Goal: Task Accomplishment & Management: Manage account settings

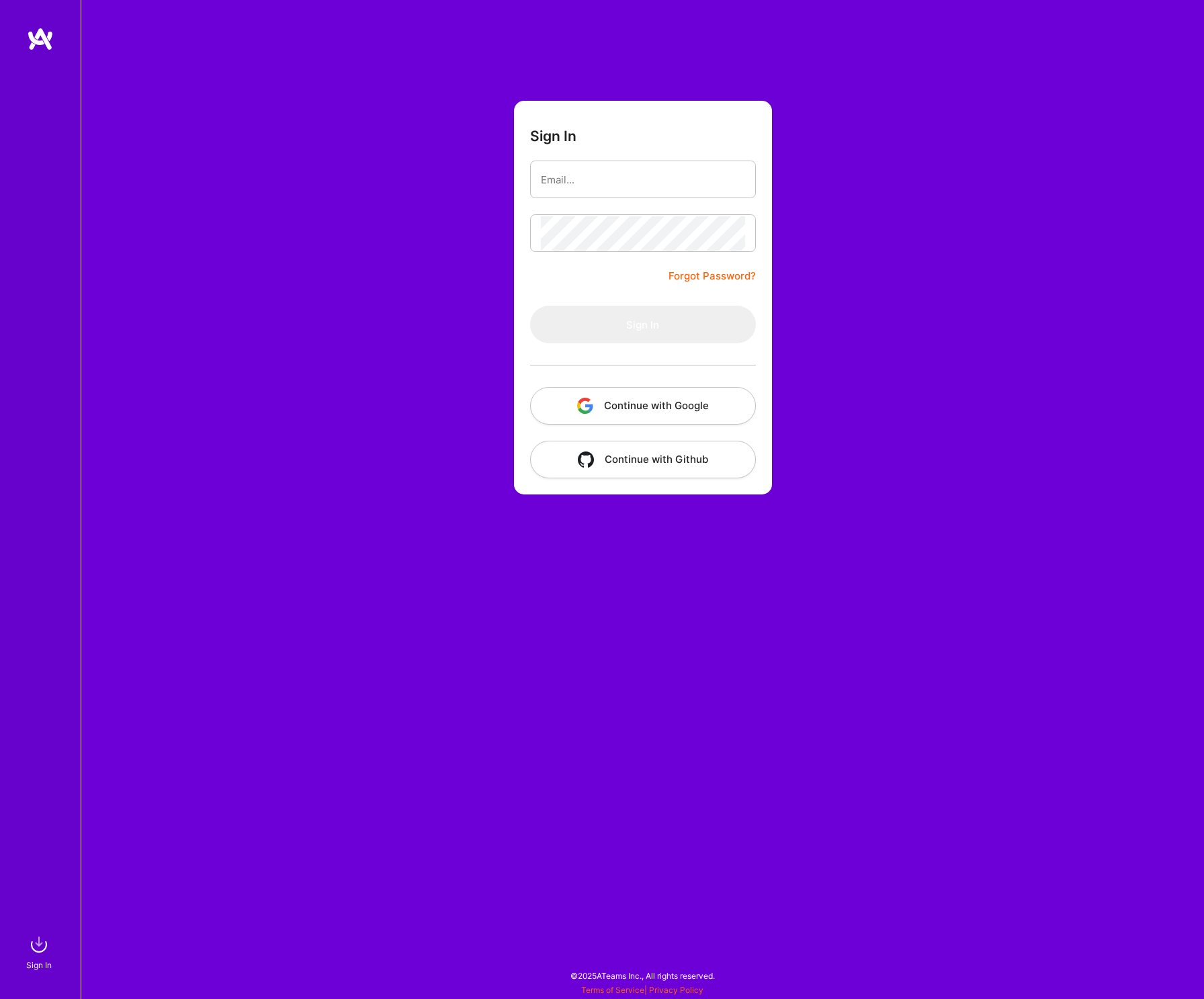
click at [651, 411] on button "Continue with Google" at bounding box center [643, 405] width 226 height 37
click at [675, 163] on body "Sign In Close Show all notifications Show unread notifications only Sign In For…" at bounding box center [602, 496] width 1204 height 992
click at [0, 992] on com-1password-button at bounding box center [0, 992] width 0 height 0
type input "[PERSON_NAME][EMAIL_ADDRESS][DOMAIN_NAME]"
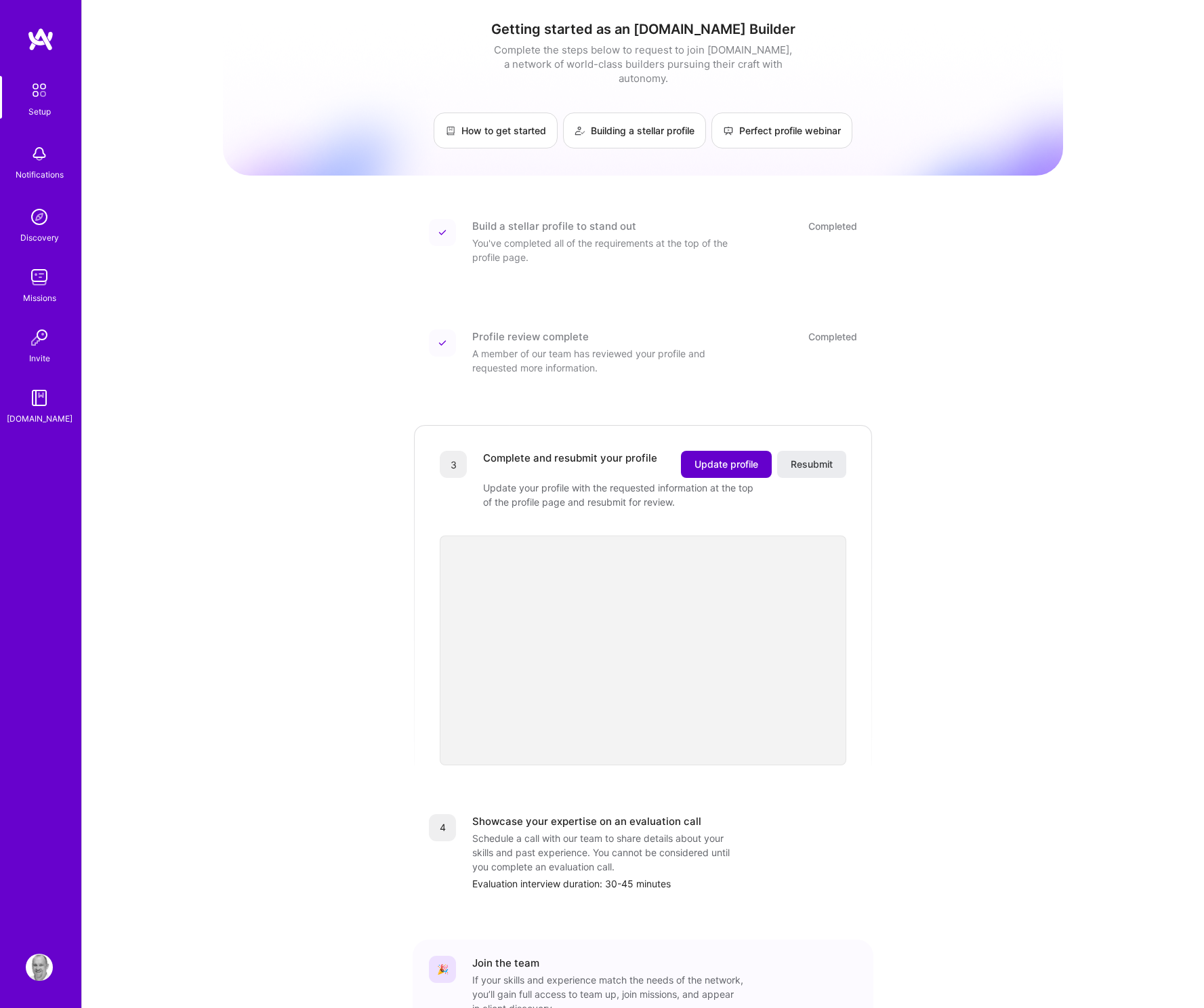
click at [742, 457] on span "Update profile" at bounding box center [726, 464] width 63 height 13
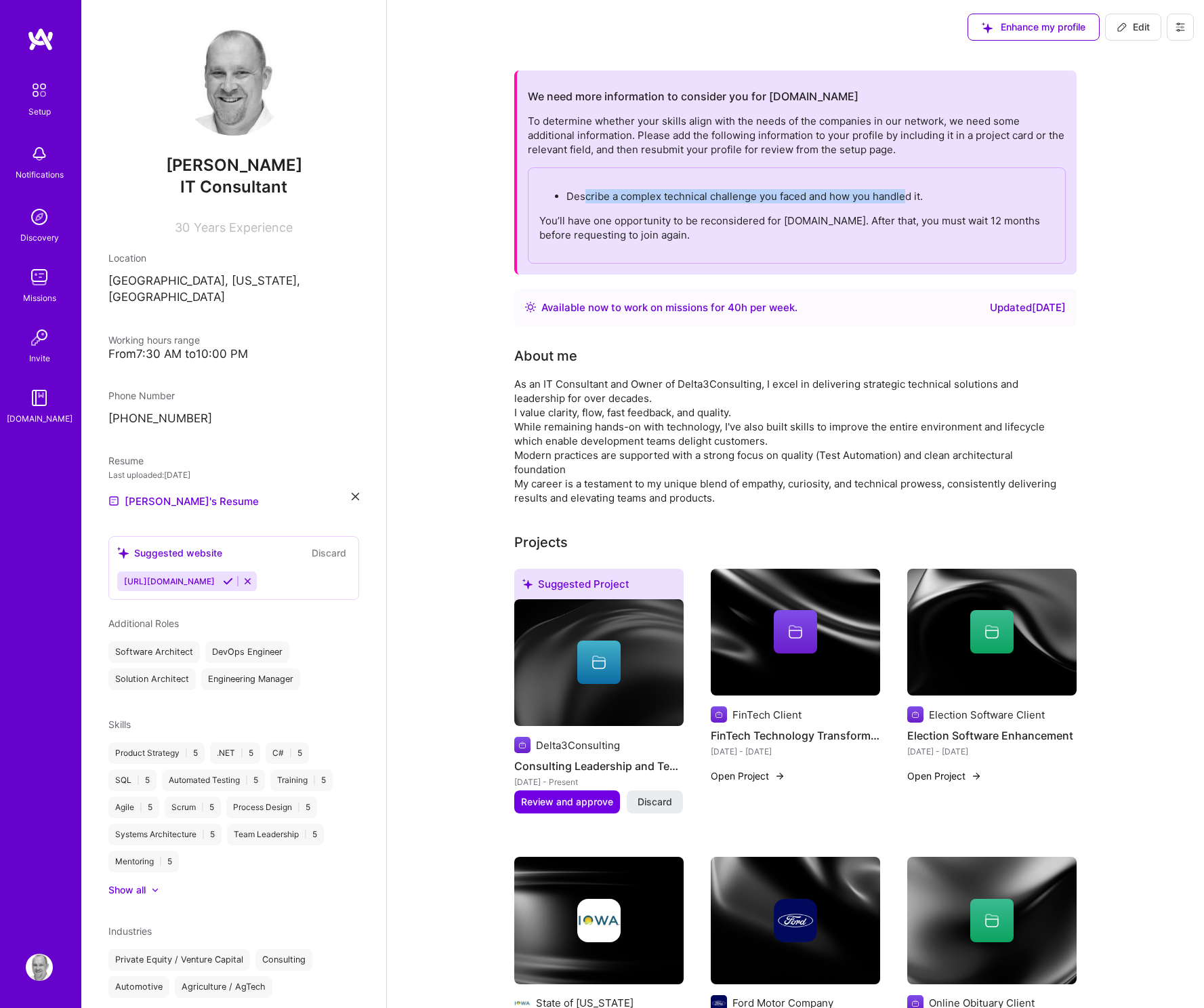
drag, startPoint x: 586, startPoint y: 197, endPoint x: 903, endPoint y: 197, distance: 317.0
click at [903, 197] on p "Describe a complex technical challenge you faced and how you handled it." at bounding box center [809, 196] width 488 height 14
click at [948, 200] on p "Describe a complex technical challenge you faced and how you handled it." at bounding box center [809, 196] width 488 height 14
click at [554, 800] on span "Review and approve" at bounding box center [568, 801] width 92 height 13
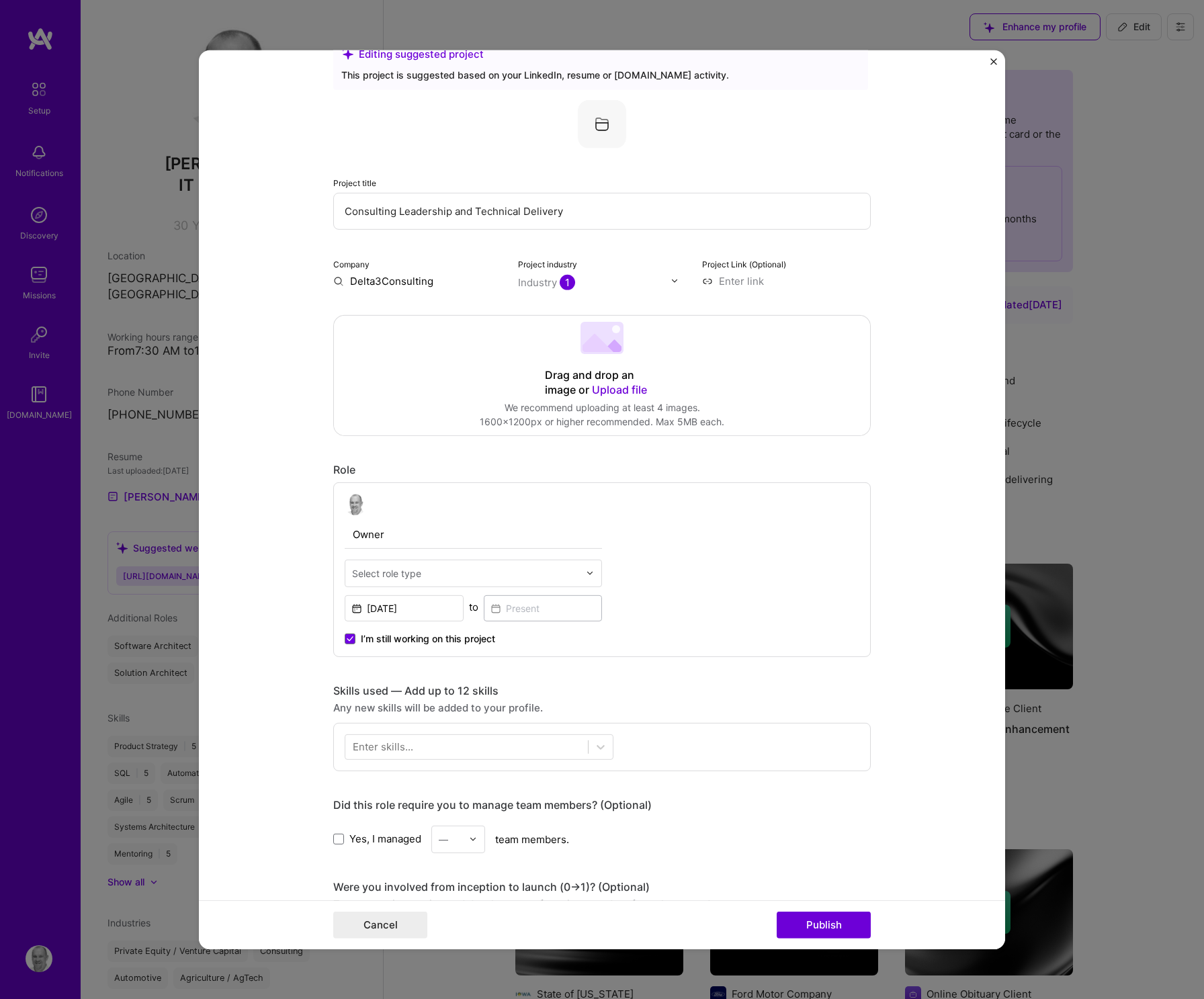
scroll to position [93, 0]
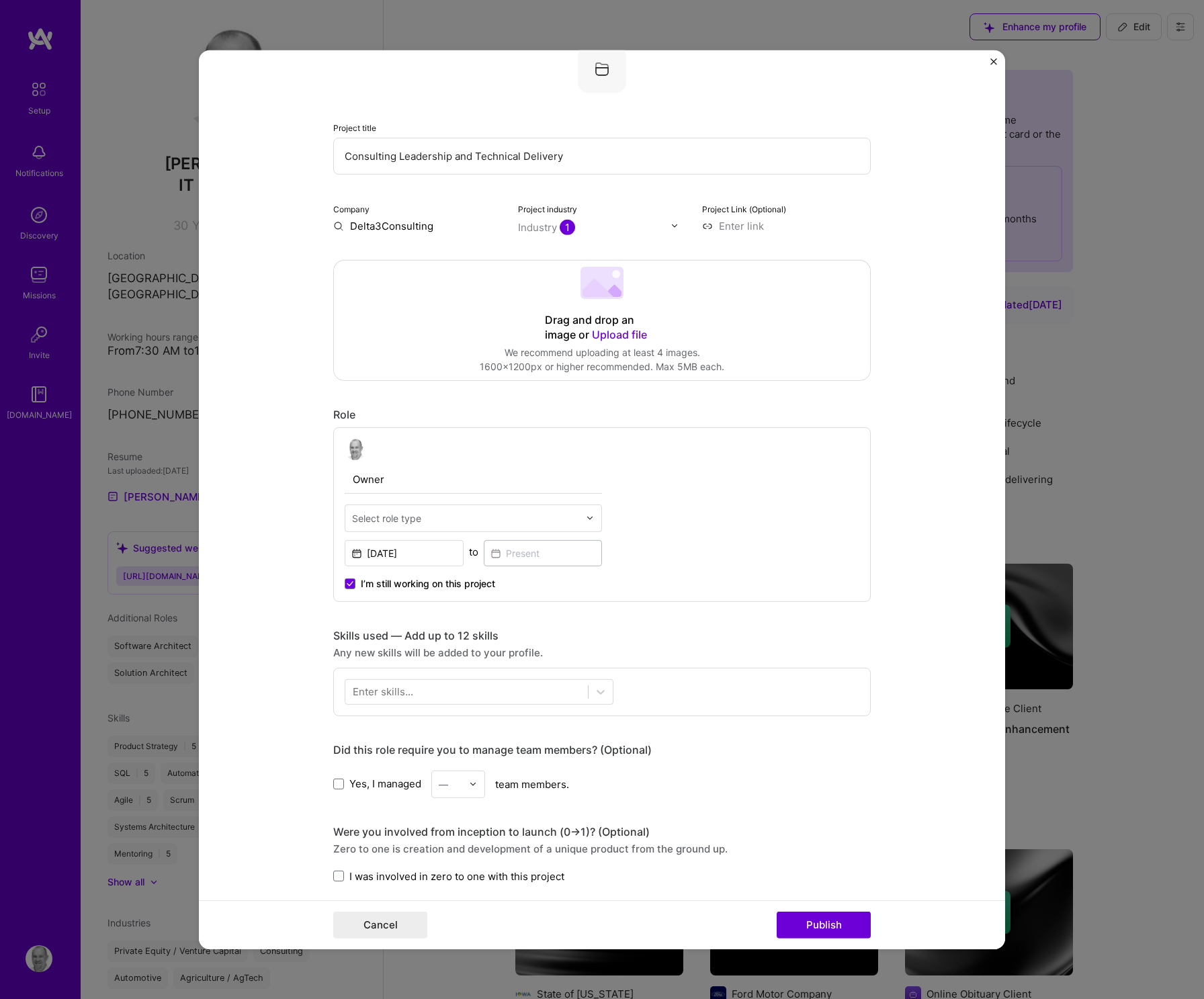
click at [448, 509] on div at bounding box center [465, 518] width 227 height 17
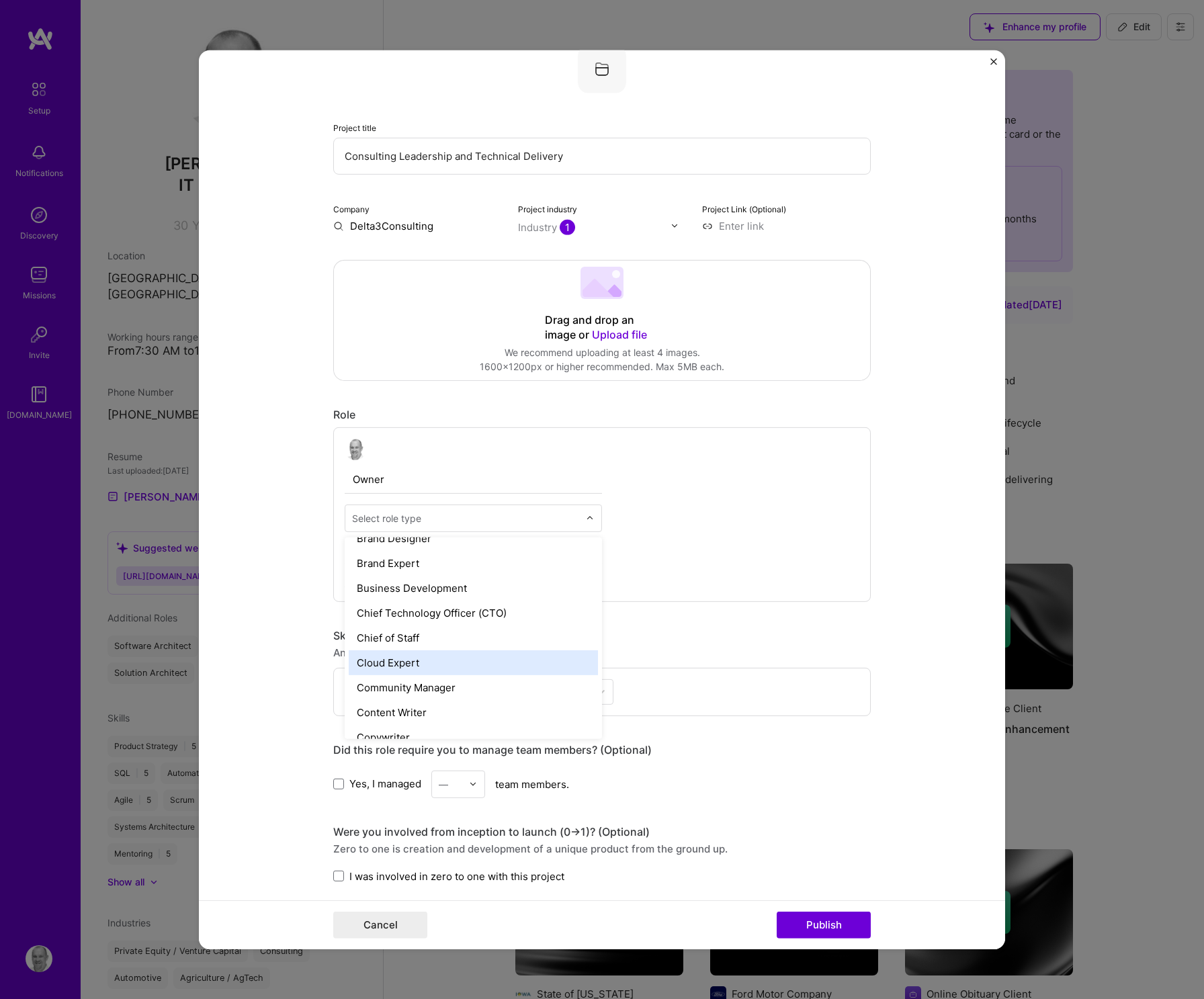
scroll to position [324, 0]
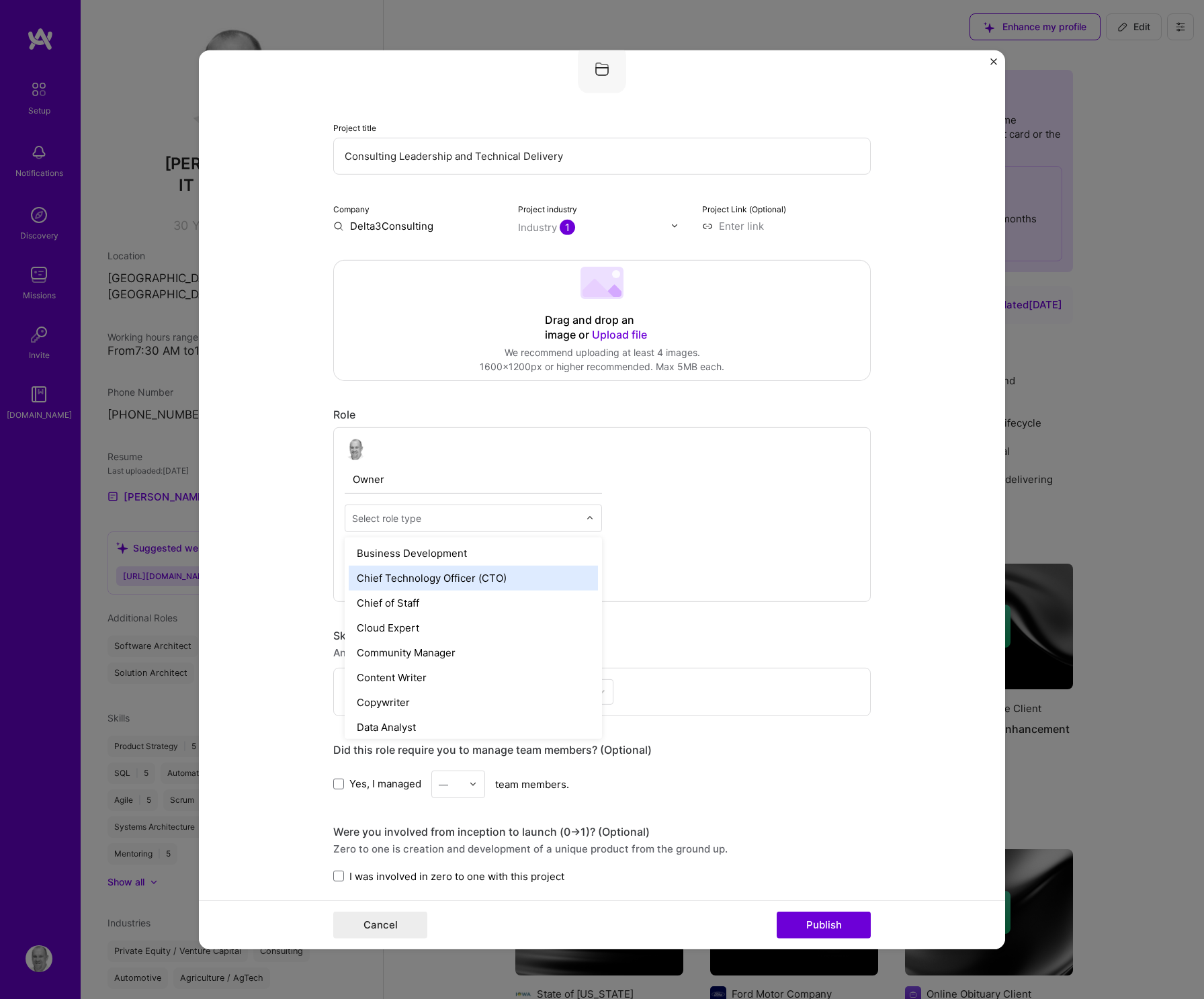
click at [473, 572] on div "Chief Technology Officer (CTO)" at bounding box center [473, 578] width 249 height 25
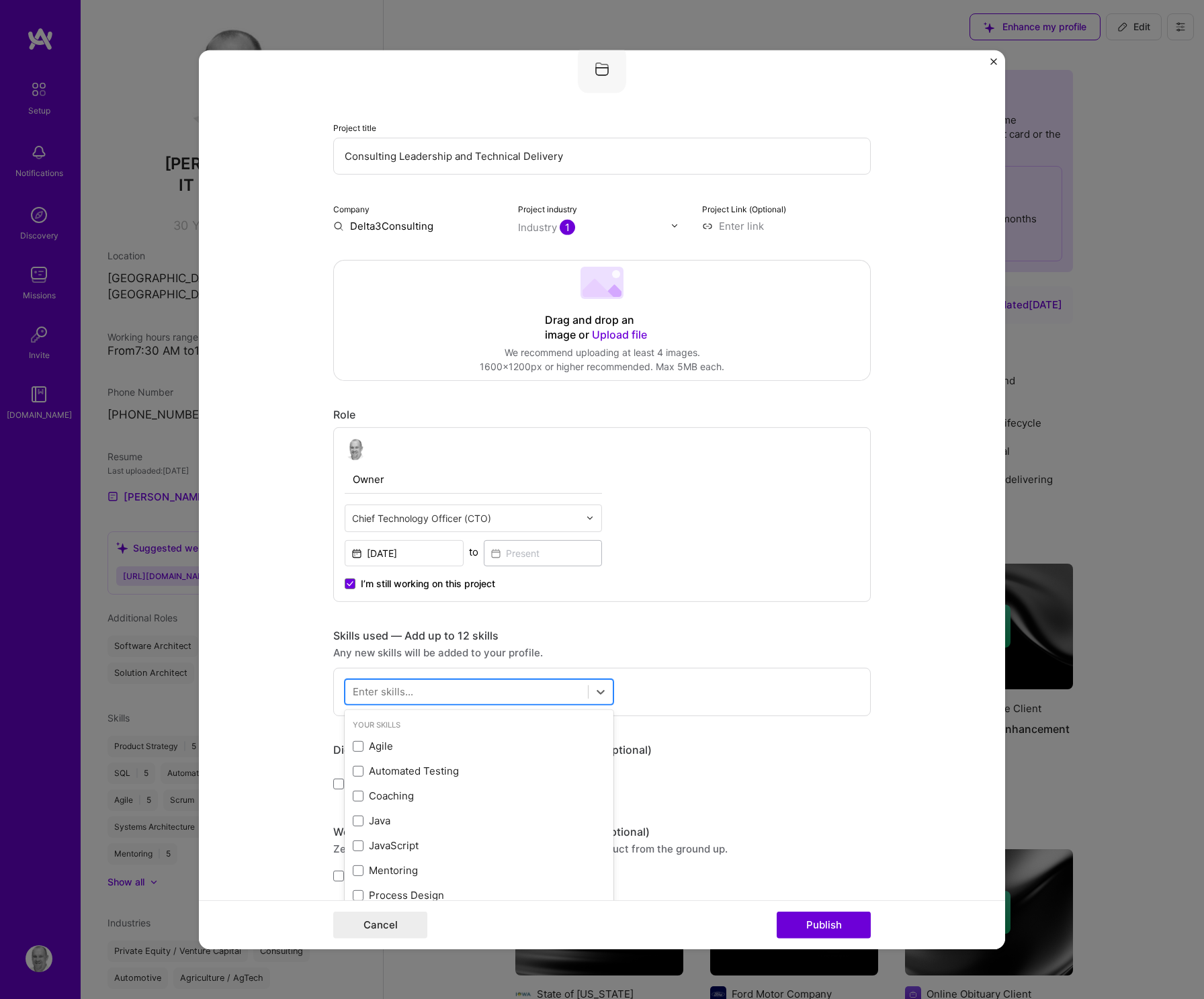
click at [564, 682] on div at bounding box center [467, 692] width 242 height 23
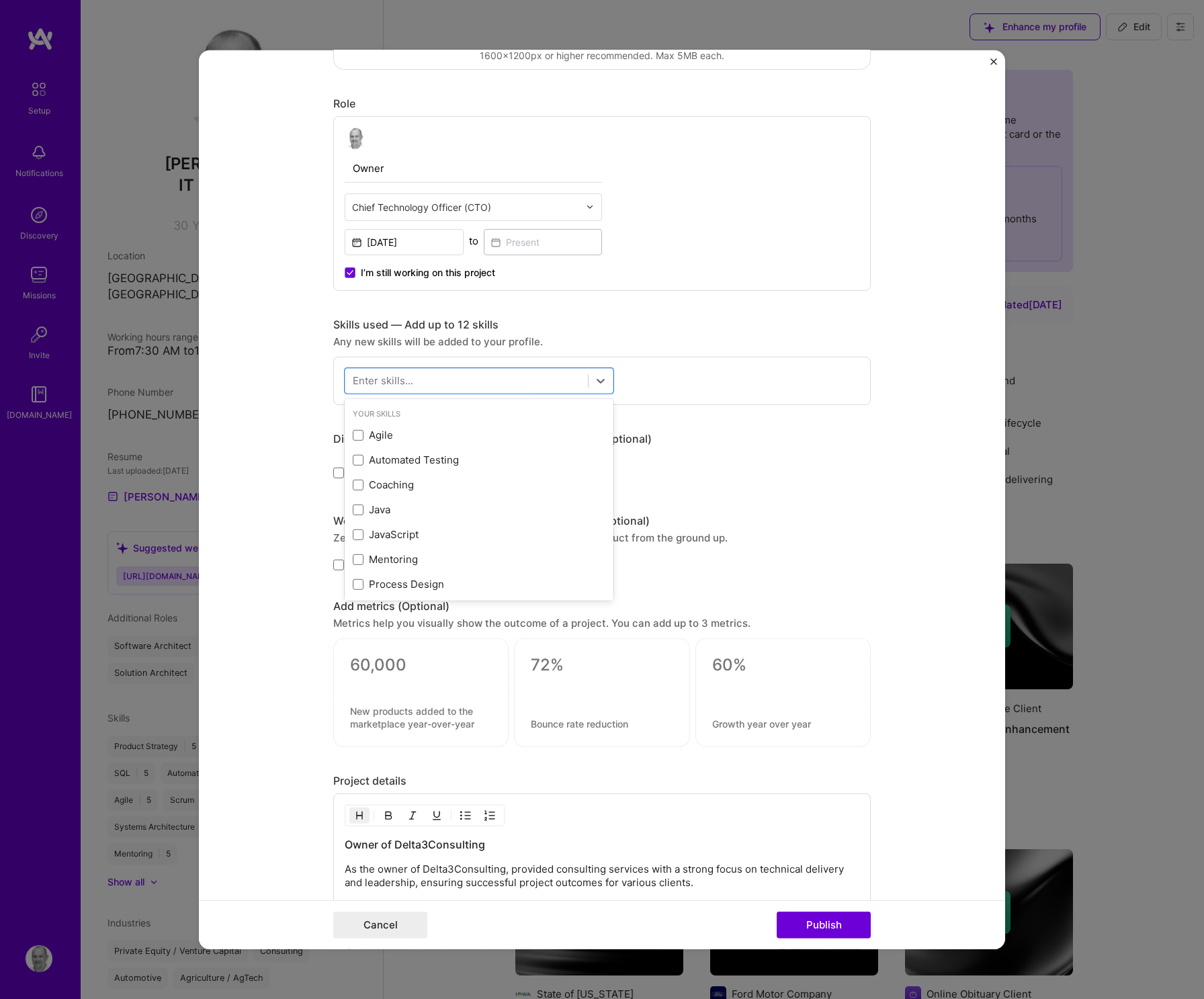
scroll to position [404, 0]
click at [353, 486] on span at bounding box center [358, 486] width 11 height 11
click at [0, 0] on input "checkbox" at bounding box center [0, 0] width 0 height 0
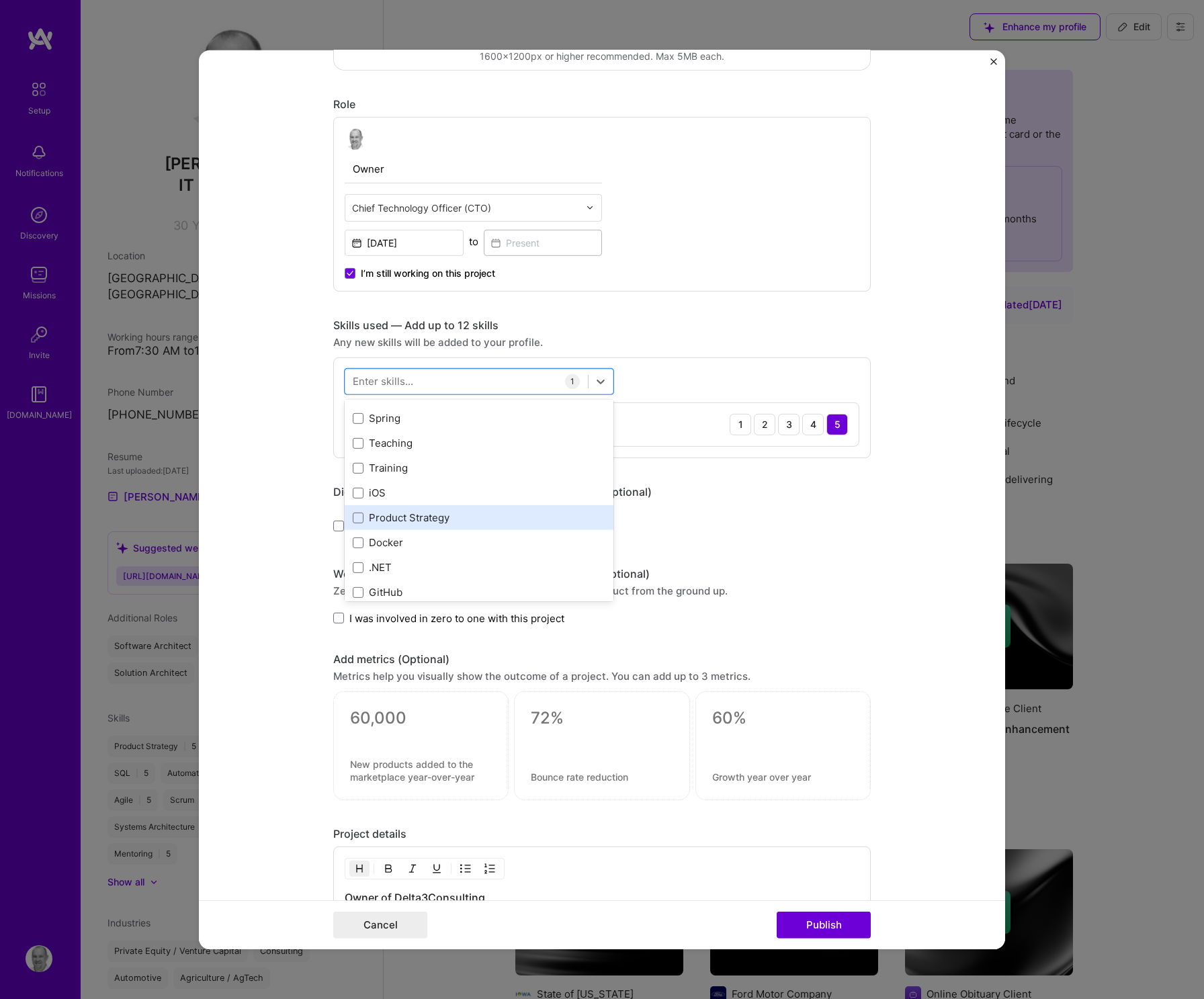
scroll to position [224, 0]
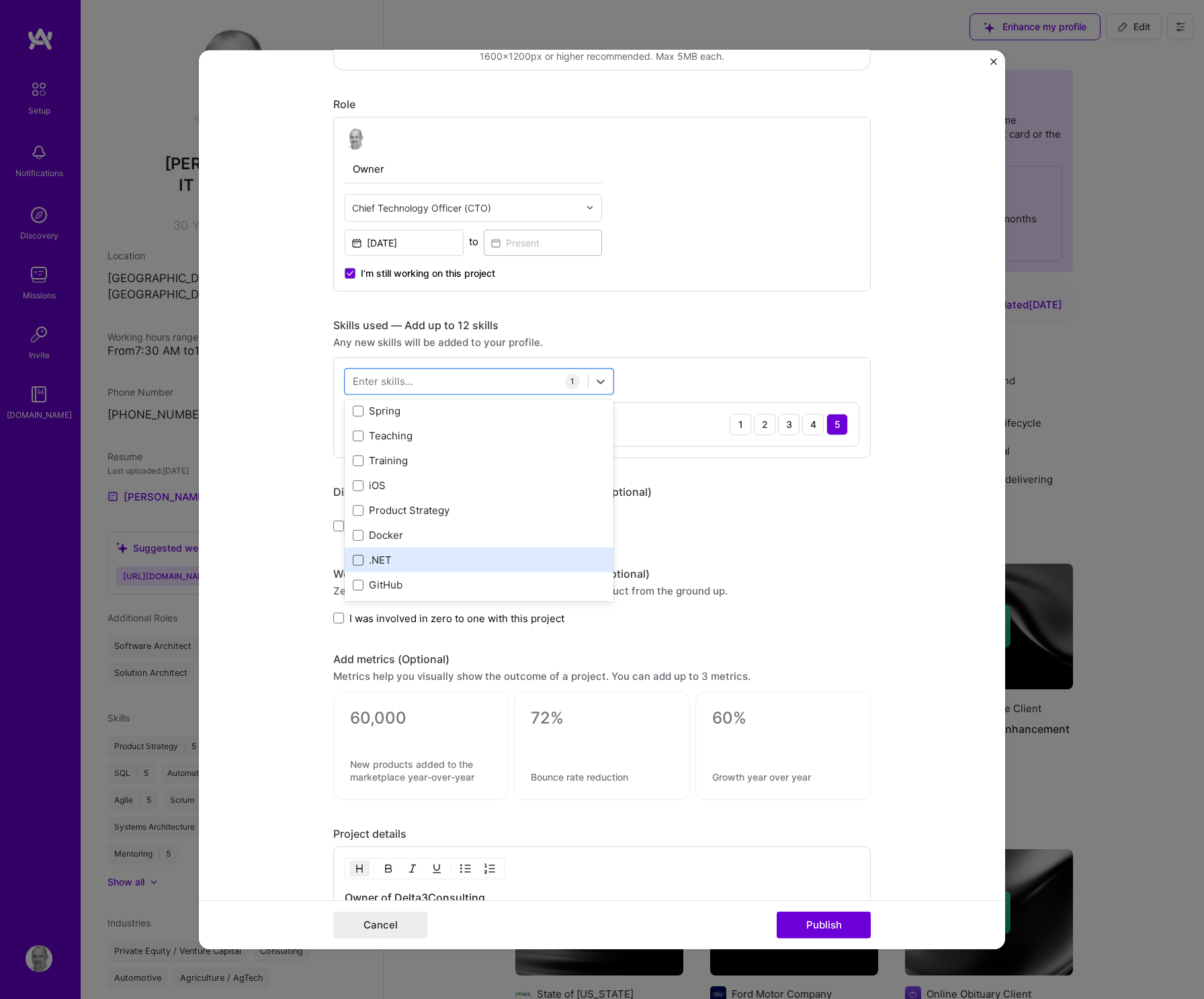
click at [356, 557] on span at bounding box center [358, 560] width 11 height 11
click at [0, 0] on input "checkbox" at bounding box center [0, 0] width 0 height 0
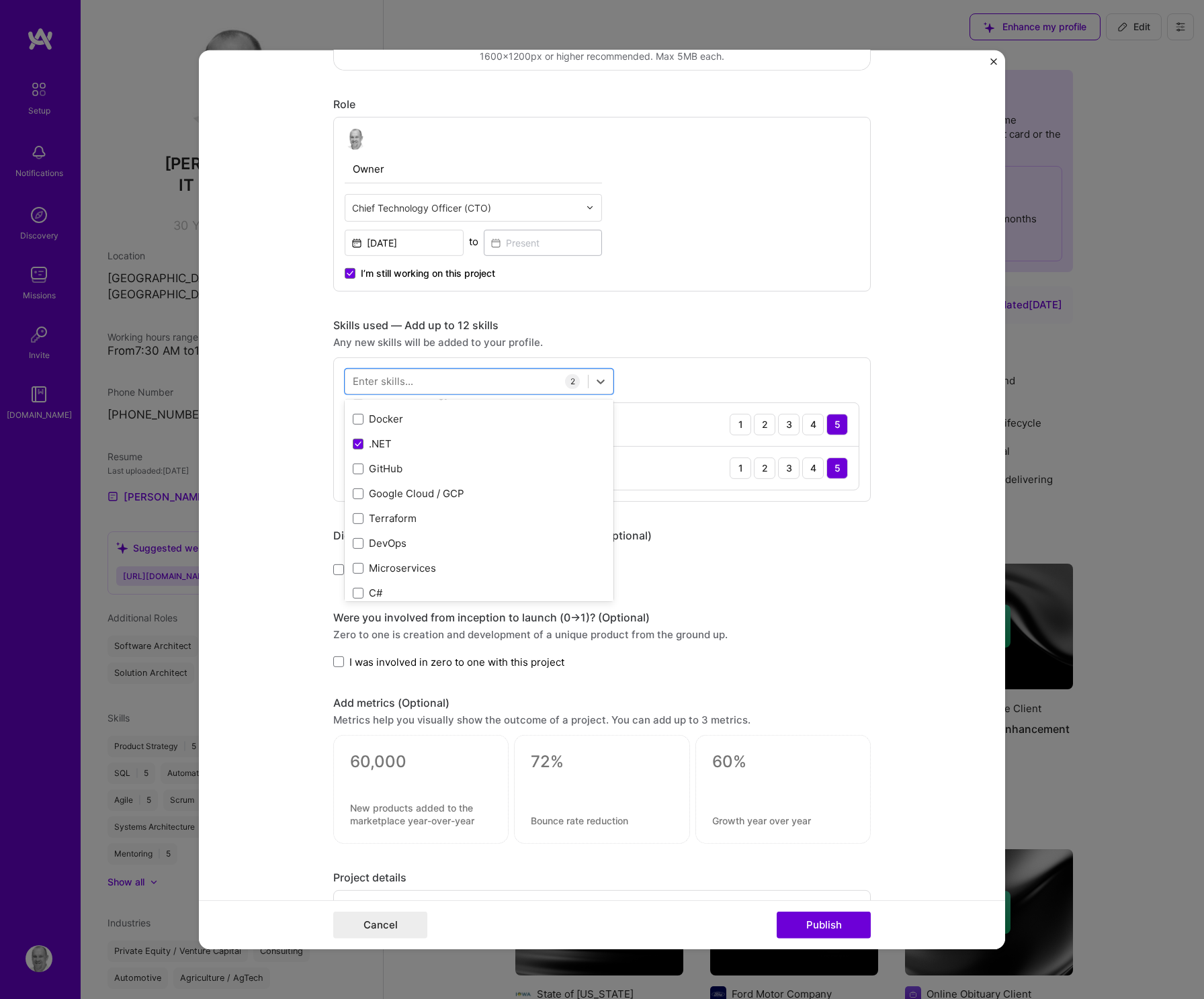
scroll to position [345, 0]
click at [352, 488] on span at bounding box center [358, 489] width 11 height 11
click at [0, 0] on input "checkbox" at bounding box center [0, 0] width 0 height 0
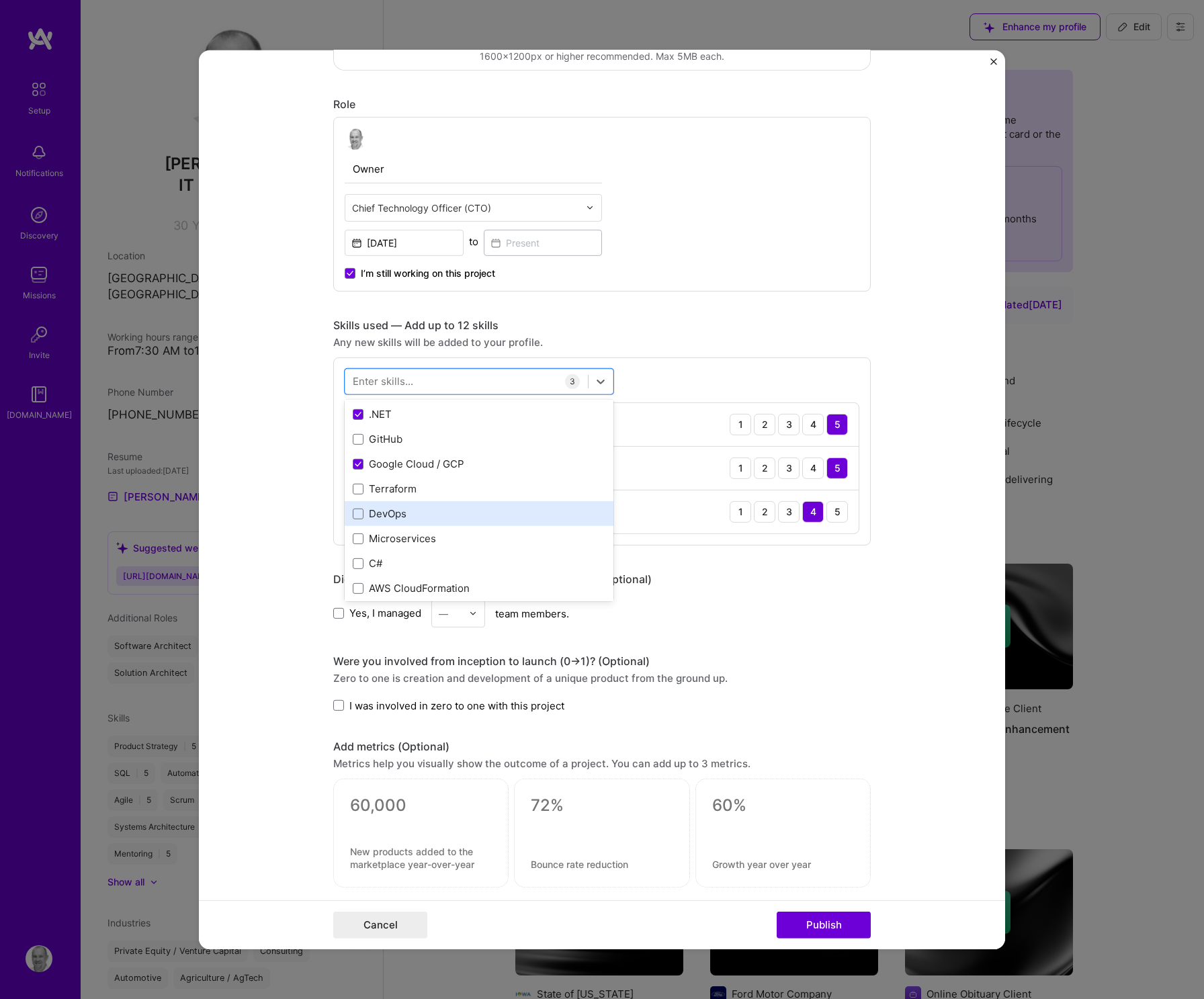
scroll to position [376, 0]
click at [352, 506] on span at bounding box center [358, 507] width 11 height 11
click at [0, 0] on input "checkbox" at bounding box center [0, 0] width 0 height 0
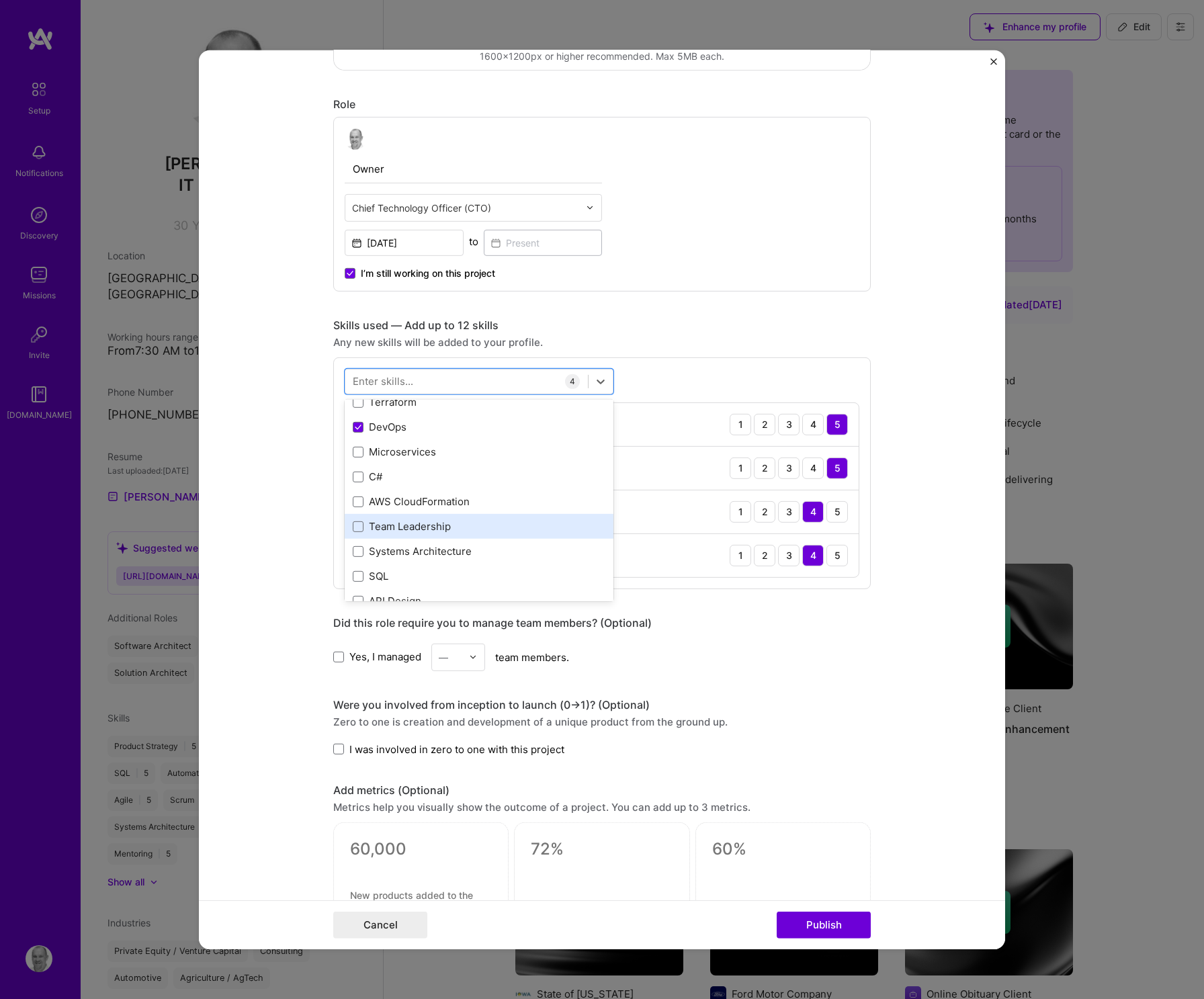
scroll to position [456, 0]
click at [352, 526] on span at bounding box center [358, 526] width 11 height 11
click at [0, 0] on input "checkbox" at bounding box center [0, 0] width 0 height 0
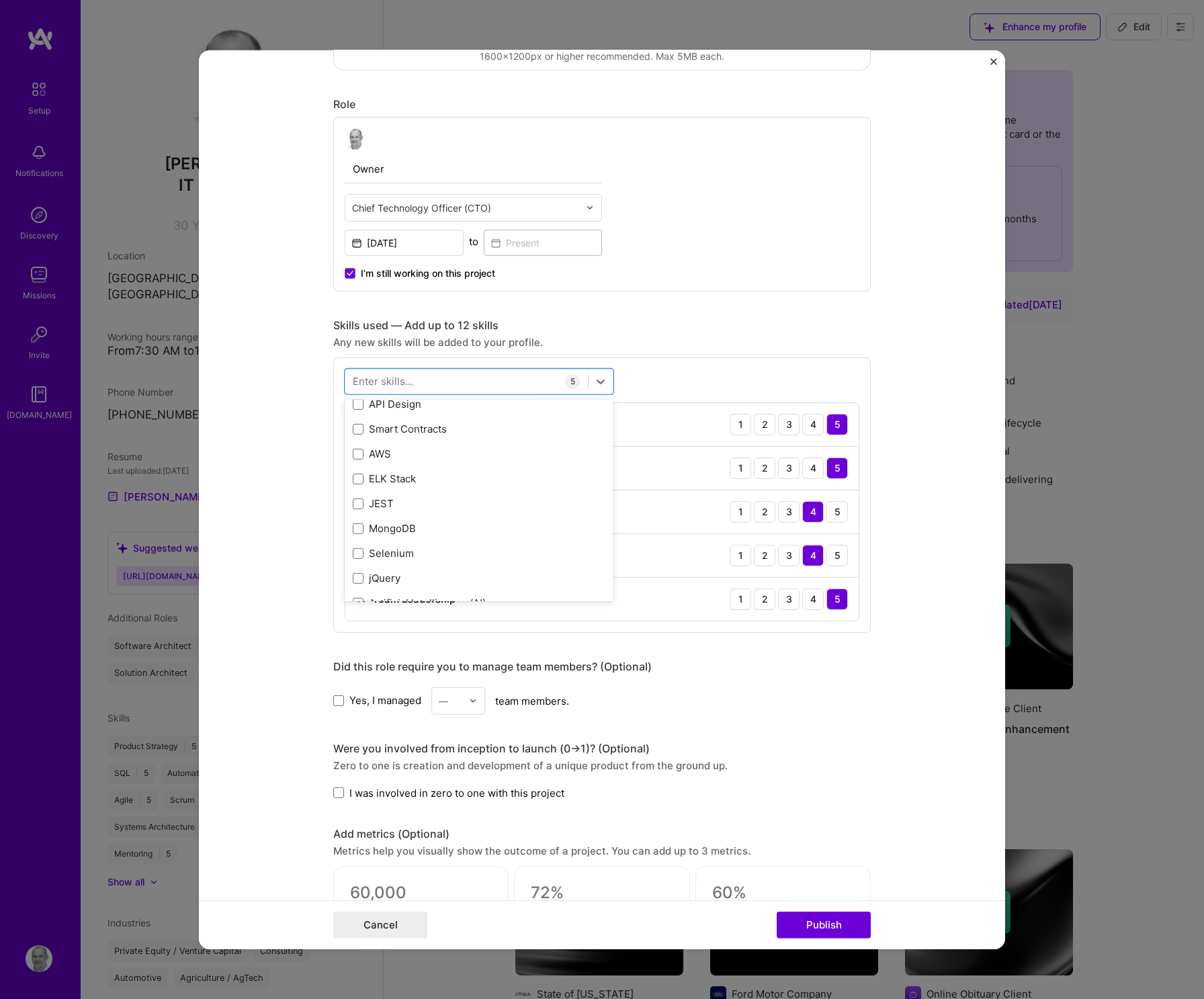
scroll to position [692, 0]
click at [355, 511] on span at bounding box center [358, 514] width 11 height 11
click at [0, 0] on input "checkbox" at bounding box center [0, 0] width 0 height 0
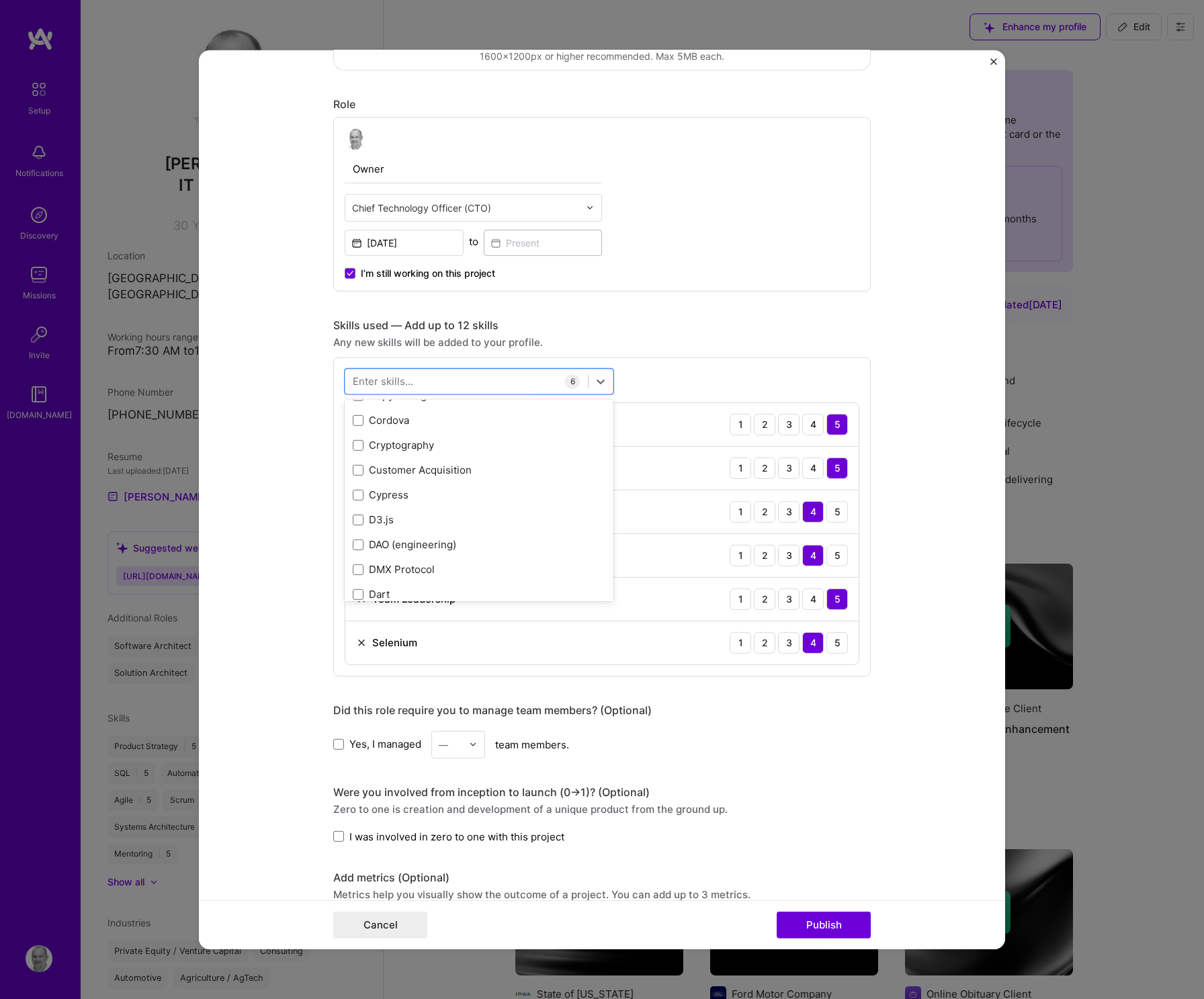
scroll to position [0, 0]
click at [358, 458] on div "Automated Testing" at bounding box center [478, 460] width 252 height 14
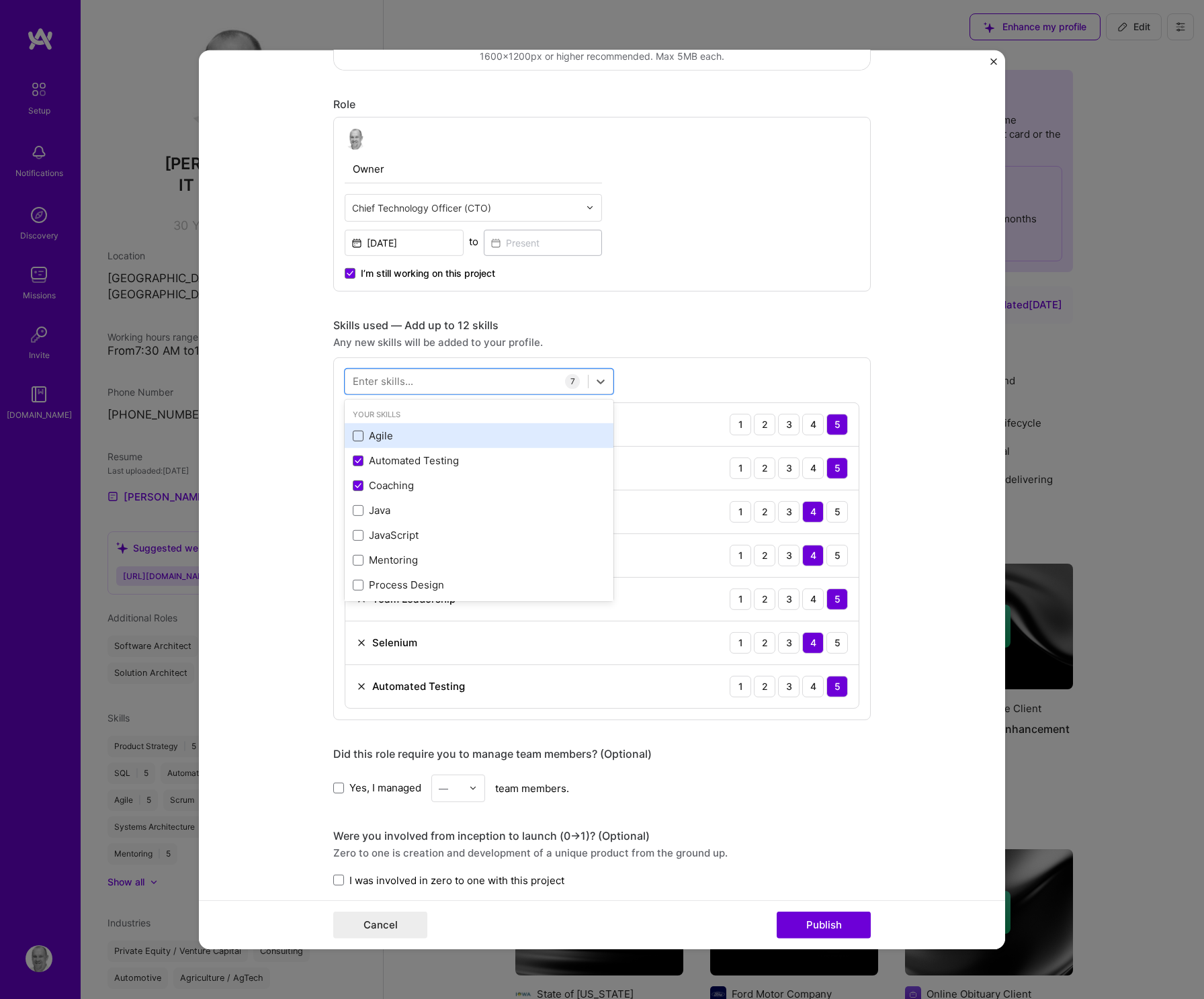
click at [356, 437] on span at bounding box center [358, 436] width 11 height 11
click at [0, 0] on input "checkbox" at bounding box center [0, 0] width 0 height 0
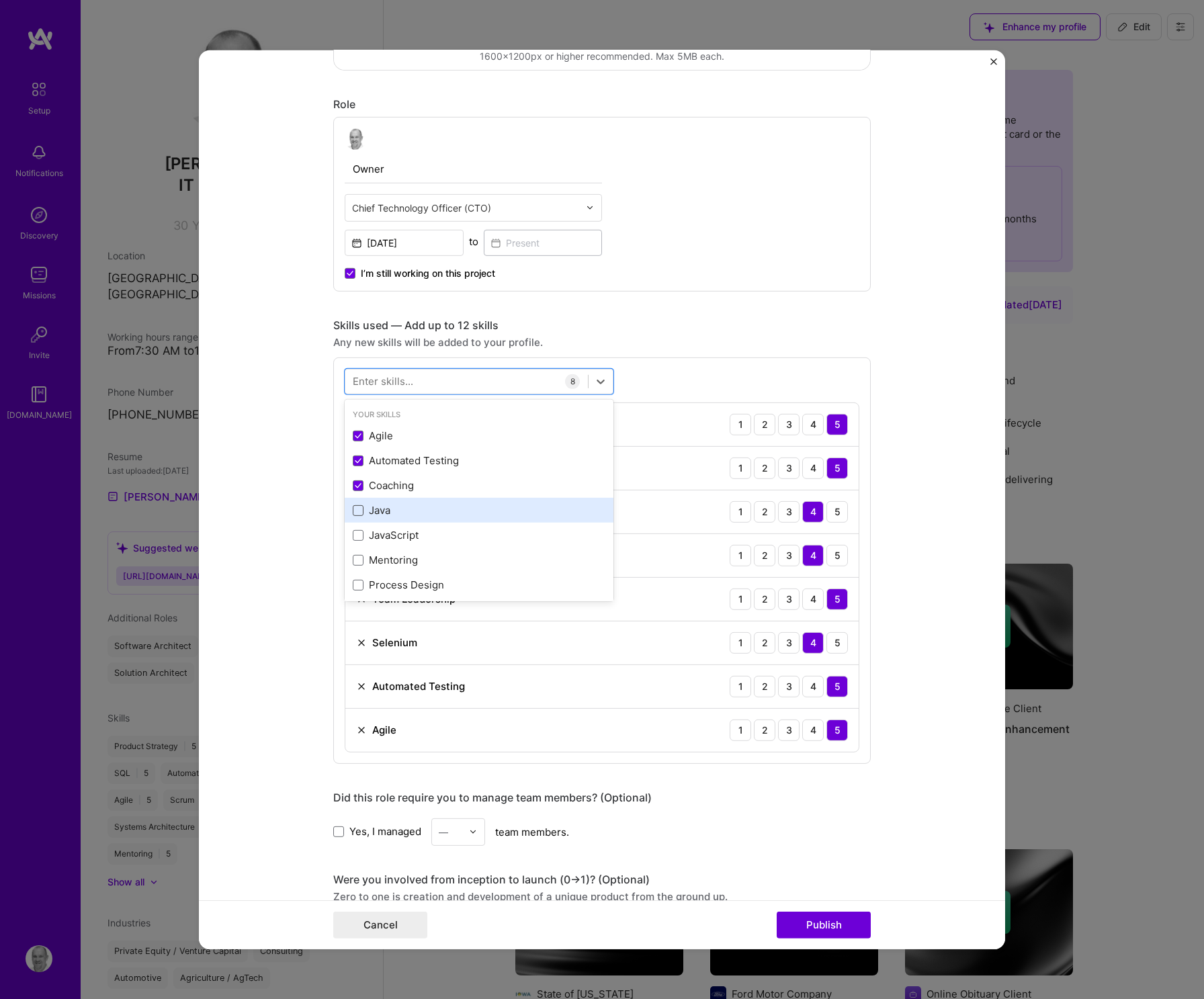
click at [352, 510] on span at bounding box center [358, 511] width 11 height 11
click at [0, 0] on input "checkbox" at bounding box center [0, 0] width 0 height 0
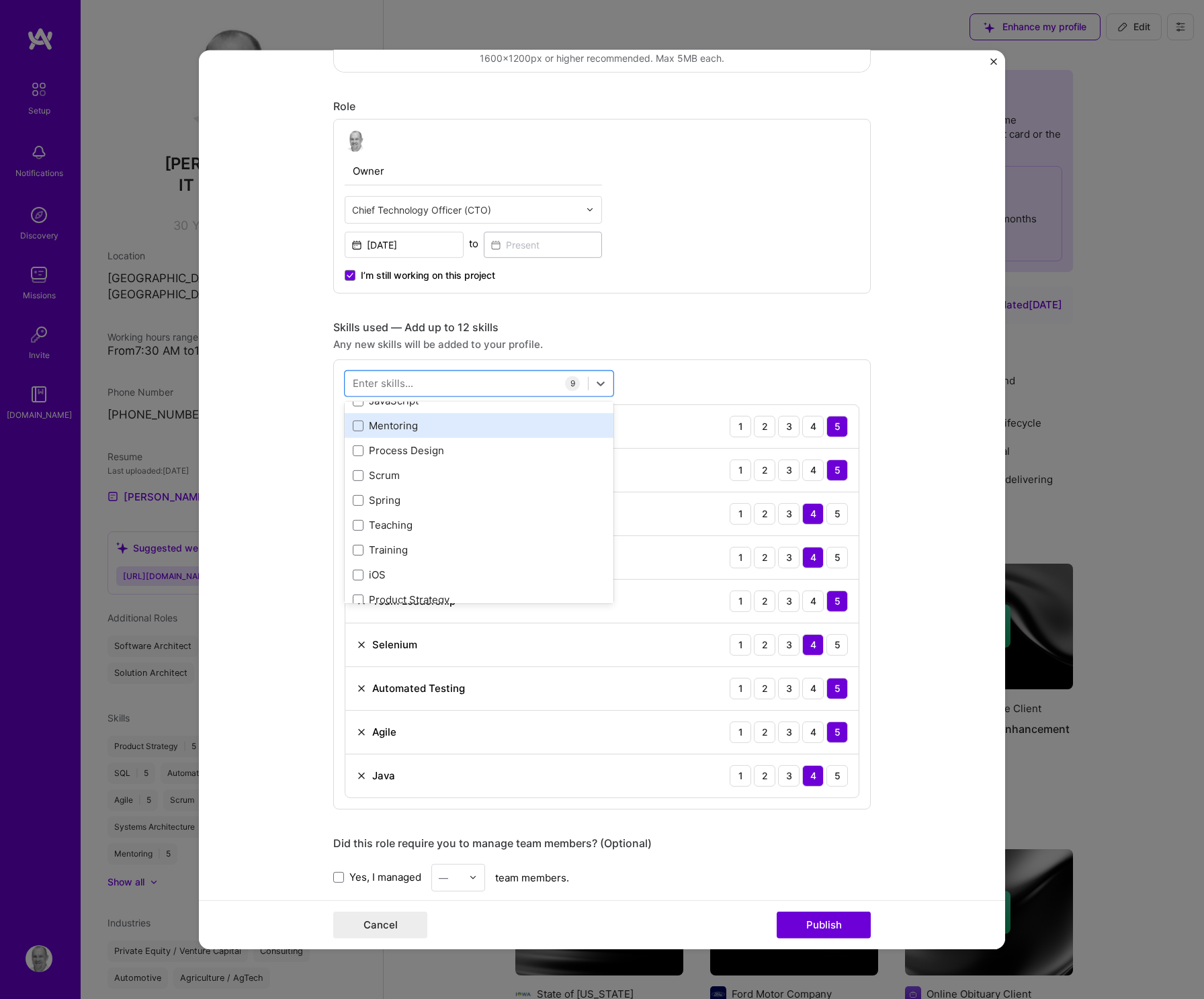
scroll to position [401, 0]
click at [352, 430] on span at bounding box center [358, 427] width 11 height 11
click at [0, 0] on input "checkbox" at bounding box center [0, 0] width 0 height 0
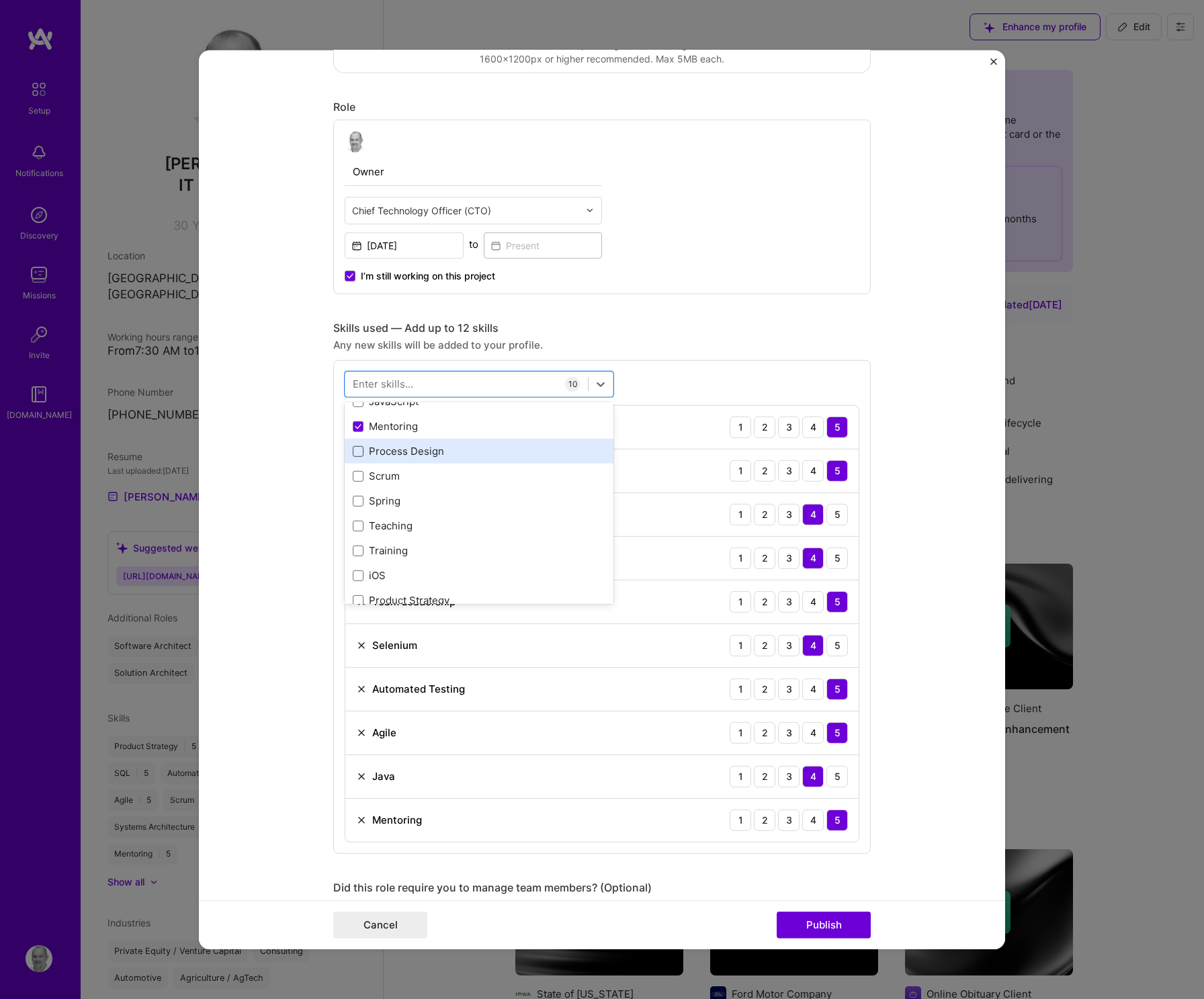
click at [355, 449] on span at bounding box center [358, 452] width 11 height 11
click at [0, 0] on input "checkbox" at bounding box center [0, 0] width 0 height 0
click at [355, 449] on icon at bounding box center [358, 451] width 7 height 5
click at [0, 0] on input "checkbox" at bounding box center [0, 0] width 0 height 0
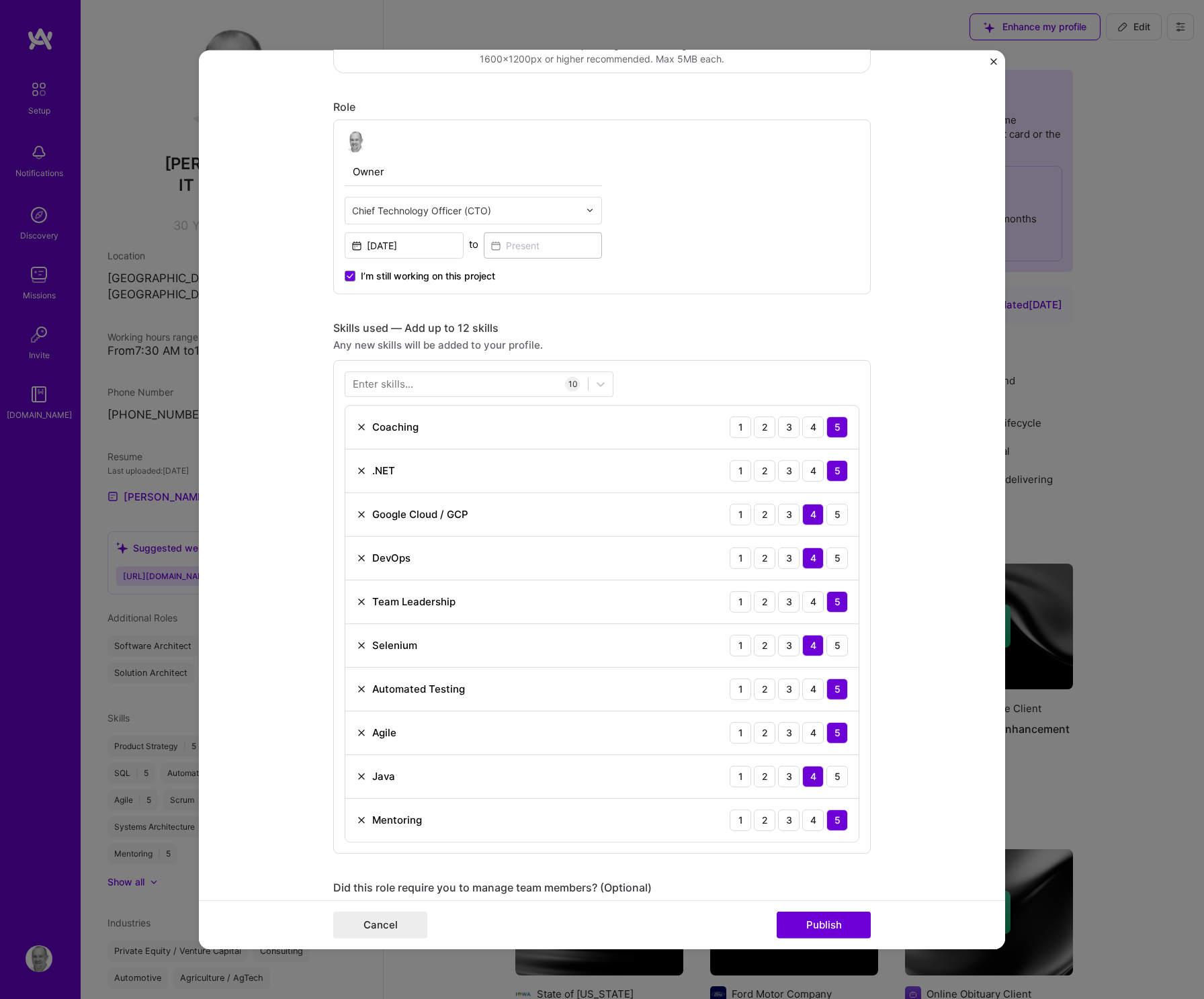
click at [272, 452] on form "Editing suggested project This project is suggested based on your LinkedIn, res…" at bounding box center [602, 499] width 806 height 899
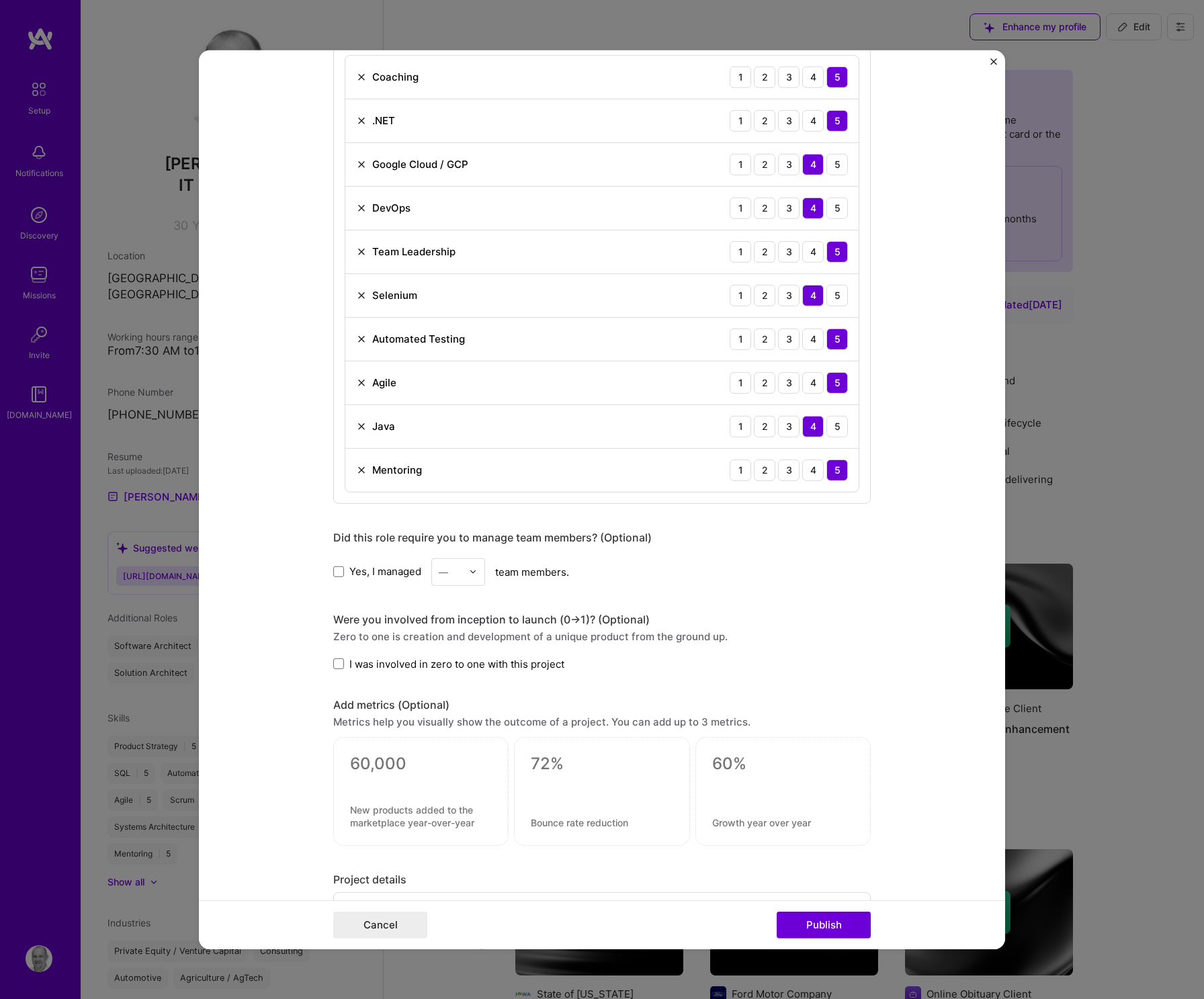
scroll to position [751, 0]
click at [437, 664] on span "I was involved in zero to one with this project" at bounding box center [456, 664] width 215 height 14
click at [0, 0] on input "I was involved in zero to one with this project" at bounding box center [0, 0] width 0 height 0
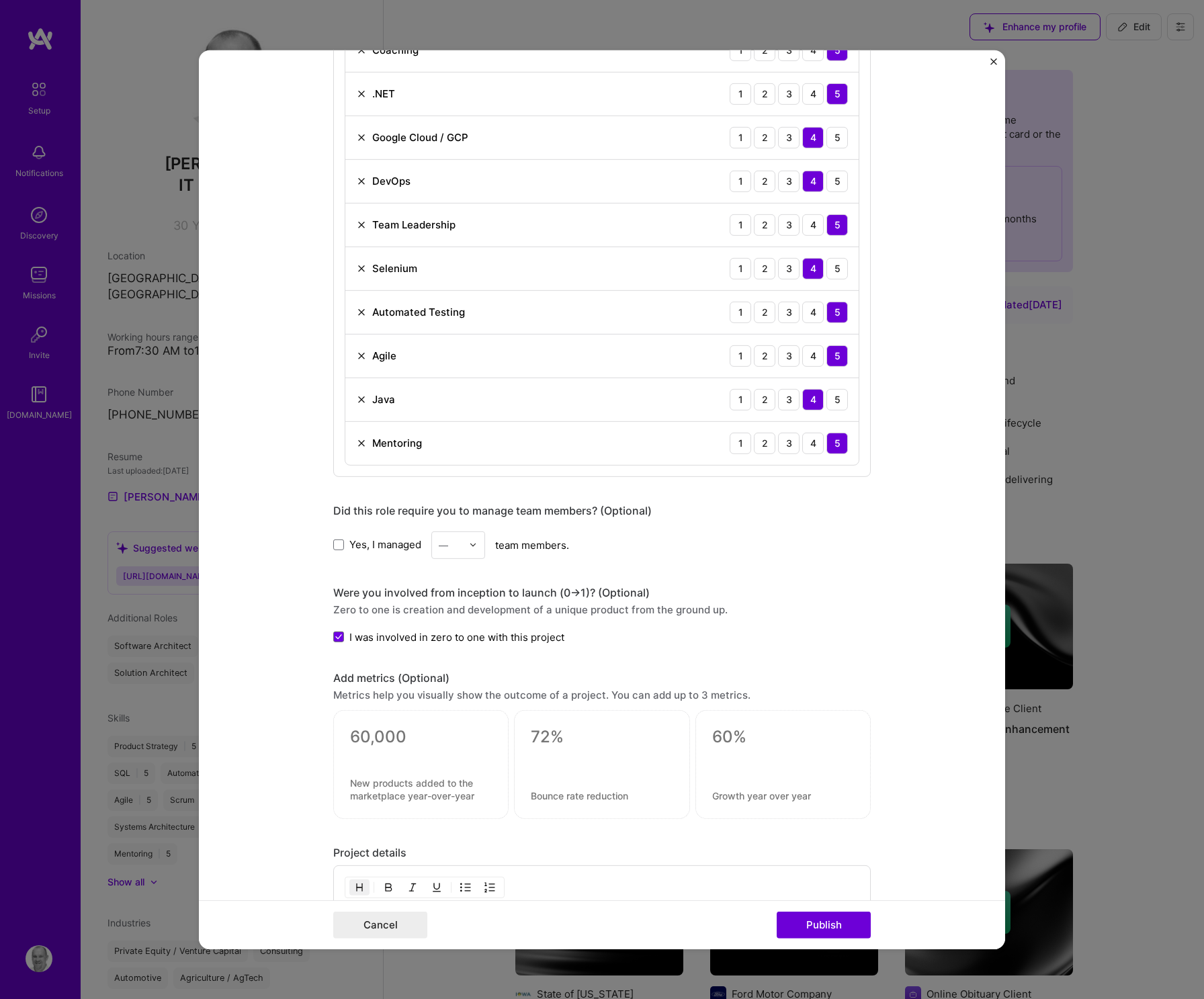
scroll to position [831, 0]
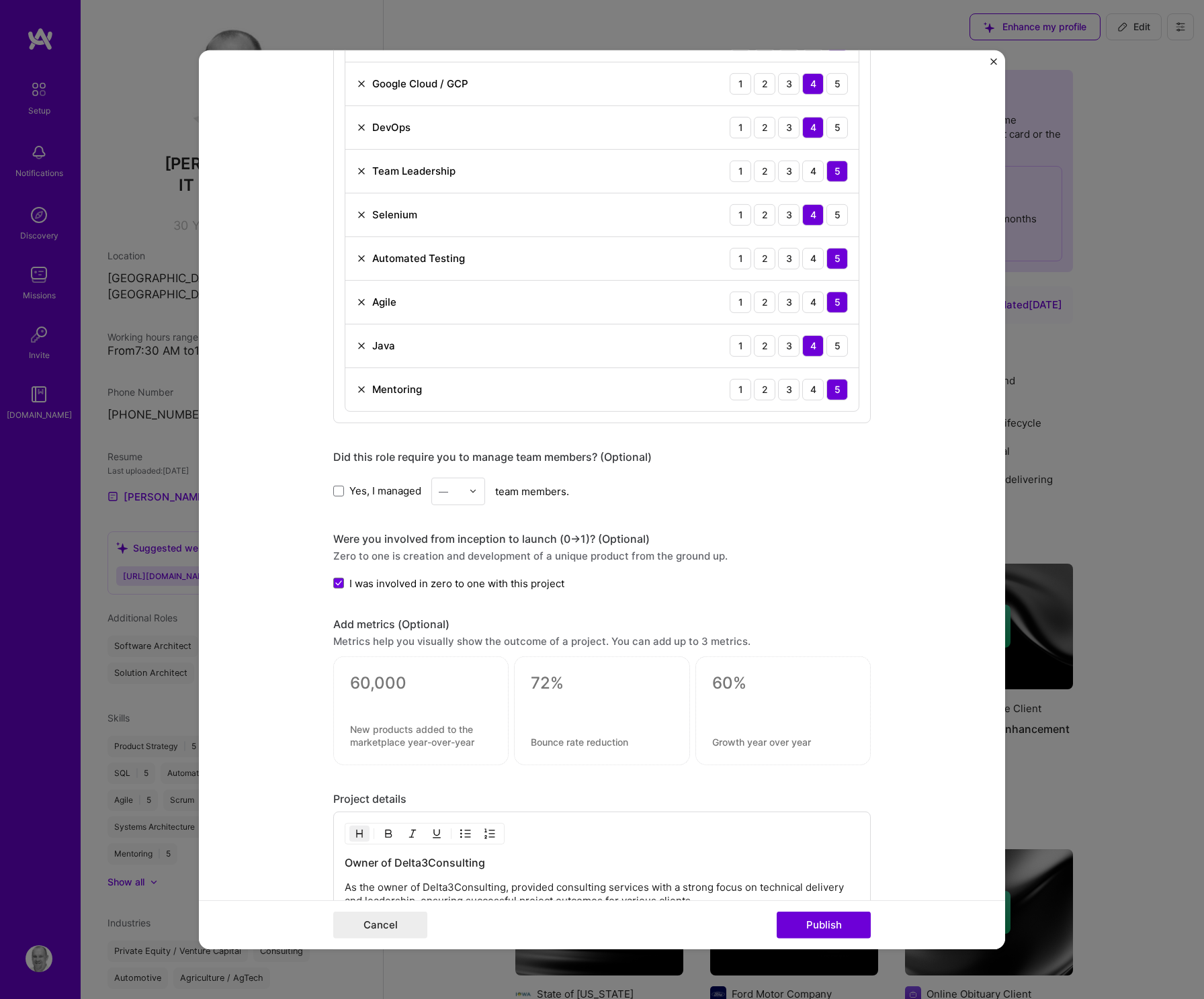
click at [408, 716] on div at bounding box center [421, 711] width 175 height 109
click at [425, 691] on textarea at bounding box center [421, 683] width 142 height 20
type textarea "o"
type textarea "Dozens"
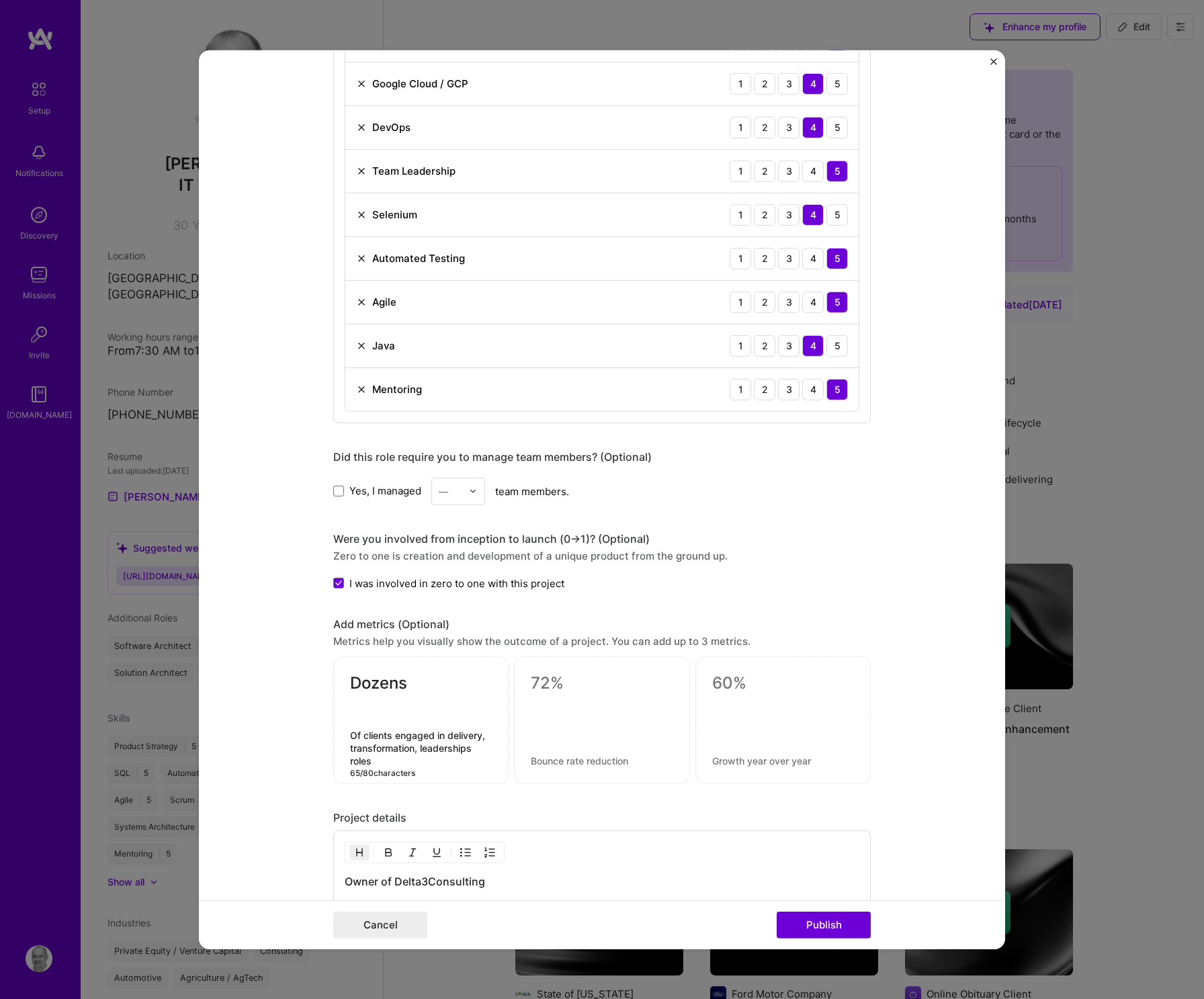
type textarea "Of clients engaged in delivery, transformation, leaderships roles"
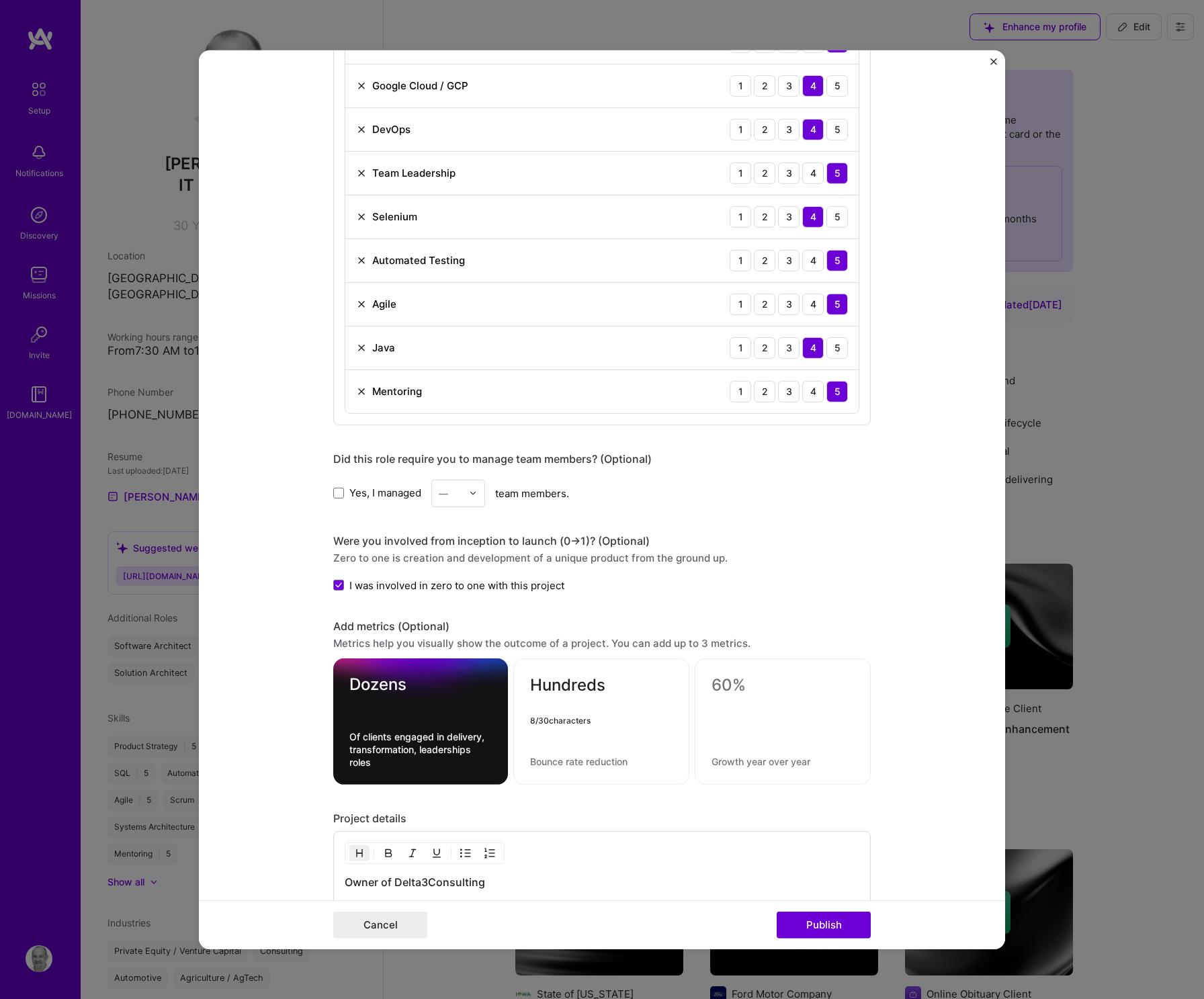
scroll to position [829, 0]
drag, startPoint x: 600, startPoint y: 686, endPoint x: 506, endPoint y: 684, distance: 94.0
click at [506, 684] on div "Dozens Of clients engaged in delivery, transformation, leaderships roles Hundre…" at bounding box center [602, 722] width 537 height 127
type textarea "T"
type textarea "Hundreds"
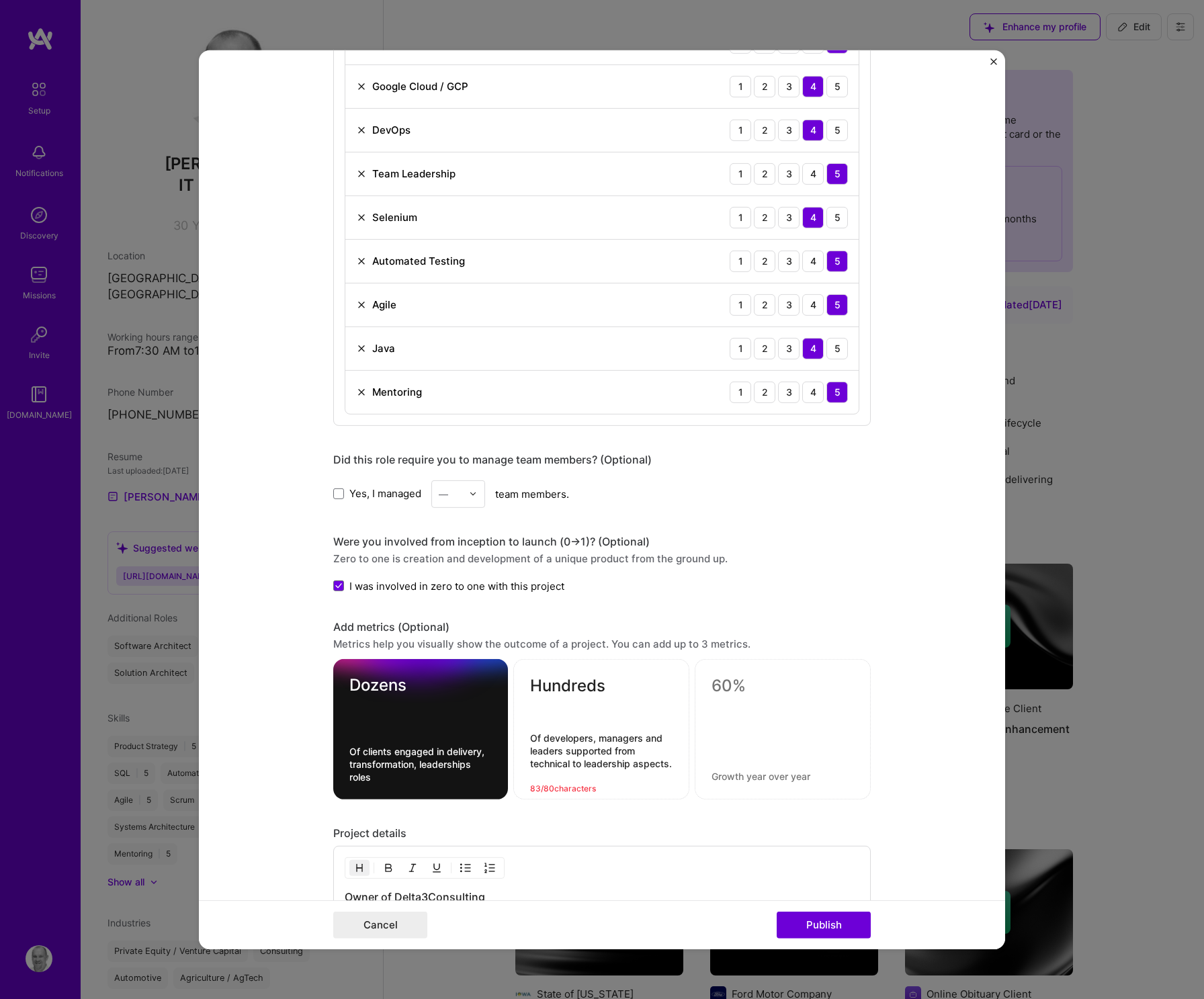
click at [650, 736] on textarea "Of developers, managers and leaders supported from technical to leadership aspe…" at bounding box center [601, 757] width 142 height 51
click at [651, 736] on textarea "Of developers, managers and leaders supported from technical to leadership aspe…" at bounding box center [601, 757] width 142 height 51
click at [631, 721] on div "Hundreds Of developers, managers and leaders supported from technical to leader…" at bounding box center [601, 729] width 176 height 140
click at [657, 737] on textarea "Of developers, managers and leaders supported from technical to leadership aspe…" at bounding box center [601, 757] width 142 height 51
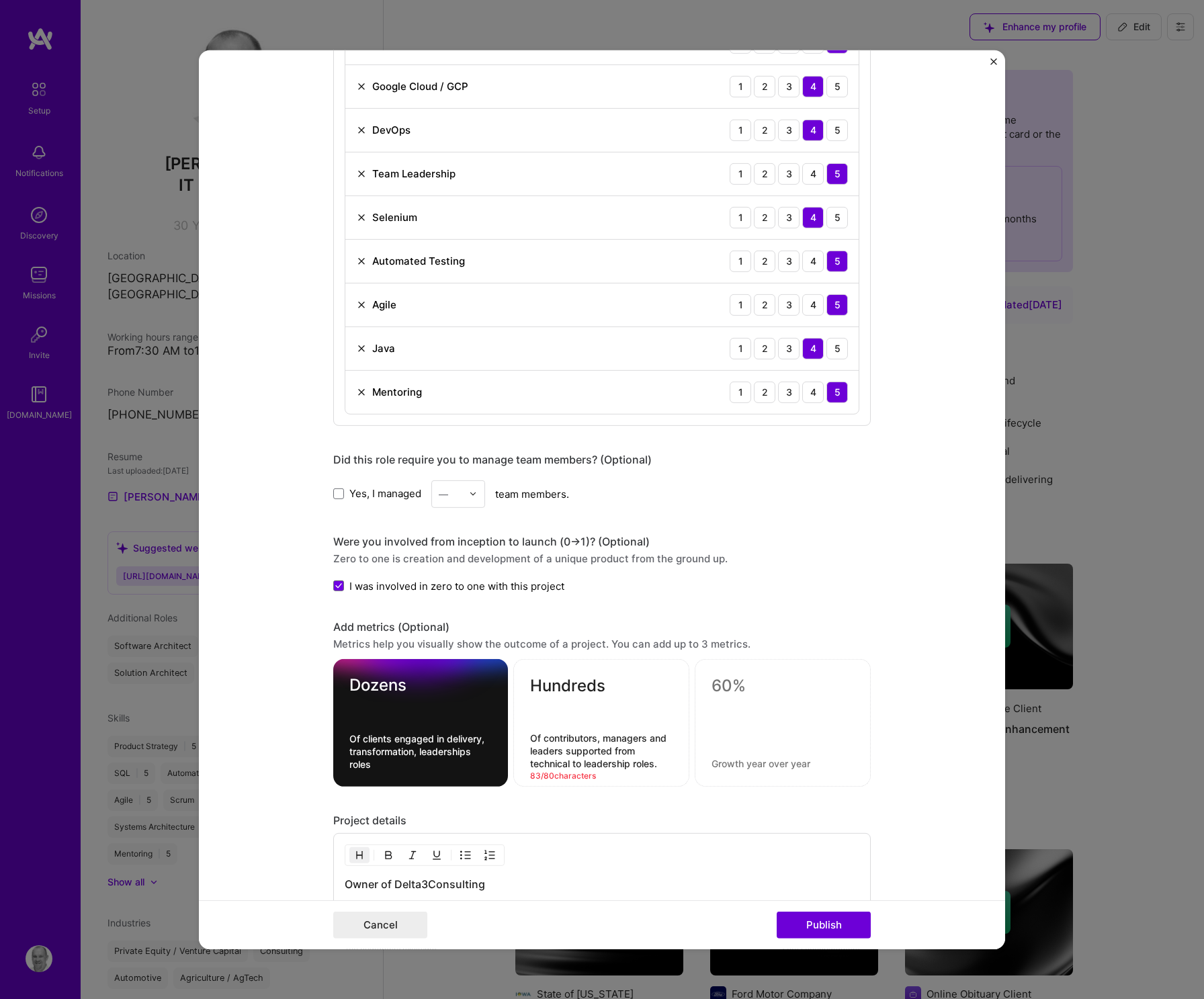
click at [653, 731] on textarea "Of contributors, managers and leaders supported from technical to leadership ro…" at bounding box center [601, 750] width 142 height 38
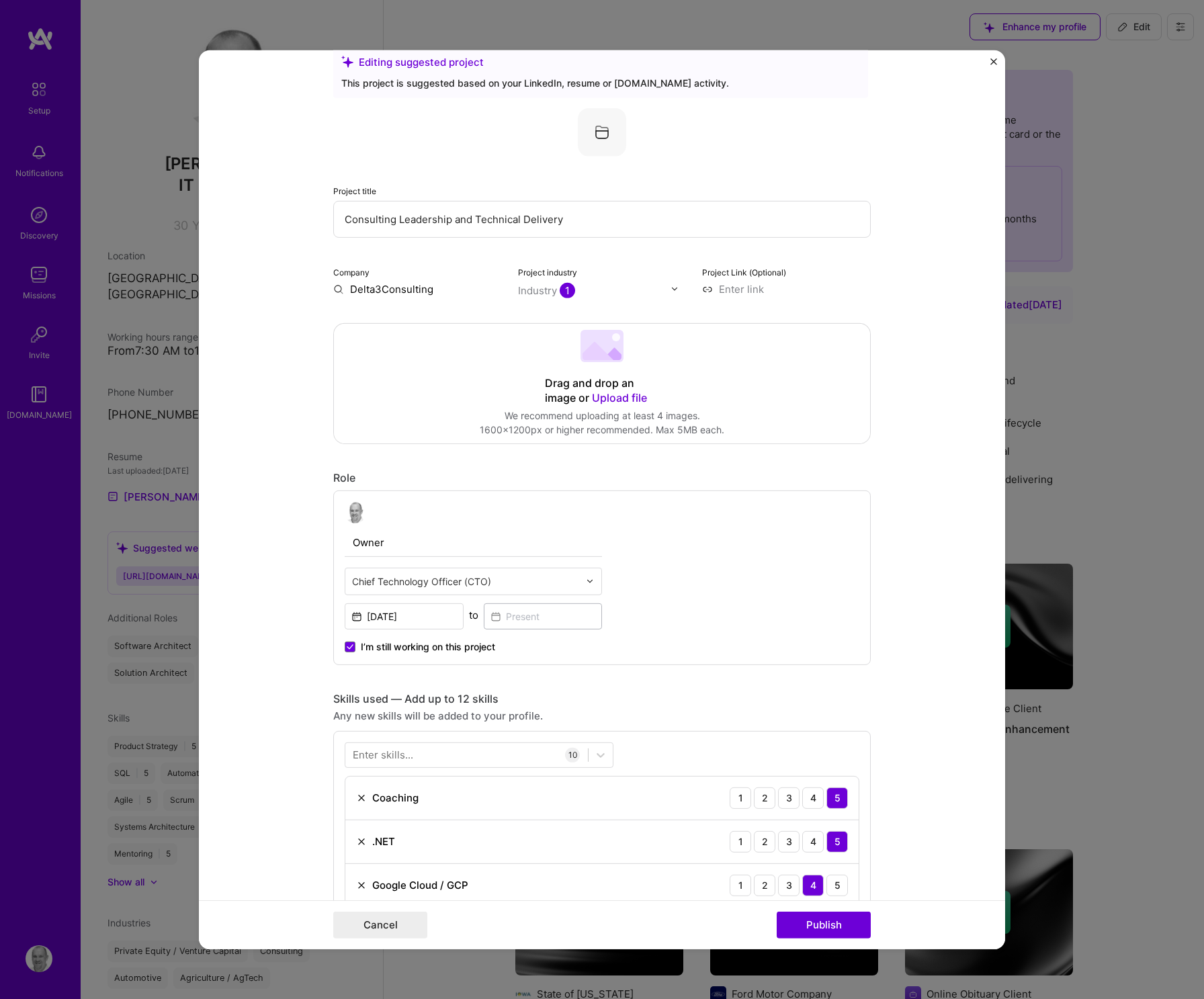
scroll to position [0, 0]
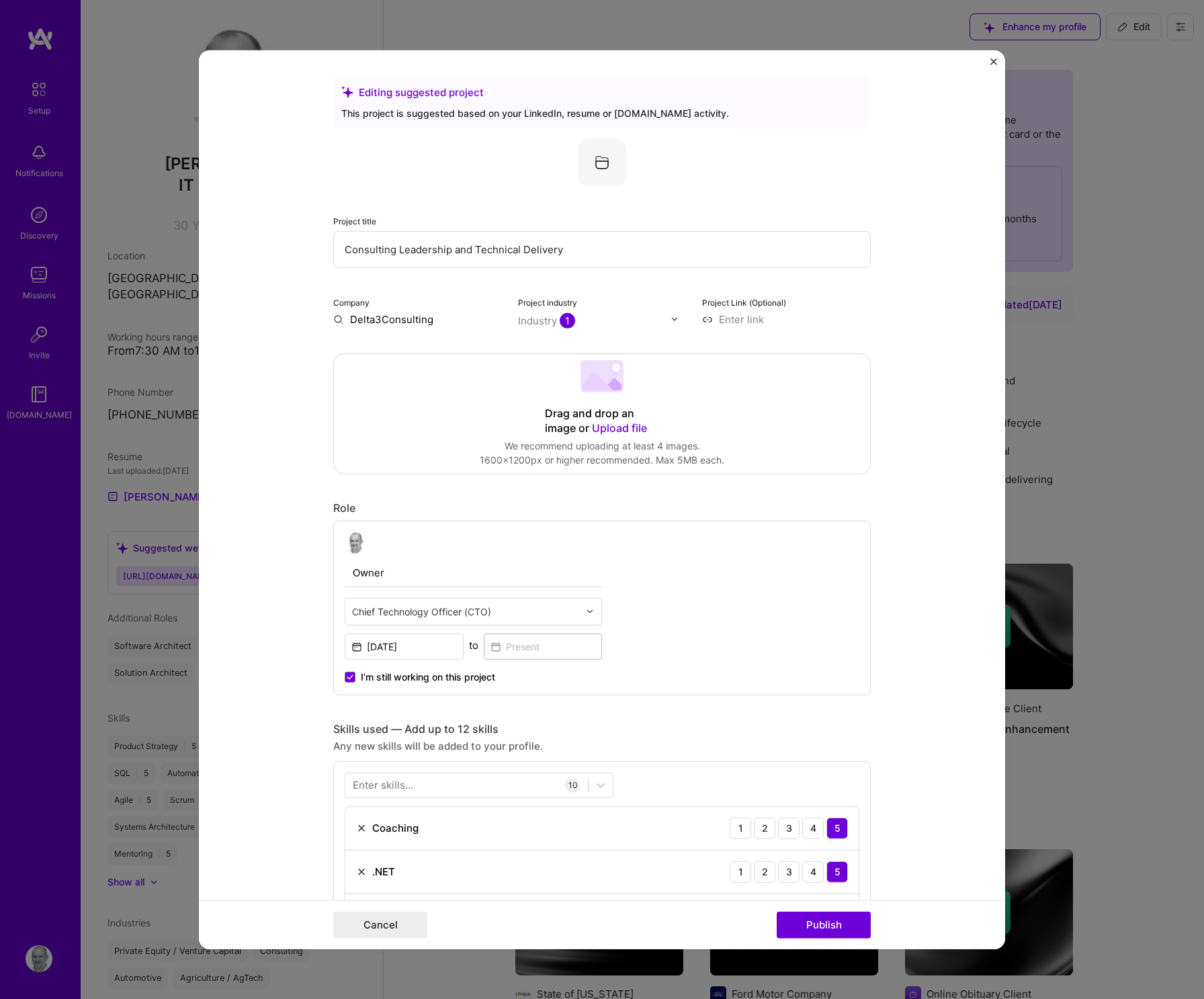
type textarea "Of contributors, managers & leaders supported from technical to leadership role…"
click at [623, 428] on span "Upload file" at bounding box center [619, 427] width 55 height 13
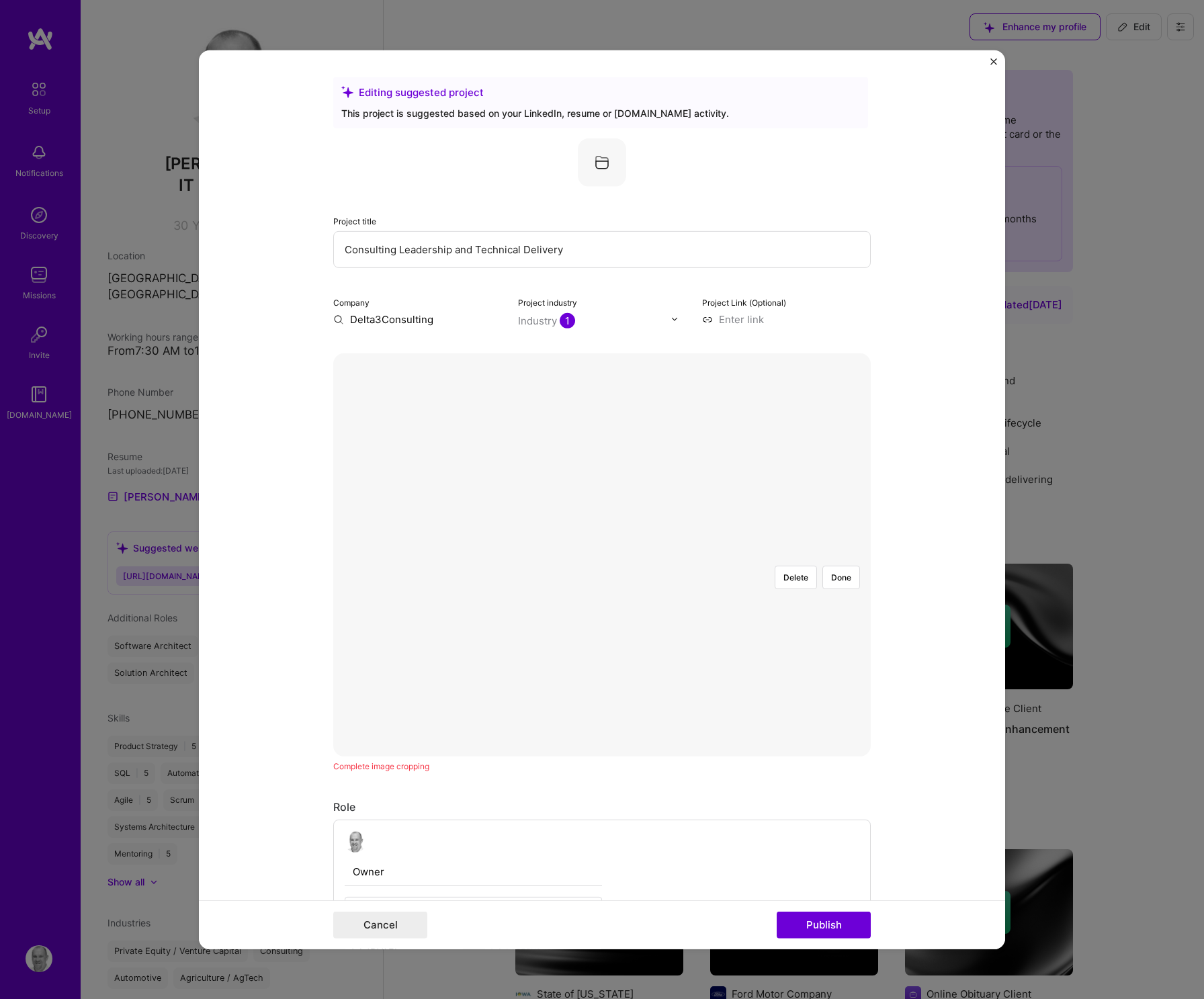
click at [616, 578] on div at bounding box center [748, 654] width 266 height 200
click at [788, 565] on button "Delete" at bounding box center [796, 577] width 43 height 23
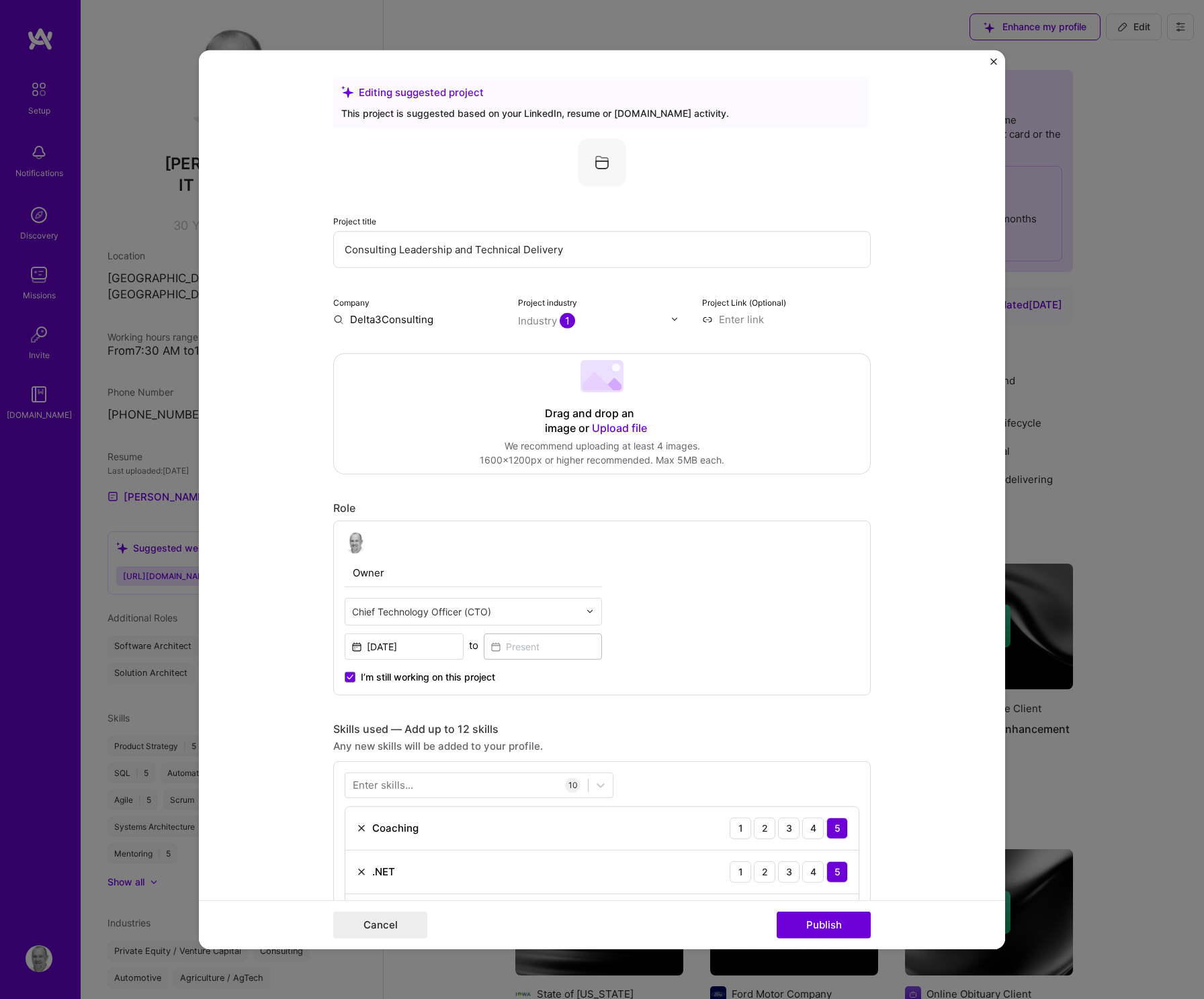
click at [623, 427] on span "Upload file" at bounding box center [619, 427] width 55 height 13
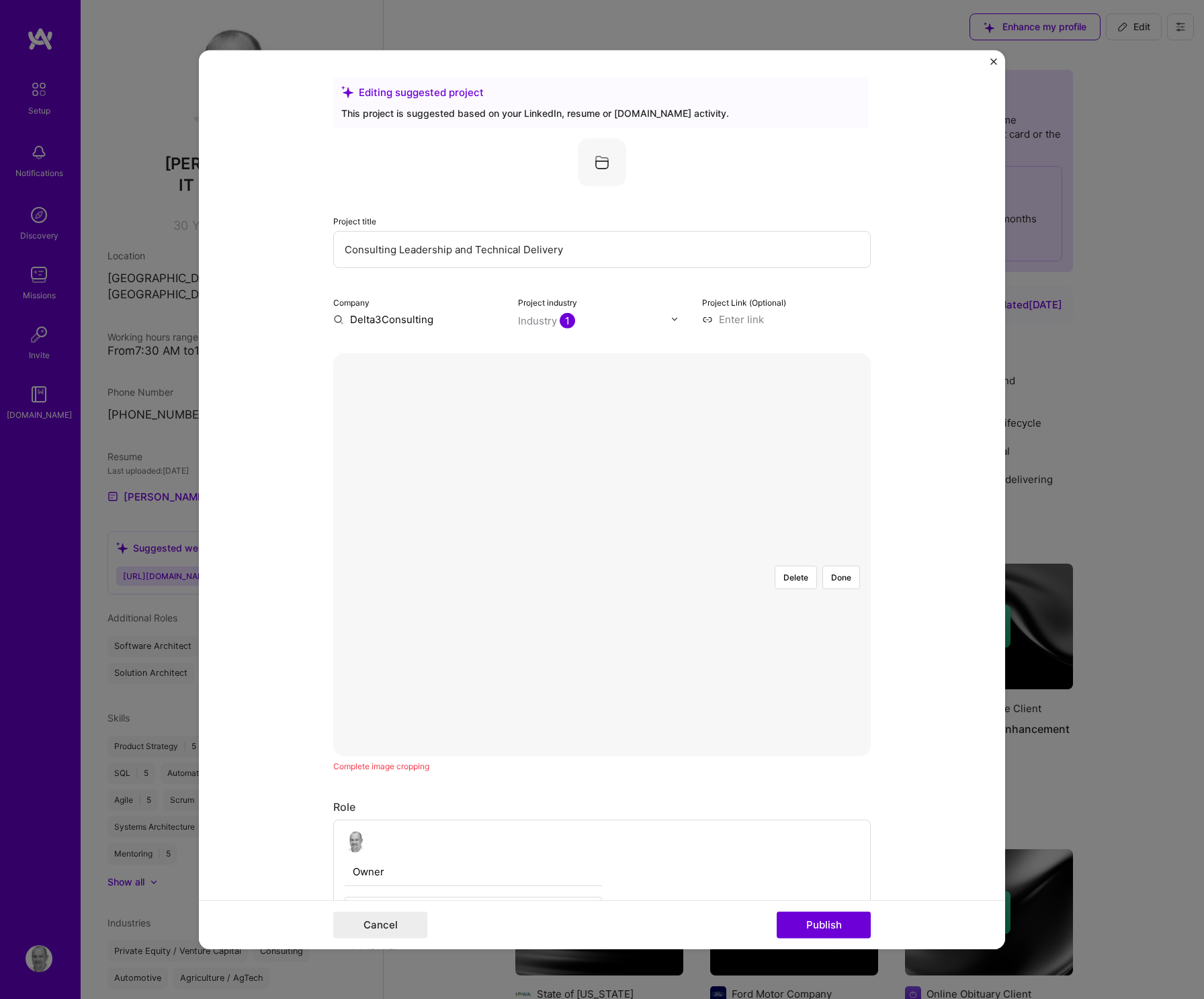
click at [703, 554] on div at bounding box center [803, 706] width 403 height 303
click at [782, 565] on button "Delete" at bounding box center [796, 577] width 43 height 23
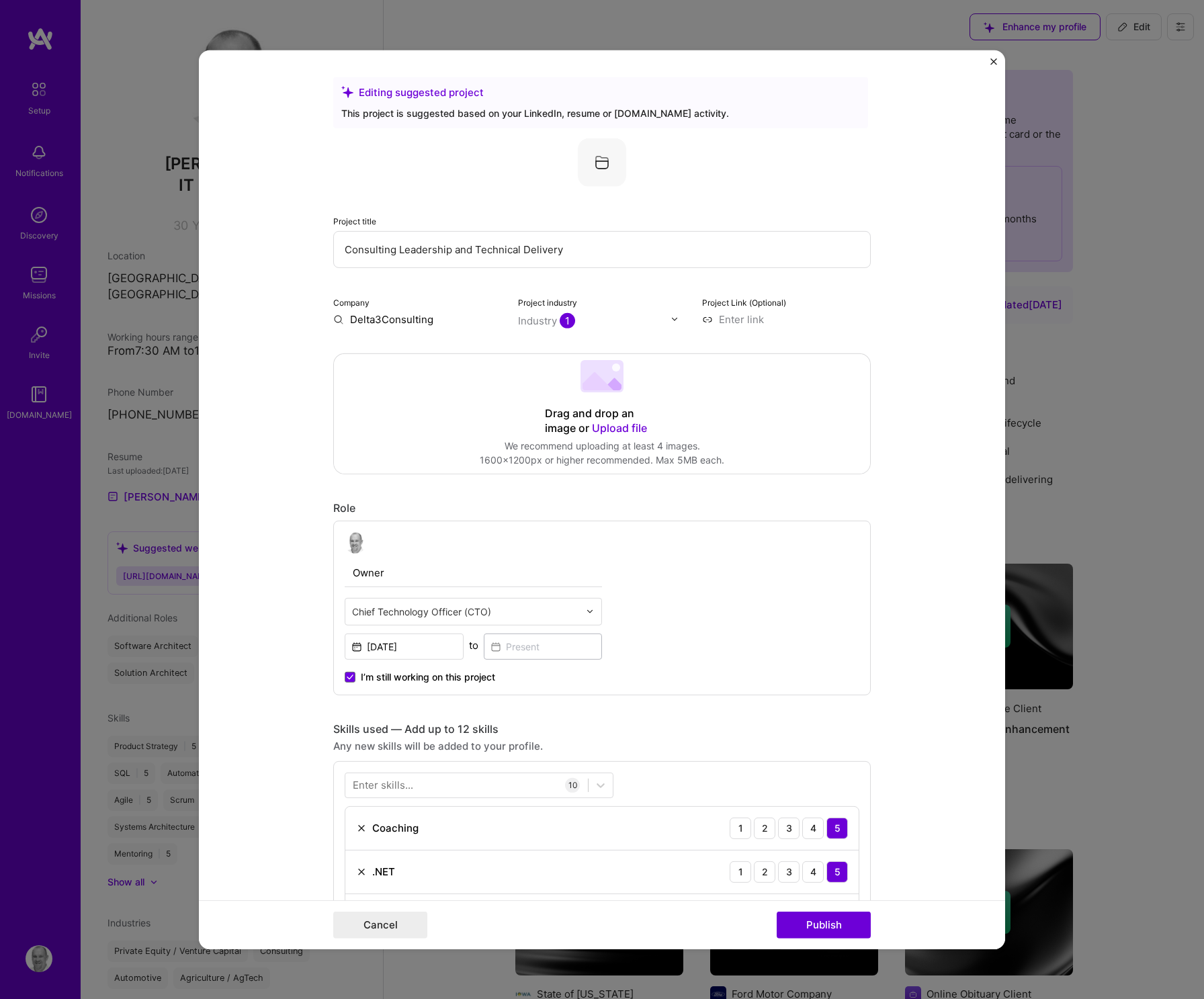
click at [621, 428] on span "Upload file" at bounding box center [619, 427] width 55 height 13
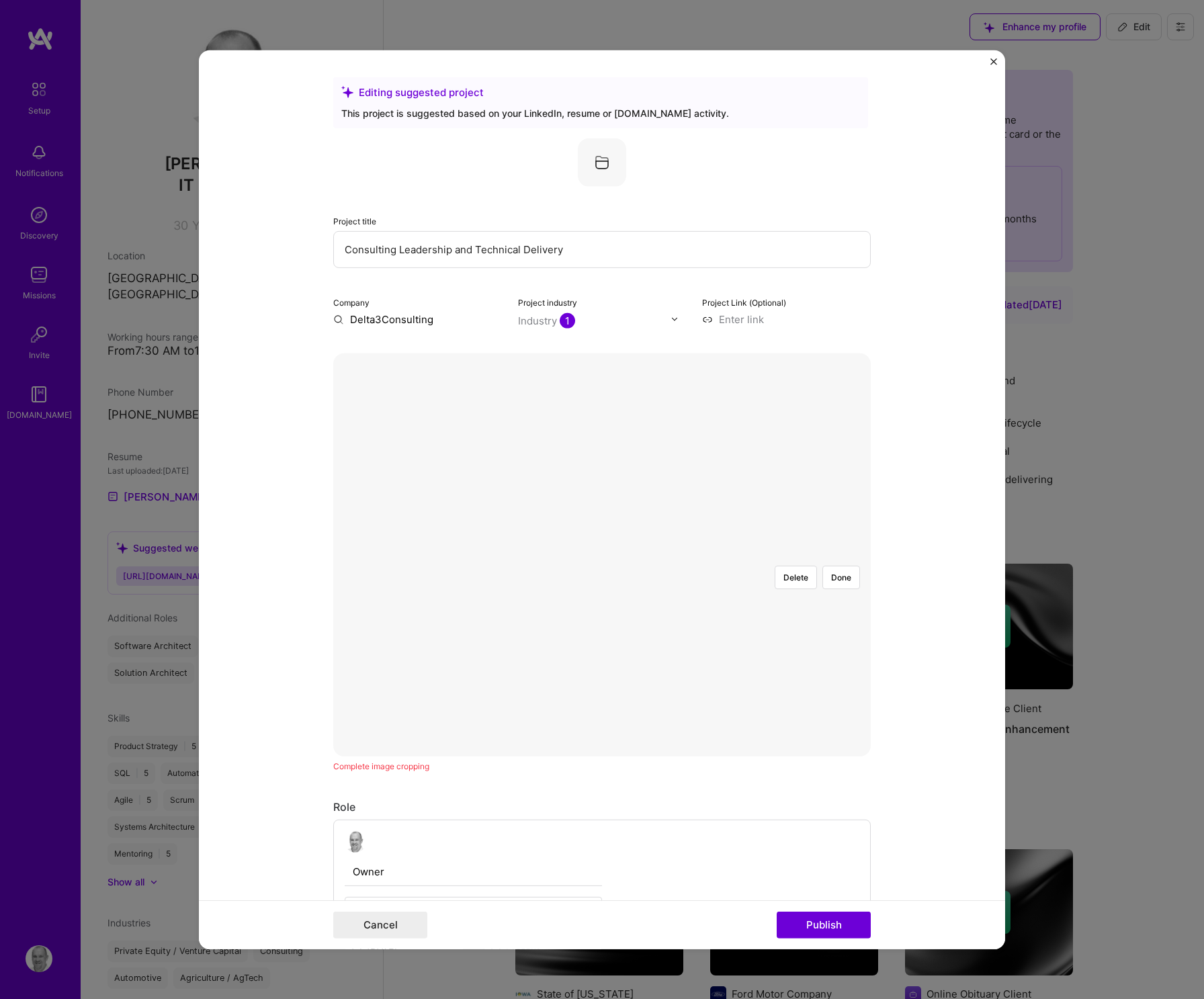
click at [653, 596] on div at bounding box center [807, 750] width 410 height 308
click at [844, 565] on button "Done" at bounding box center [841, 577] width 37 height 23
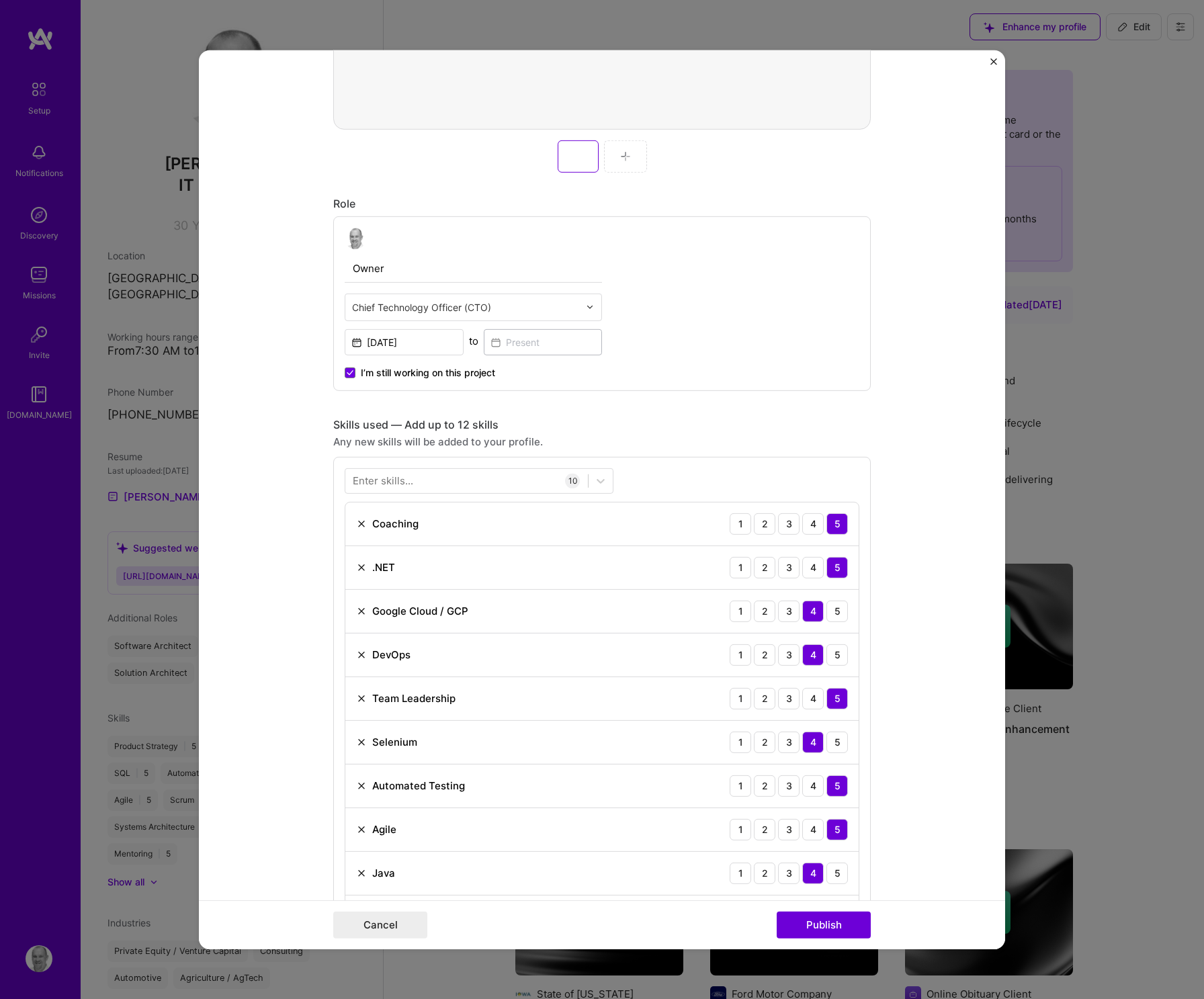
scroll to position [463, 0]
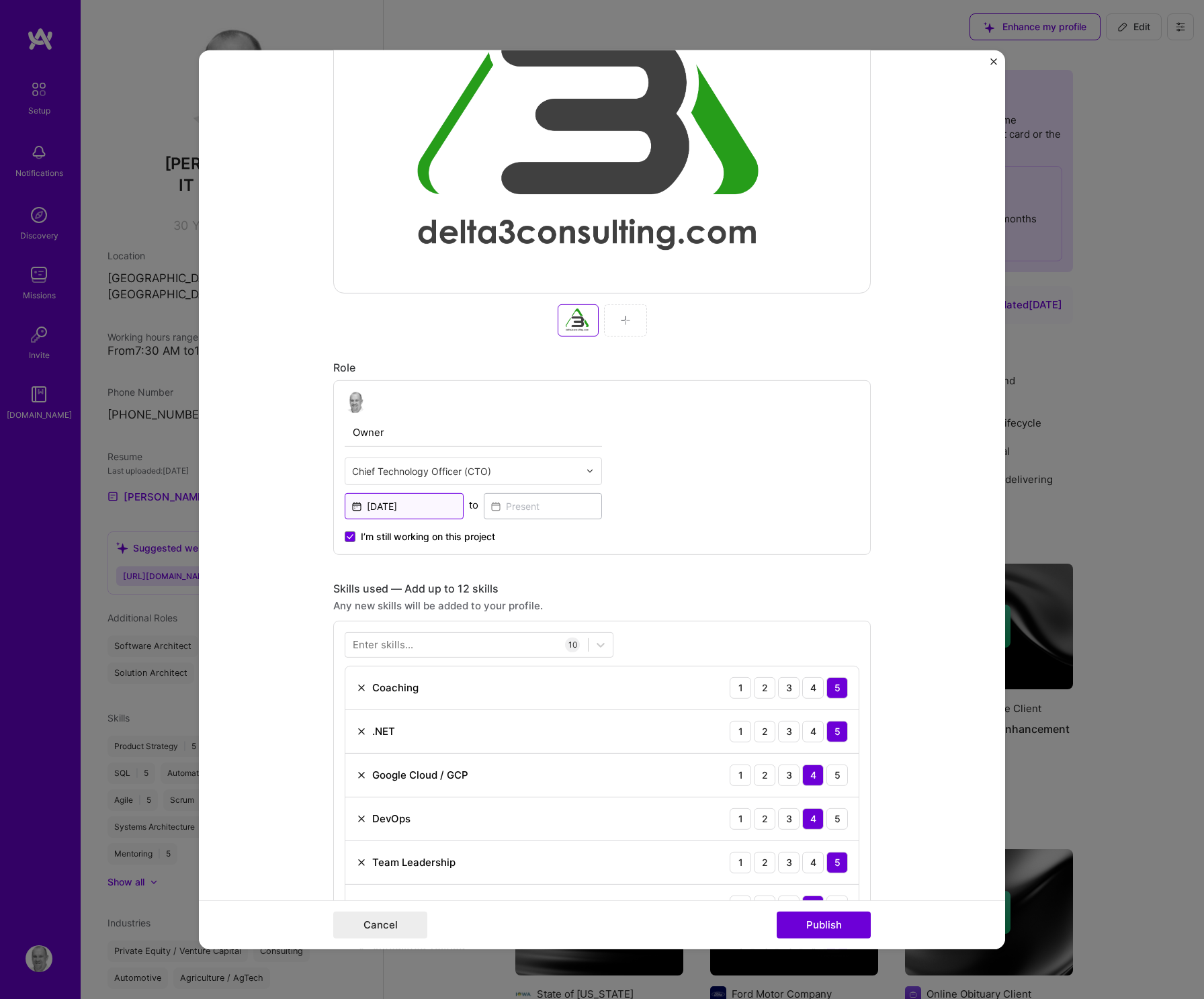
click at [422, 503] on input "[DATE]" at bounding box center [404, 505] width 119 height 26
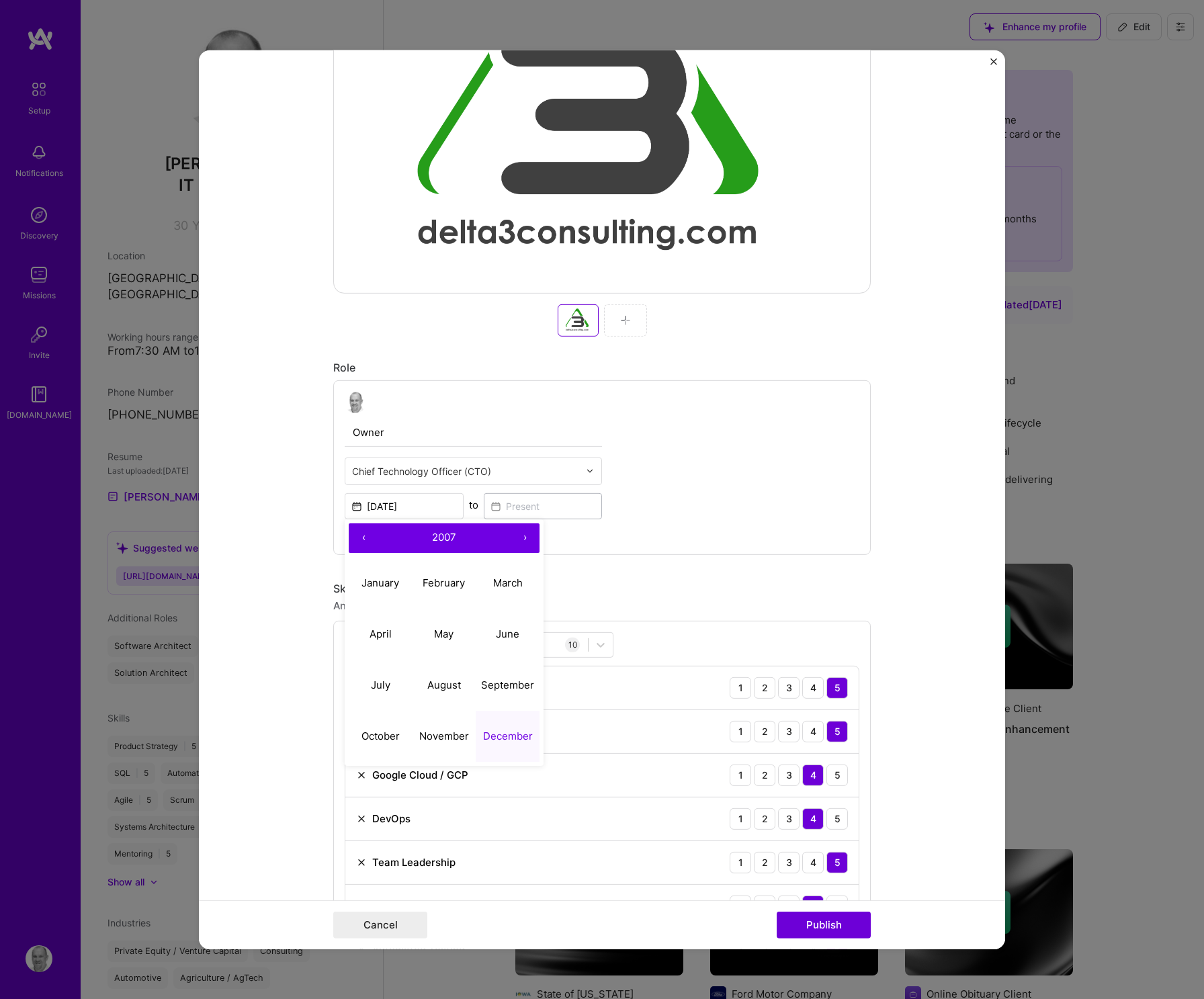
click at [515, 536] on button "›" at bounding box center [525, 537] width 29 height 29
click at [439, 636] on abbr "May" at bounding box center [443, 633] width 19 height 12
type input "[DATE]"
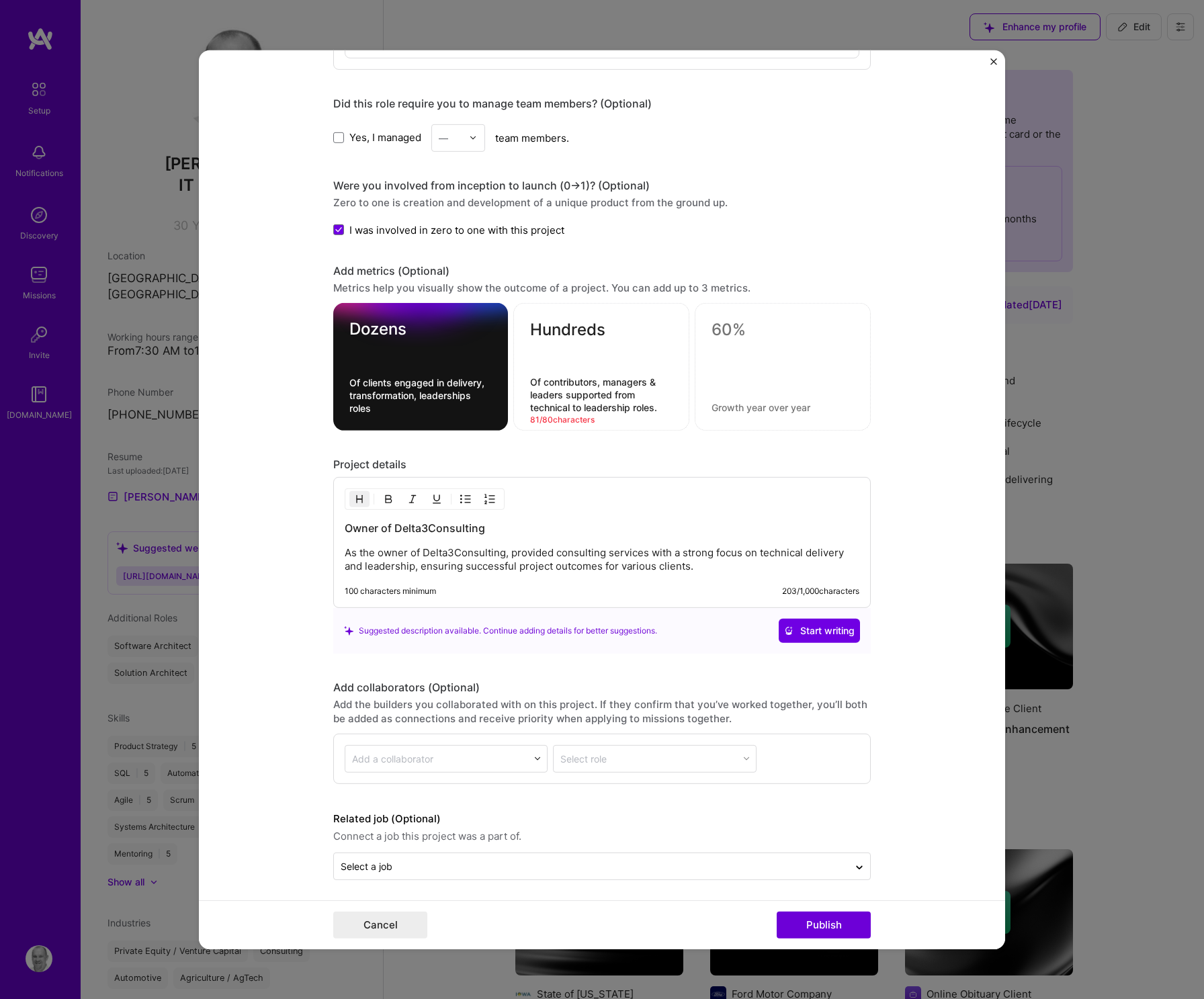
scroll to position [1507, 0]
click at [741, 574] on div "Owner of Delta3Consulting As the owner of Delta3Consulting, provided consulting…" at bounding box center [602, 543] width 537 height 131
click at [706, 567] on p "As the owner of Delta3Consulting, provided consulting services with a strong fo…" at bounding box center [602, 560] width 515 height 27
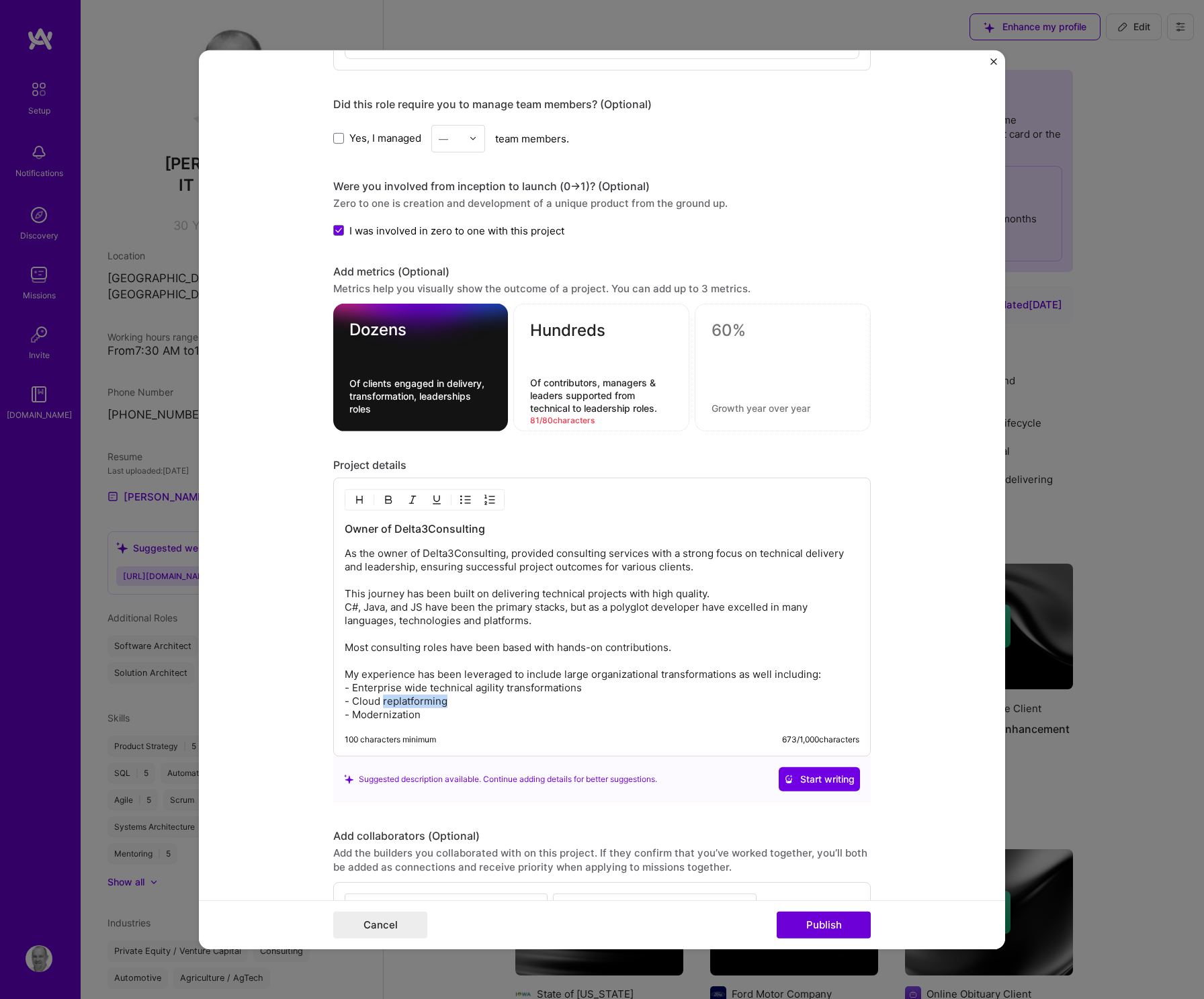
click at [386, 701] on p "As the owner of Delta3Consulting, provided consulting services with a strong fo…" at bounding box center [602, 633] width 515 height 175
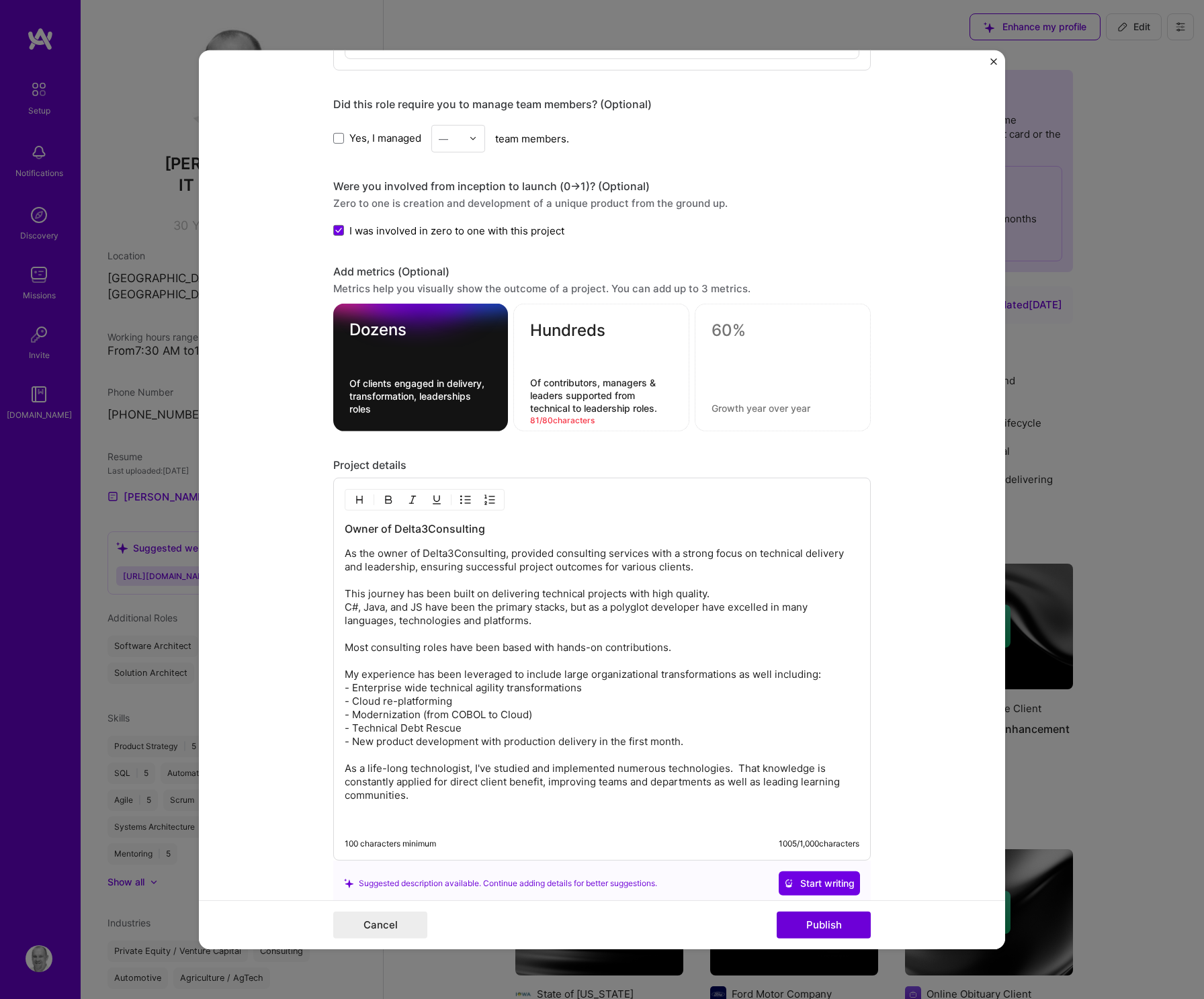
click at [746, 780] on p "As the owner of Delta3Consulting, provided consulting services with a strong fo…" at bounding box center [602, 674] width 515 height 255
click at [707, 781] on p "As the owner of Delta3Consulting, provided consulting services with a strong fo…" at bounding box center [602, 674] width 515 height 255
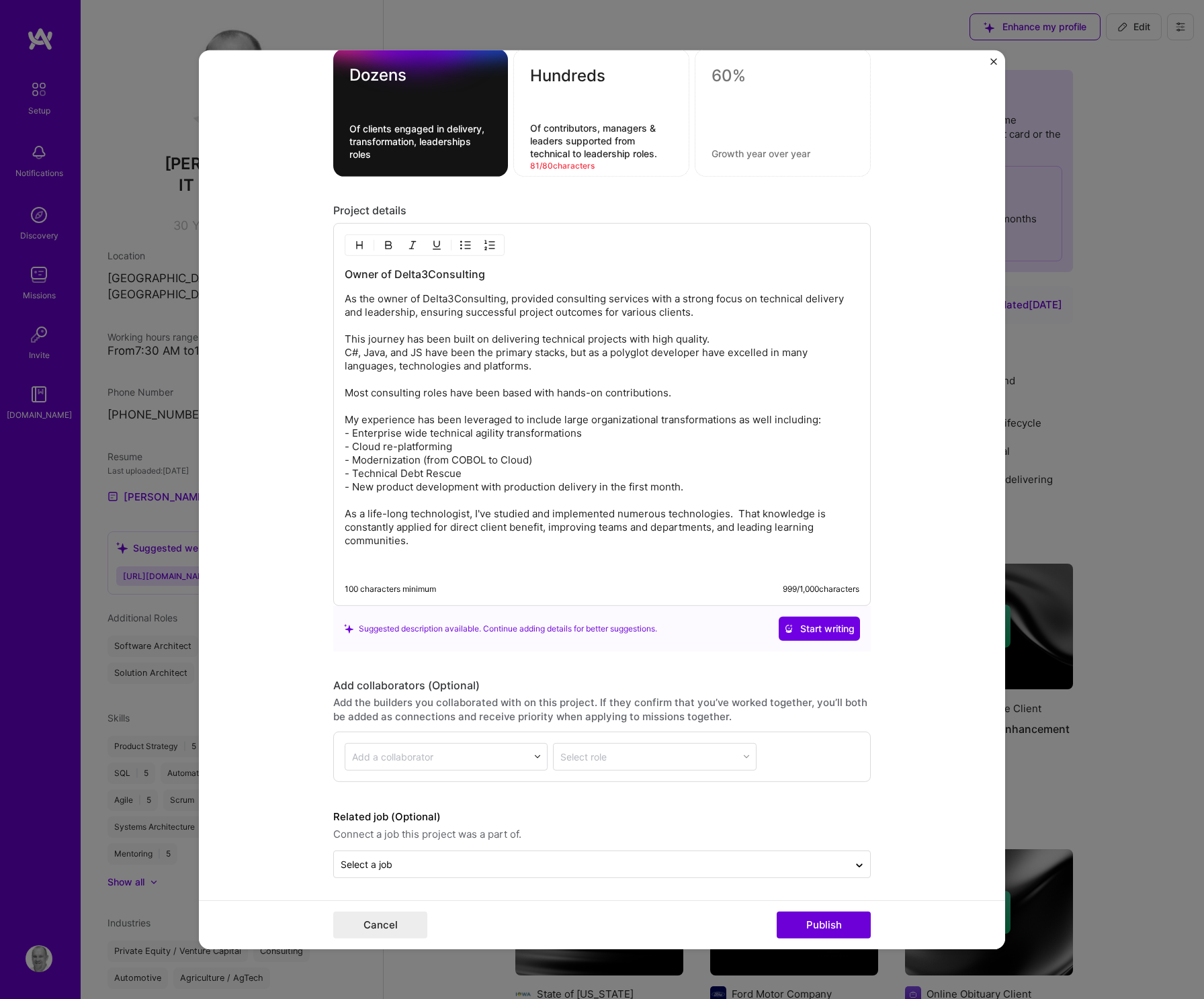
scroll to position [1764, 0]
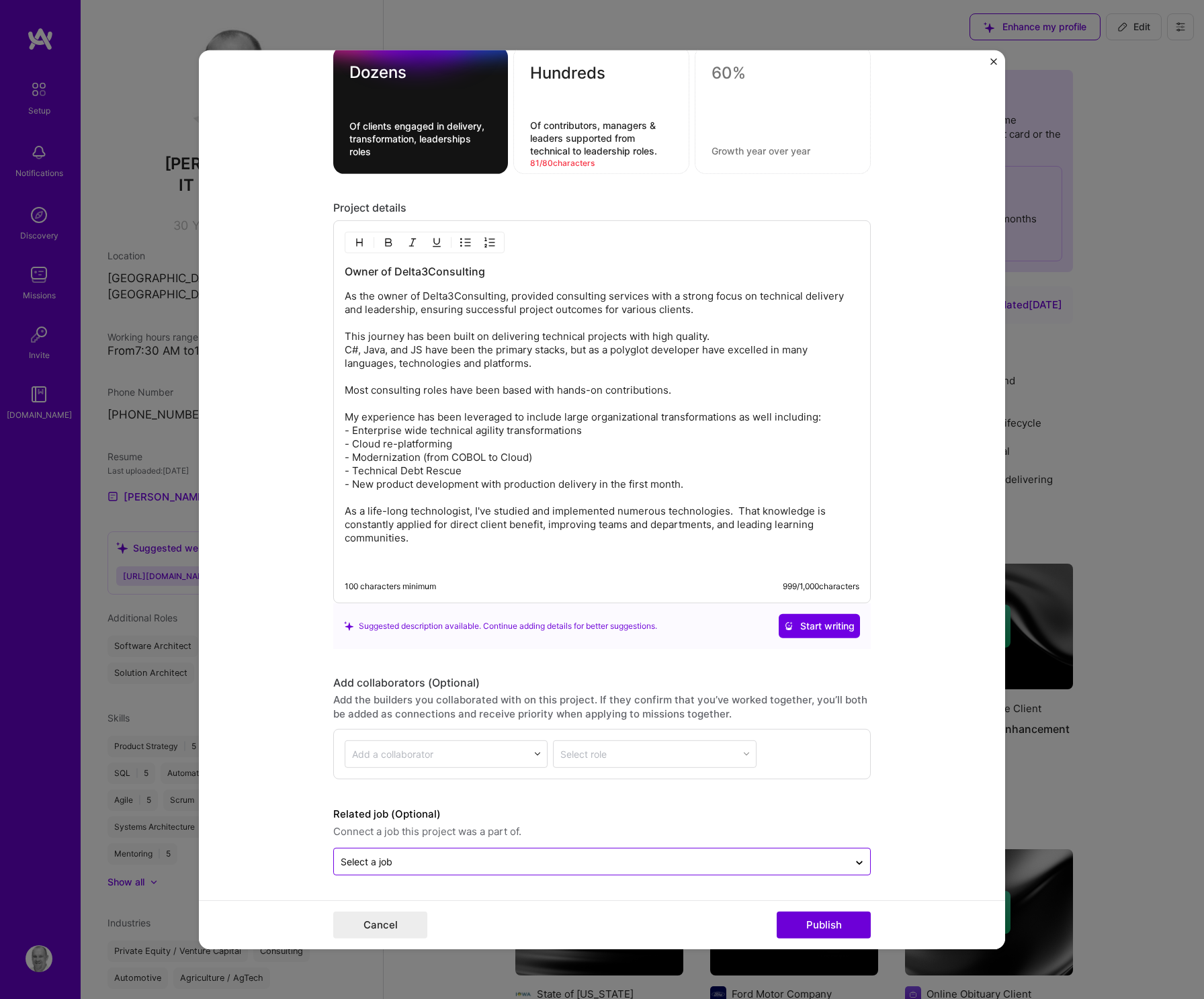
click at [821, 869] on div at bounding box center [592, 862] width 501 height 17
click at [598, 826] on div "Owner Delta3Consulting · [DATE] - Present" at bounding box center [602, 816] width 529 height 44
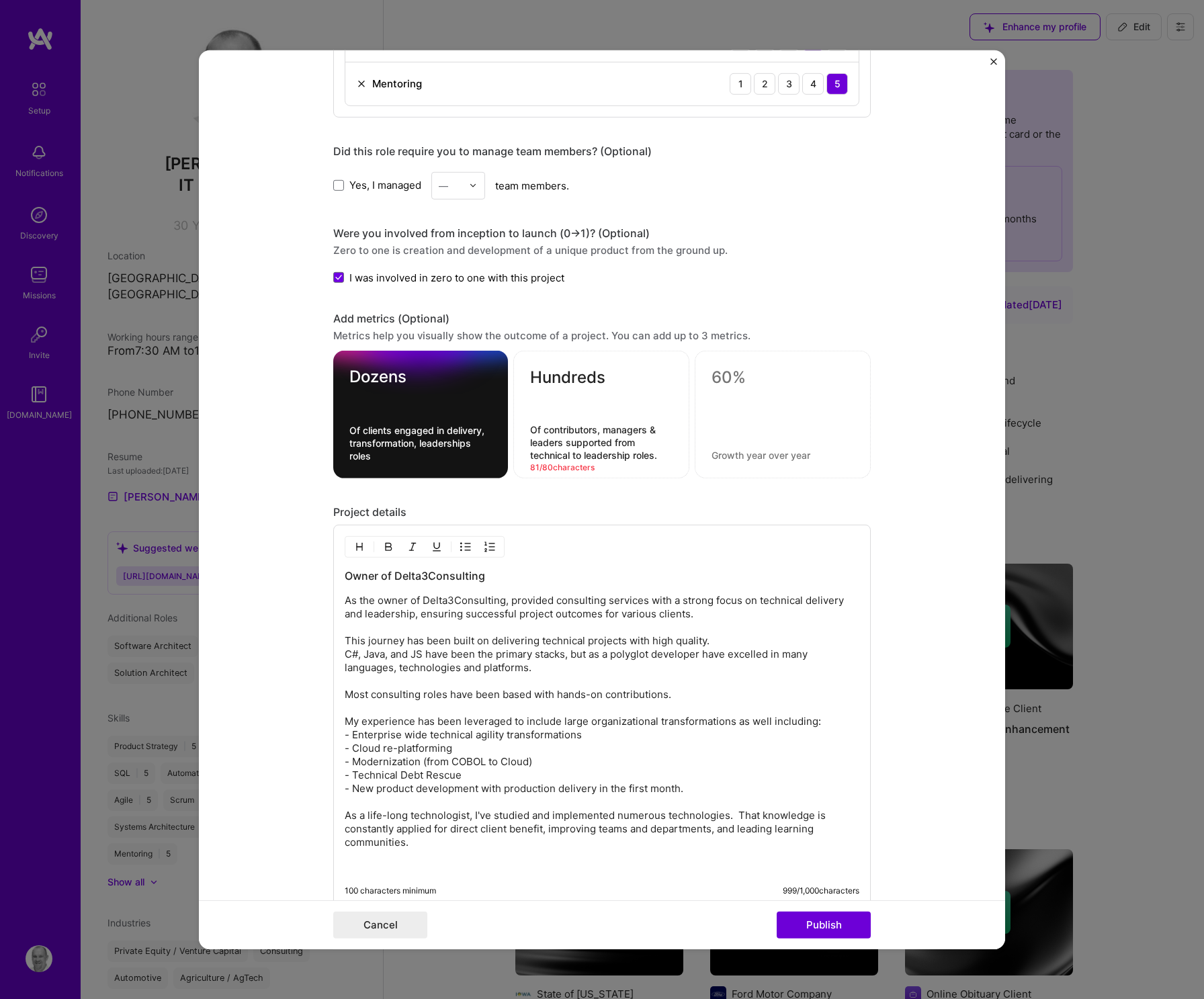
scroll to position [1457, 0]
click at [478, 751] on p "As the owner of Delta3Consulting, provided consulting services with a strong fo…" at bounding box center [602, 723] width 515 height 255
drag, startPoint x: 420, startPoint y: 648, endPoint x: 588, endPoint y: 650, distance: 168.0
click at [588, 650] on p "As the owner of Delta3Consulting, provided consulting services with a strong fo…" at bounding box center [602, 723] width 515 height 255
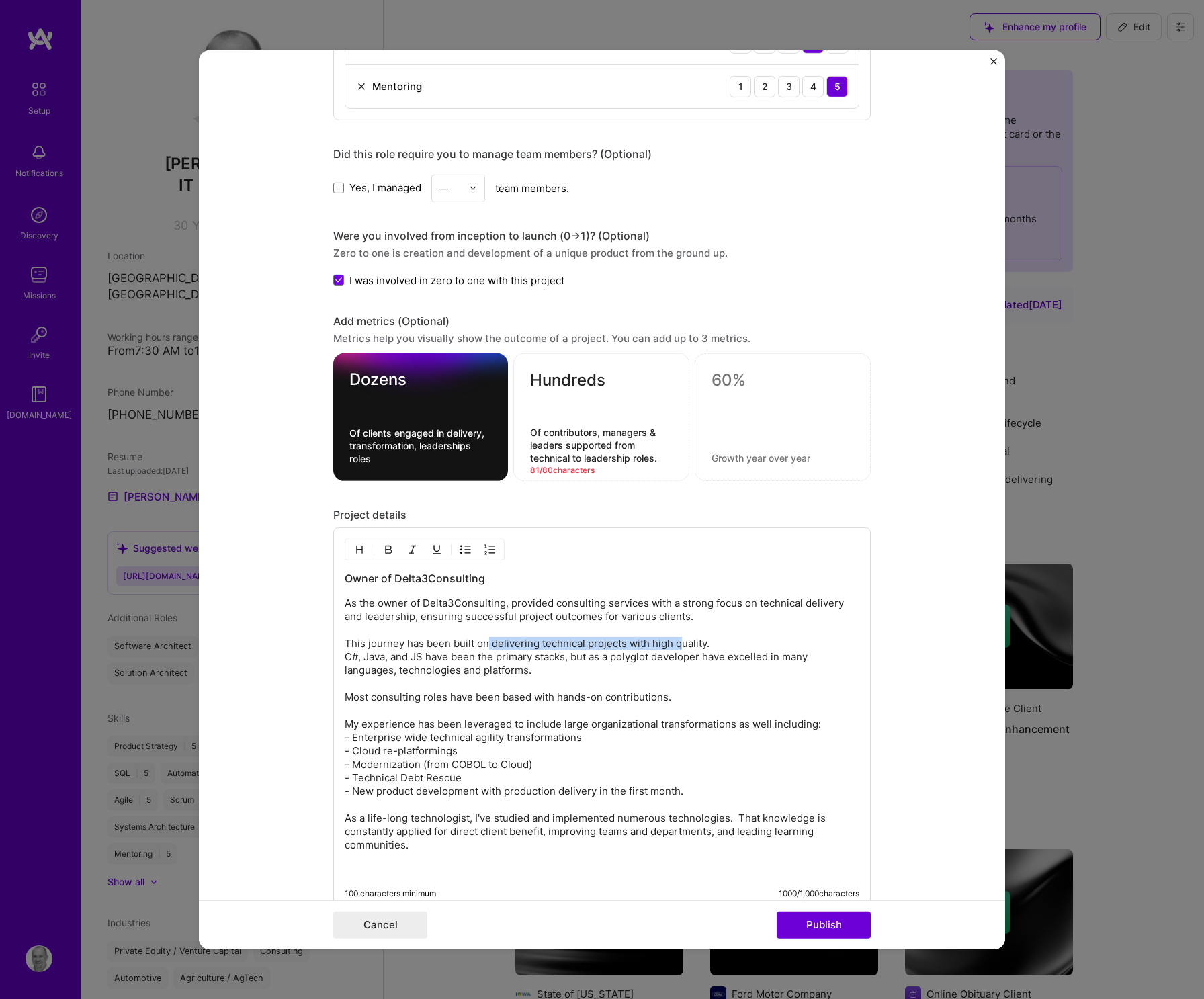
drag, startPoint x: 668, startPoint y: 646, endPoint x: 483, endPoint y: 647, distance: 185.0
click at [483, 647] on p "As the owner of Delta3Consulting, provided consulting services with a strong fo…" at bounding box center [602, 723] width 515 height 255
click at [501, 668] on p "As the owner of Delta3Consulting, provided consulting services with a strong fo…" at bounding box center [602, 723] width 515 height 255
click at [534, 640] on p "As the owner of Delta3Consulting, provided consulting services with a strong fo…" at bounding box center [602, 723] width 515 height 255
click at [529, 751] on p "As the owner of Delta3Consulting, provided consulting services with a strong fo…" at bounding box center [602, 723] width 515 height 255
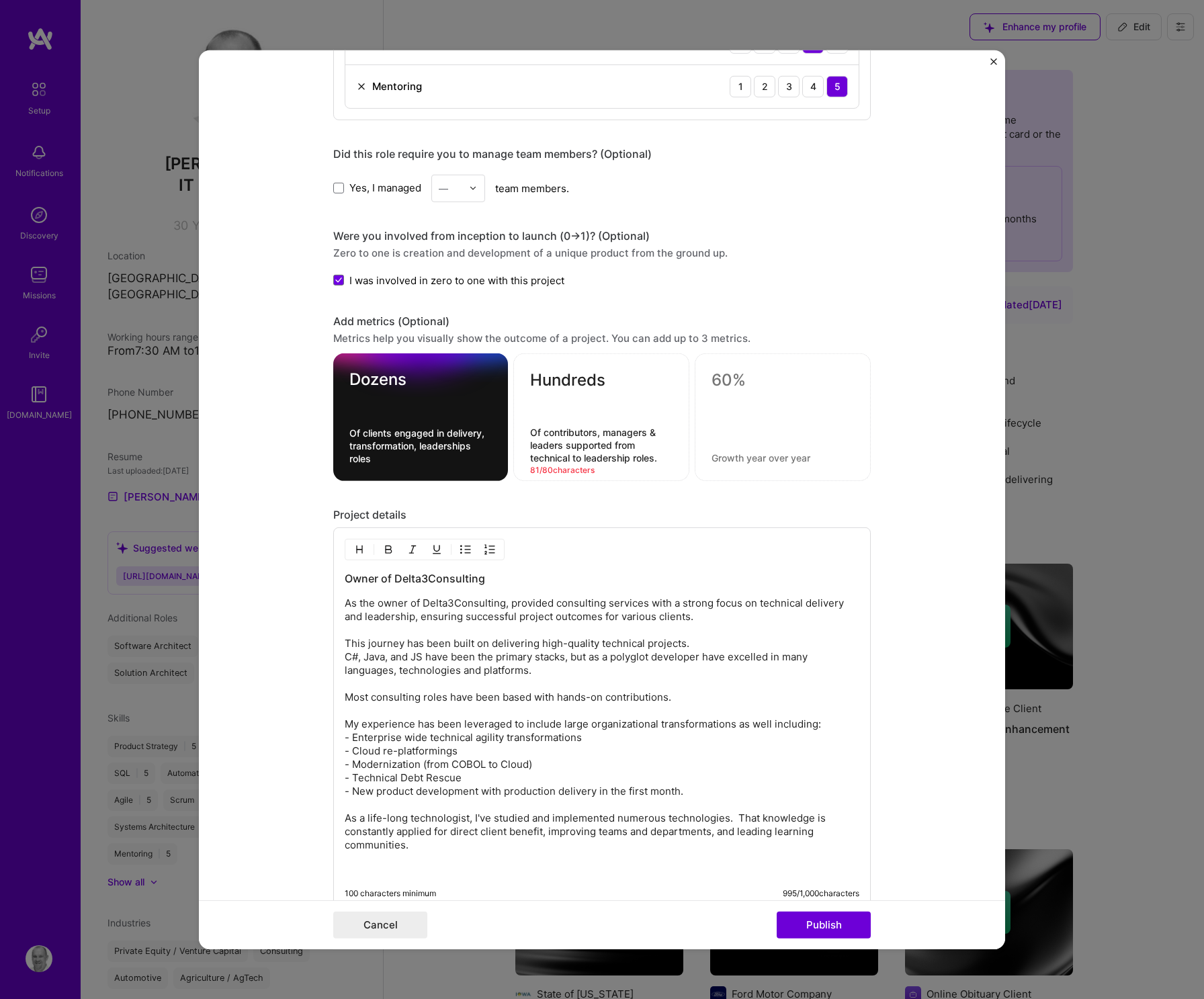
click at [348, 749] on p "As the owner of Delta3Consulting, provided consulting services with a strong fo…" at bounding box center [602, 723] width 515 height 255
click at [522, 752] on p "As the owner of Delta3Consulting, provided consulting services with a strong fo…" at bounding box center [602, 723] width 515 height 255
click at [487, 791] on p "As the owner of Delta3Consulting, provided consulting services with a strong fo…" at bounding box center [602, 723] width 515 height 255
click at [634, 793] on p "As the owner of Delta3Consulting, provided consulting services with a strong fo…" at bounding box center [602, 723] width 515 height 255
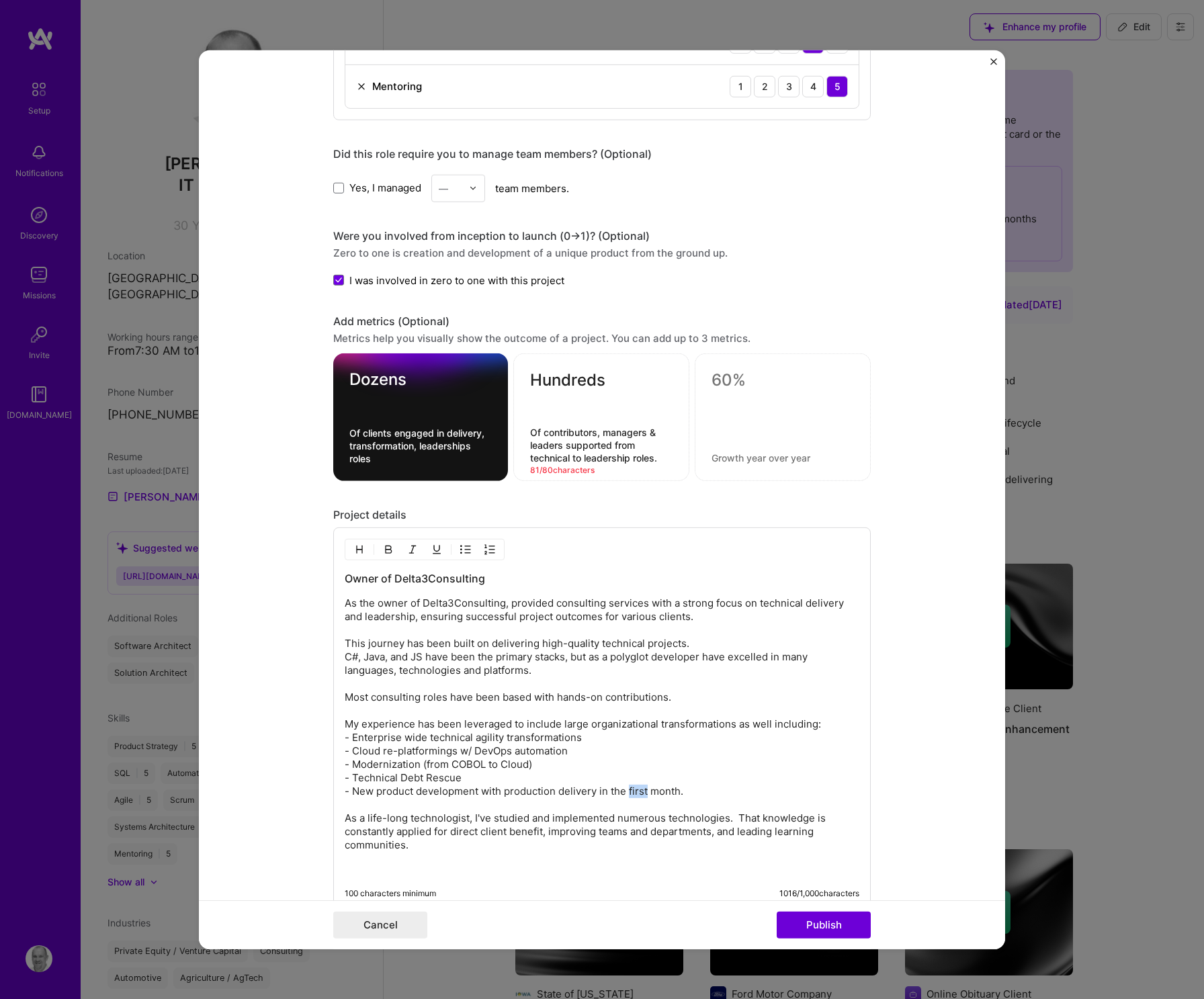
click at [634, 793] on p "As the owner of Delta3Consulting, provided consulting services with a strong fo…" at bounding box center [602, 723] width 515 height 255
click at [446, 795] on p "As the owner of Delta3Consulting, provided consulting services with a strong fo…" at bounding box center [602, 723] width 515 height 255
click at [737, 761] on p "As the owner of Delta3Consulting, provided consulting services with a strong fo…" at bounding box center [602, 723] width 515 height 255
click at [367, 836] on p "As the owner of Delta3Consulting, provided consulting services with a strong fo…" at bounding box center [602, 723] width 515 height 255
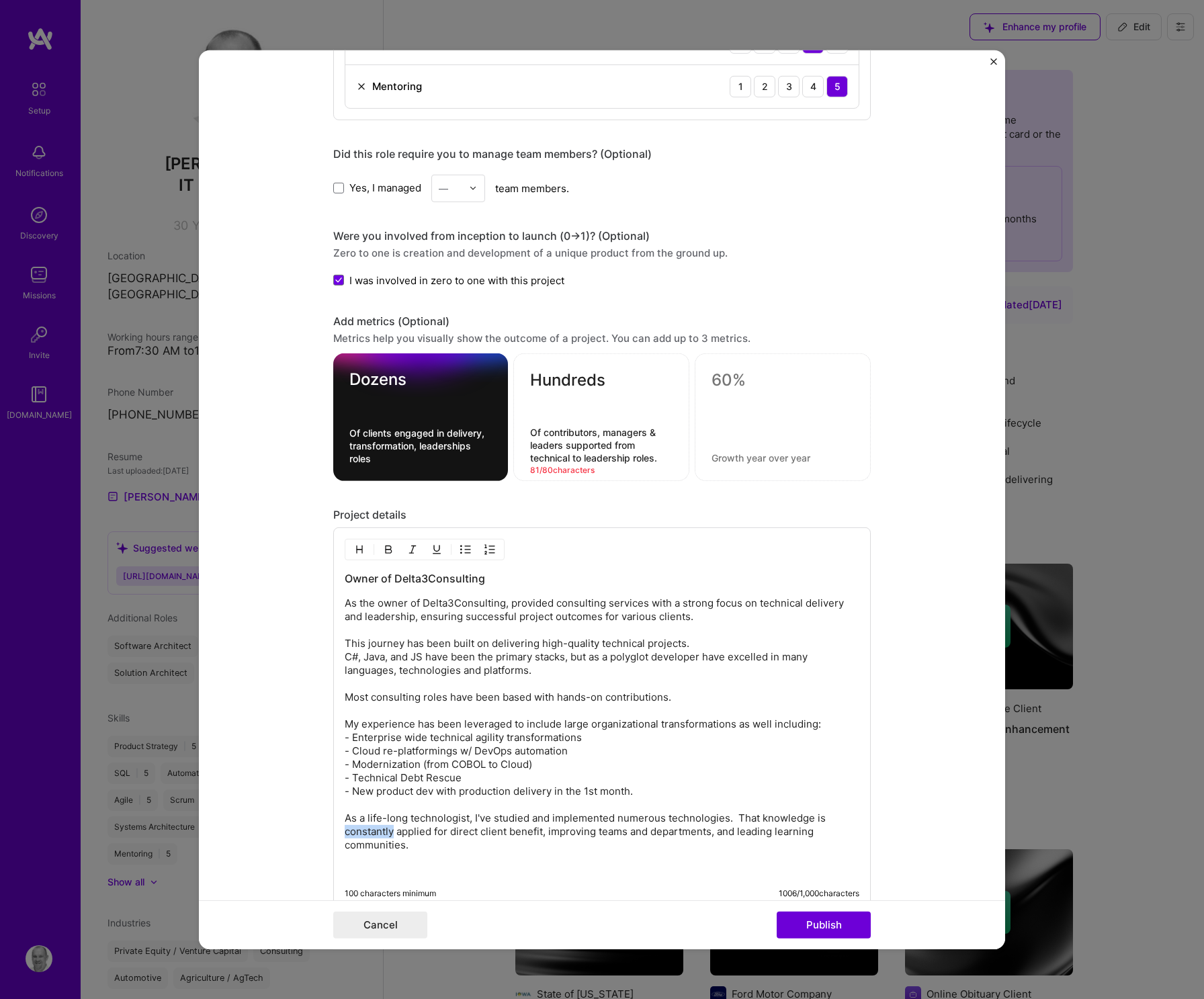
click at [367, 836] on p "As the owner of Delta3Consulting, provided consulting services with a strong fo…" at bounding box center [602, 723] width 515 height 255
click at [613, 446] on textarea "Of contributors, managers & leaders supported from technical to leadership role…" at bounding box center [601, 445] width 142 height 38
click at [532, 458] on textarea "Of contributors, managers & leaders supported in technical to leadership roles." at bounding box center [601, 445] width 142 height 38
type textarea "Of contributors, managers & leaders supported in technical and leadership roles."
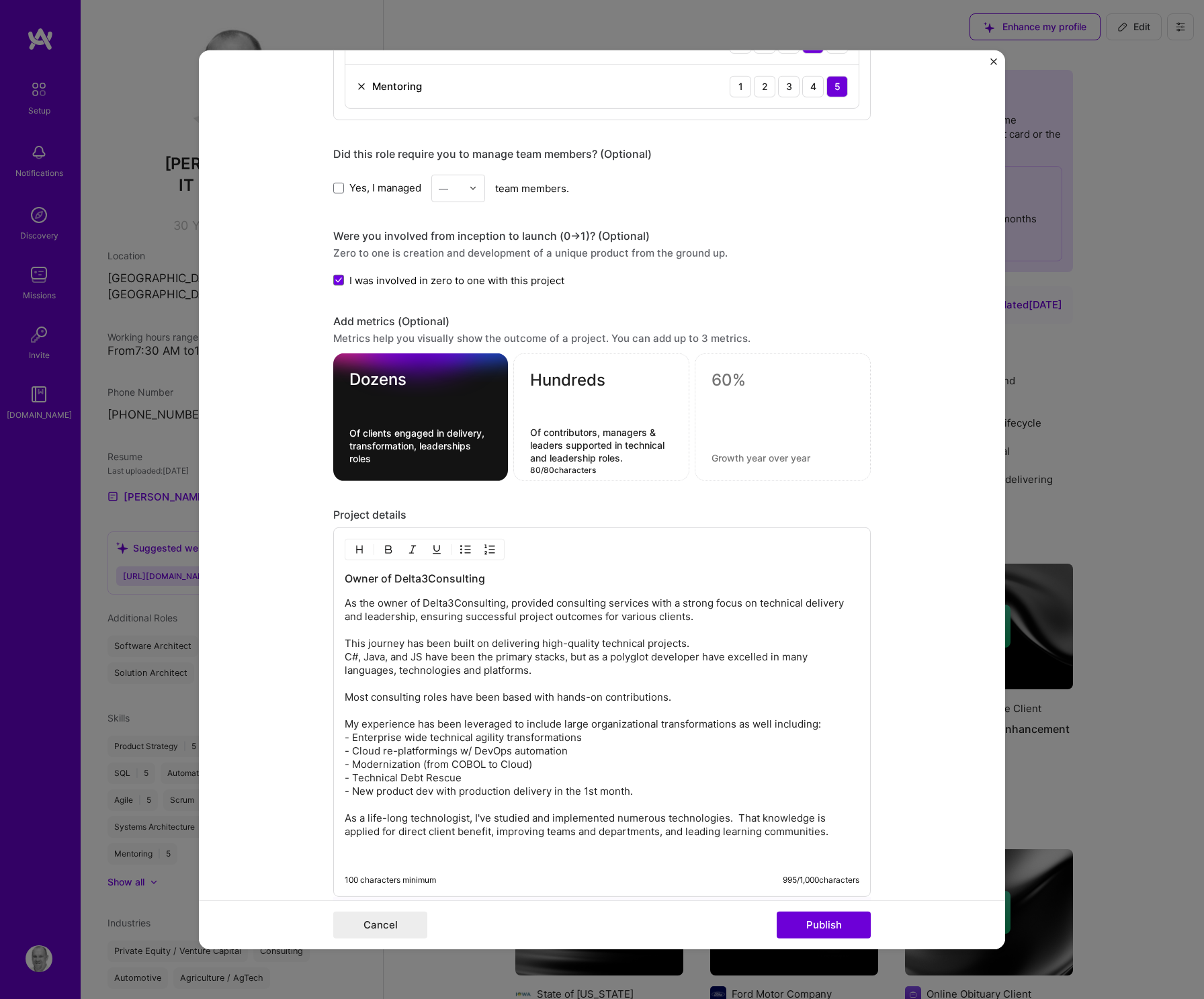
click at [956, 402] on form "Editing suggested project This project is suggested based on your LinkedIn, res…" at bounding box center [602, 499] width 806 height 899
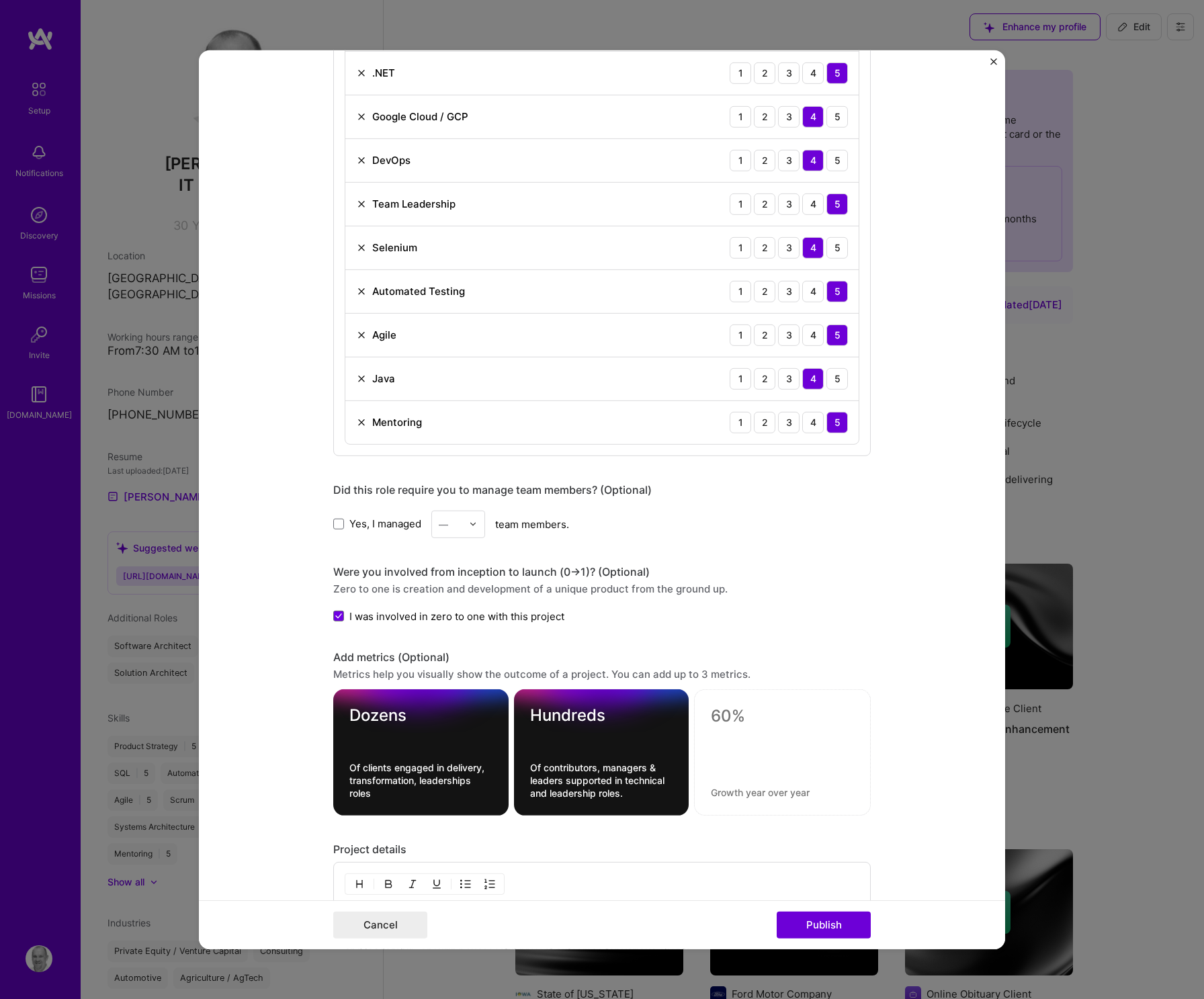
scroll to position [1124, 0]
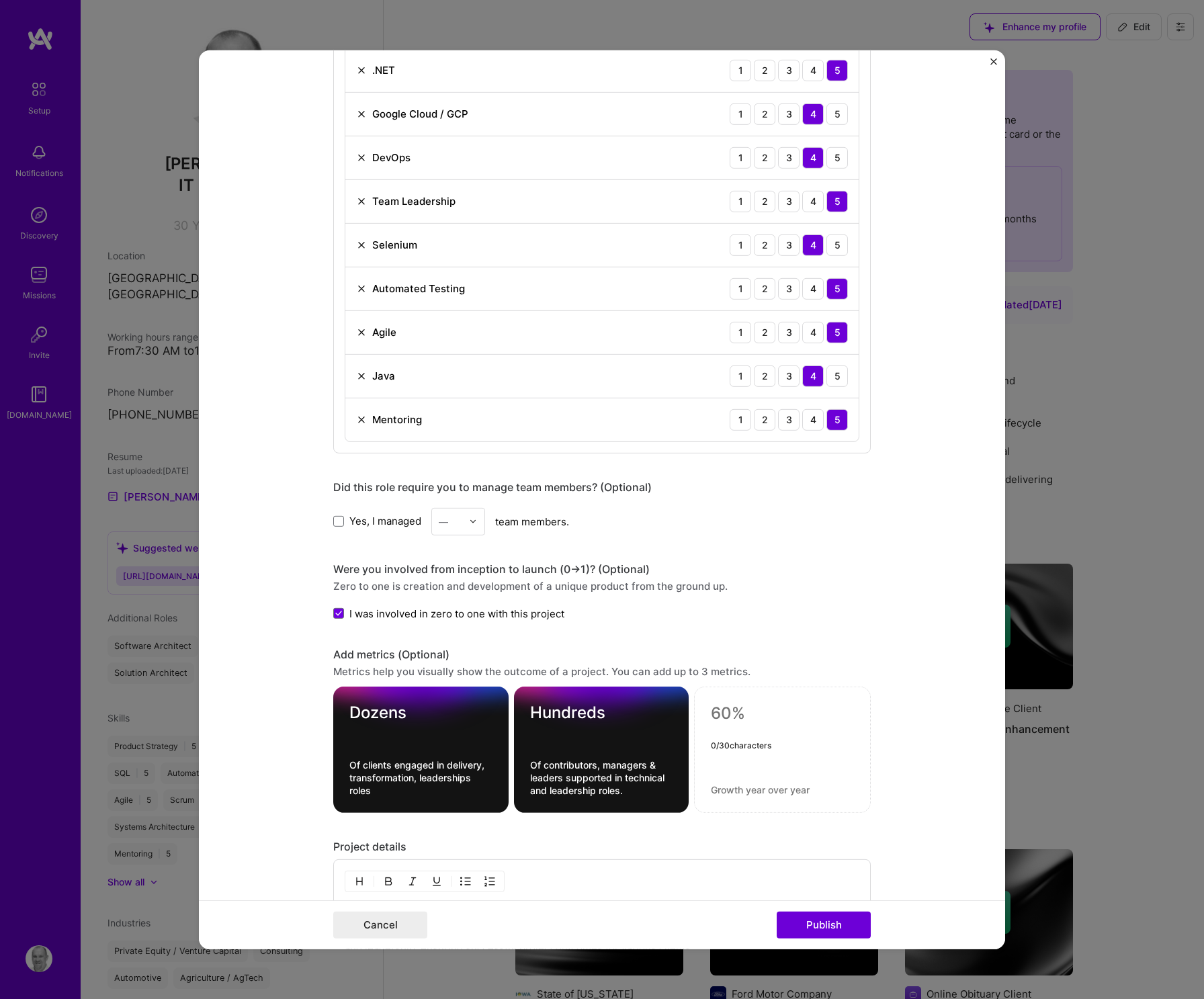
click at [736, 720] on textarea at bounding box center [782, 713] width 143 height 20
type textarea "Thousands"
type textarea "Of developers inspired internationally with technical and interpersonal talks."
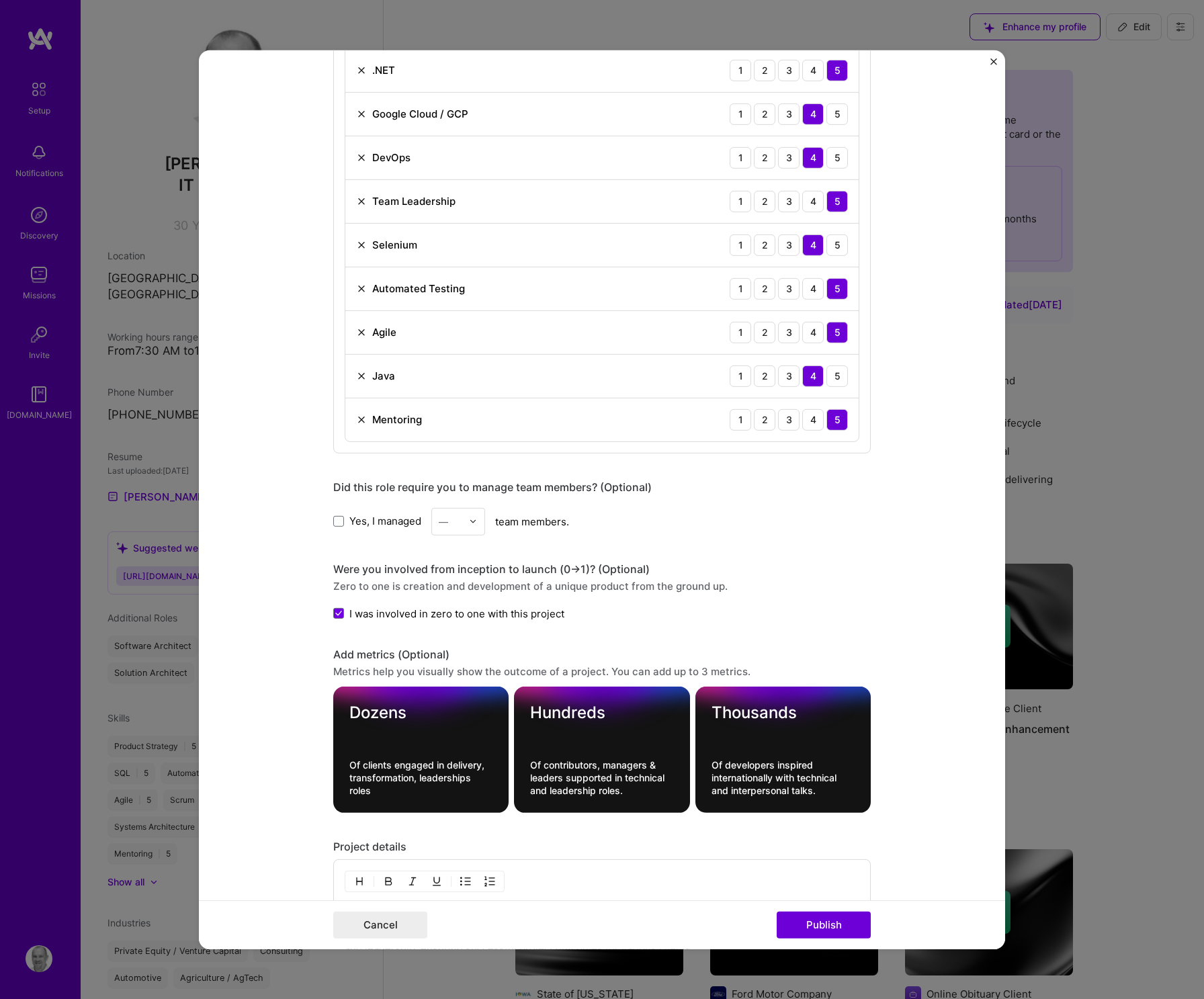
click at [710, 514] on div "Yes, I managed — team members." at bounding box center [602, 520] width 537 height 27
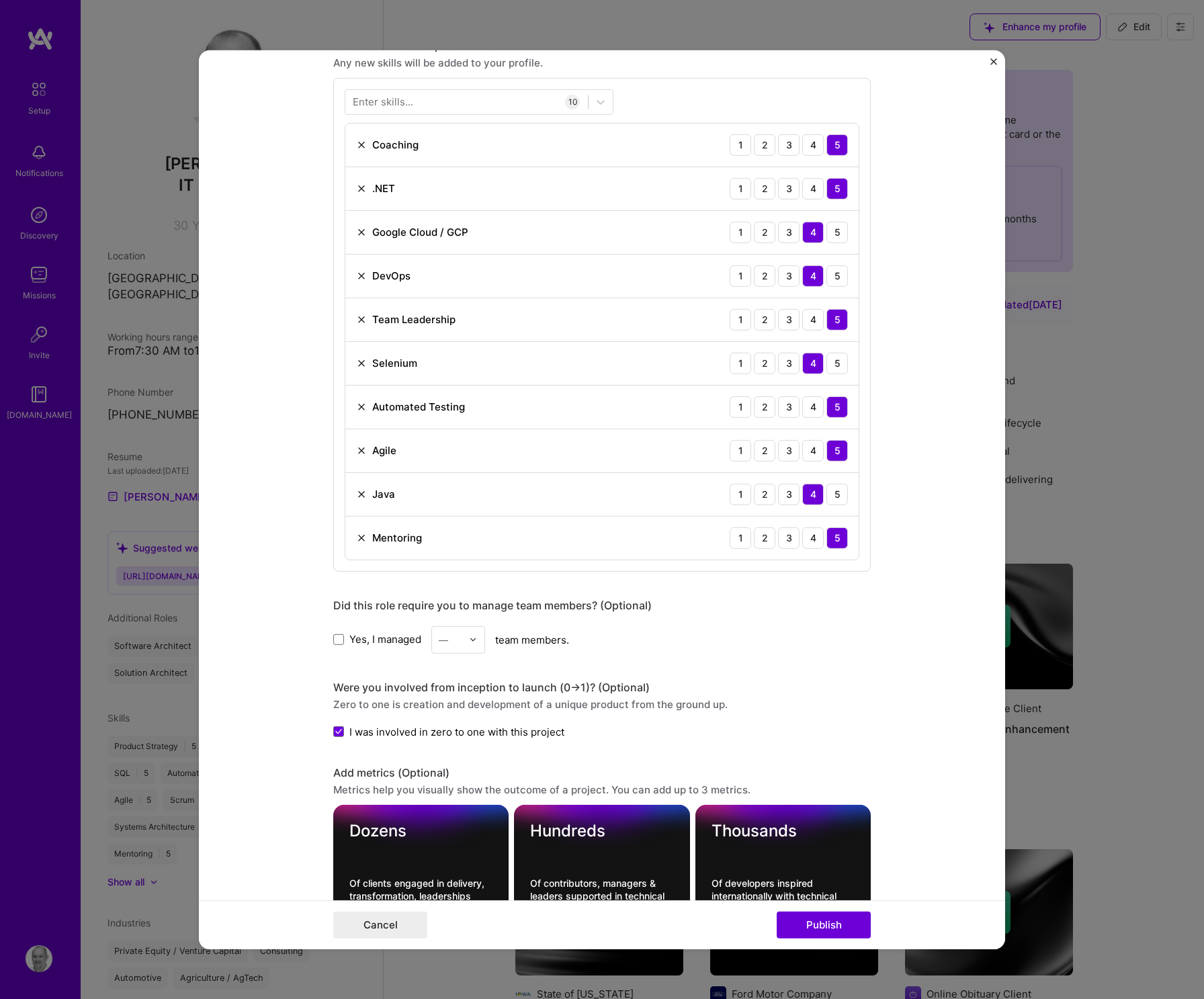
scroll to position [843, 0]
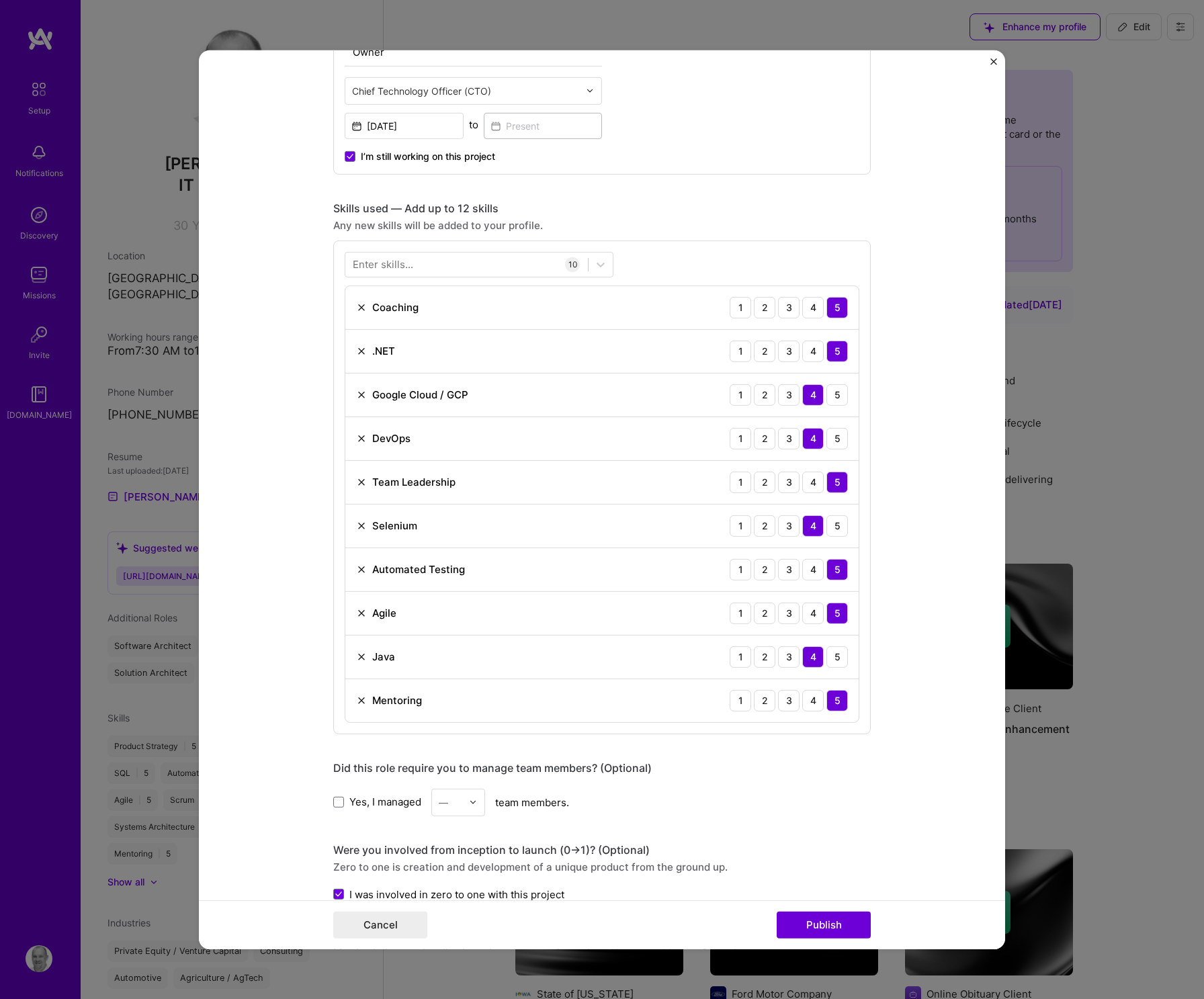
click at [356, 524] on img at bounding box center [362, 526] width 11 height 11
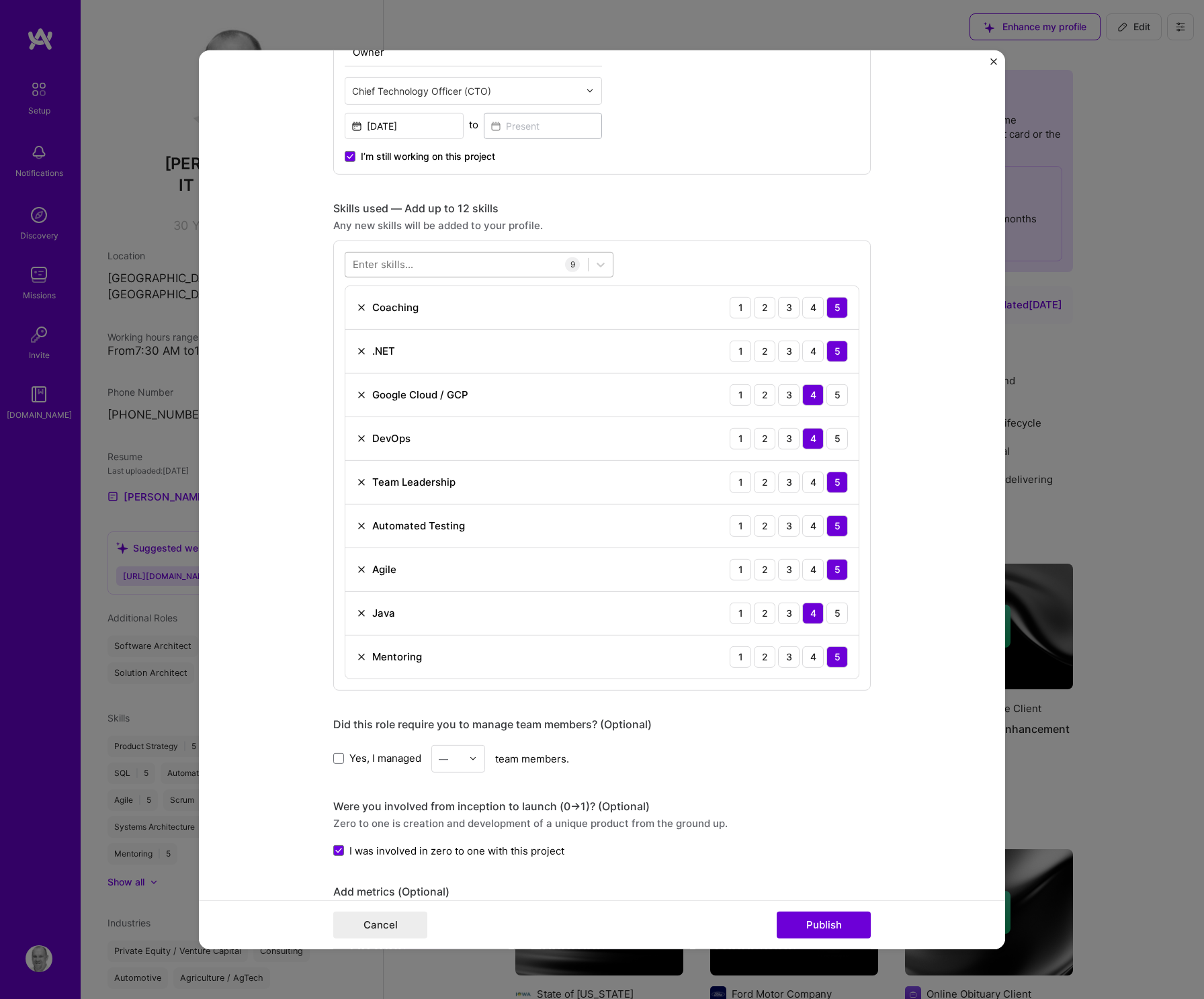
click at [458, 260] on div at bounding box center [467, 264] width 242 height 23
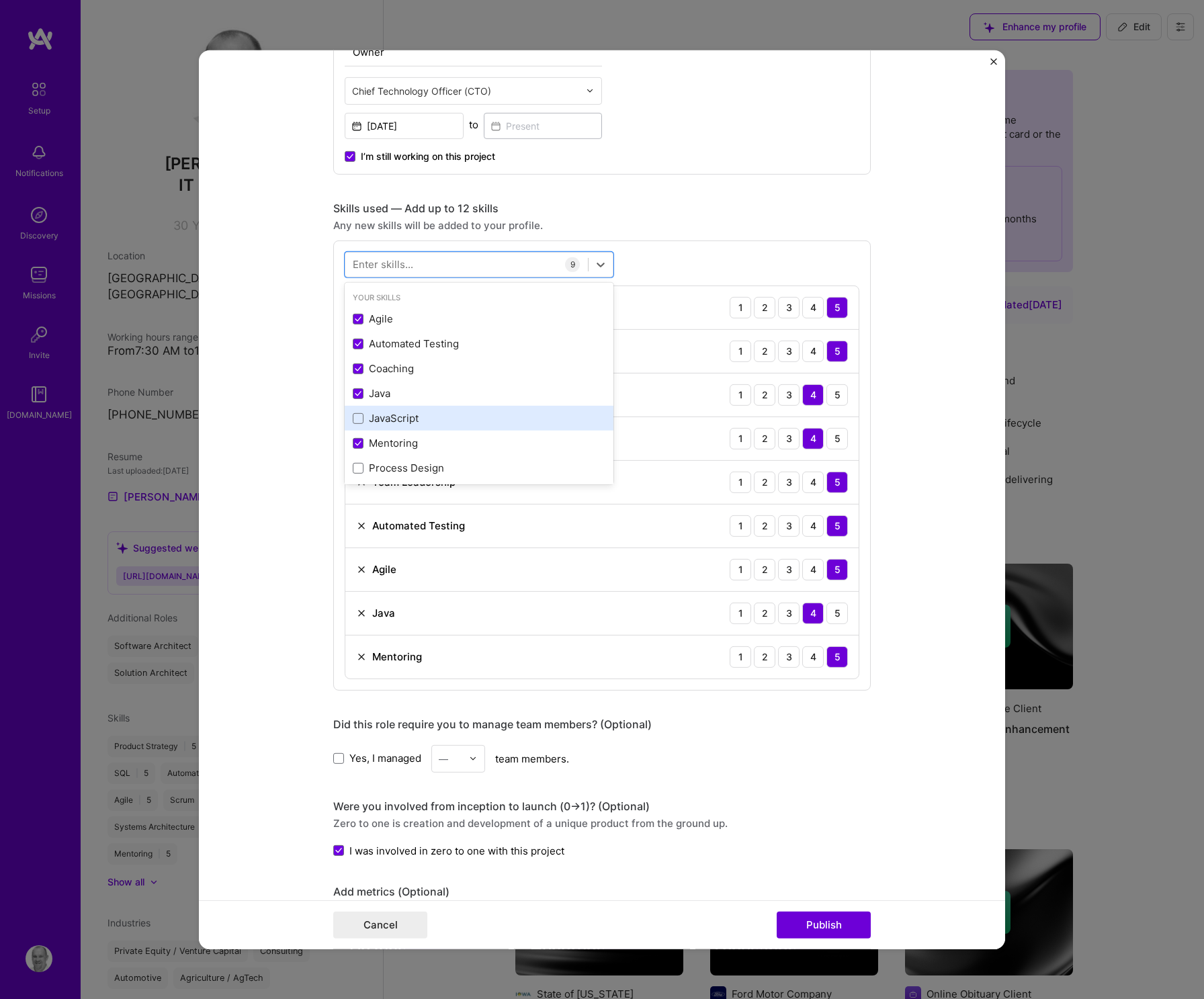
click at [352, 425] on div "JavaScript" at bounding box center [478, 418] width 252 height 14
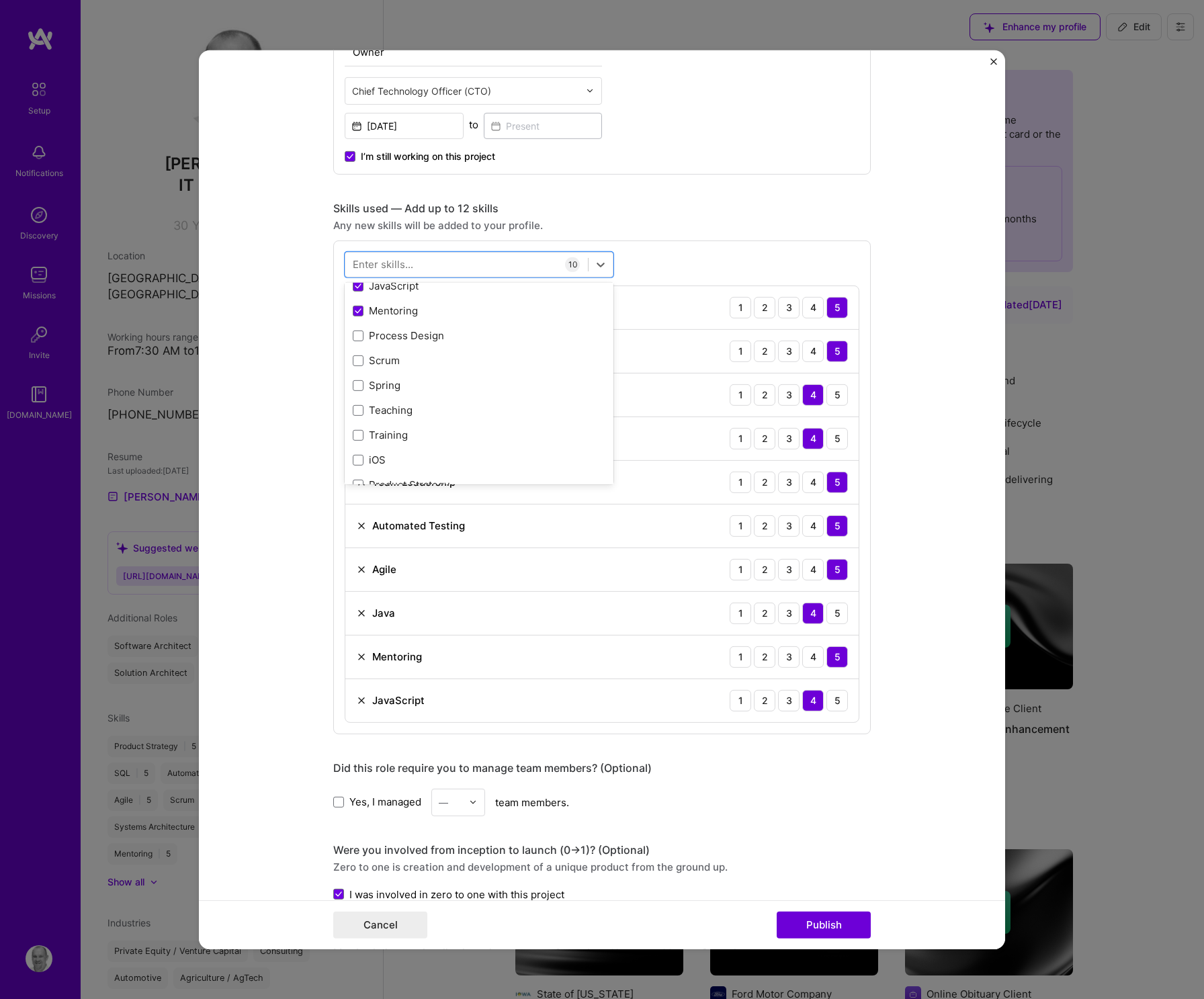
scroll to position [331, 0]
click at [353, 411] on span at bounding box center [358, 411] width 11 height 11
click at [0, 0] on input "checkbox" at bounding box center [0, 0] width 0 height 0
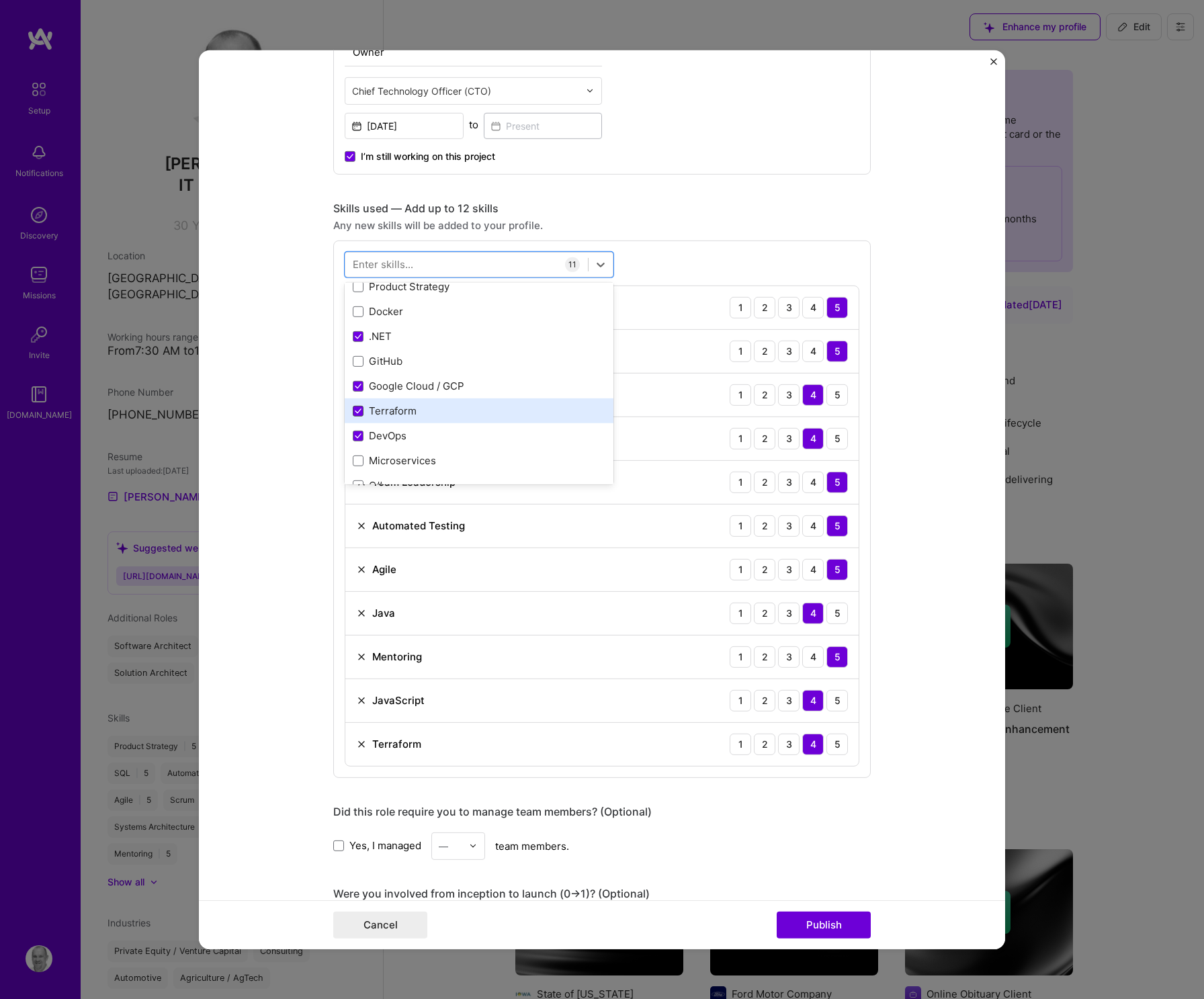
click at [356, 411] on icon at bounding box center [358, 411] width 7 height 5
click at [0, 0] on input "checkbox" at bounding box center [0, 0] width 0 height 0
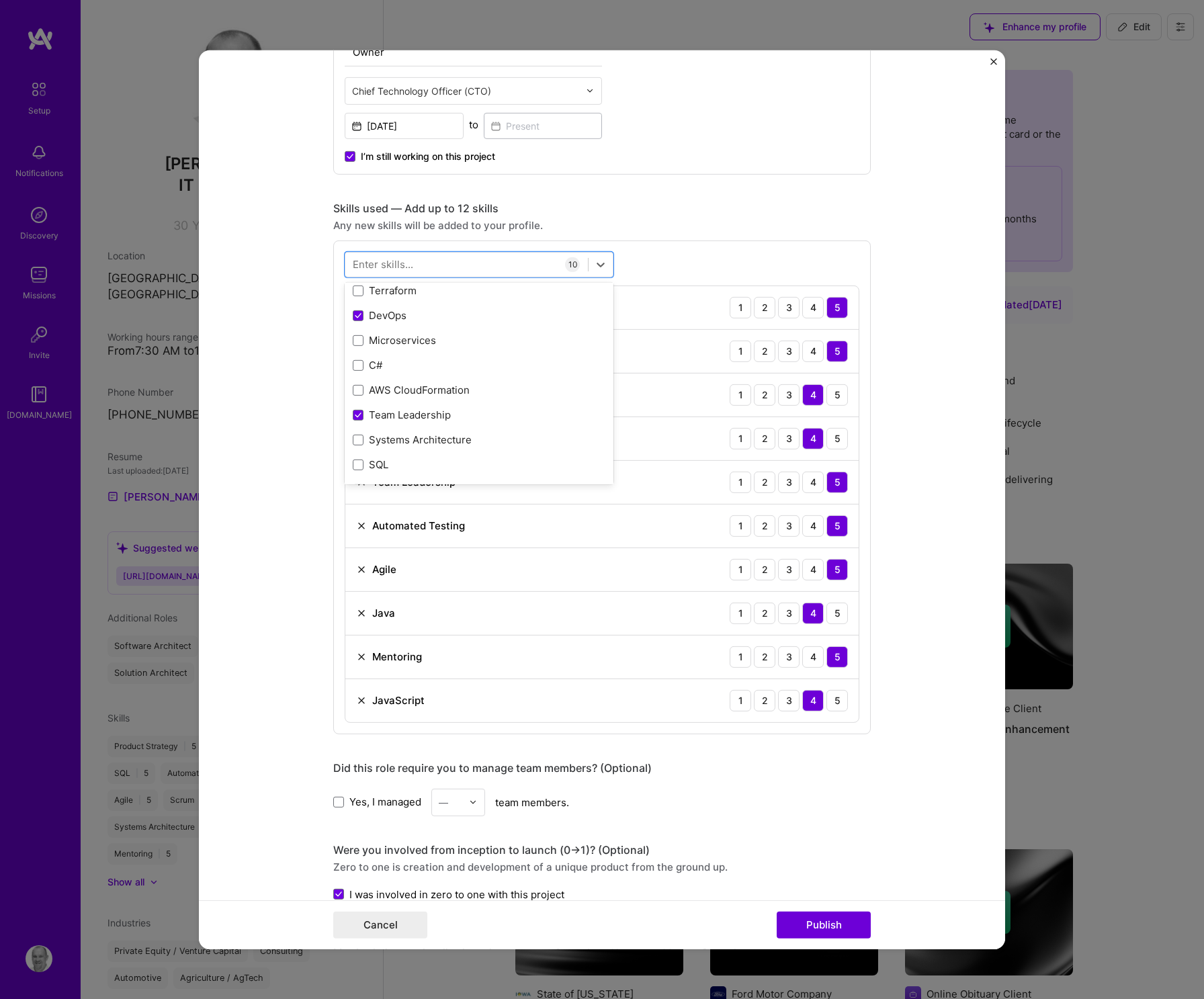
scroll to position [452, 0]
click at [352, 388] on span at bounding box center [358, 390] width 11 height 11
click at [0, 0] on input "checkbox" at bounding box center [0, 0] width 0 height 0
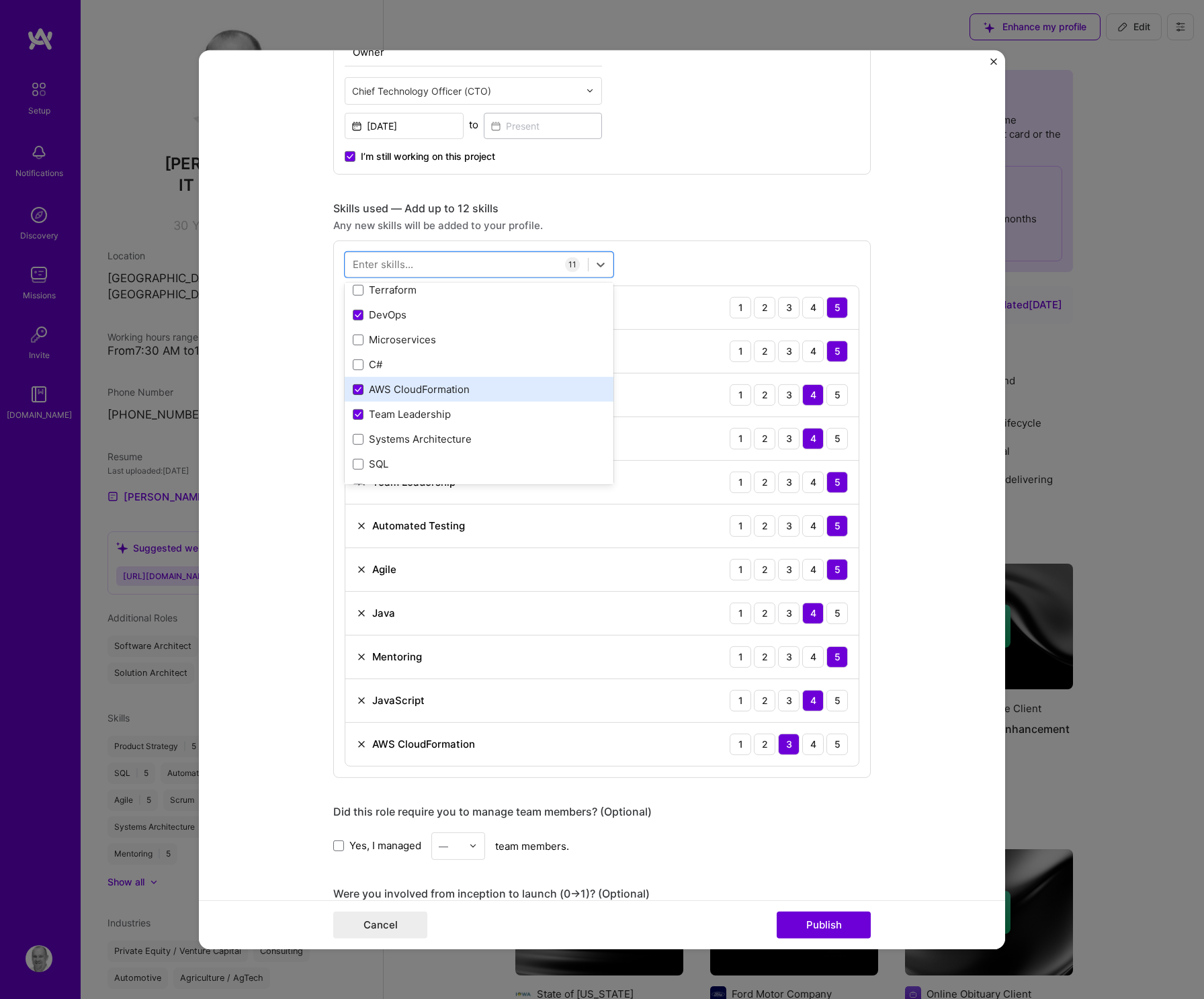
click at [352, 392] on span at bounding box center [358, 390] width 11 height 11
click at [0, 0] on input "checkbox" at bounding box center [0, 0] width 0 height 0
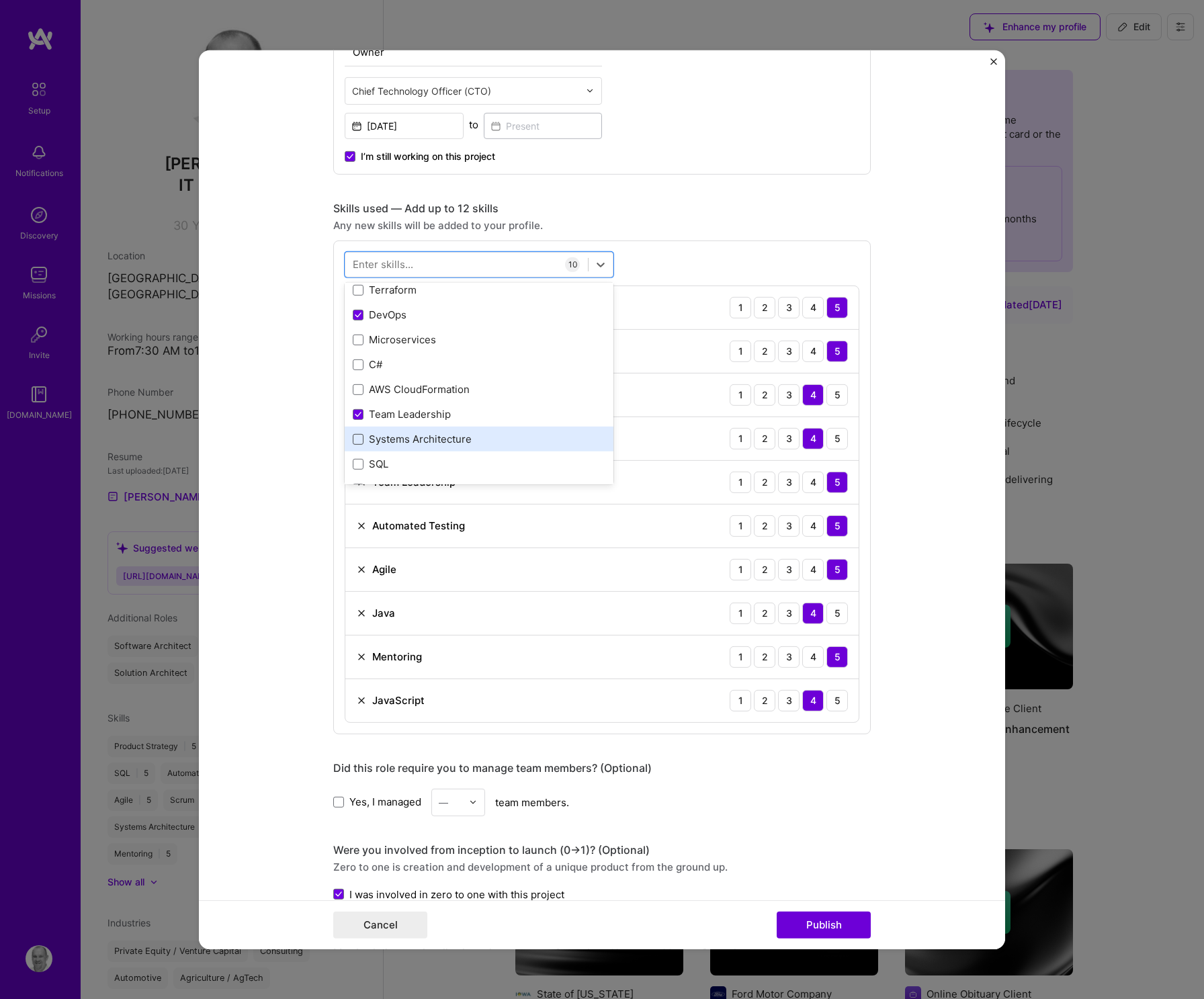
click at [357, 437] on span at bounding box center [358, 439] width 11 height 11
click at [0, 0] on input "checkbox" at bounding box center [0, 0] width 0 height 0
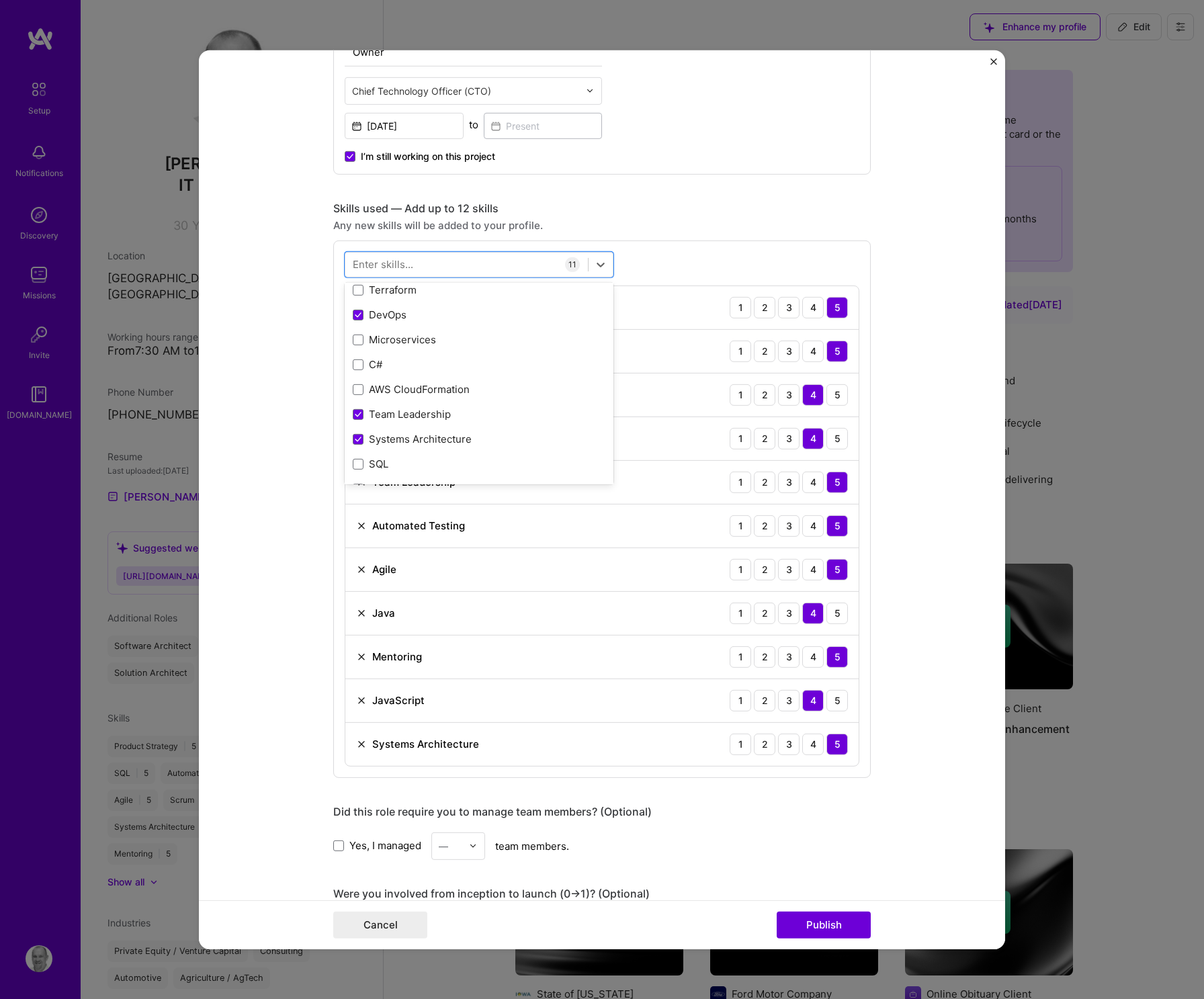
click at [259, 480] on form "Editing suggested project This project is suggested based on your LinkedIn, res…" at bounding box center [602, 499] width 806 height 899
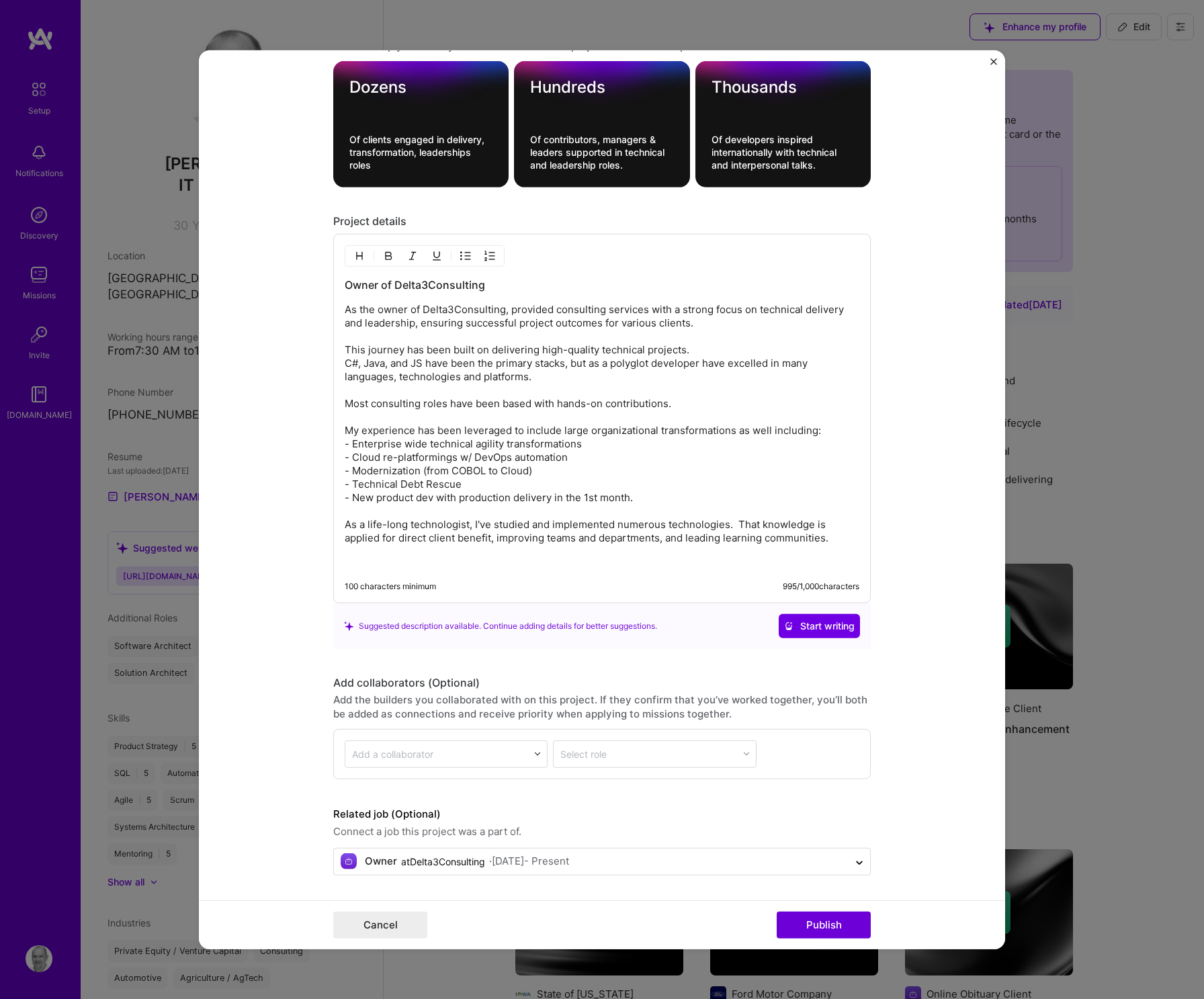
scroll to position [1790, 0]
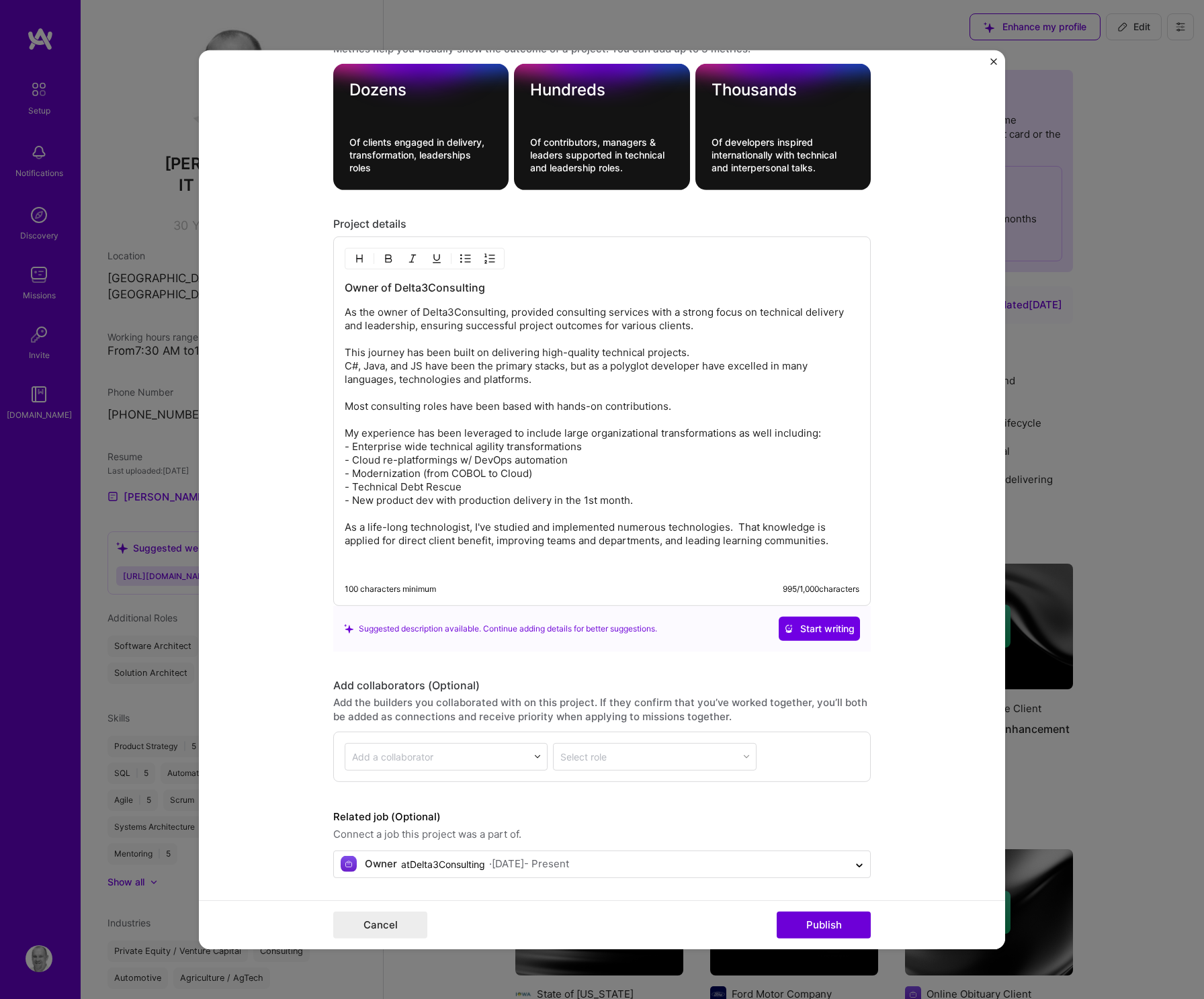
click at [448, 460] on p "As the owner of Delta3Consulting, provided consulting services with a strong fo…" at bounding box center [602, 427] width 515 height 242
click at [791, 418] on p "As the owner of Delta3Consulting, provided consulting services with a strong fo…" at bounding box center [602, 427] width 515 height 242
click at [504, 477] on p "As the owner of Delta3Consulting, provided consulting services with a strong fo…" at bounding box center [602, 427] width 515 height 242
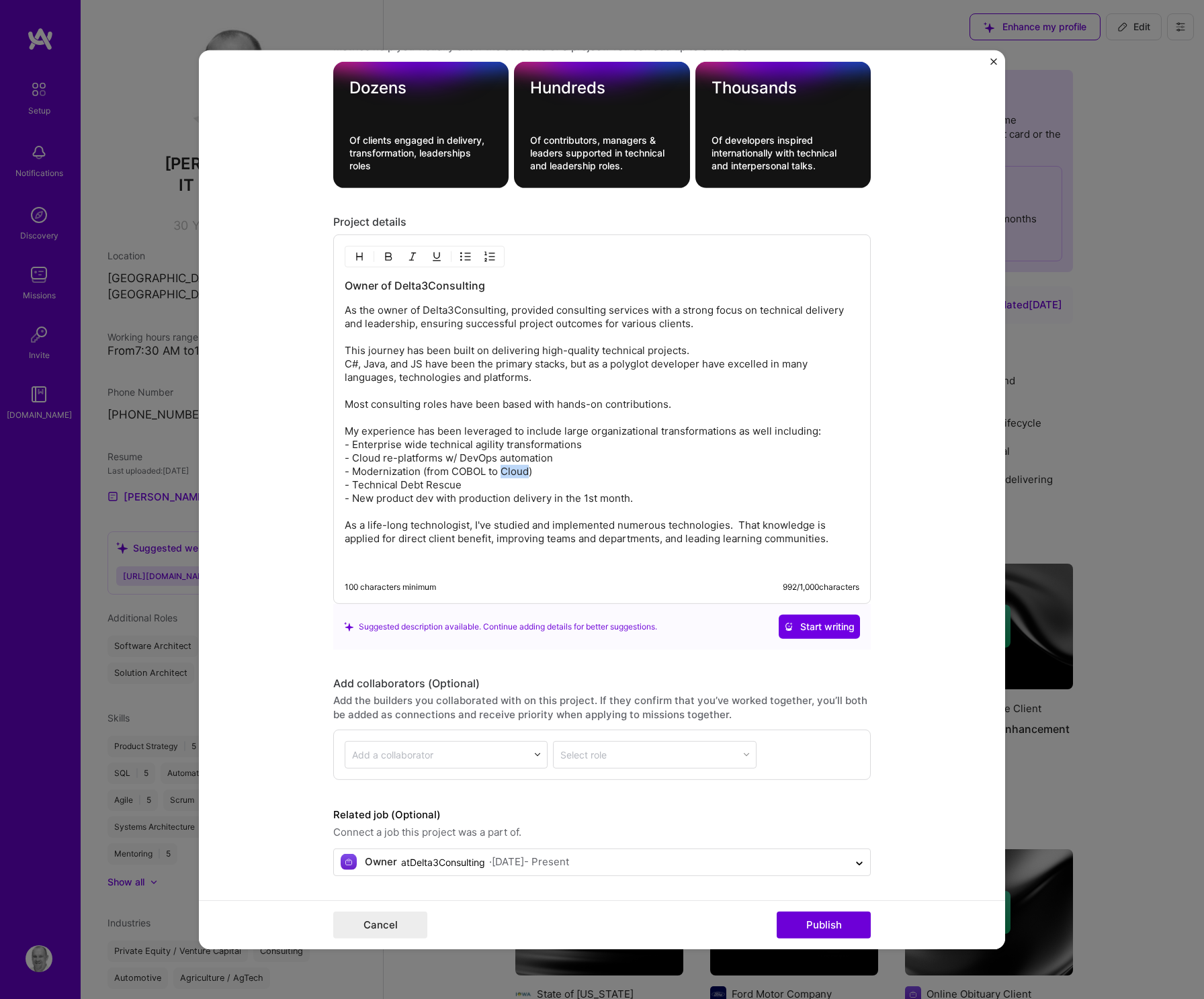
scroll to position [1793, 0]
drag, startPoint x: 674, startPoint y: 491, endPoint x: 679, endPoint y: 498, distance: 8.6
click at [679, 498] on p "As the owner of Delta3Consulting, provided consulting services with a strong fo…" at bounding box center [602, 424] width 515 height 242
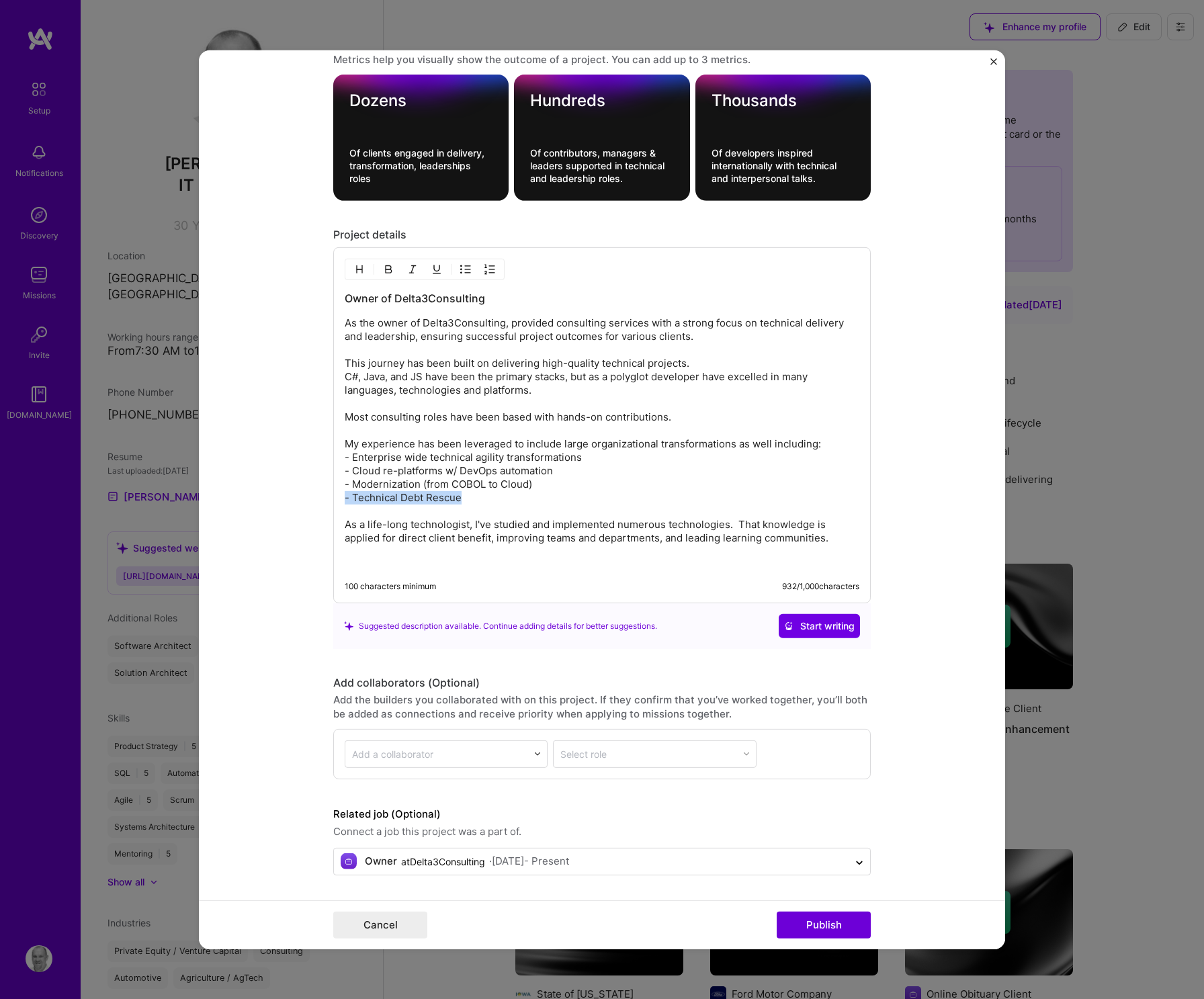
scroll to position [1779, 0]
click at [826, 442] on p "As the owner of Delta3Consulting, provided consulting services with a strong fo…" at bounding box center [602, 431] width 515 height 228
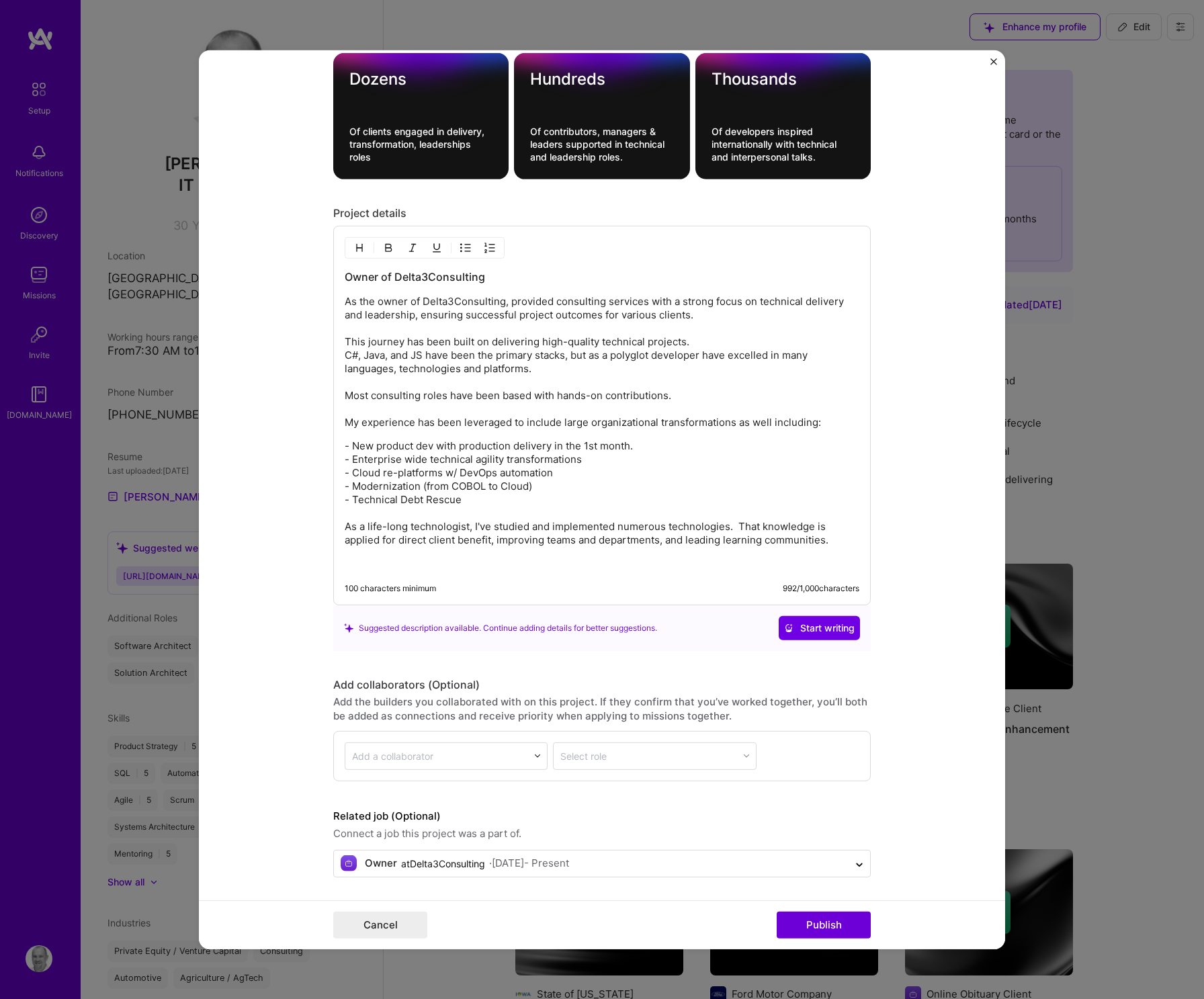
scroll to position [1803, 0]
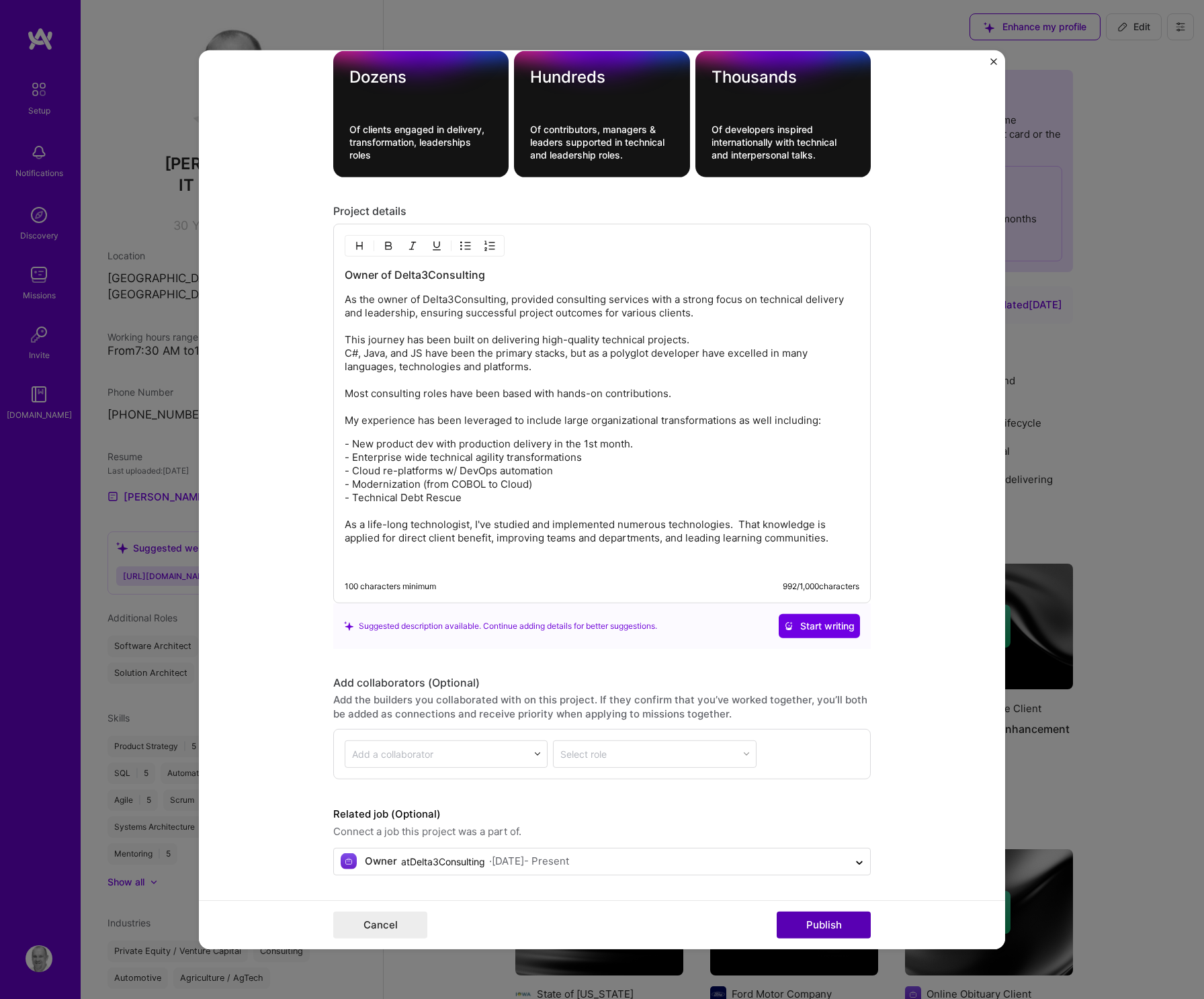
click at [834, 920] on button "Publish" at bounding box center [823, 924] width 94 height 27
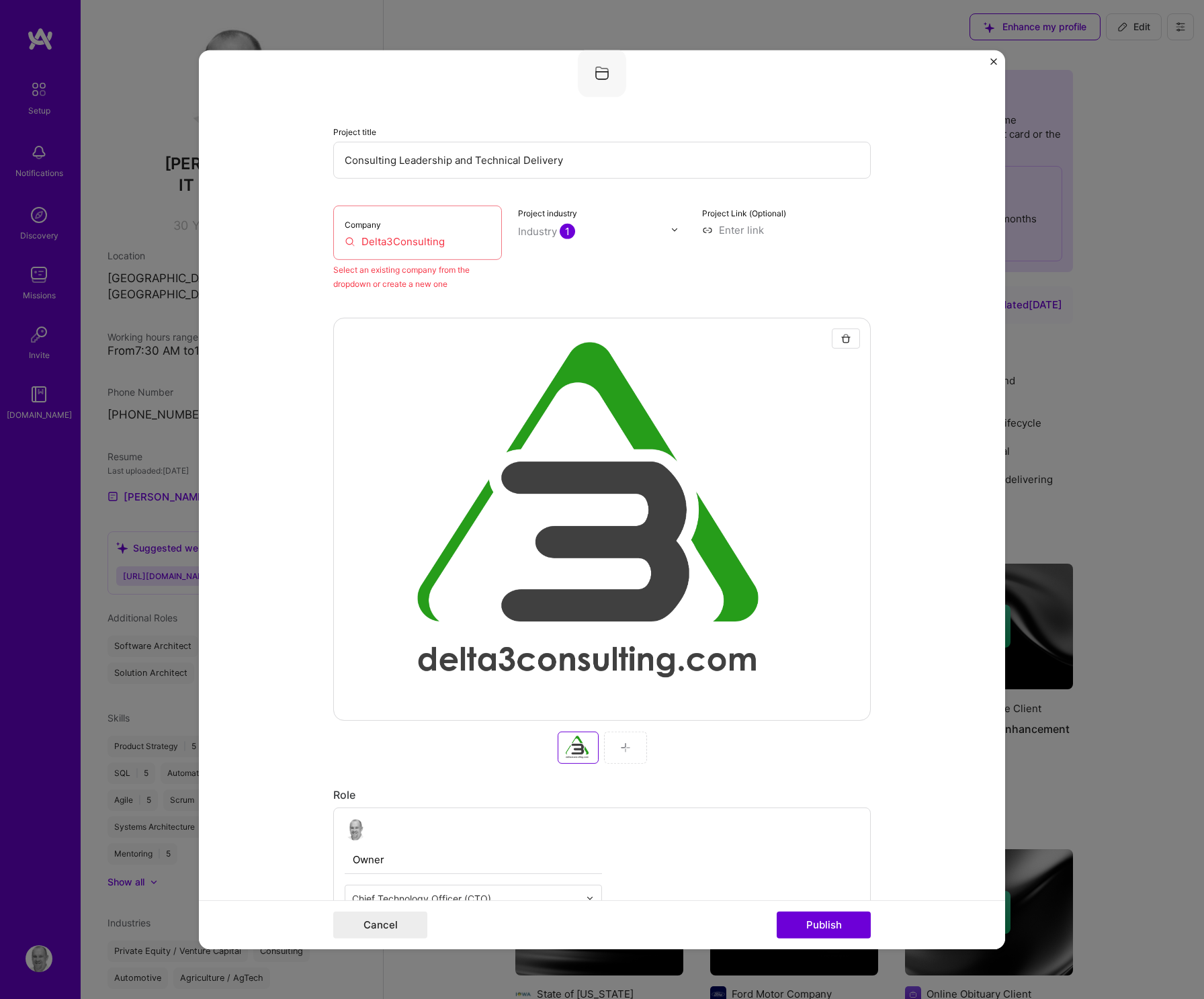
scroll to position [88, 0]
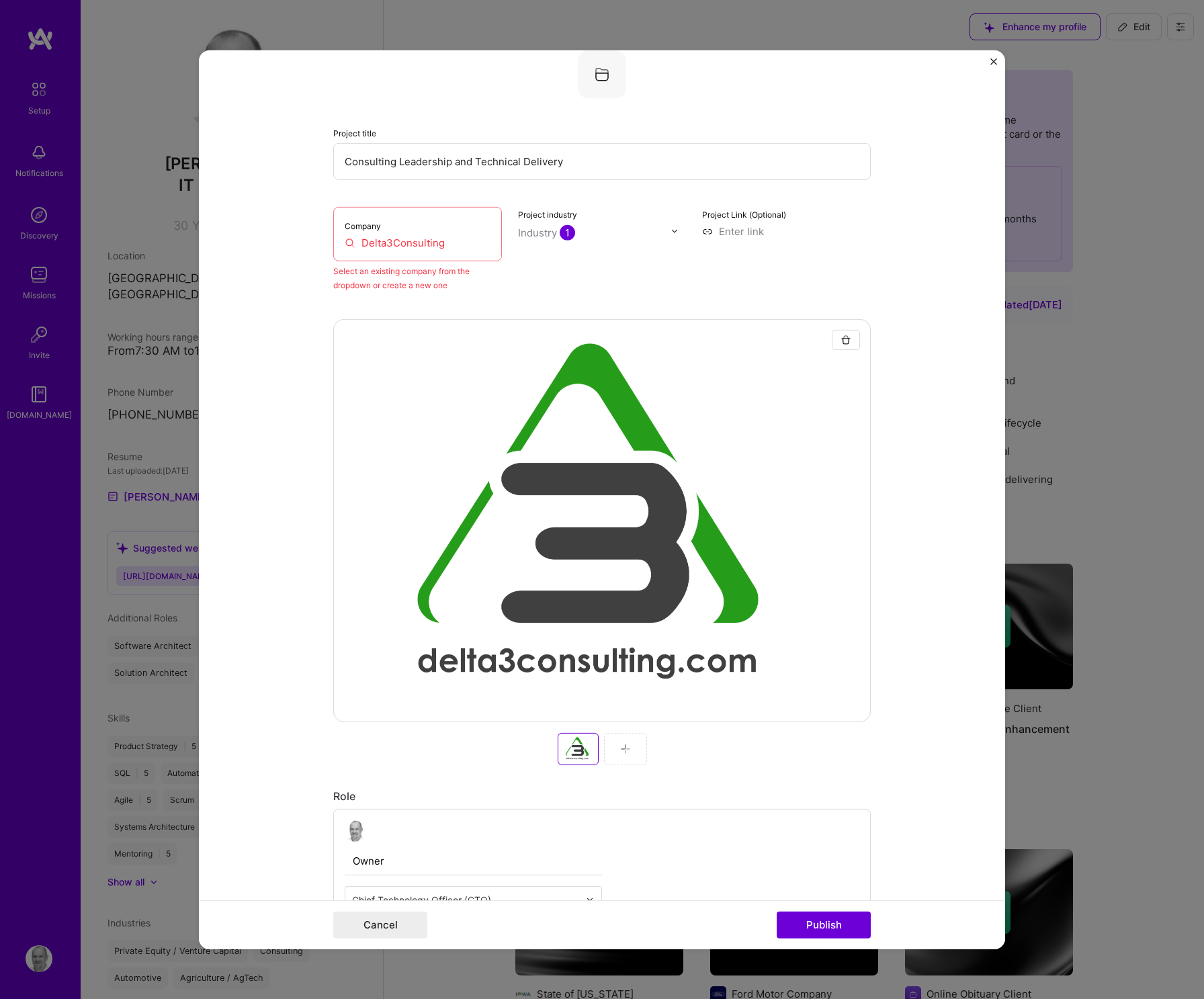
click at [424, 252] on div "Company Delta3Consulting" at bounding box center [417, 234] width 168 height 54
click at [421, 246] on input "Delta3Consulting" at bounding box center [418, 242] width 146 height 14
click at [459, 237] on input "Delta3Consulting" at bounding box center [418, 242] width 146 height 14
drag, startPoint x: 460, startPoint y: 238, endPoint x: 308, endPoint y: 239, distance: 152.0
click at [308, 239] on form "Editing suggested project This project is suggested based on your LinkedIn, res…" at bounding box center [602, 499] width 806 height 899
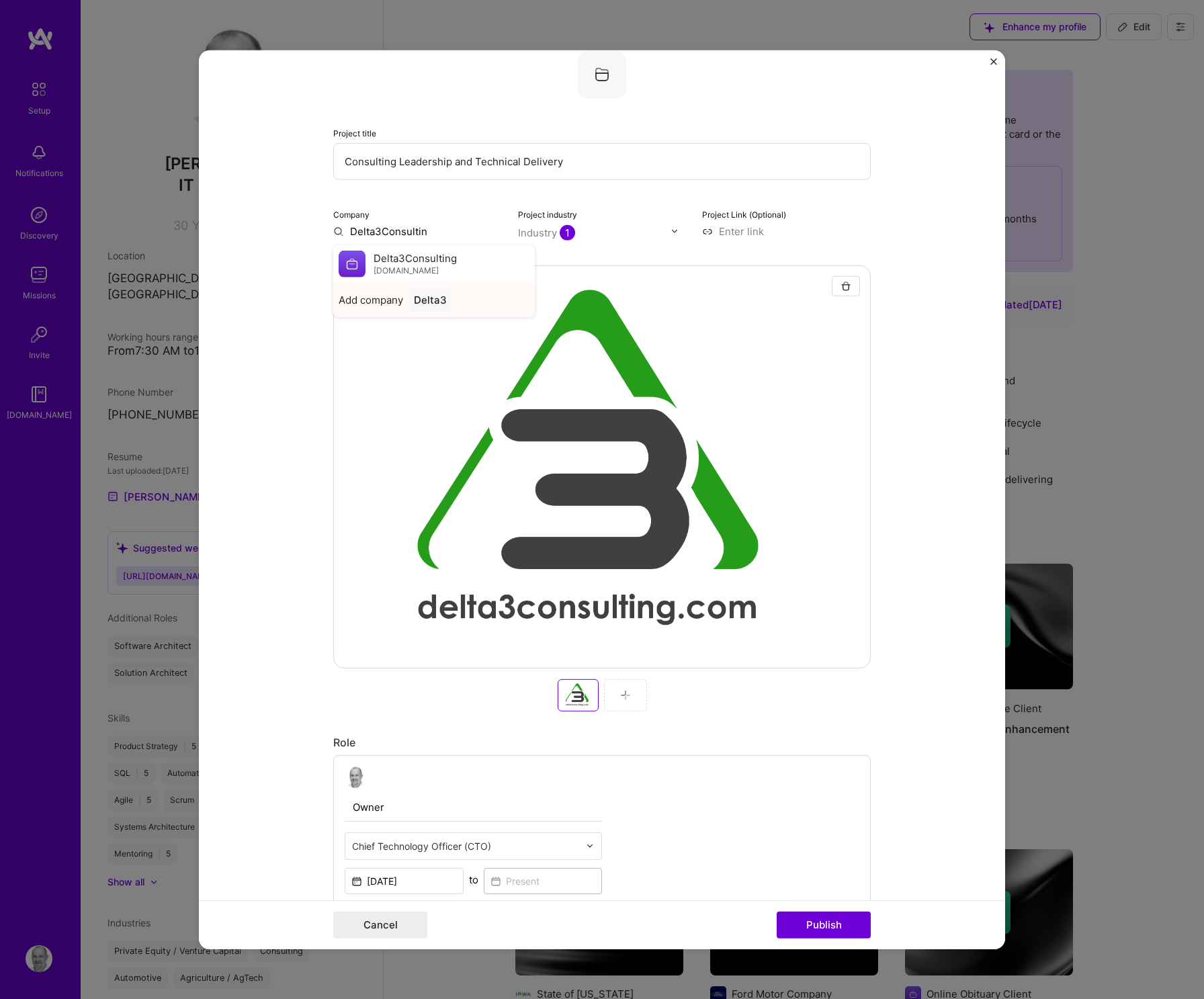
type input "Delta3Consulting"
click at [461, 302] on div "Delta3Consulting" at bounding box center [456, 299] width 96 height 23
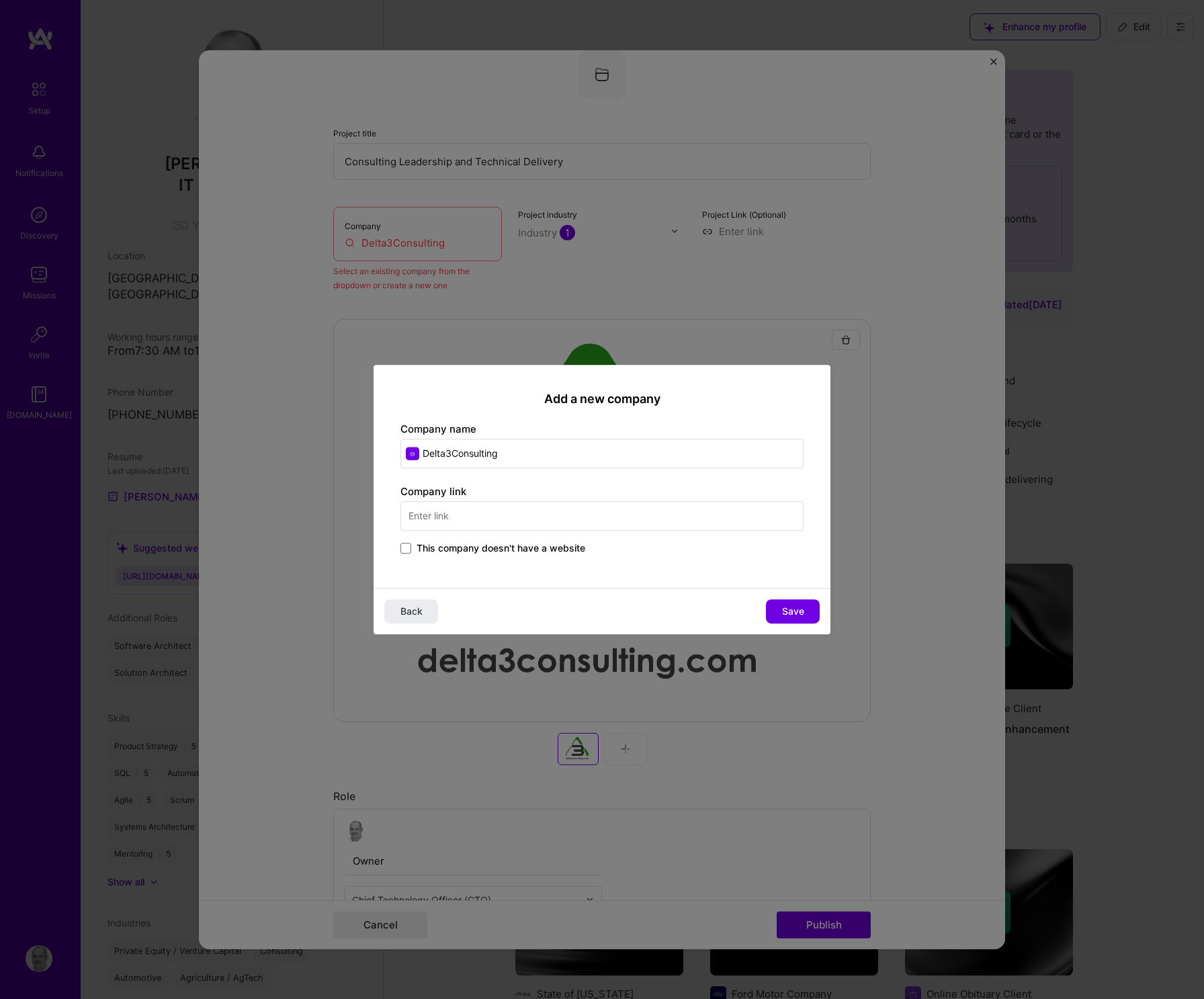
click at [531, 519] on input "text" at bounding box center [602, 516] width 403 height 29
type input "[URL][DOMAIN_NAME]"
click at [800, 609] on span "Save" at bounding box center [793, 611] width 23 height 13
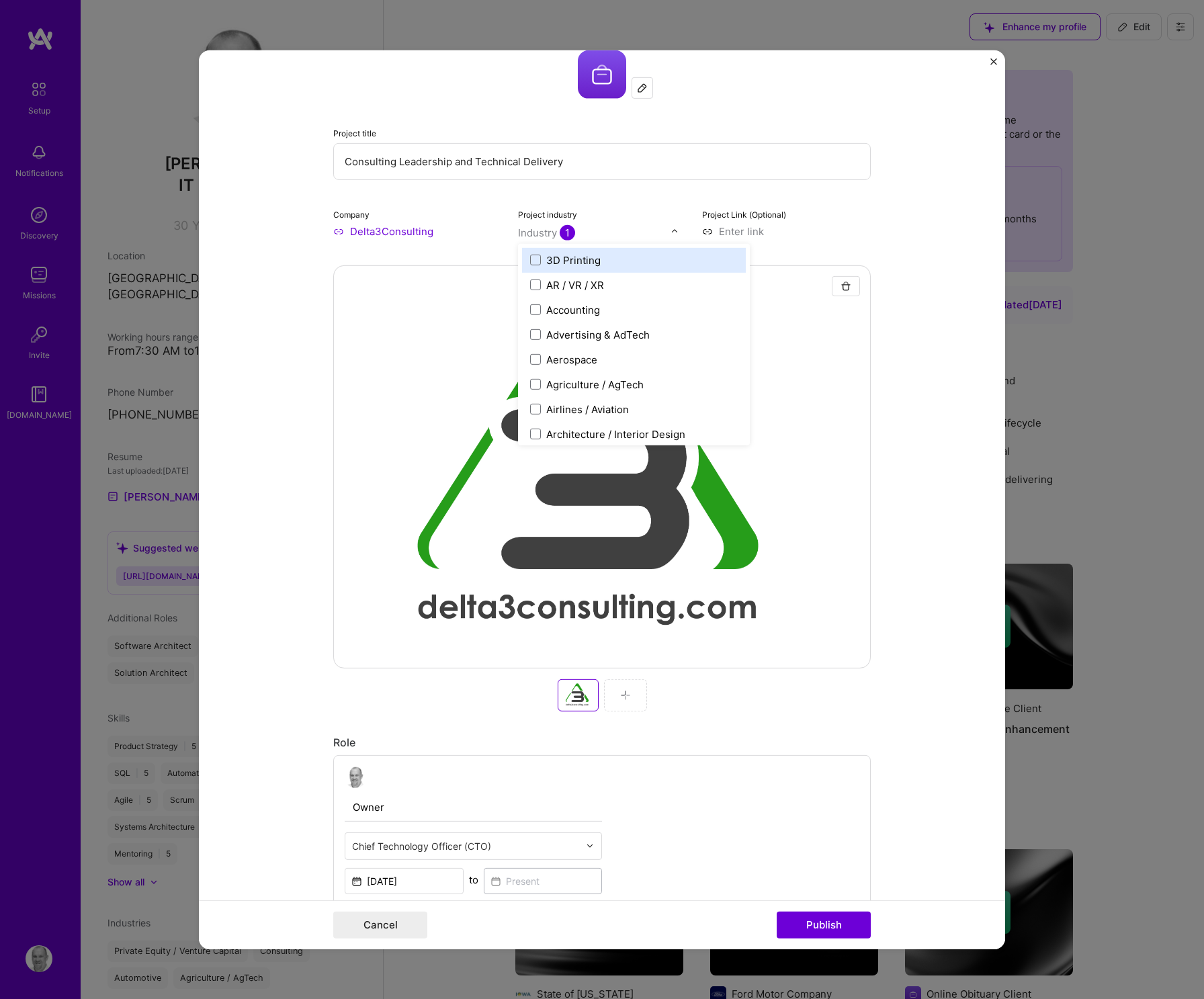
click at [671, 232] on img at bounding box center [675, 231] width 8 height 8
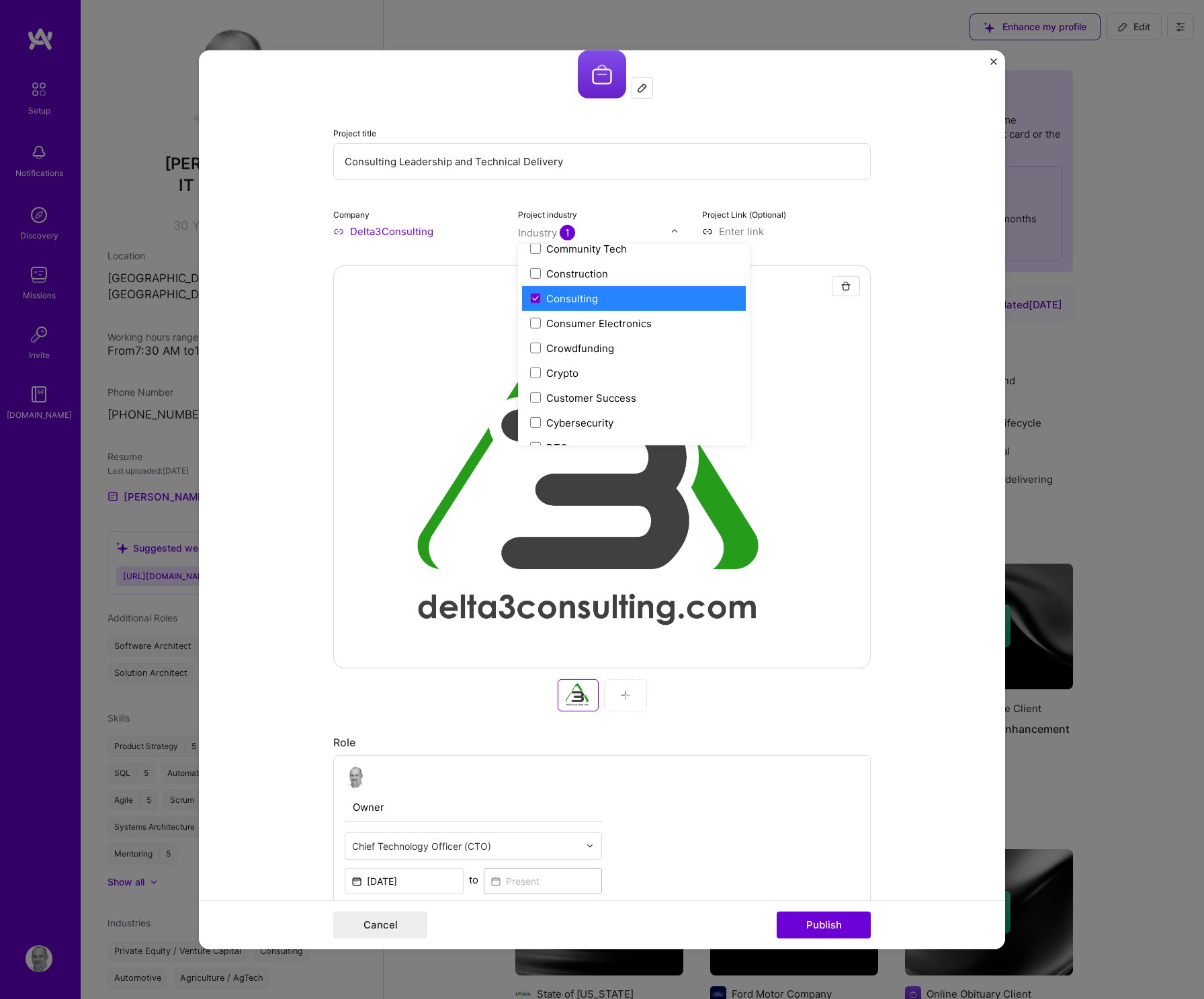
click at [900, 224] on form "Editing suggested project This project is suggested based on your LinkedIn, res…" at bounding box center [602, 499] width 806 height 899
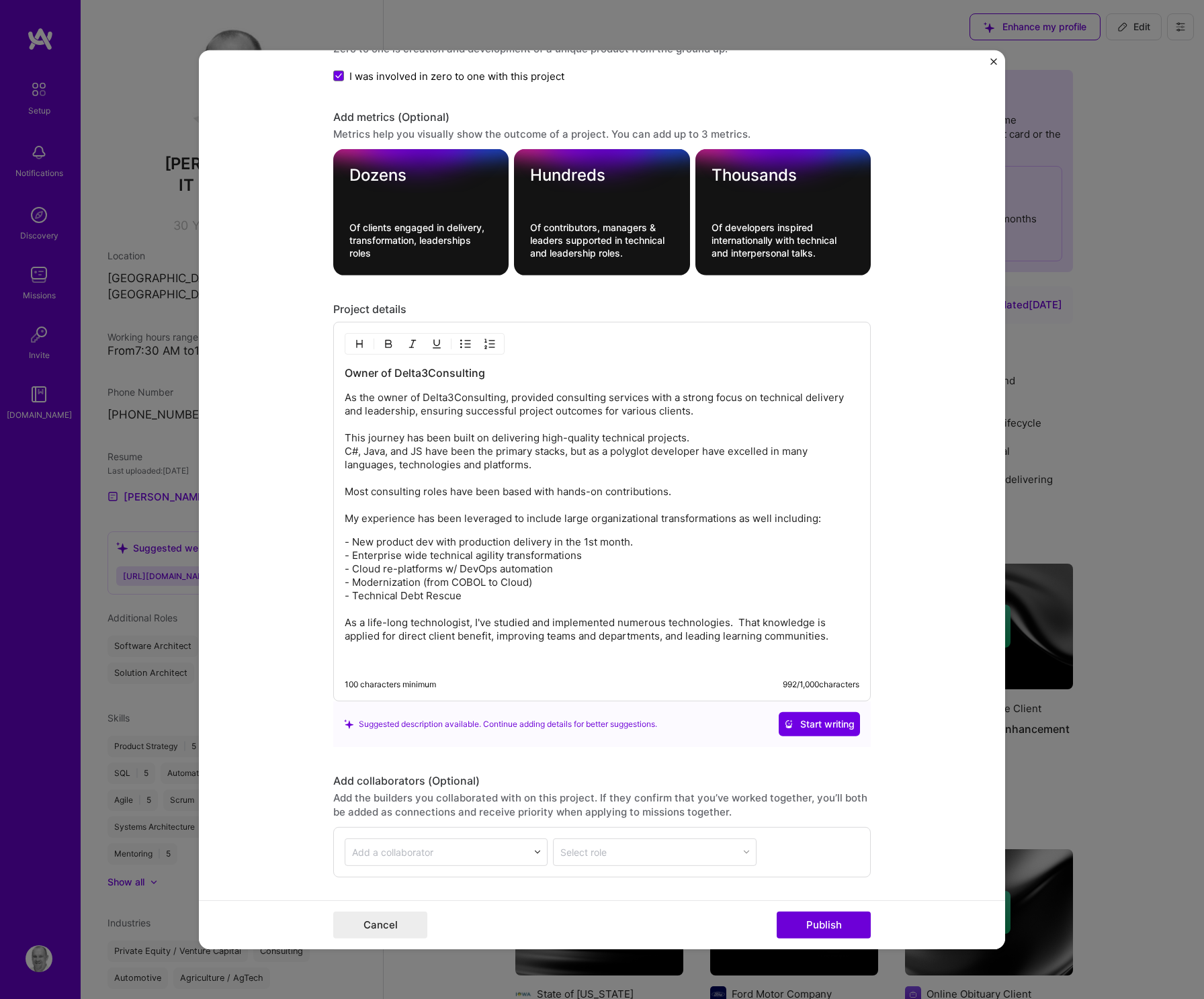
scroll to position [1803, 0]
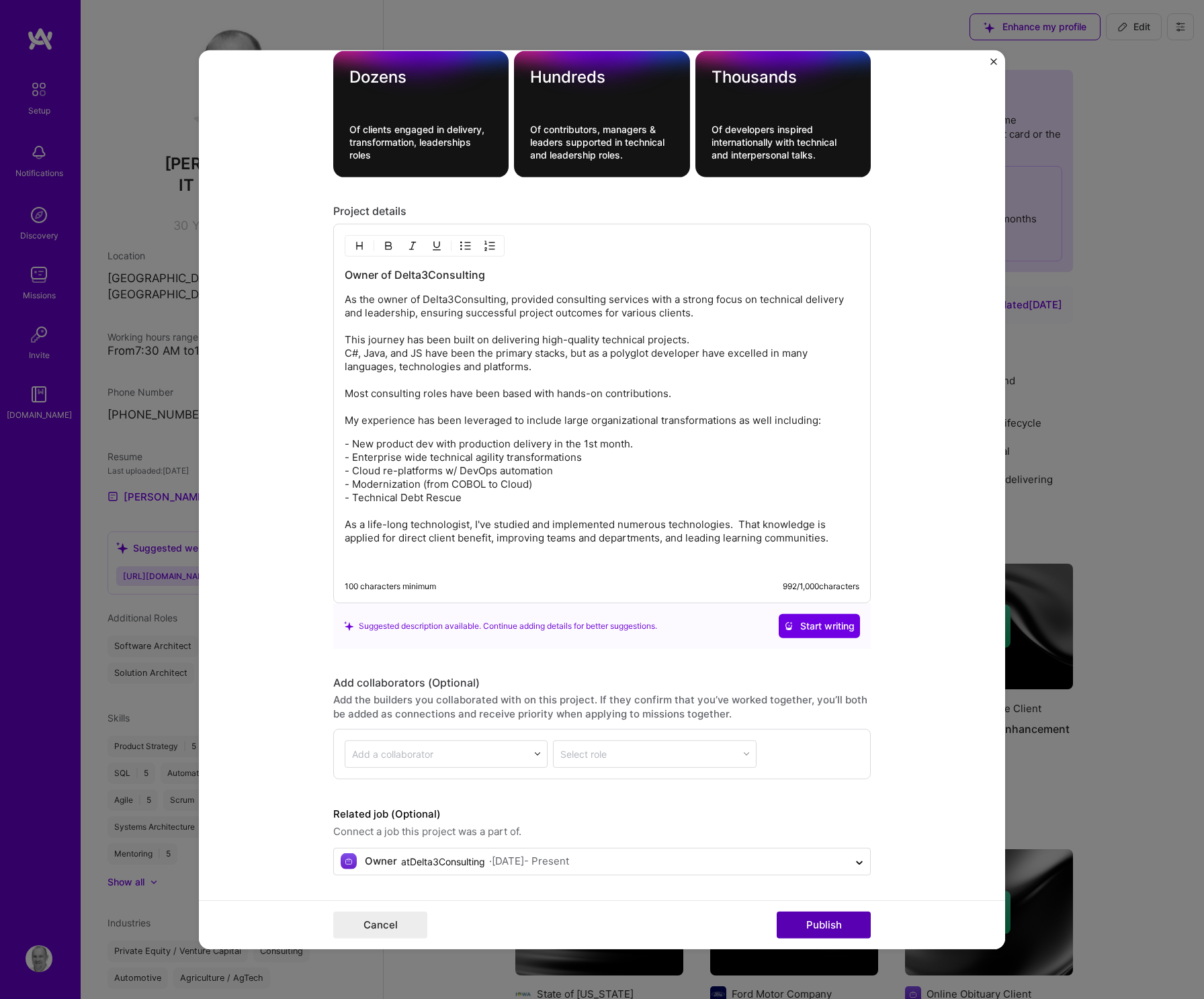
click at [841, 924] on button "Publish" at bounding box center [823, 924] width 94 height 27
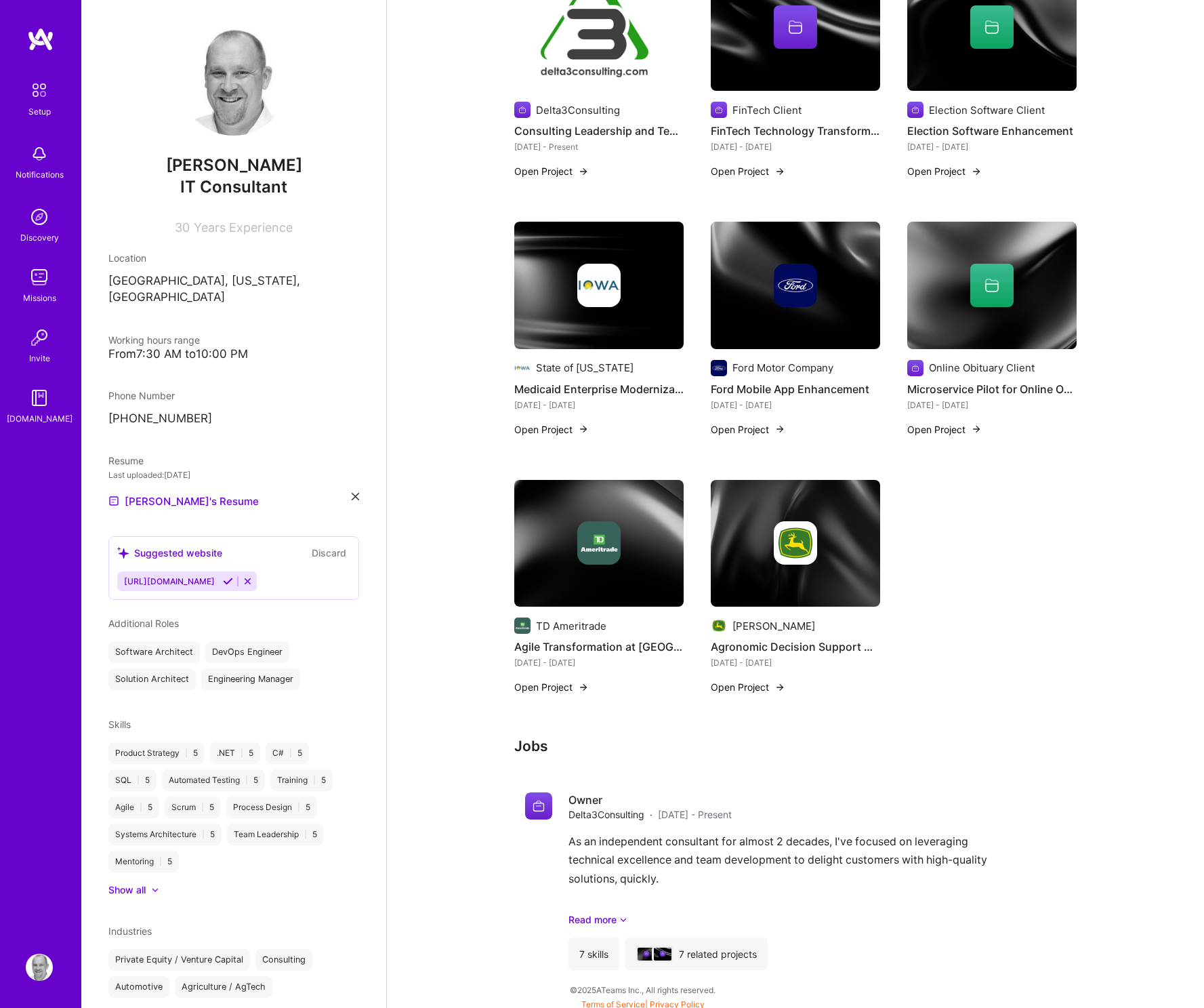
scroll to position [610, 0]
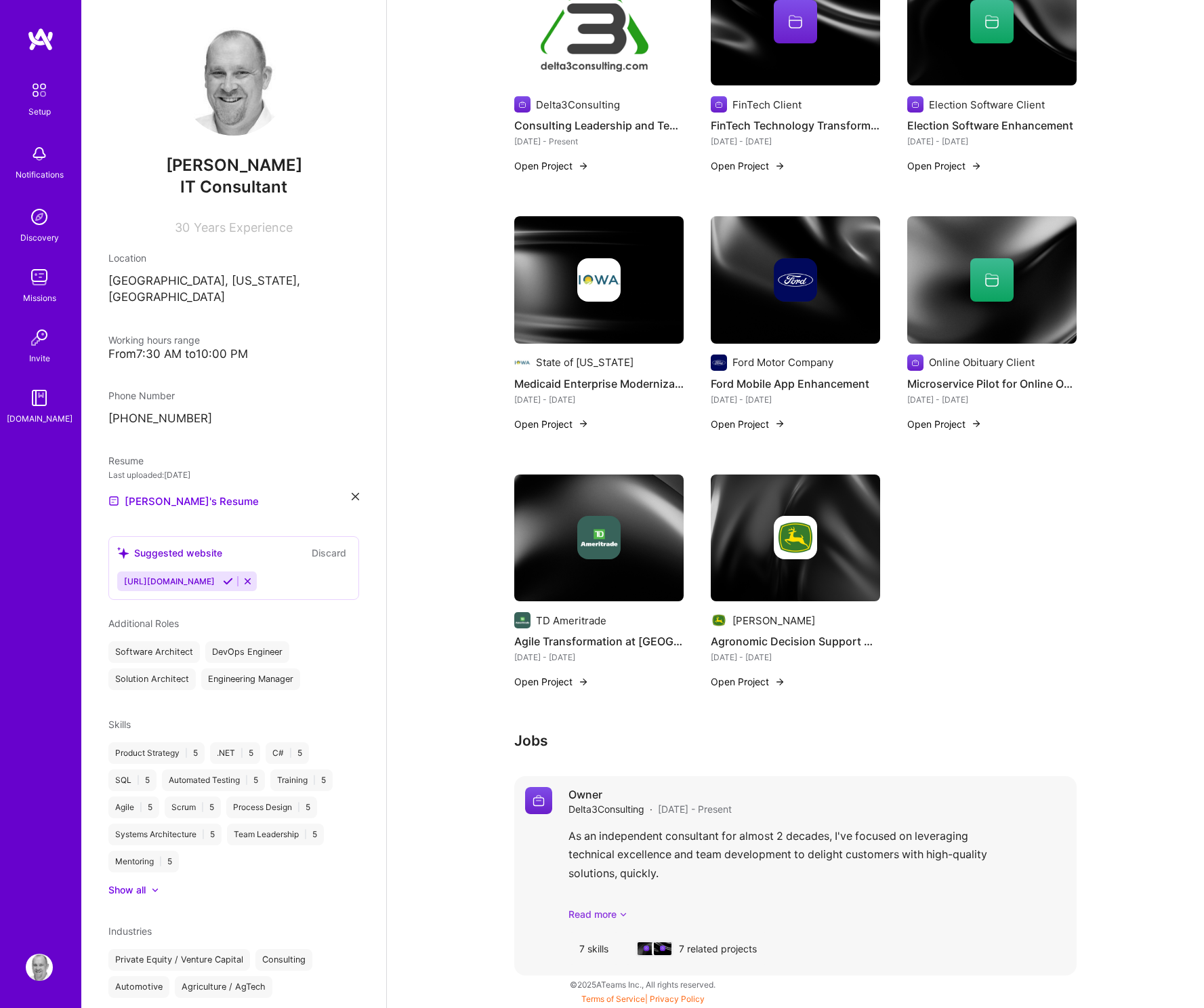
click at [617, 914] on link "Read more" at bounding box center [816, 914] width 497 height 14
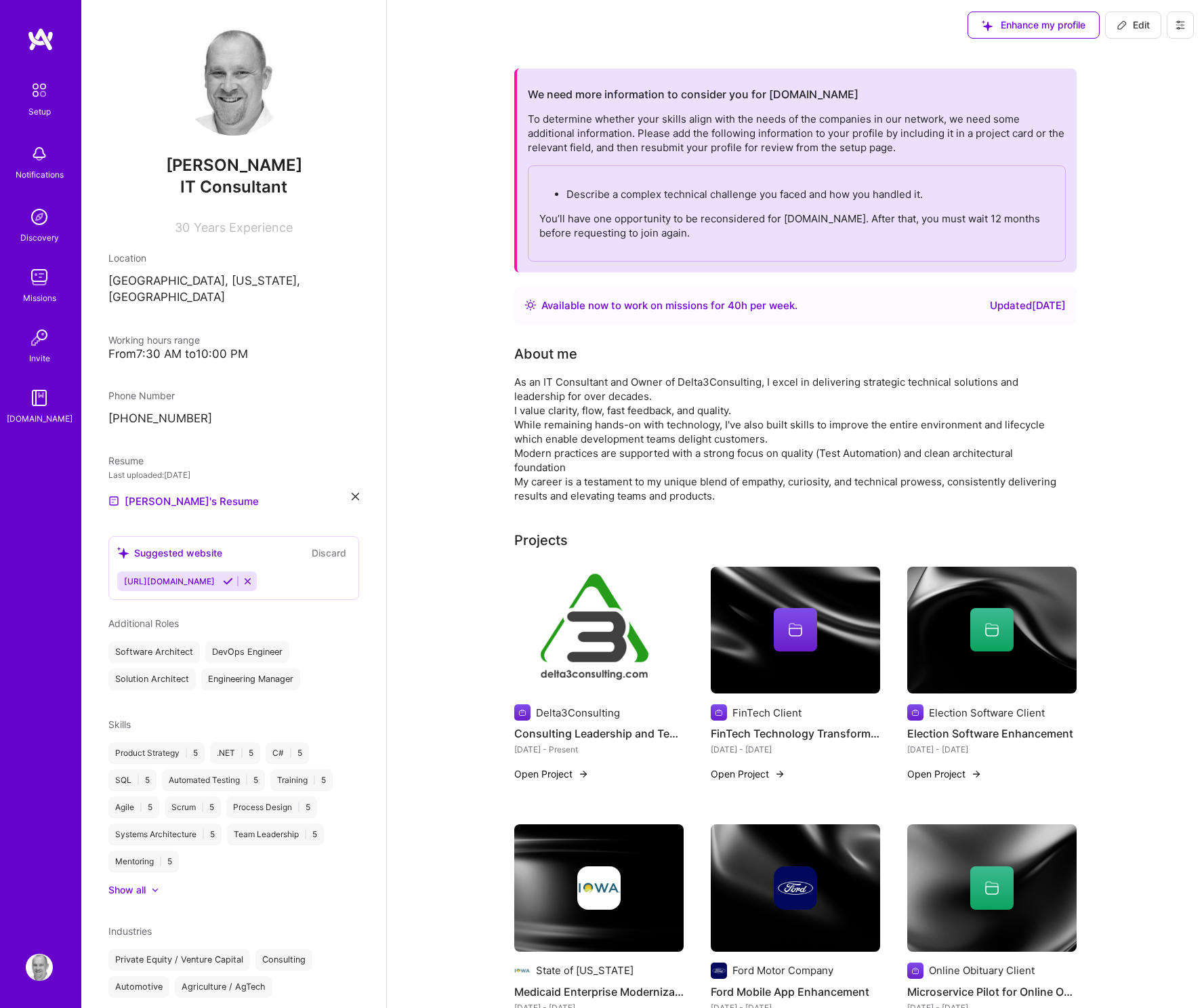
scroll to position [2, 0]
drag, startPoint x: 731, startPoint y: 195, endPoint x: 902, endPoint y: 190, distance: 171.1
click at [902, 190] on p "Describe a complex technical challenge you faced and how you handled it." at bounding box center [809, 193] width 488 height 14
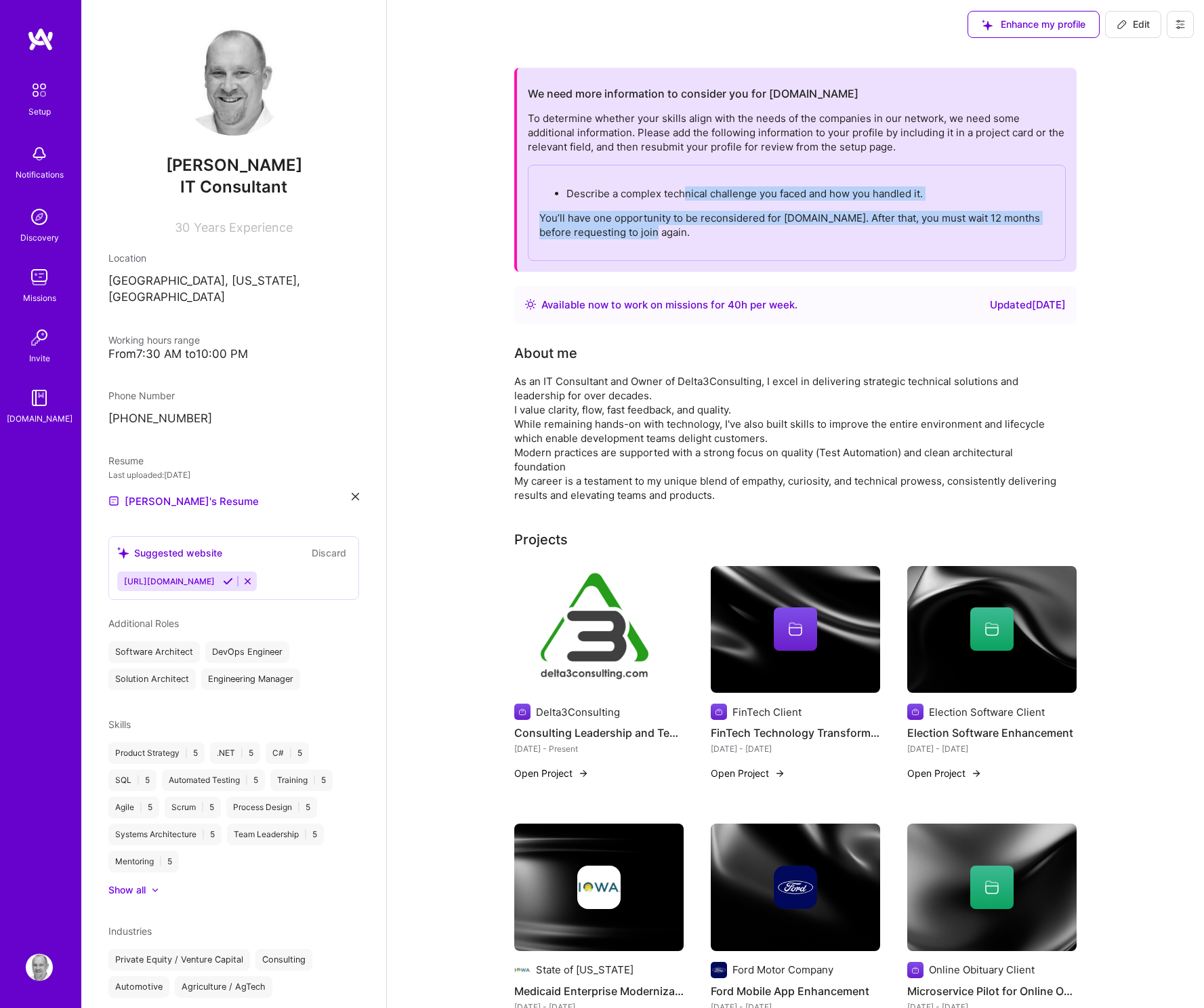
drag, startPoint x: 697, startPoint y: 233, endPoint x: 683, endPoint y: 192, distance: 43.3
click at [683, 192] on div "Describe a complex technical challenge you faced and how you handled it. You’ll…" at bounding box center [796, 212] width 538 height 96
click at [667, 241] on div "Describe a complex technical challenge you faced and how you handled it. You’ll…" at bounding box center [796, 212] width 538 height 96
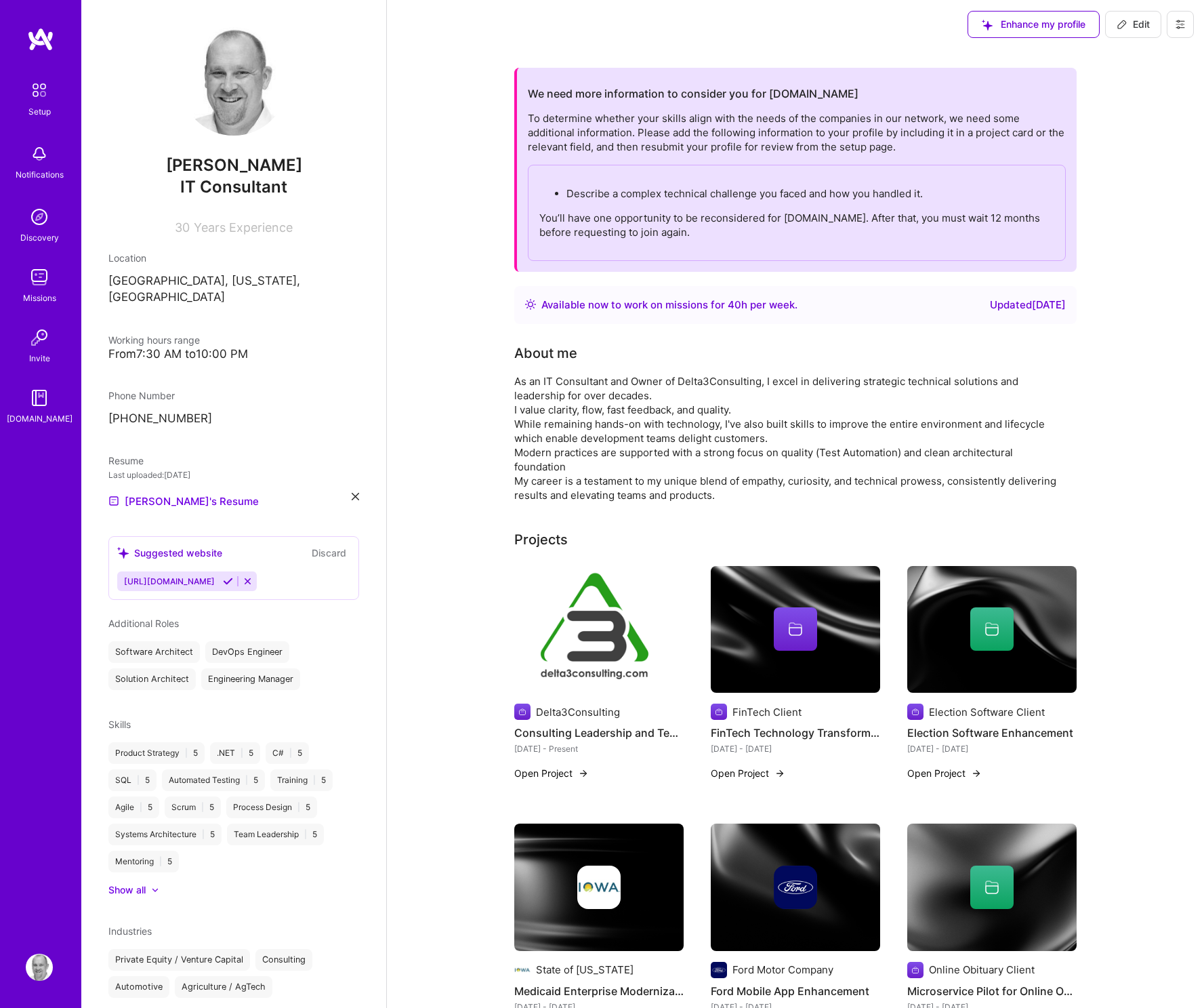
click at [748, 249] on div "Describe a complex technical challenge you faced and how you handled it. You’ll…" at bounding box center [796, 212] width 538 height 96
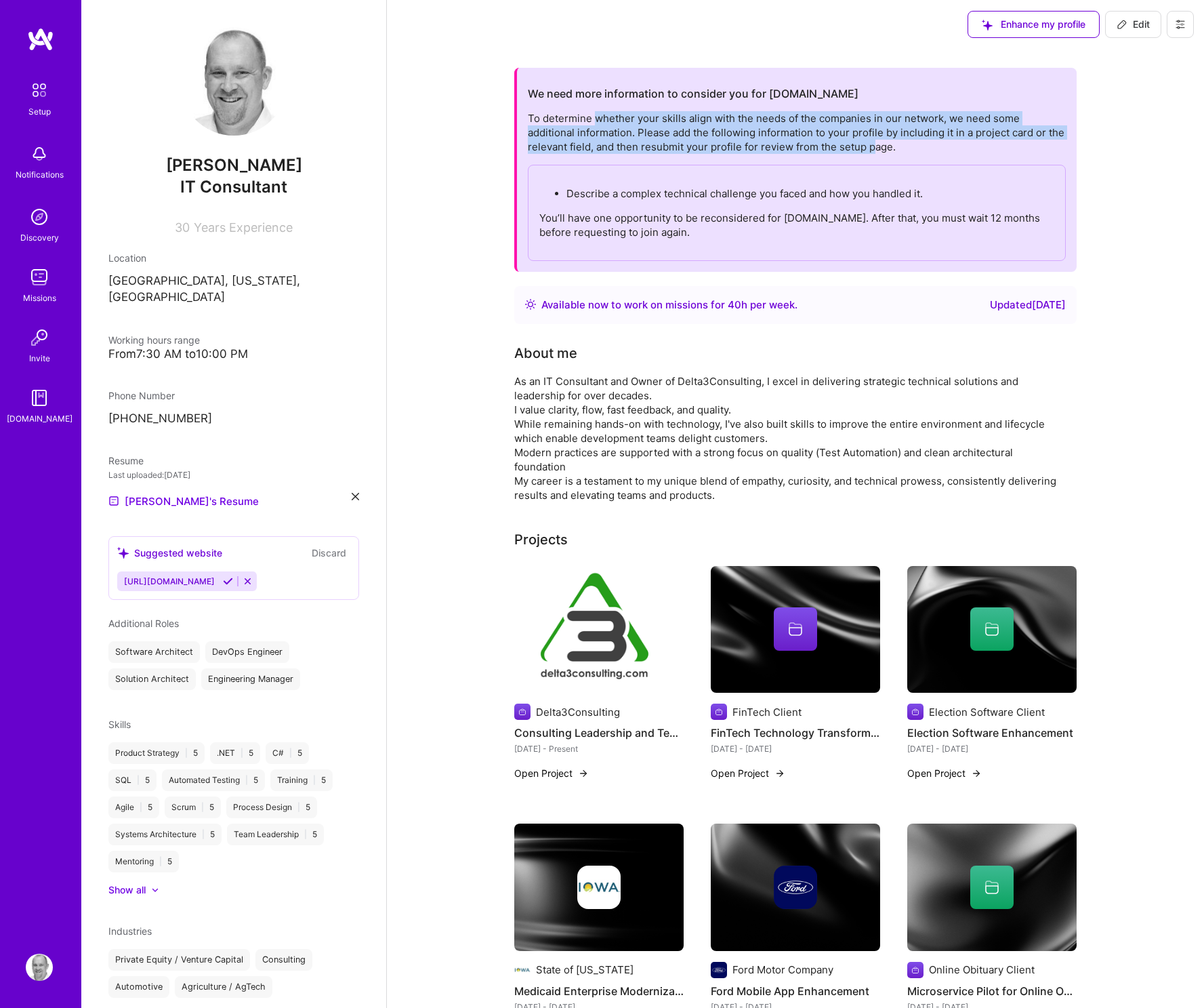
drag, startPoint x: 593, startPoint y: 124, endPoint x: 876, endPoint y: 150, distance: 284.2
click at [876, 150] on div "To determine whether your skills align with the needs of the companies in our n…" at bounding box center [796, 186] width 538 height 150
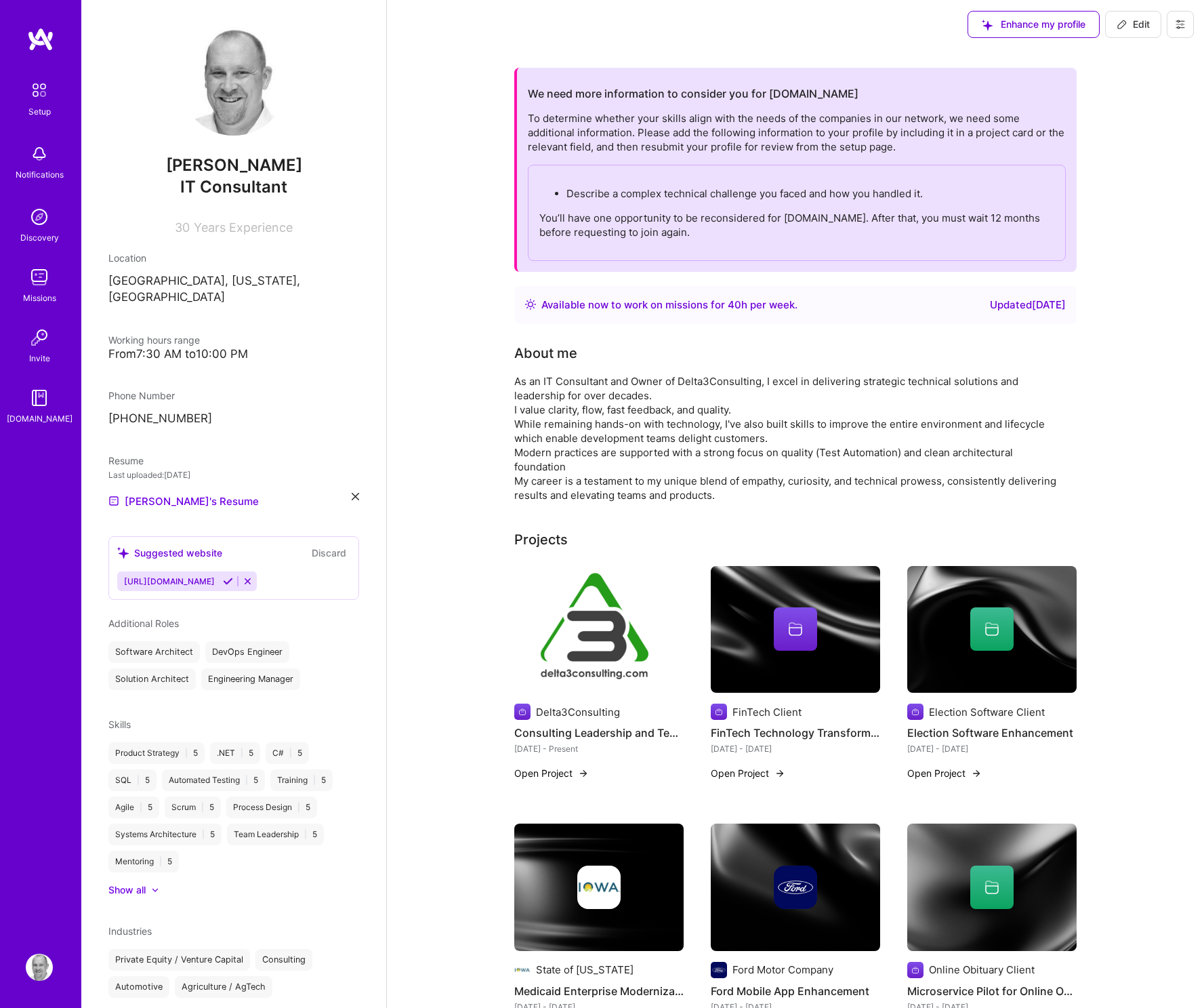
click at [921, 154] on div "To determine whether your skills align with the needs of the companies in our n…" at bounding box center [796, 186] width 538 height 150
drag, startPoint x: 667, startPoint y: 135, endPoint x: 907, endPoint y: 136, distance: 240.0
click at [907, 136] on div "To determine whether your skills align with the needs of the companies in our n…" at bounding box center [796, 186] width 538 height 150
click at [1134, 27] on span "Edit" at bounding box center [1133, 24] width 33 height 13
select select "US"
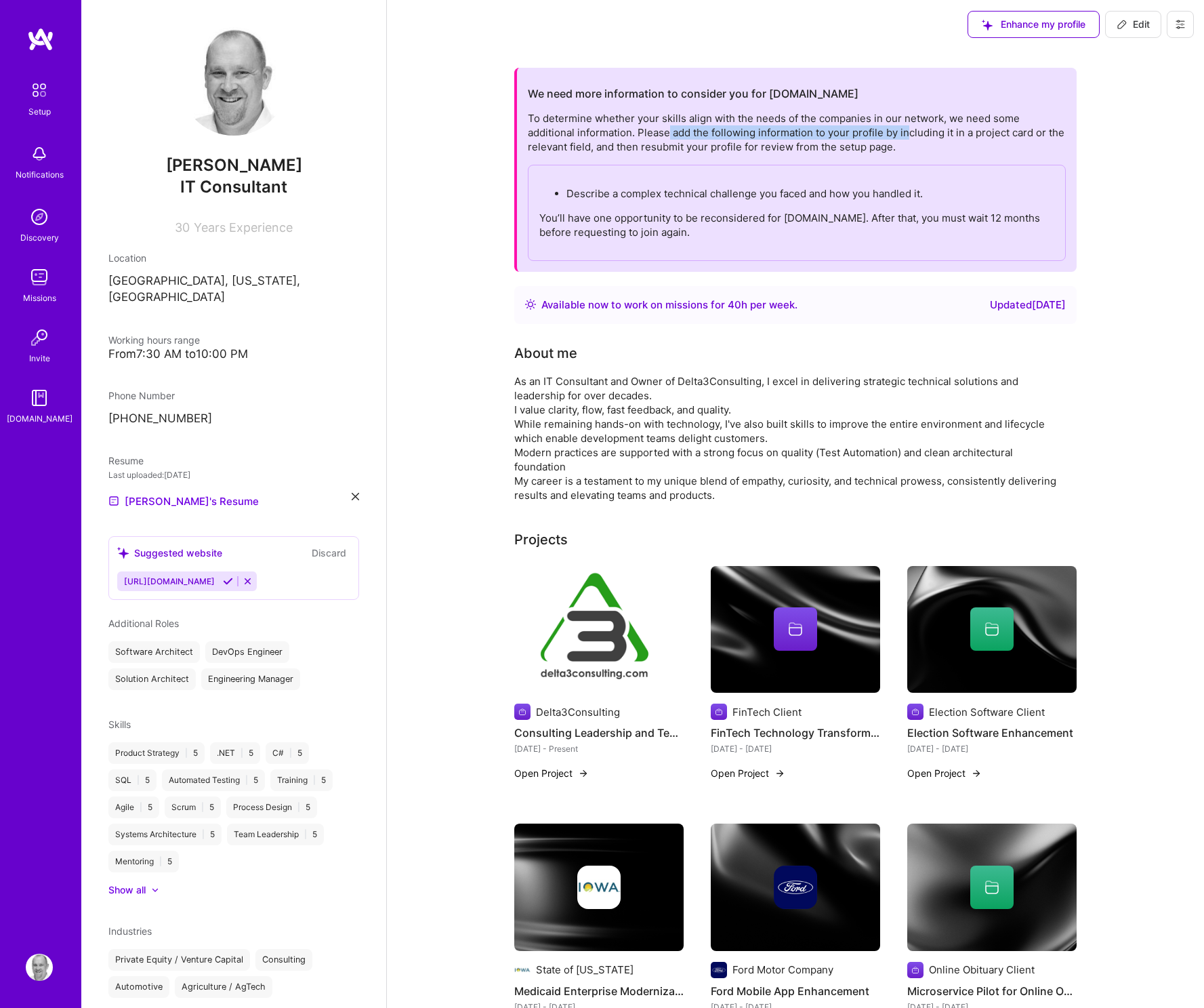
select select "Right Now"
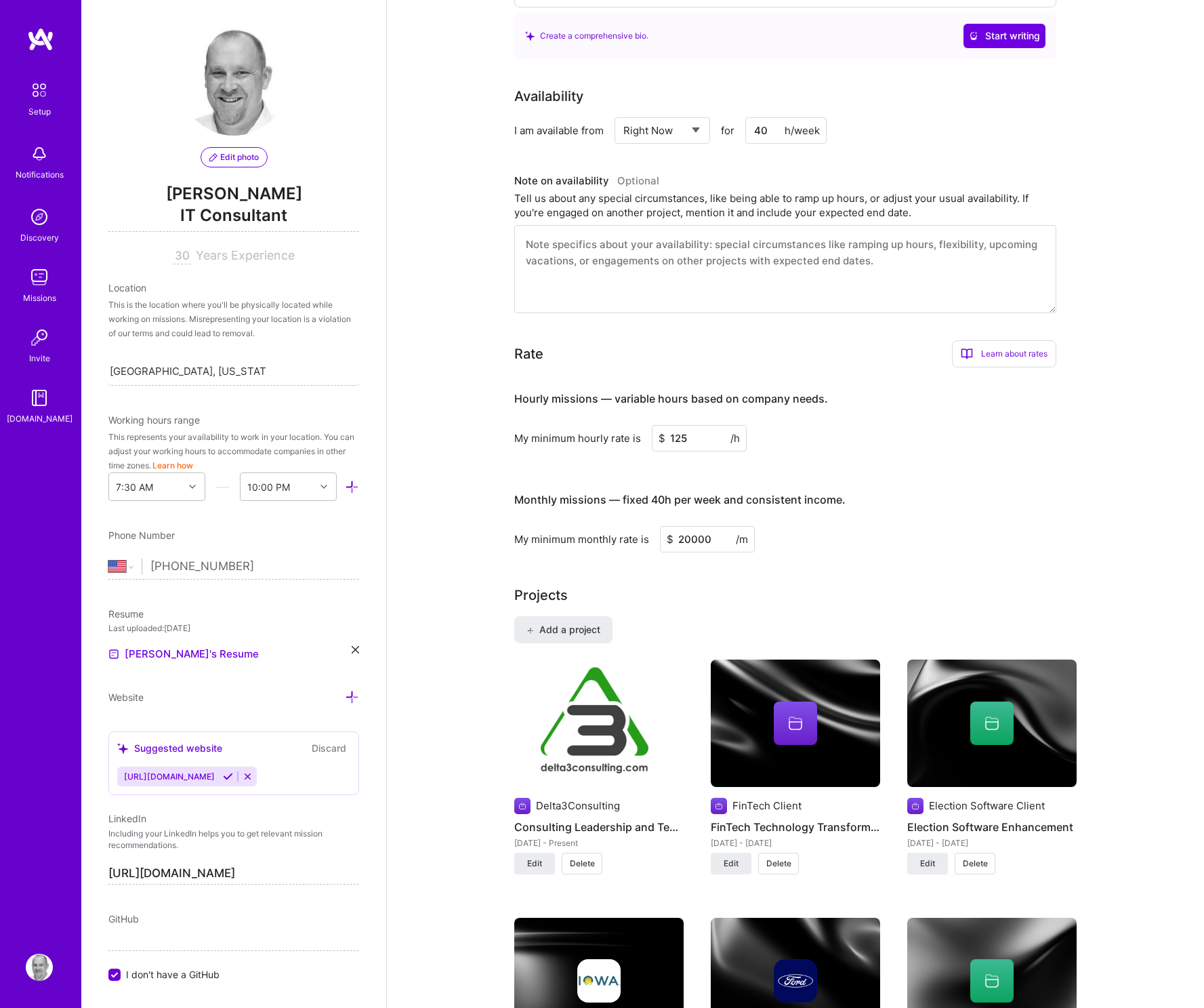
scroll to position [0, 0]
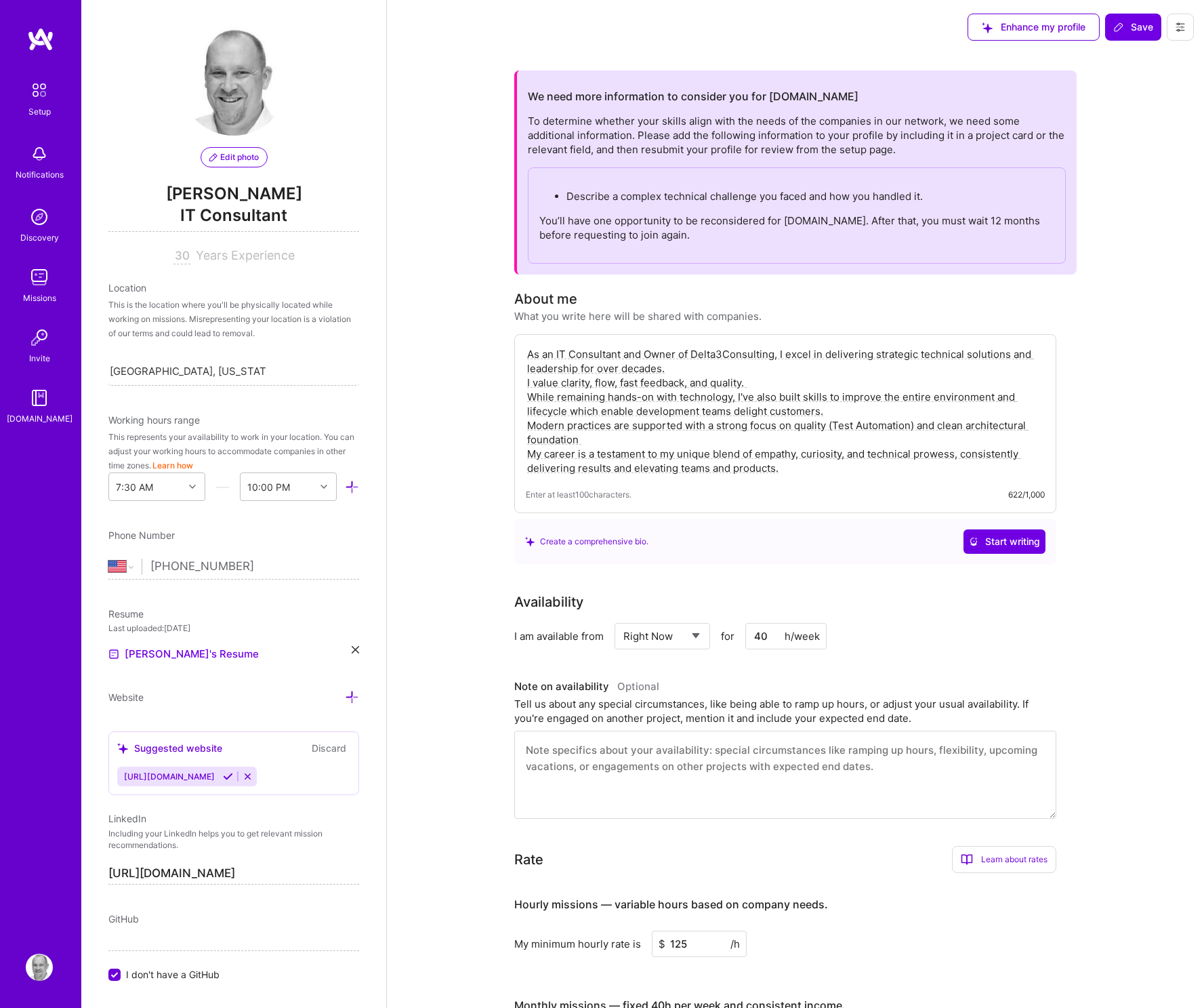
click at [825, 466] on textarea "As an IT Consultant and Owner of Delta3Consulting, I excel in delivering strate…" at bounding box center [785, 410] width 519 height 131
click at [114, 971] on input "I don't have a GitHub" at bounding box center [116, 976] width 13 height 13
click at [134, 941] on input at bounding box center [233, 940] width 251 height 22
type input "[URL][DOMAIN_NAME]"
click at [1130, 31] on span "Save" at bounding box center [1133, 27] width 40 height 13
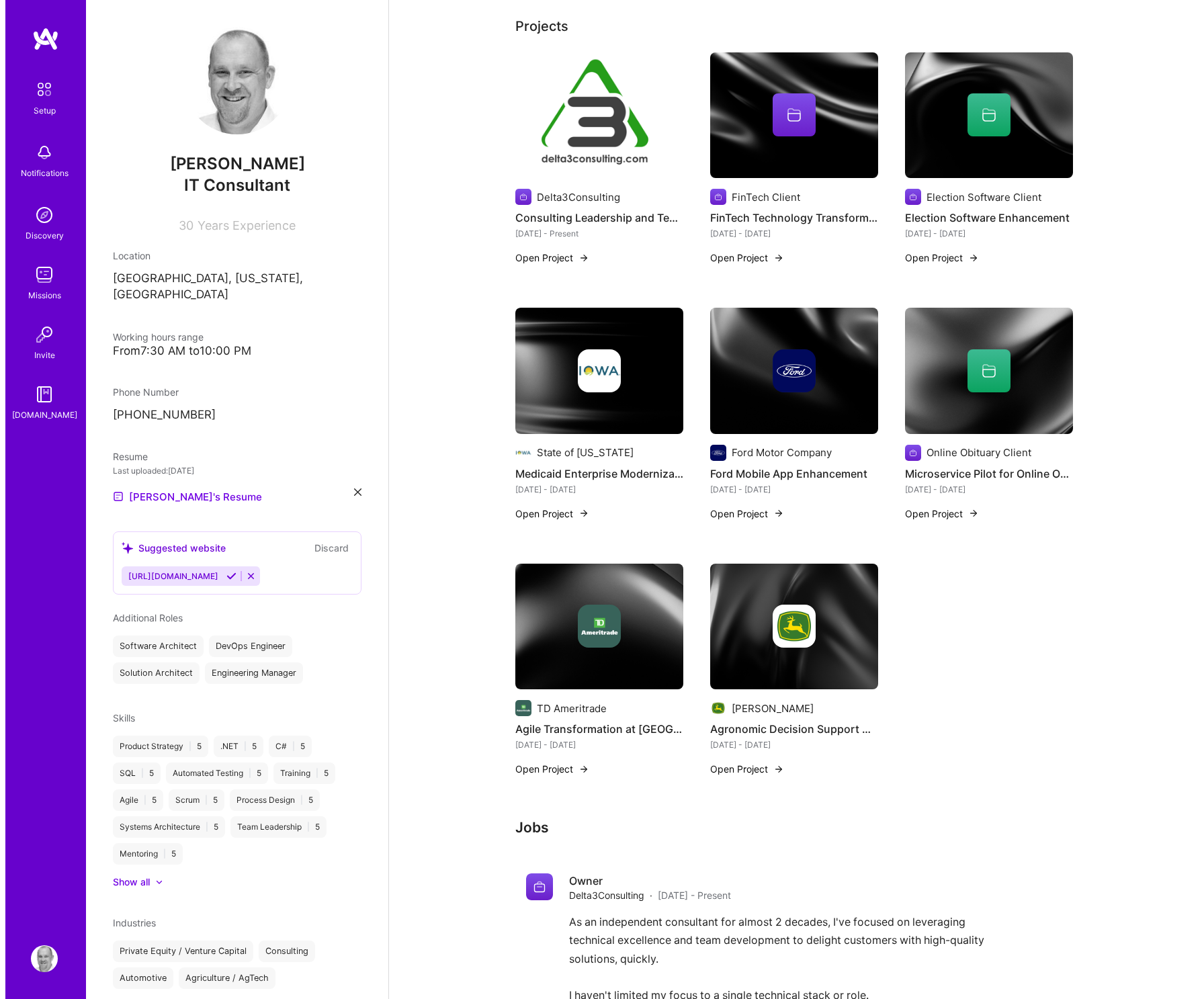
scroll to position [512, 0]
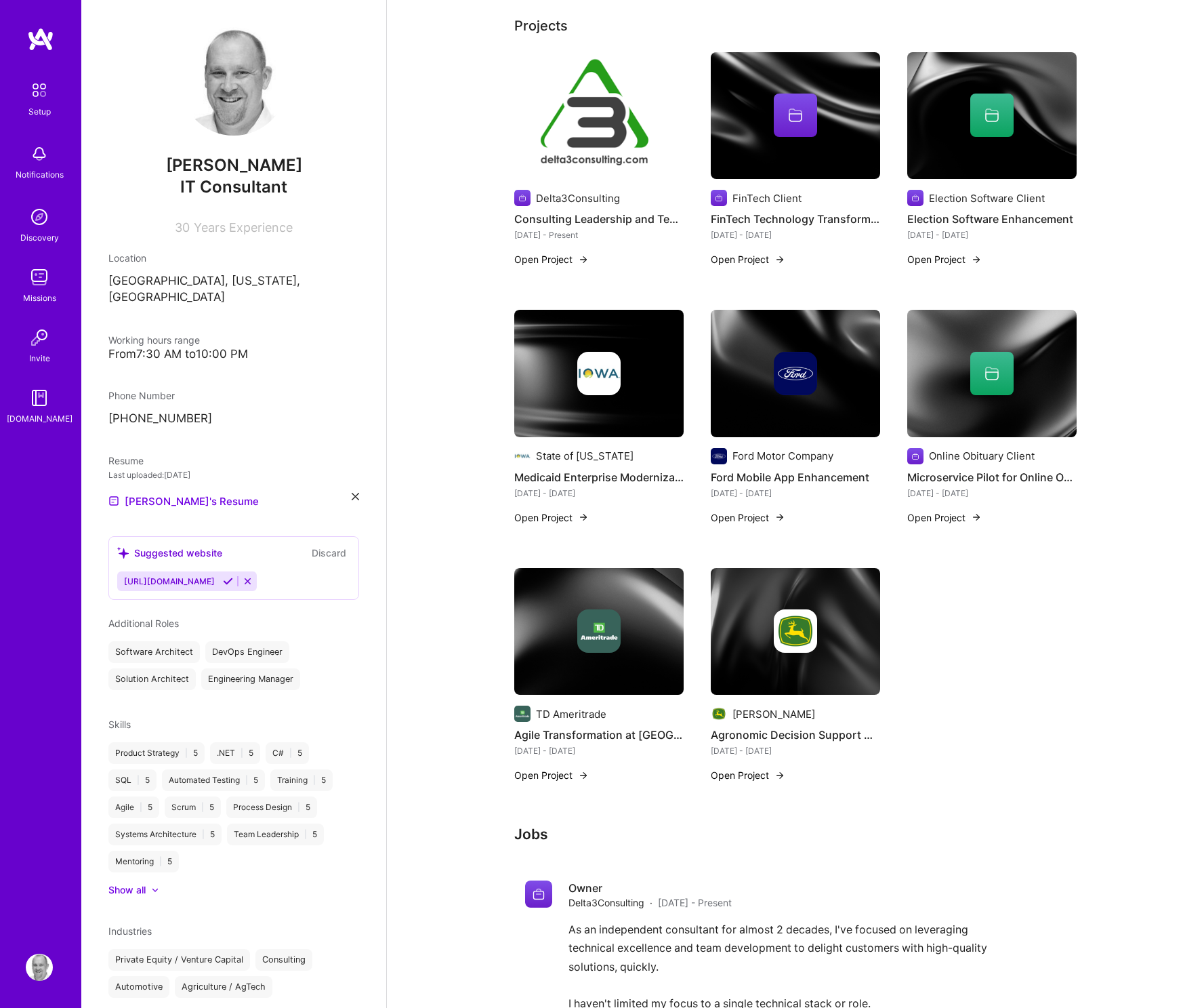
click at [752, 777] on button "Open Project" at bounding box center [748, 775] width 74 height 14
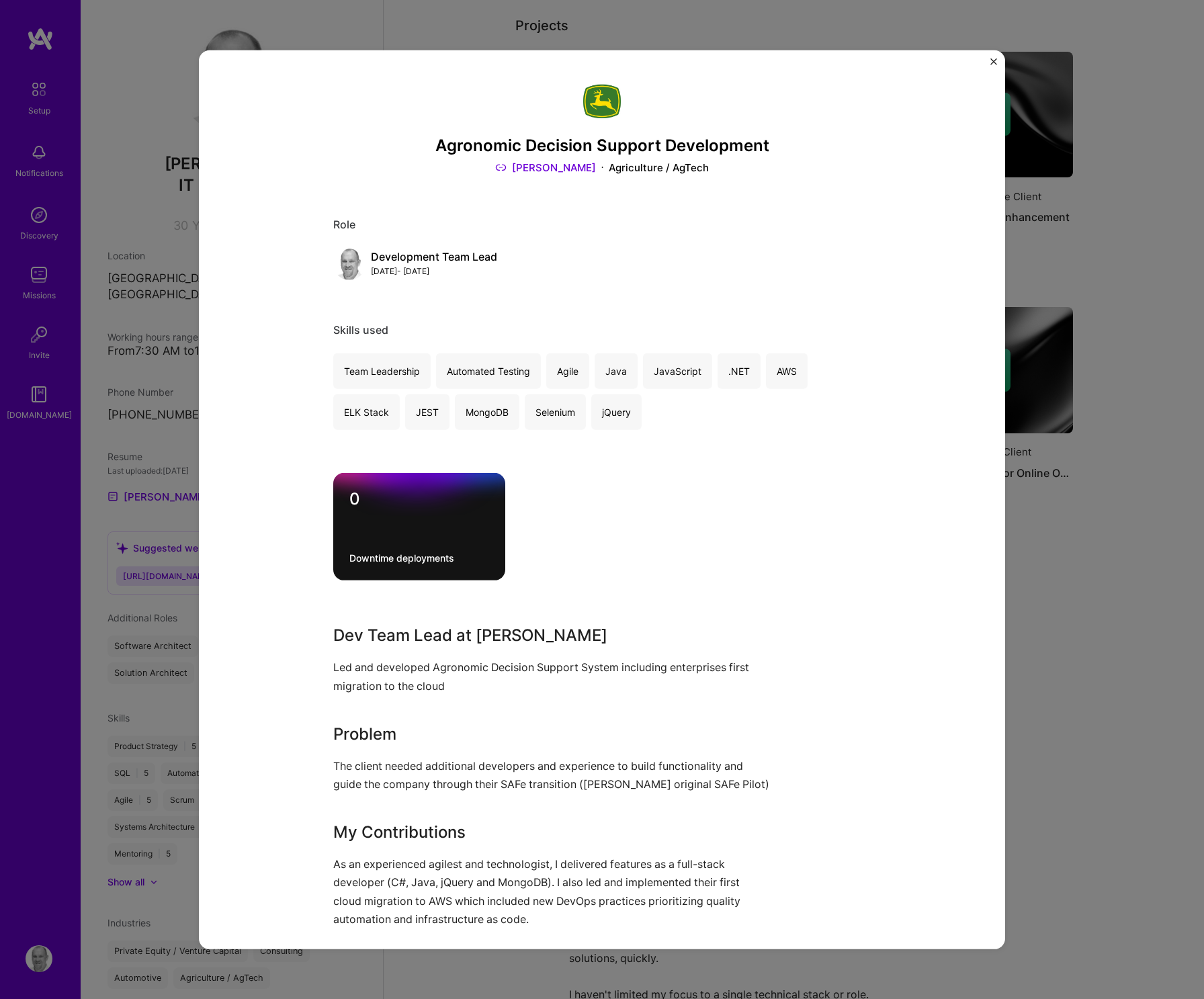
click at [988, 61] on div "Agronomic Decision Support Development [PERSON_NAME] Deere Agriculture / AgTech…" at bounding box center [602, 499] width 806 height 899
click at [992, 62] on img "Close" at bounding box center [994, 61] width 7 height 7
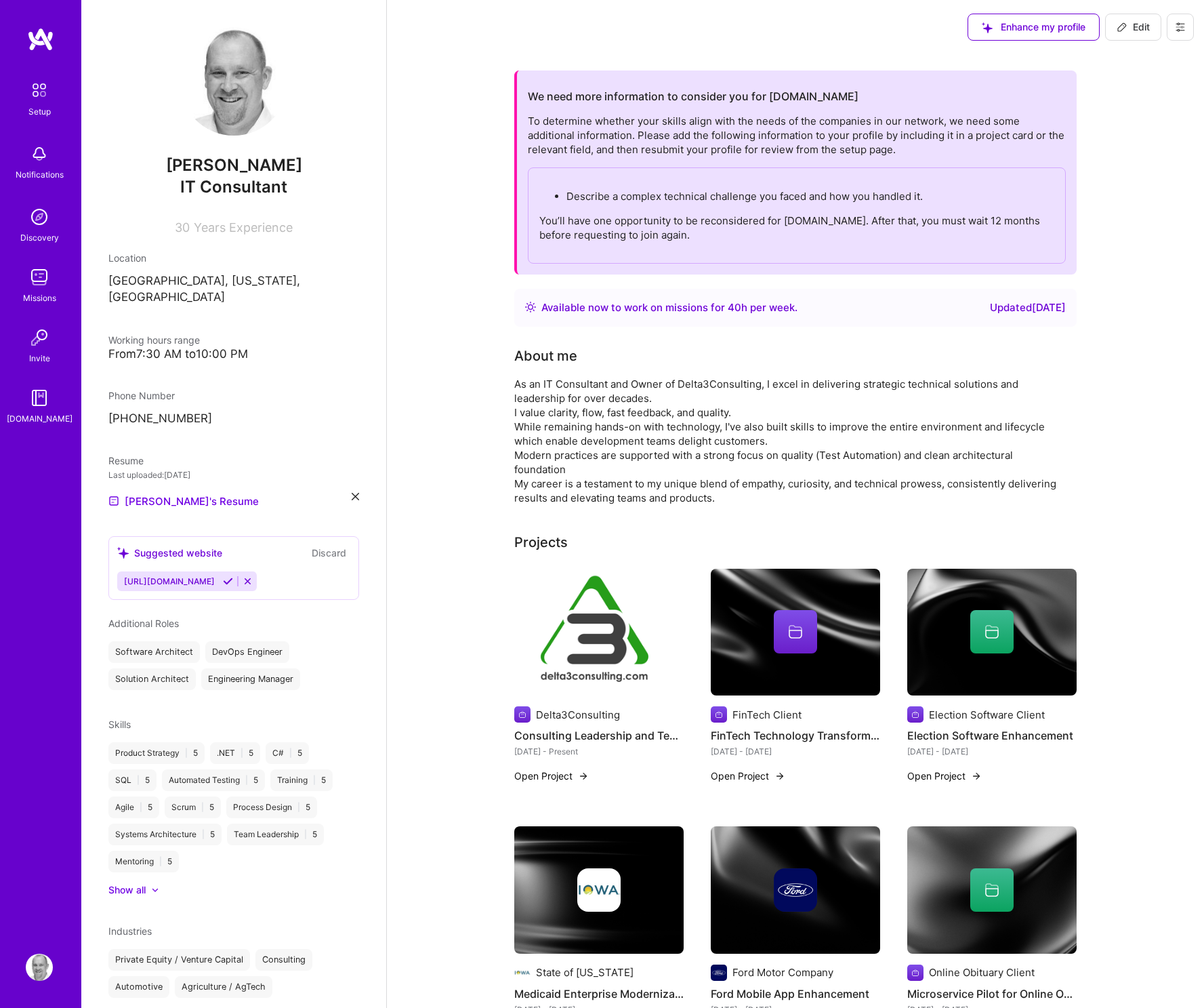
click at [1130, 23] on span "Edit" at bounding box center [1133, 27] width 33 height 13
select select "US"
select select "Right Now"
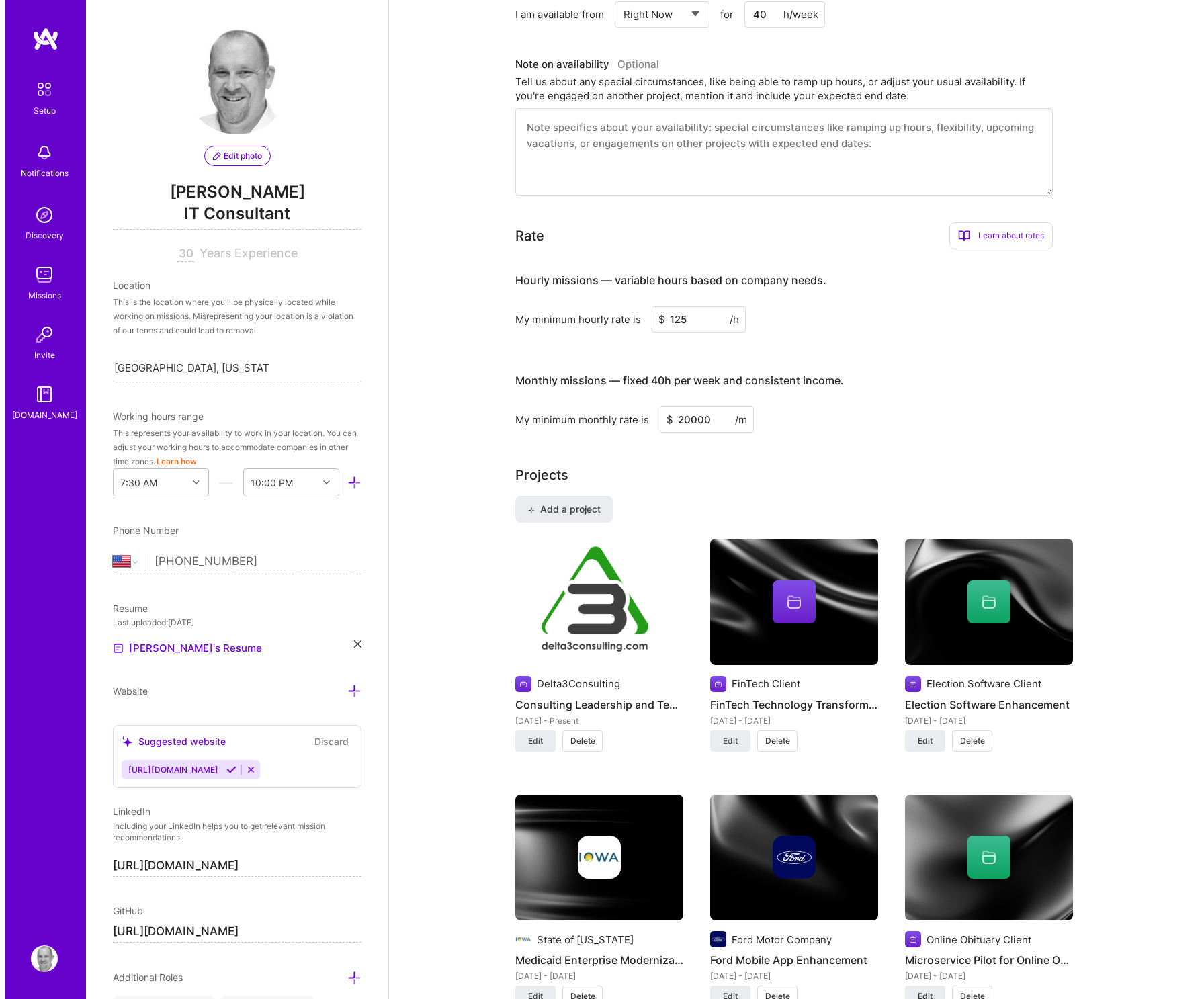
scroll to position [926, 0]
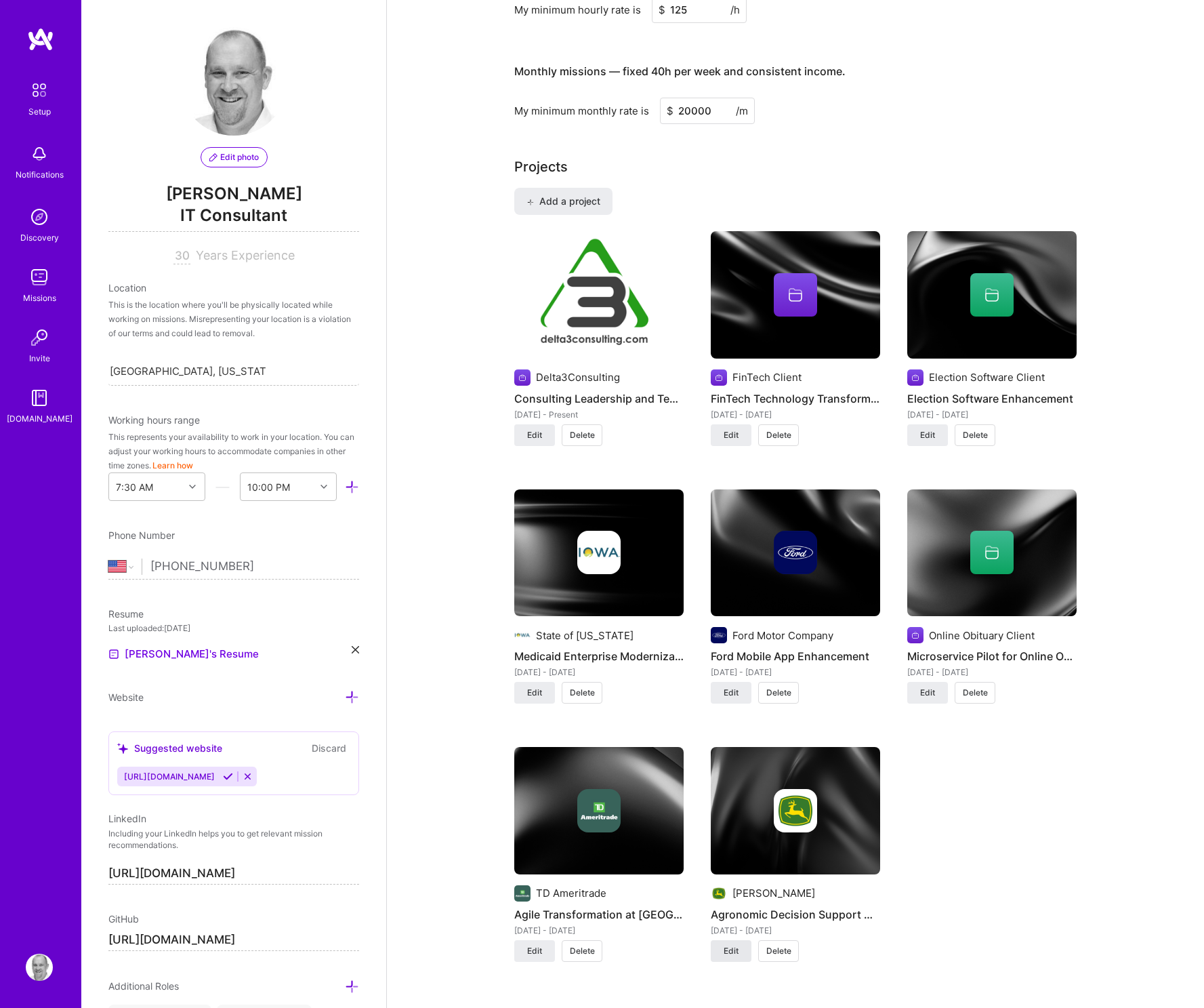
click at [733, 948] on span "Edit" at bounding box center [730, 951] width 15 height 13
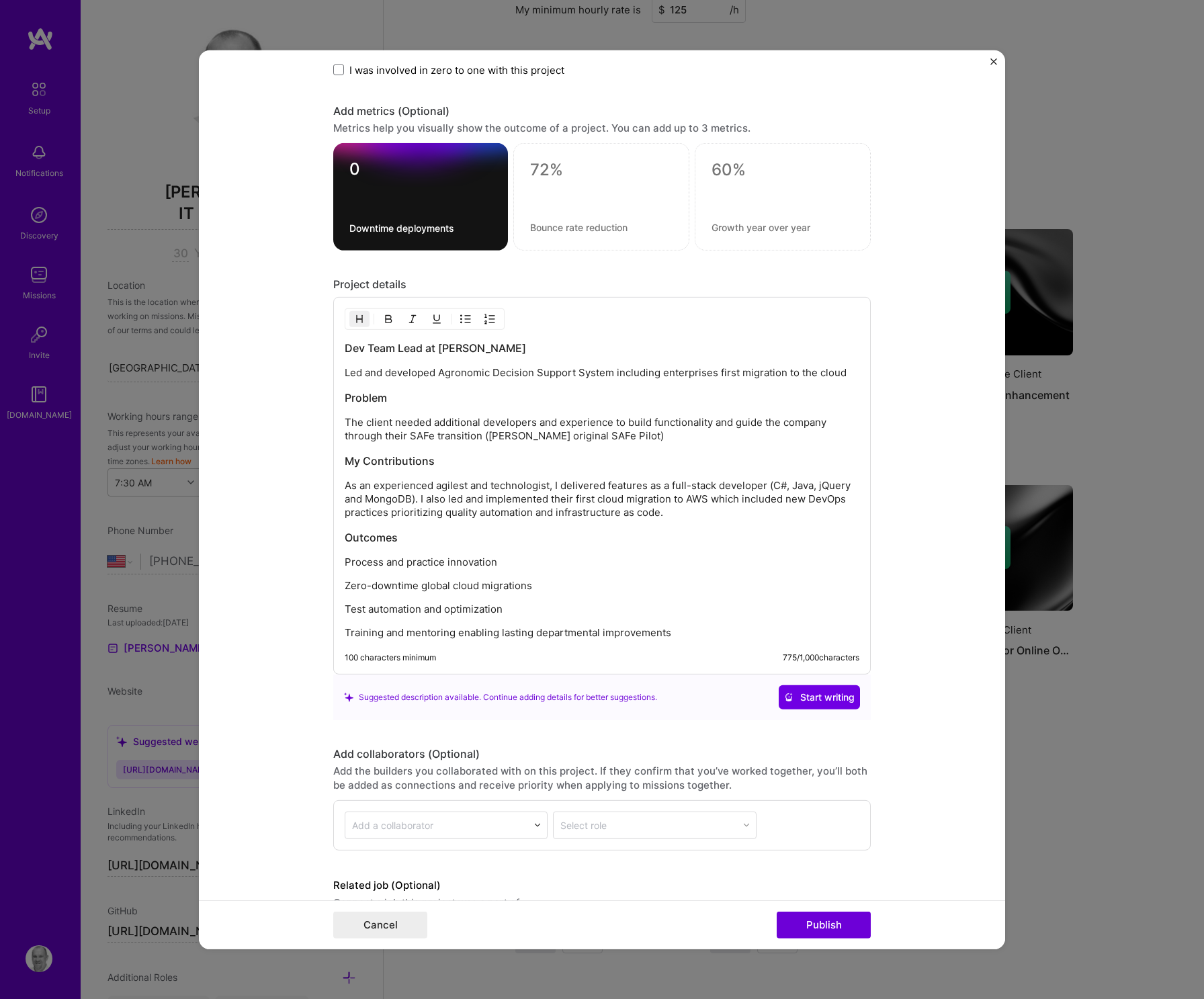
scroll to position [1442, 0]
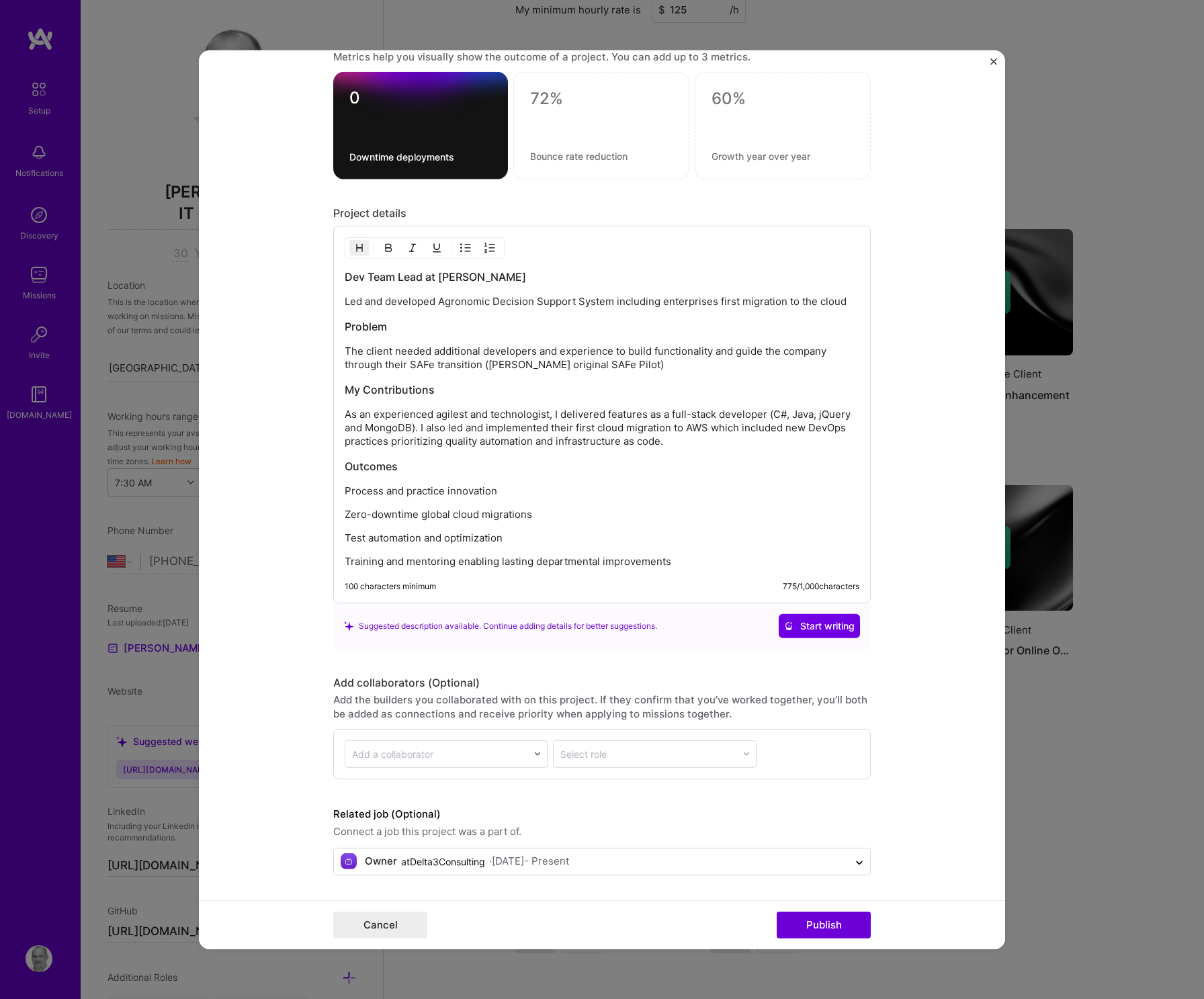
click at [722, 452] on div "Dev Team Lead at [PERSON_NAME] Deere Led and developed Agronomic Decision Suppo…" at bounding box center [602, 418] width 515 height 299
click at [724, 449] on div "Dev Team Lead at [PERSON_NAME] Deere Led and developed Agronomic Decision Suppo…" at bounding box center [602, 418] width 515 height 299
click at [726, 445] on p "As an experienced agilest and technologist, I delivered features as a full-stac…" at bounding box center [602, 428] width 515 height 40
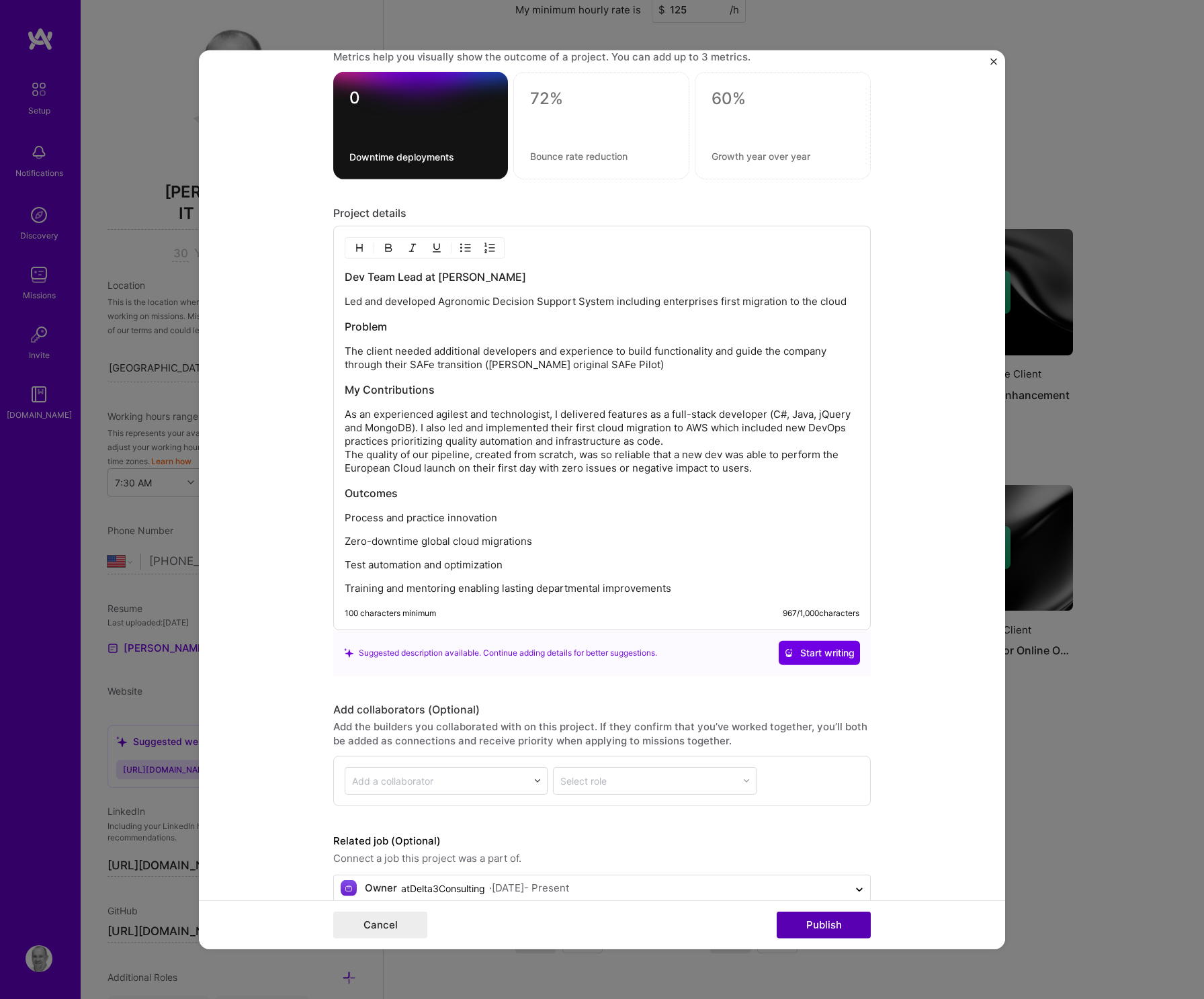
click at [834, 921] on button "Publish" at bounding box center [823, 924] width 94 height 27
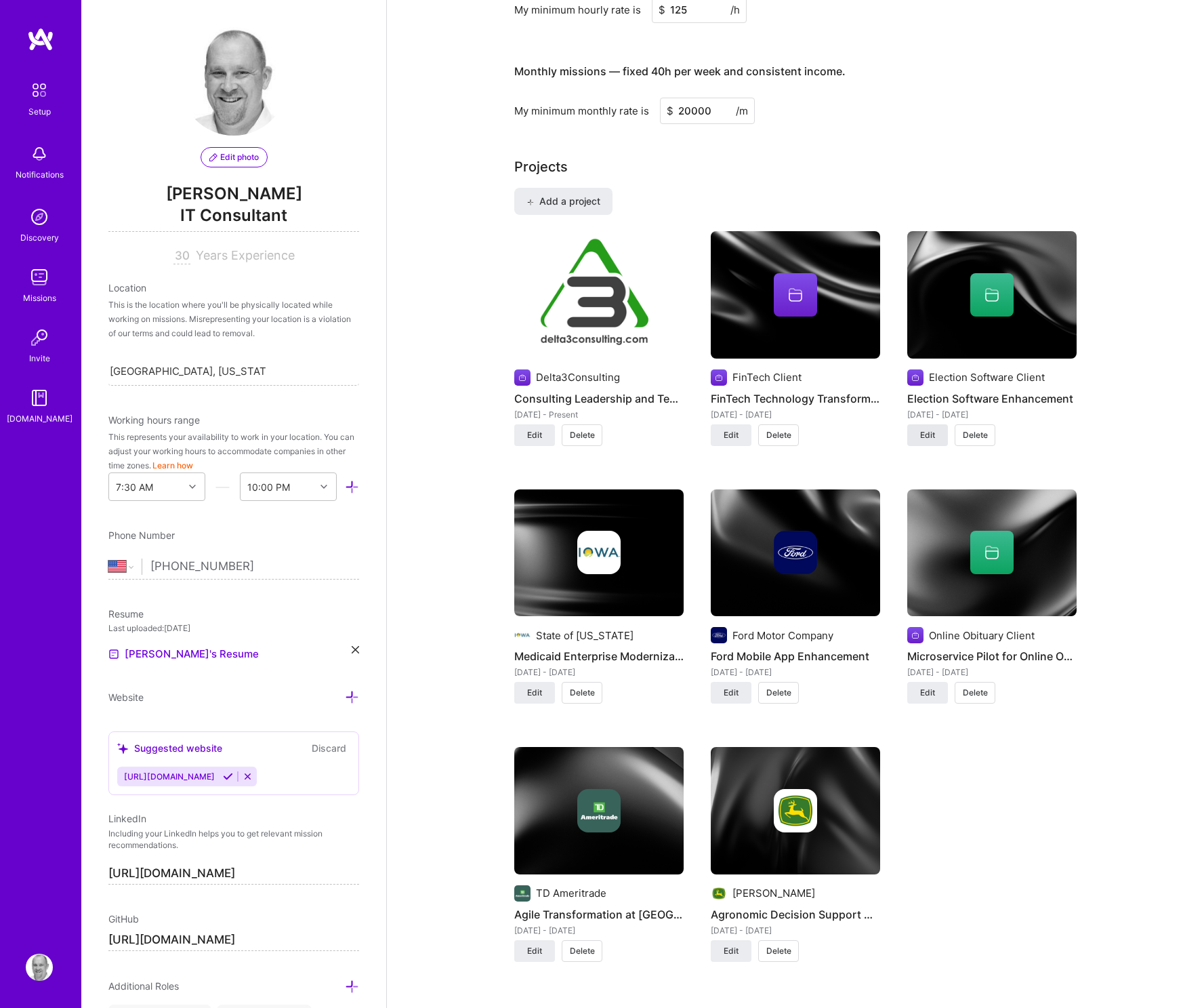
click at [932, 435] on span "Edit" at bounding box center [927, 435] width 15 height 13
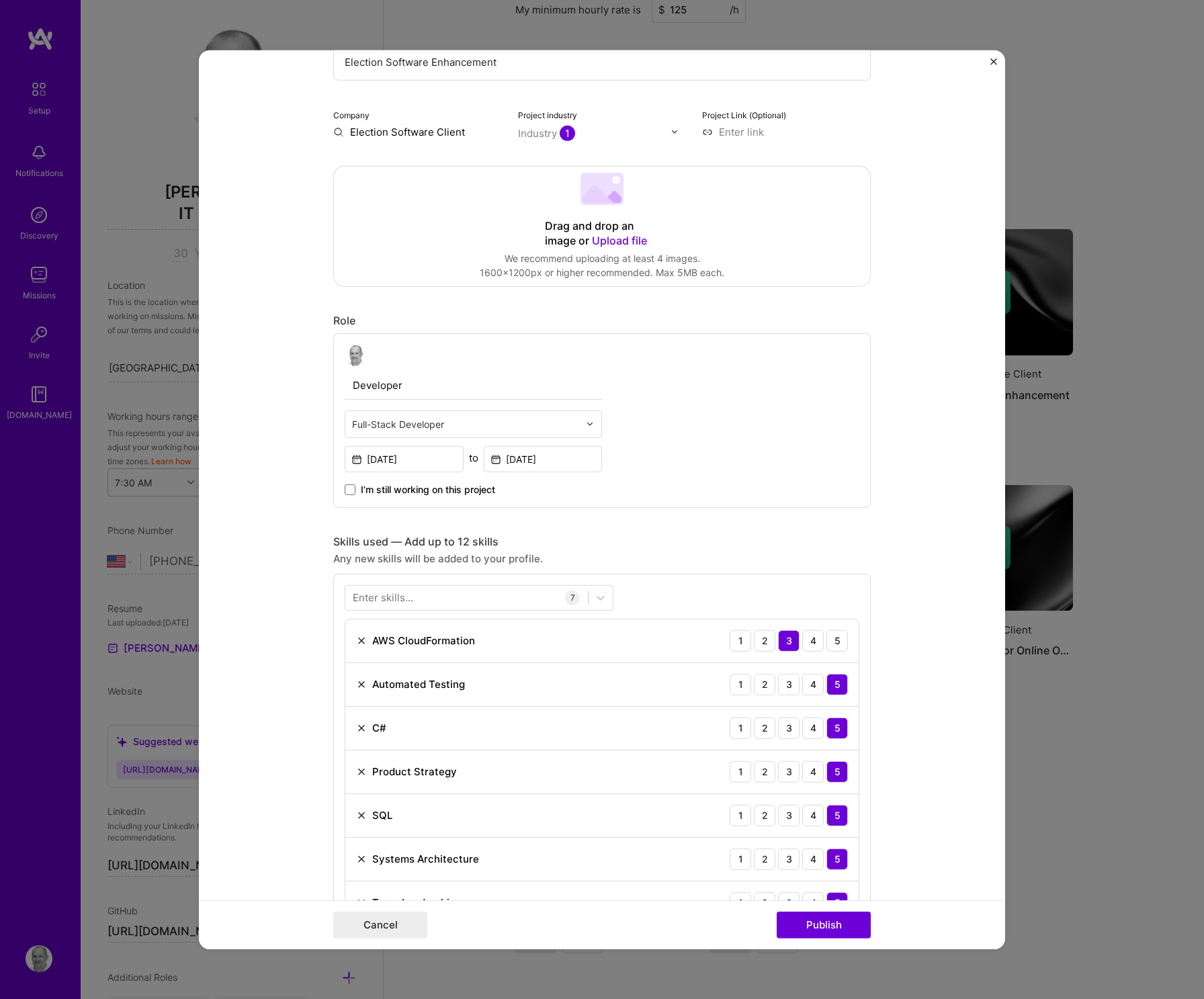
scroll to position [0, 0]
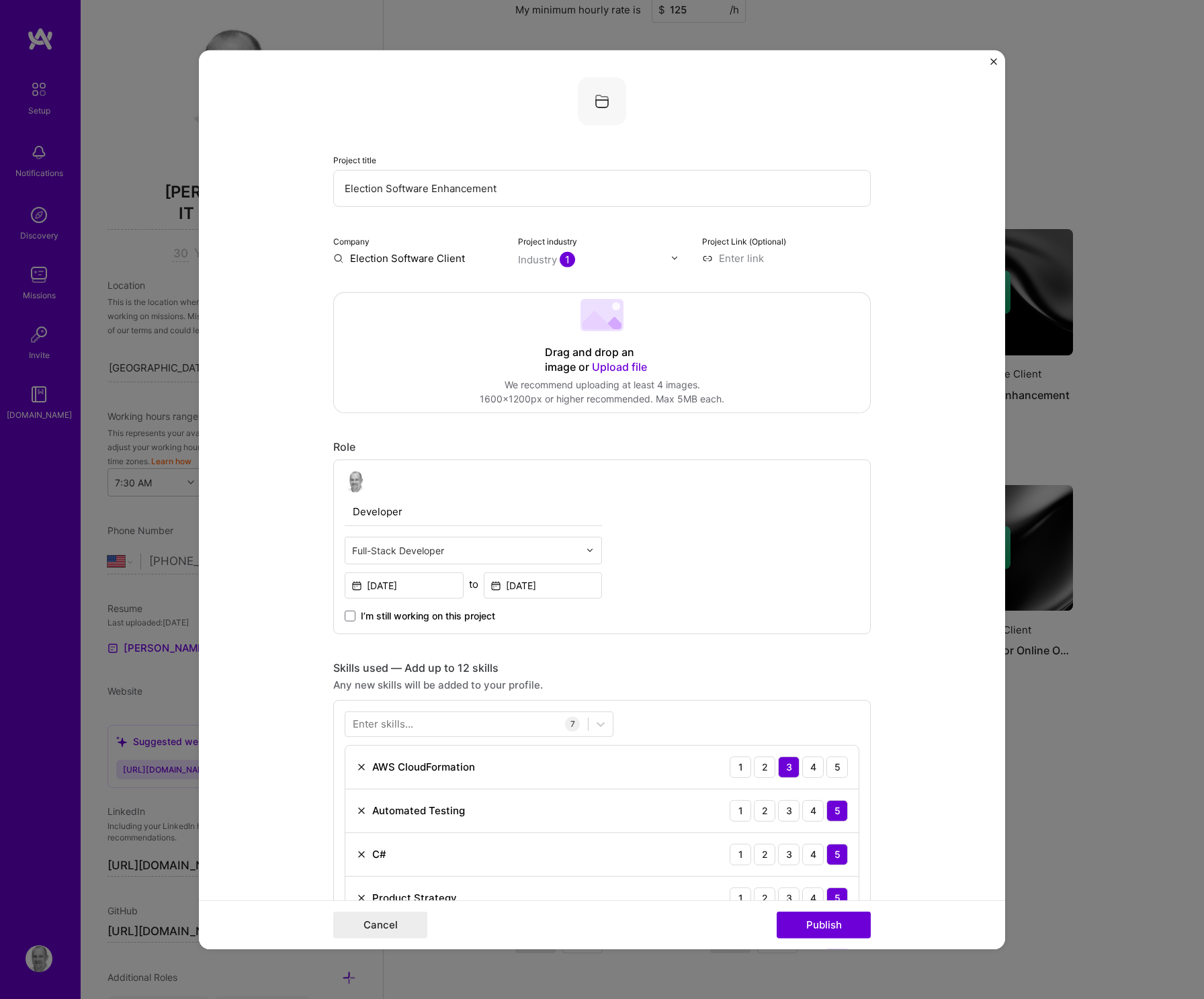
click at [993, 63] on img "Close" at bounding box center [994, 61] width 7 height 7
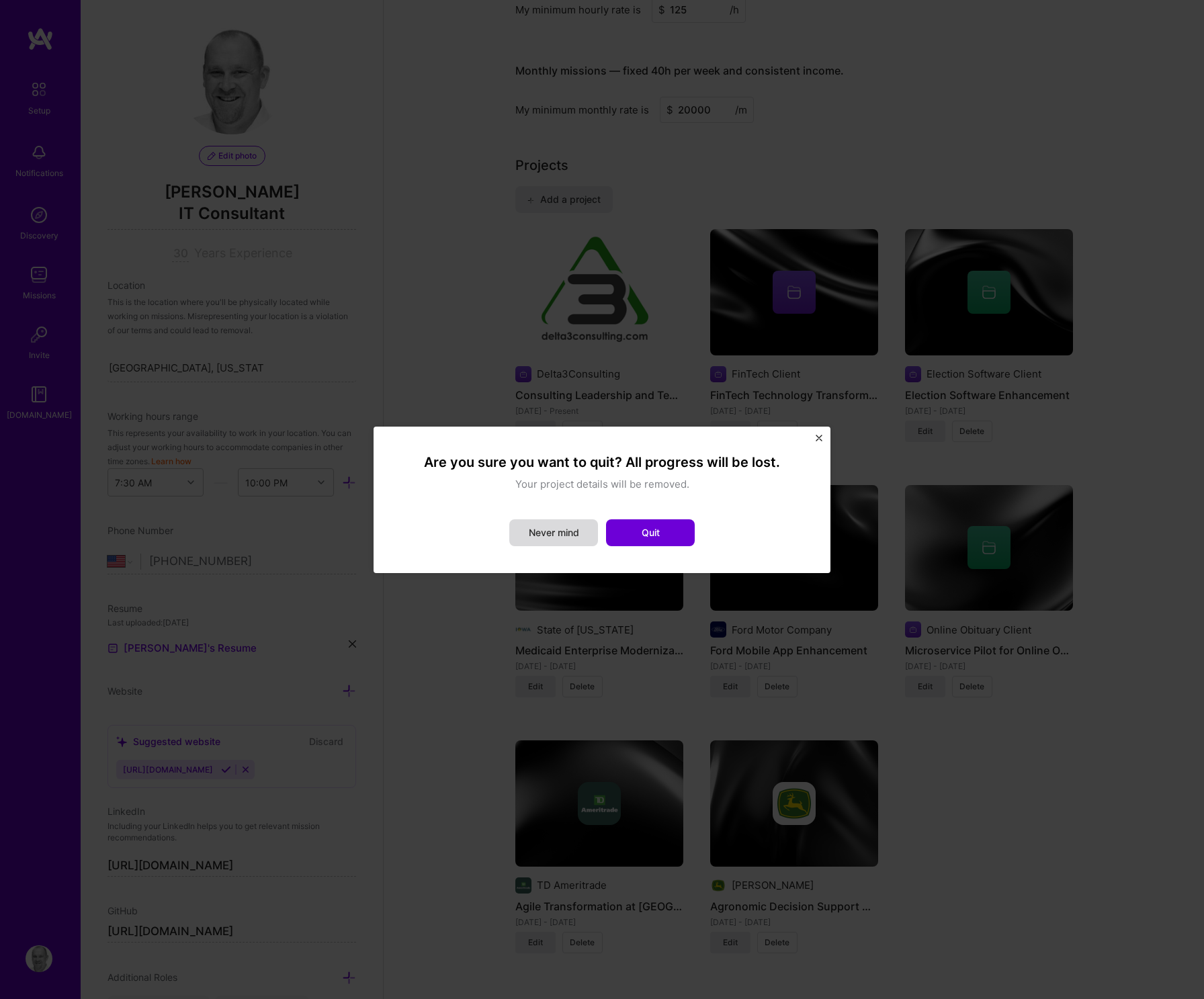
click at [571, 539] on button "Never mind" at bounding box center [553, 532] width 88 height 27
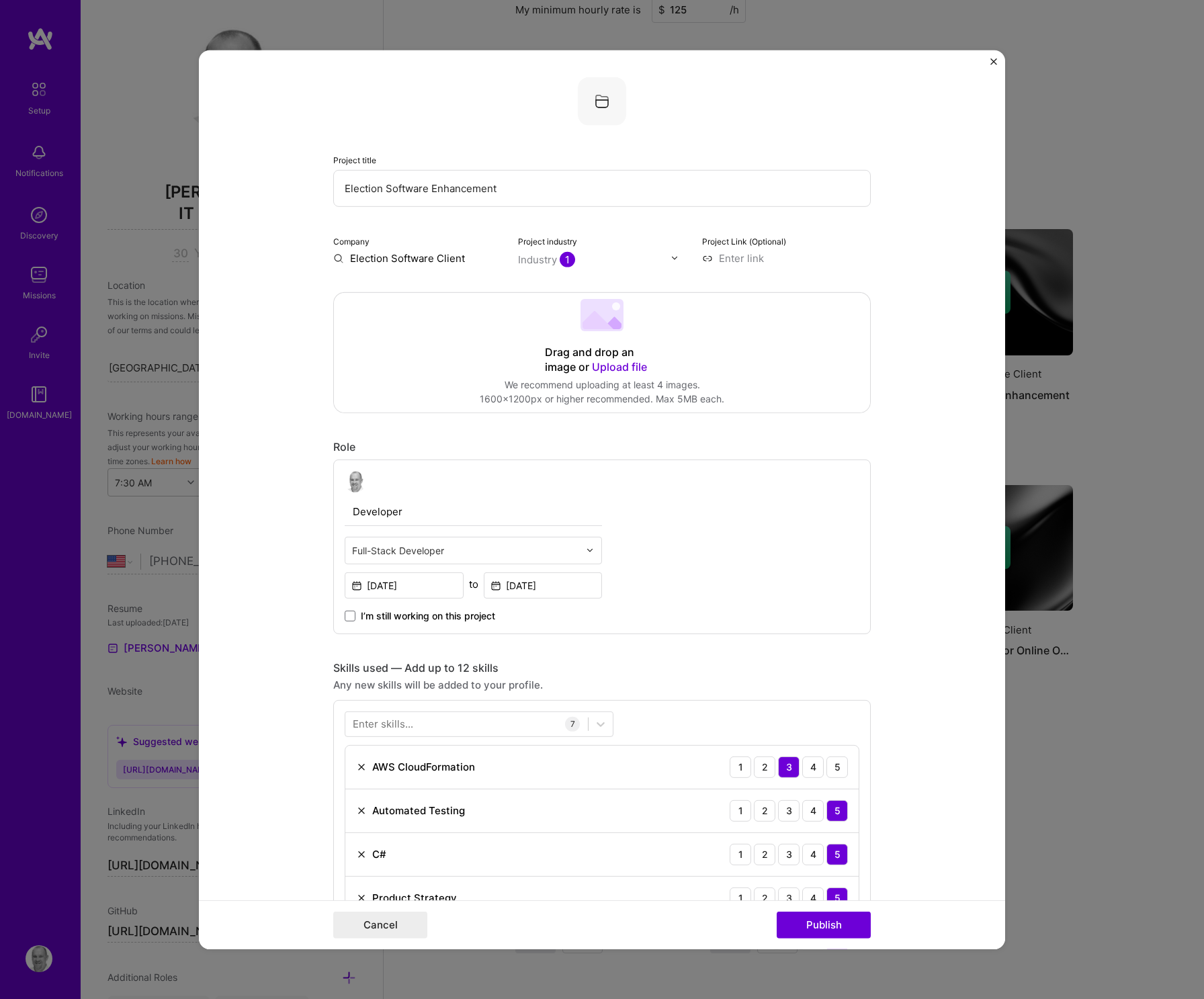
click at [991, 60] on img "Close" at bounding box center [994, 61] width 7 height 7
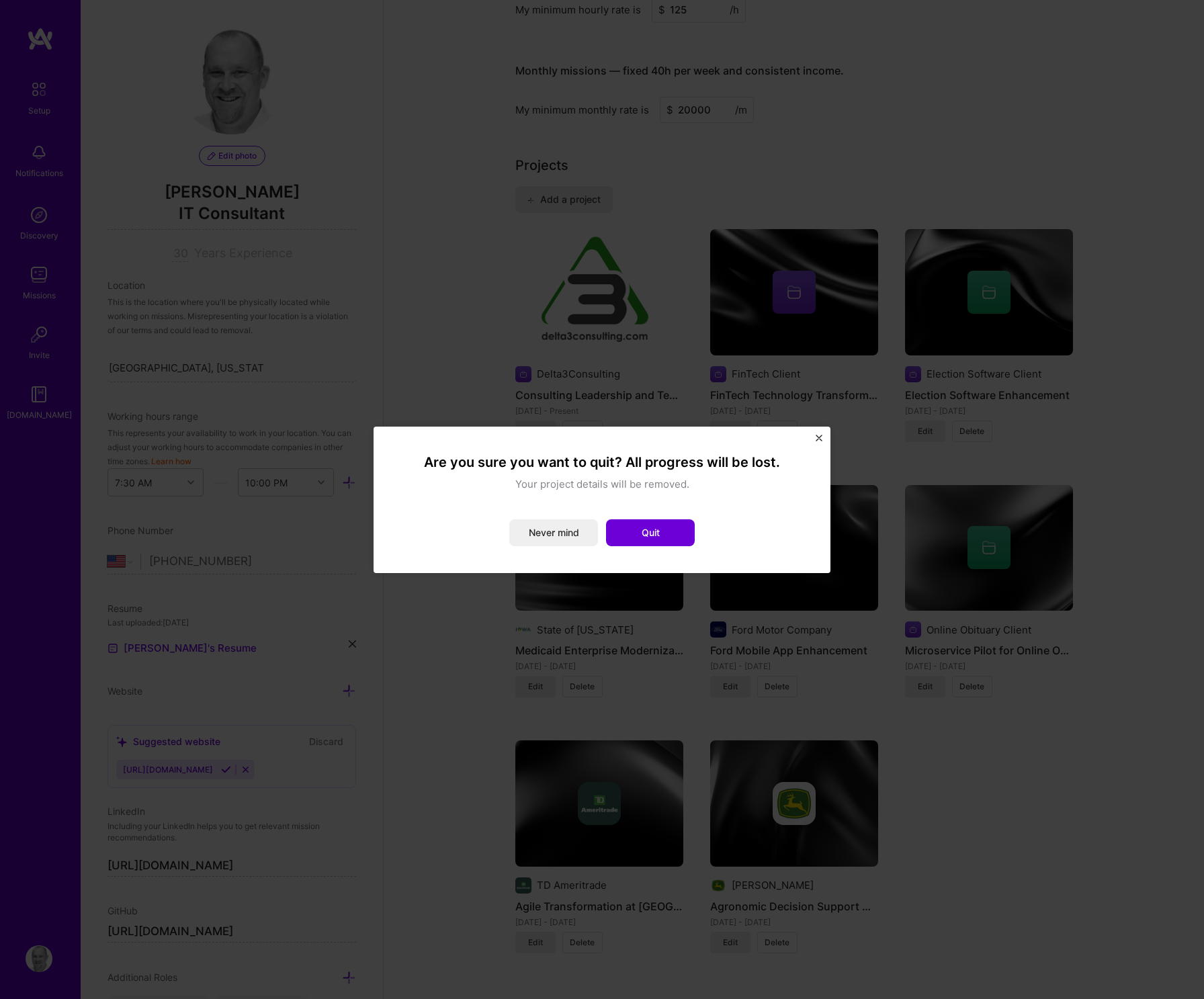
click at [647, 541] on button "Quit" at bounding box center [651, 532] width 88 height 27
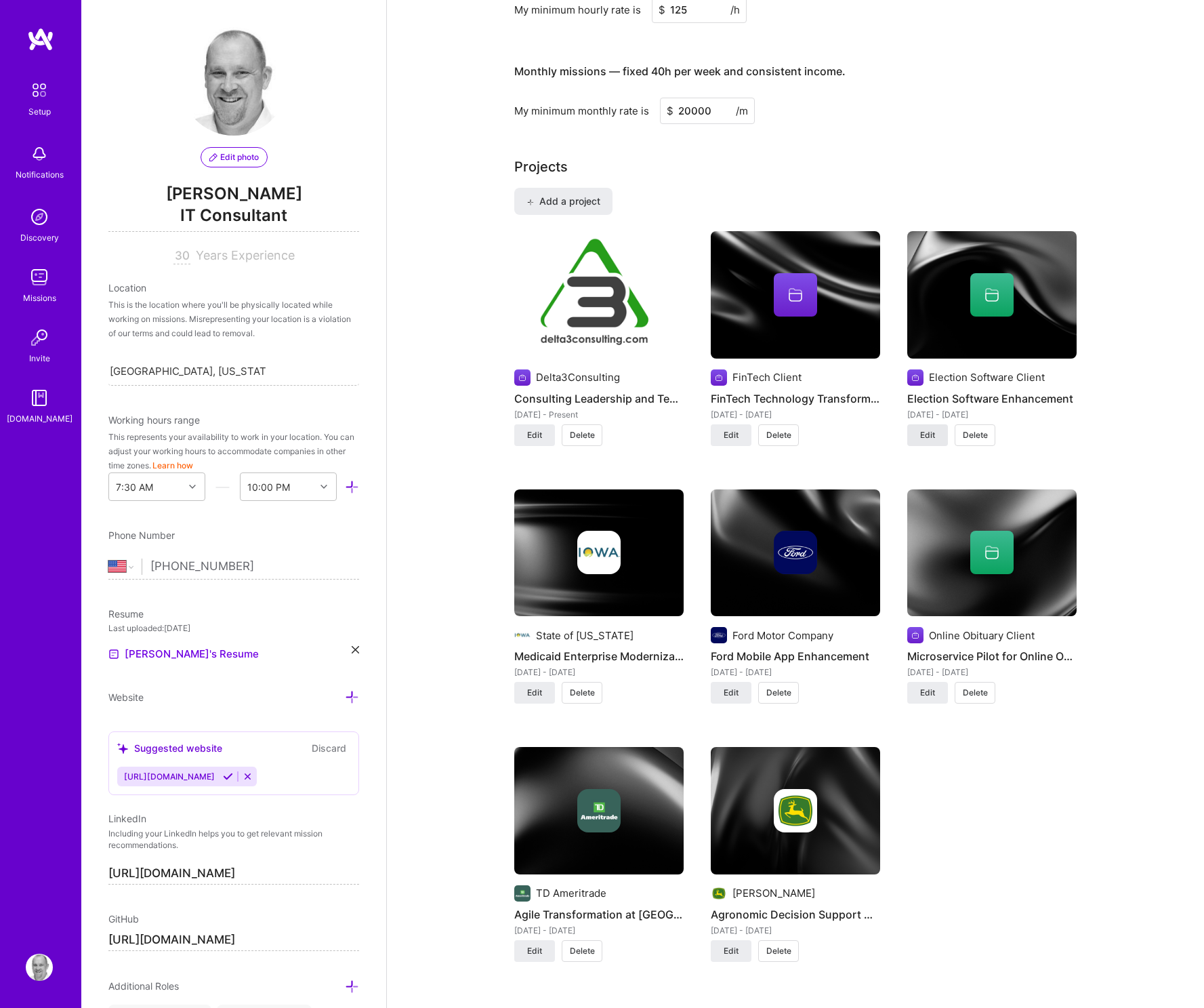
click at [924, 436] on span "Edit" at bounding box center [927, 435] width 15 height 13
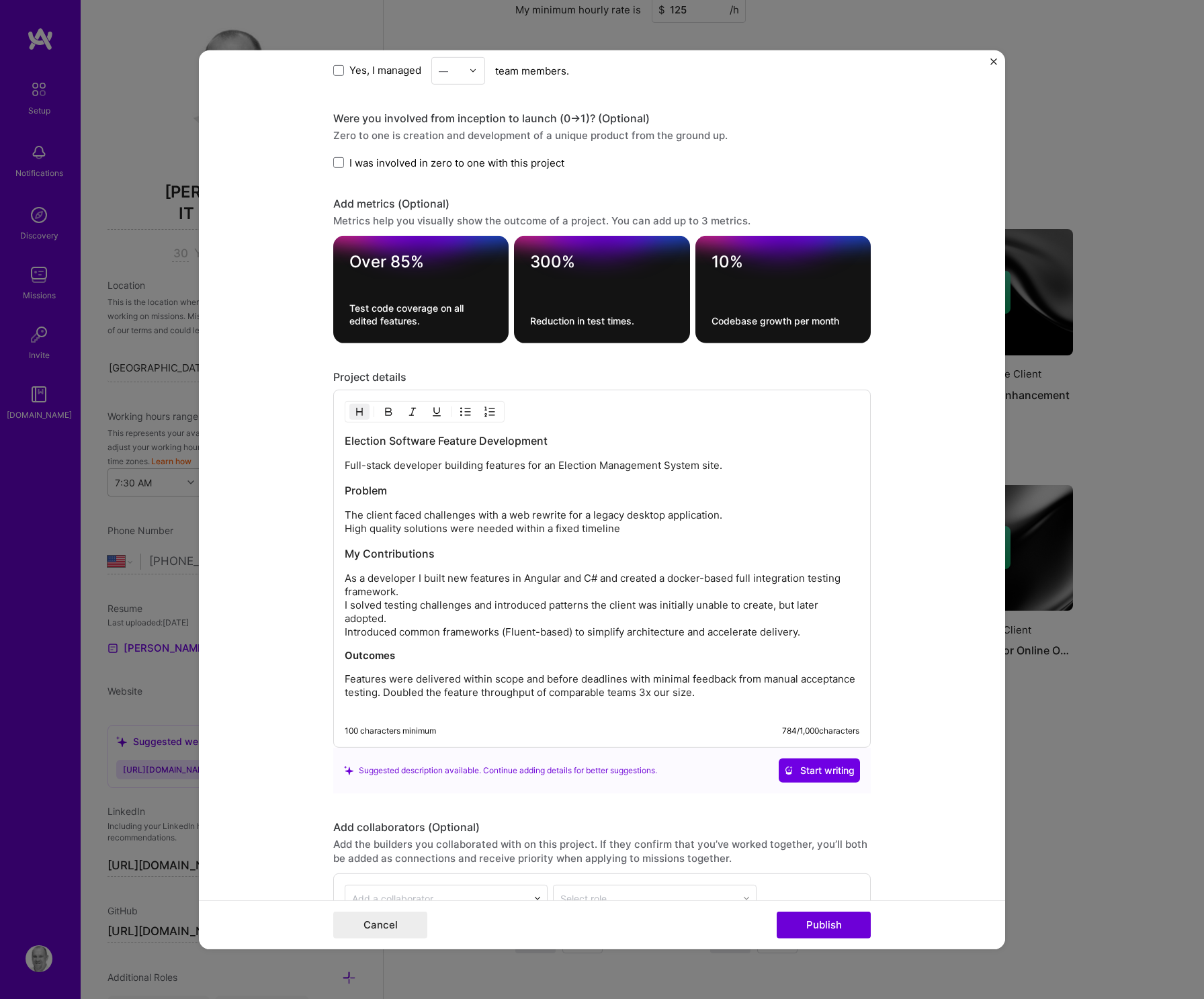
scroll to position [1205, 0]
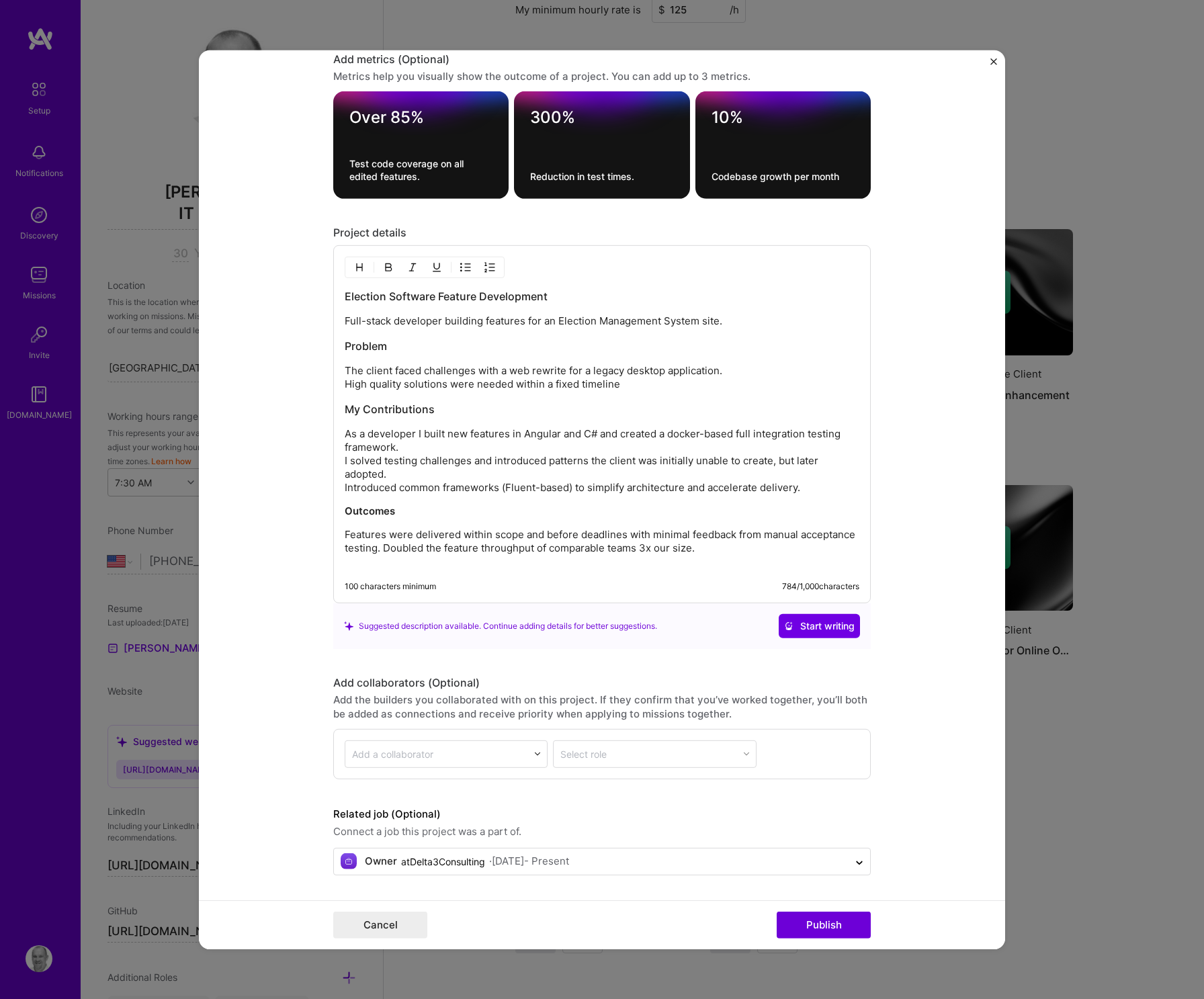
click at [819, 484] on p "As a developer I built new features in Angular and C# and created a docker-base…" at bounding box center [602, 460] width 515 height 68
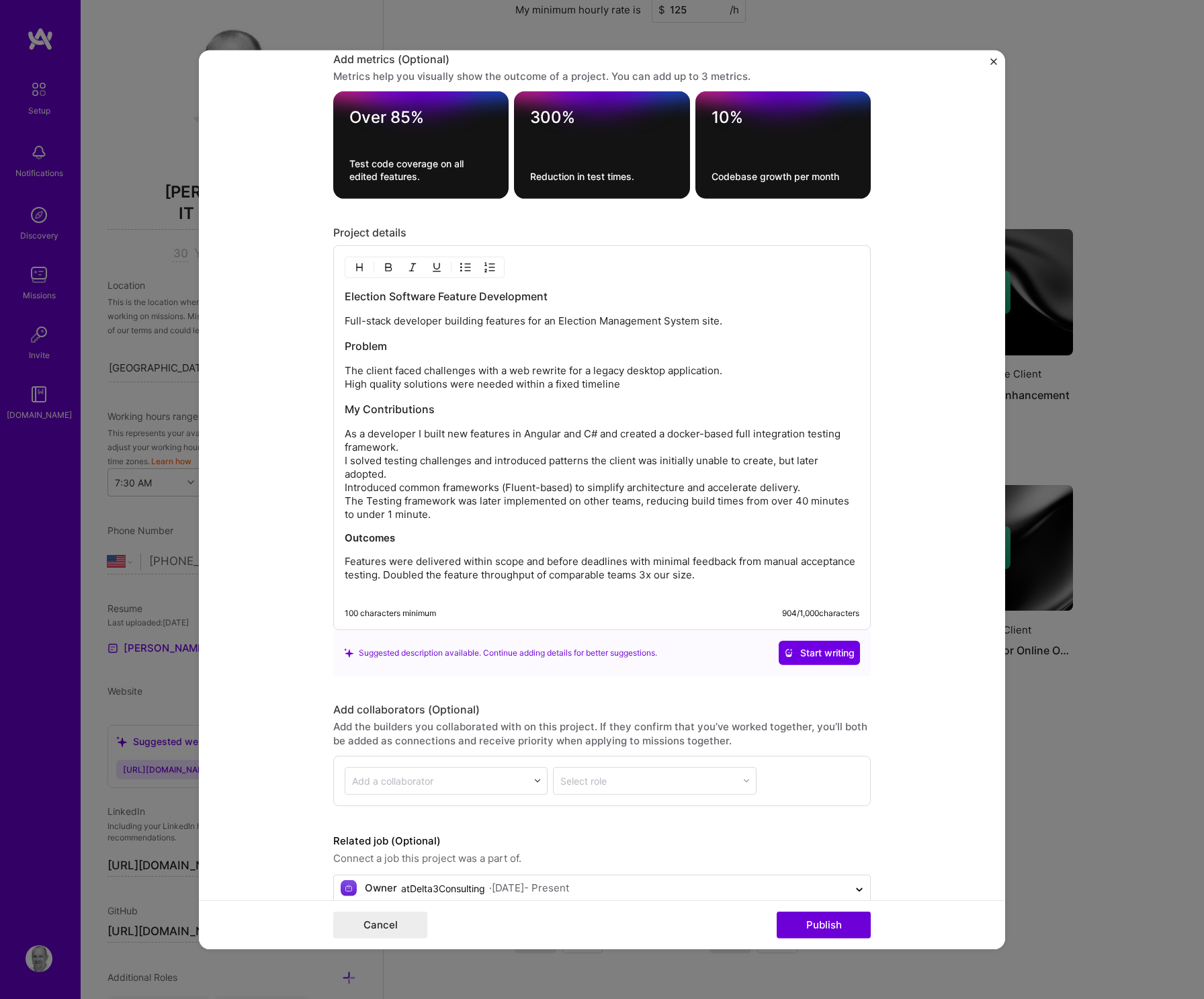
click at [447, 516] on p "As a developer I built new features in Angular and C# and created a docker-base…" at bounding box center [602, 473] width 515 height 94
click at [820, 922] on button "Publish" at bounding box center [823, 924] width 94 height 27
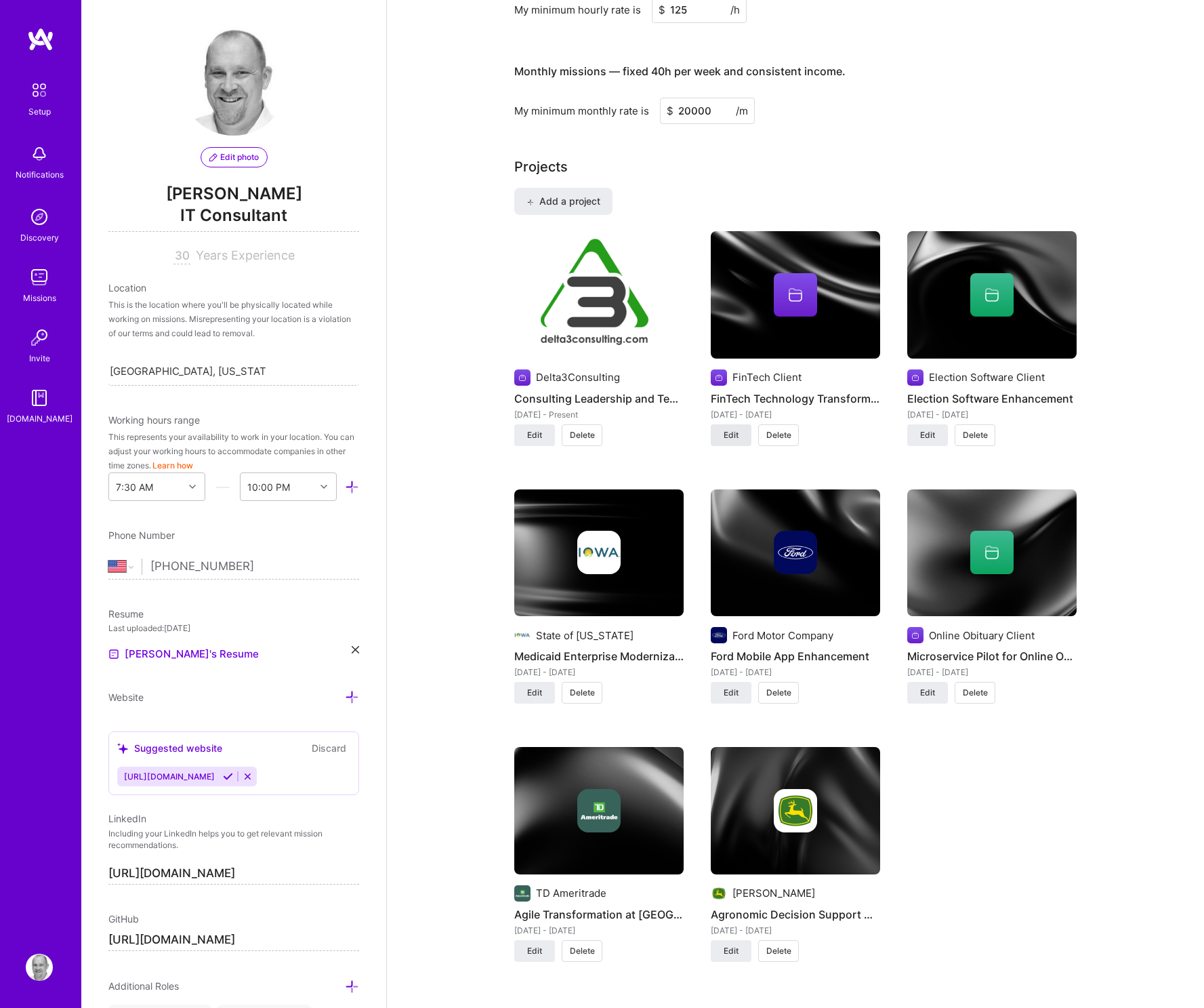
click at [734, 435] on span "Edit" at bounding box center [730, 435] width 15 height 13
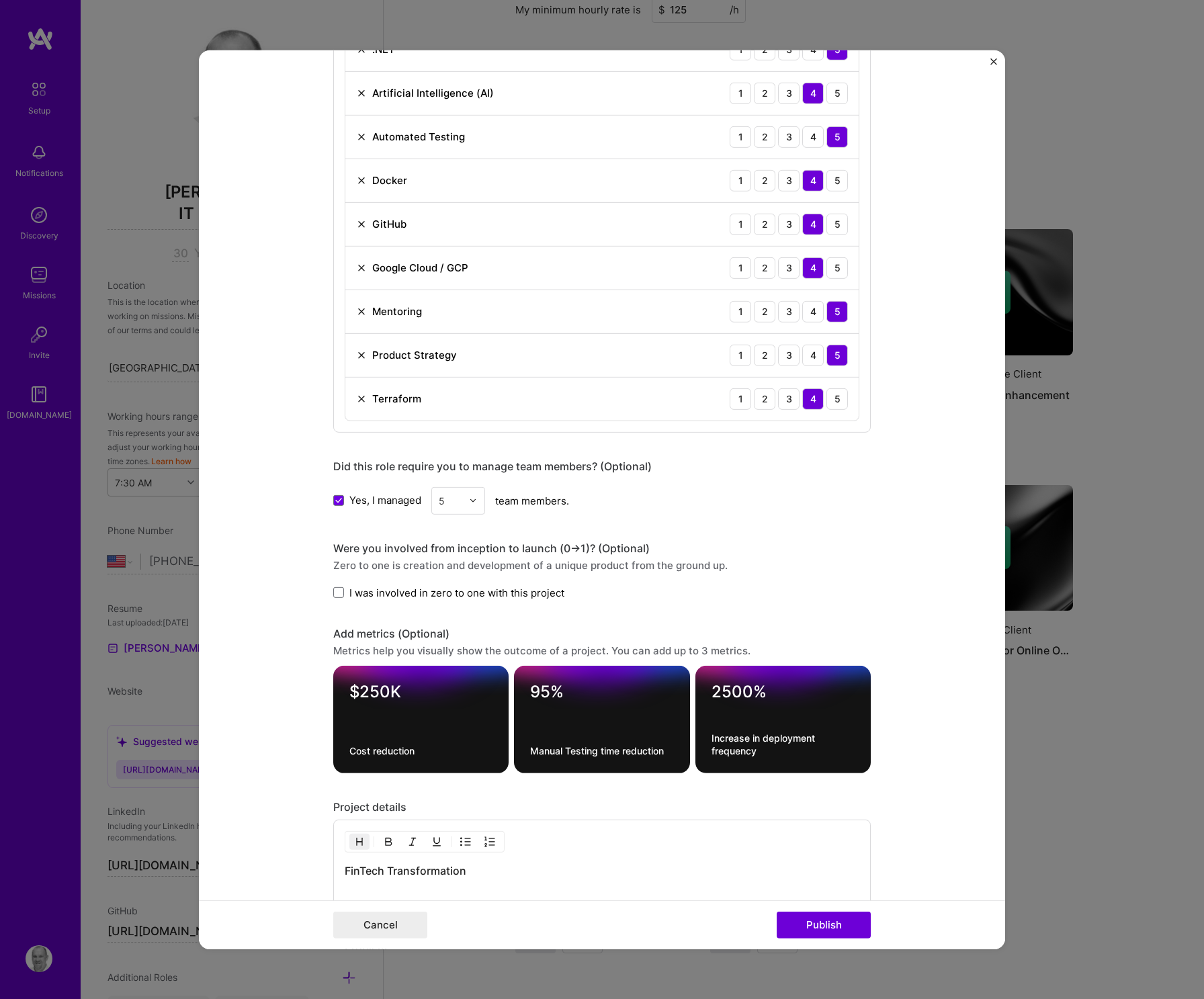
scroll to position [1228, 0]
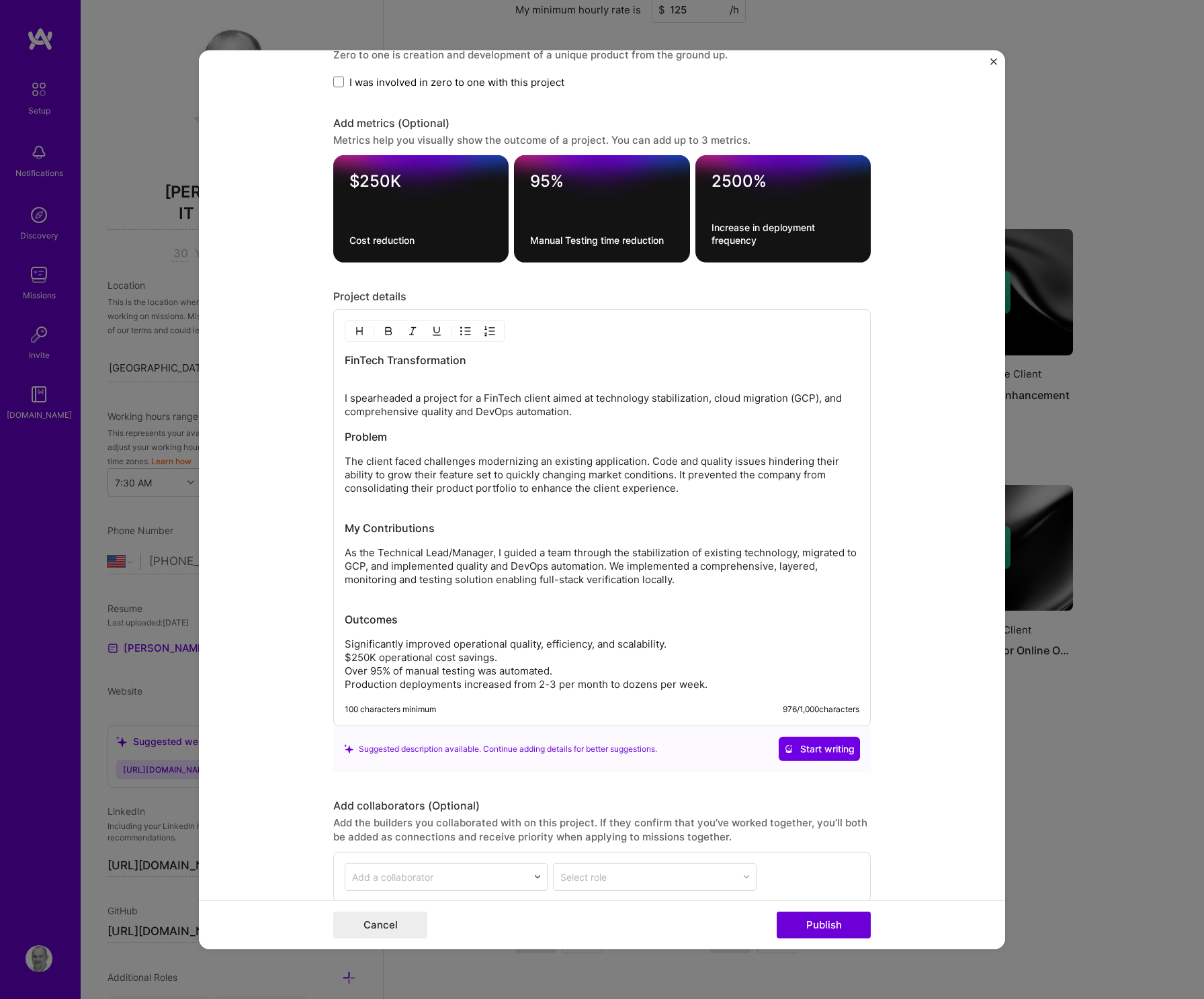
click at [717, 584] on p "As the Technical Lead/Manager, I guided a team through the stabilization of exi…" at bounding box center [602, 567] width 515 height 40
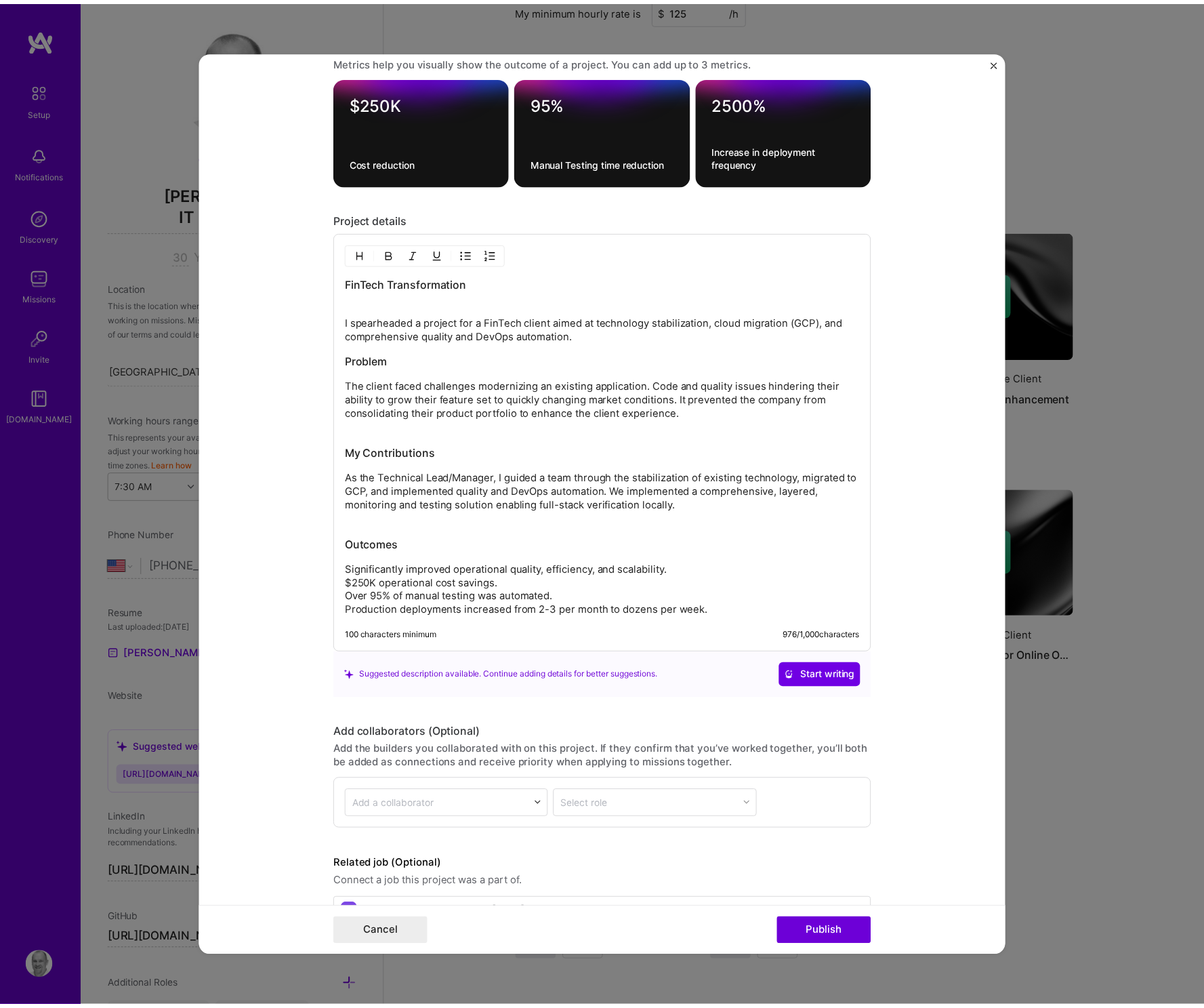
scroll to position [1363, 0]
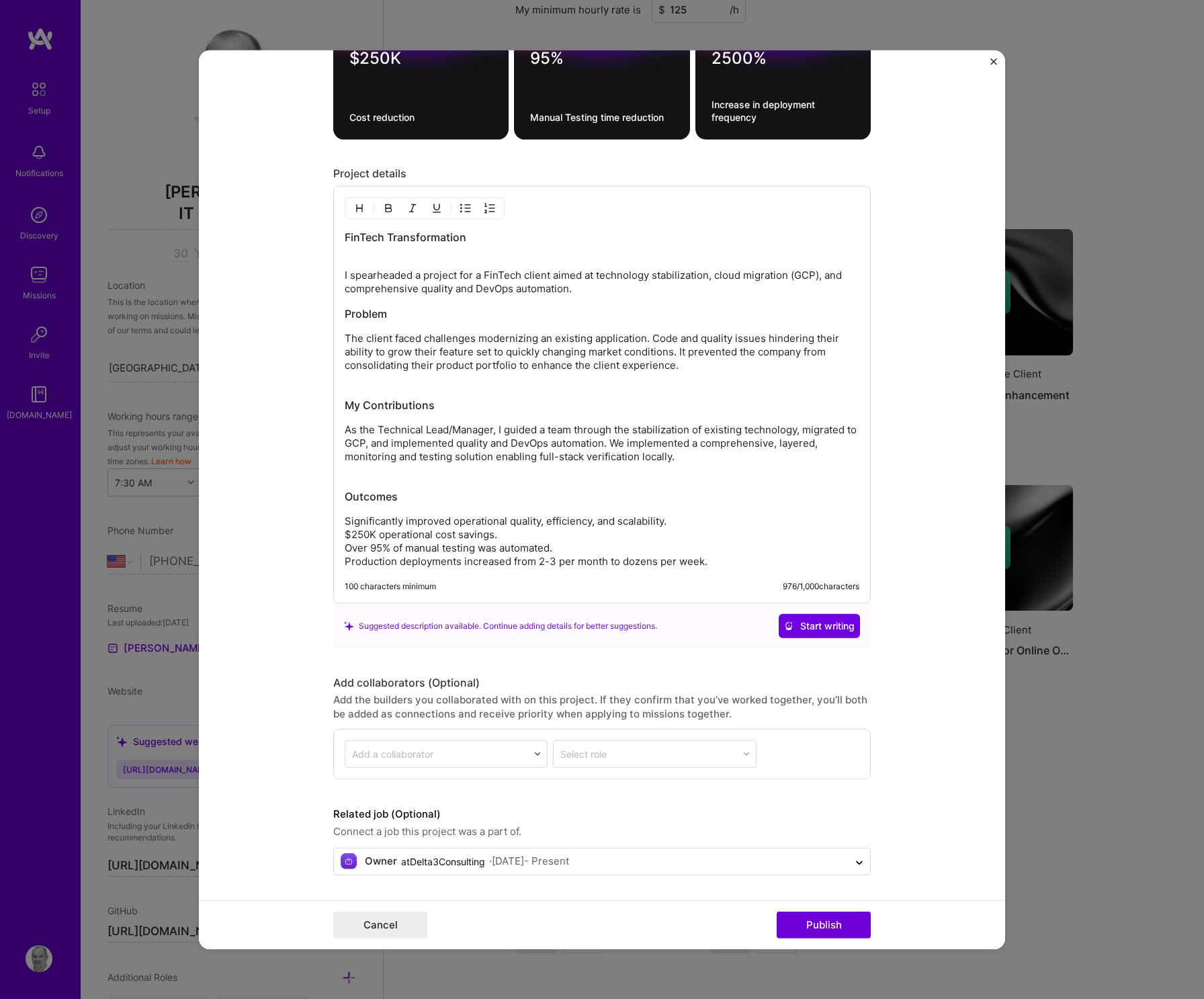
click at [728, 516] on p "Significantly improved operational quality, efficiency, and scalability. $250K …" at bounding box center [602, 541] width 515 height 54
click at [733, 556] on p "Significantly improved operational quality, efficiency, and scalability. $250K …" at bounding box center [602, 541] width 515 height 54
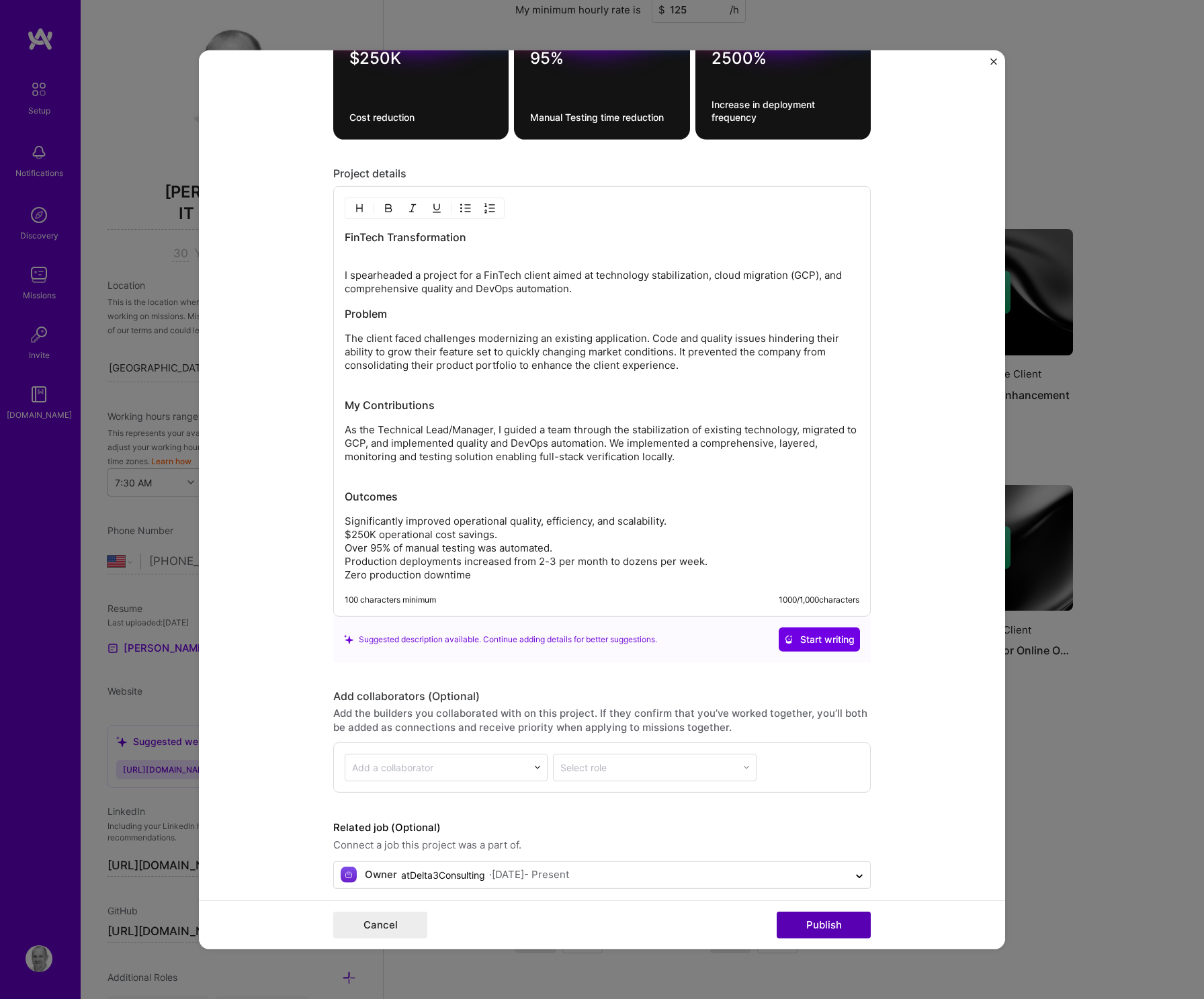
click at [820, 927] on button "Publish" at bounding box center [823, 924] width 94 height 27
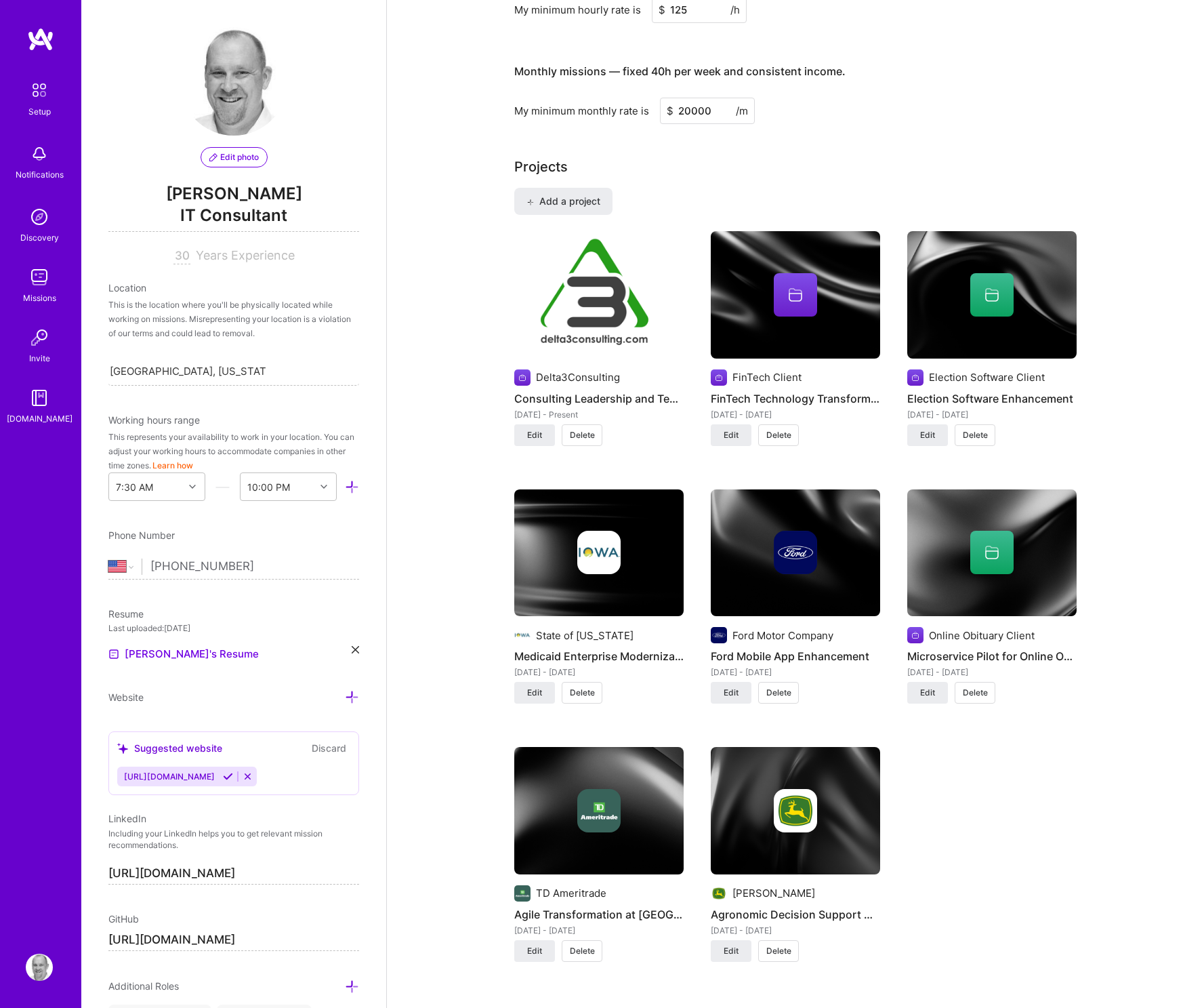
click at [1044, 764] on div "Delta3Consulting Consulting Leadership and Technical Delivery [DATE] - Present …" at bounding box center [795, 605] width 562 height 747
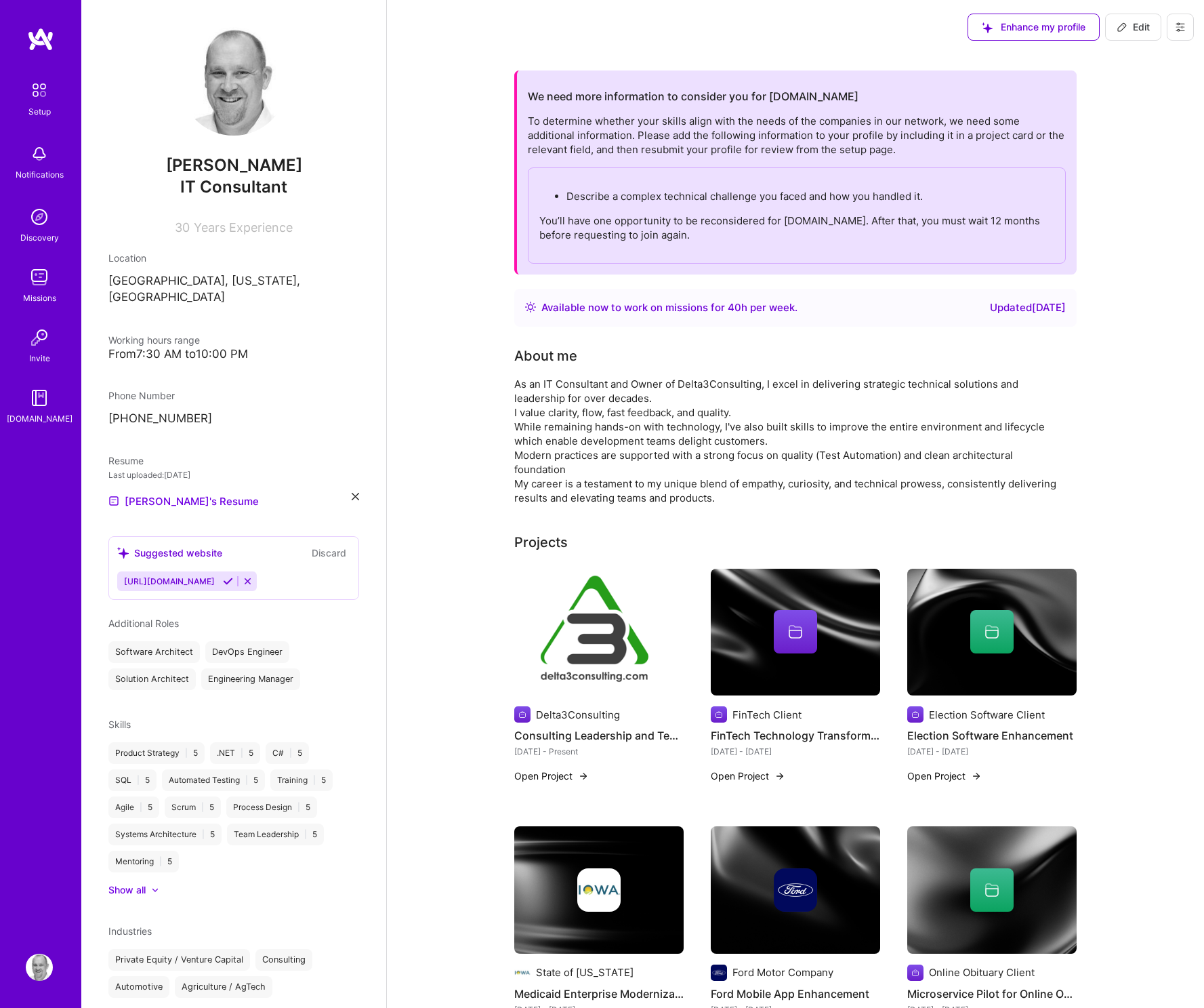
click at [1028, 24] on span "Enhance my profile" at bounding box center [1033, 27] width 103 height 13
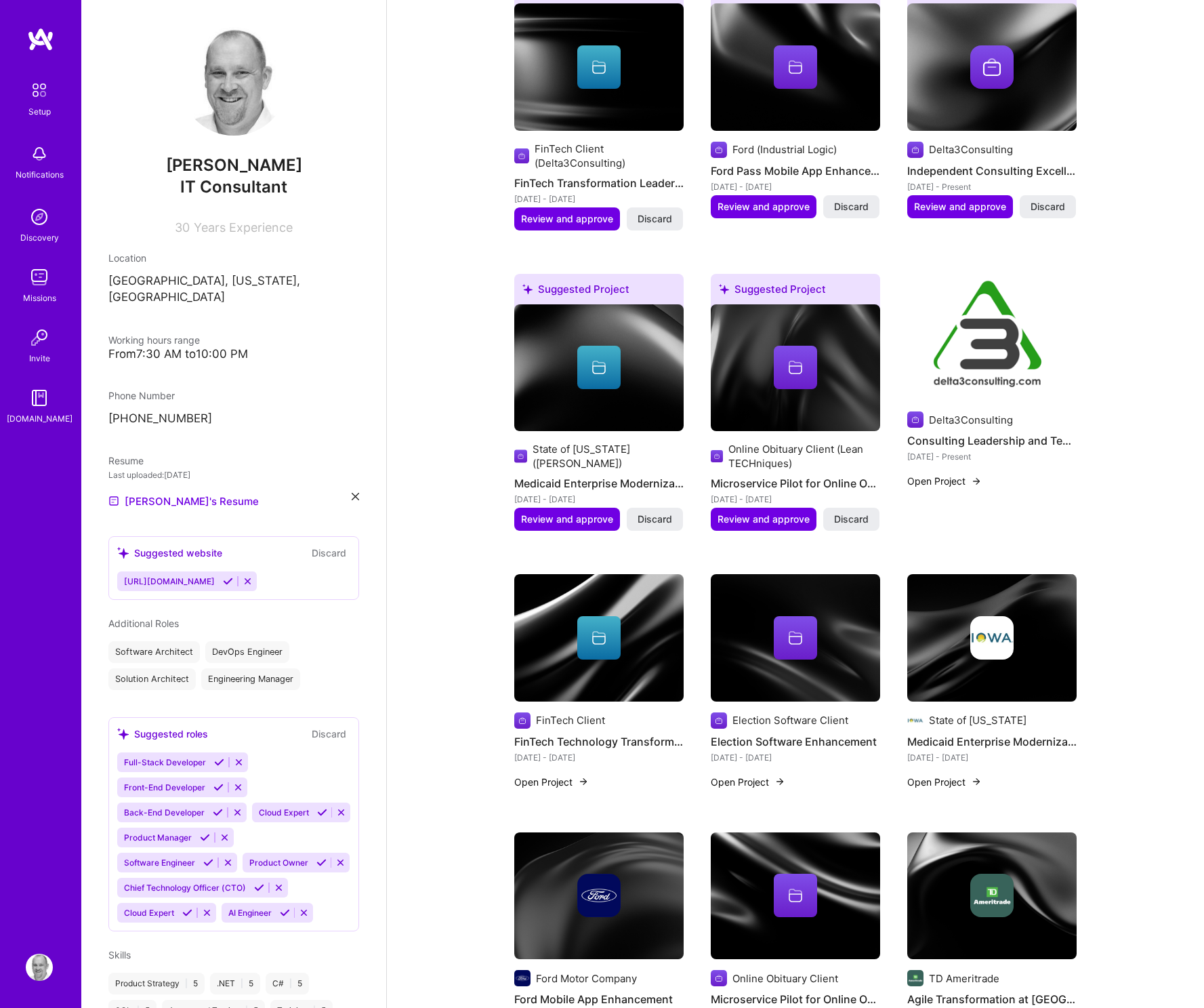
scroll to position [877, 0]
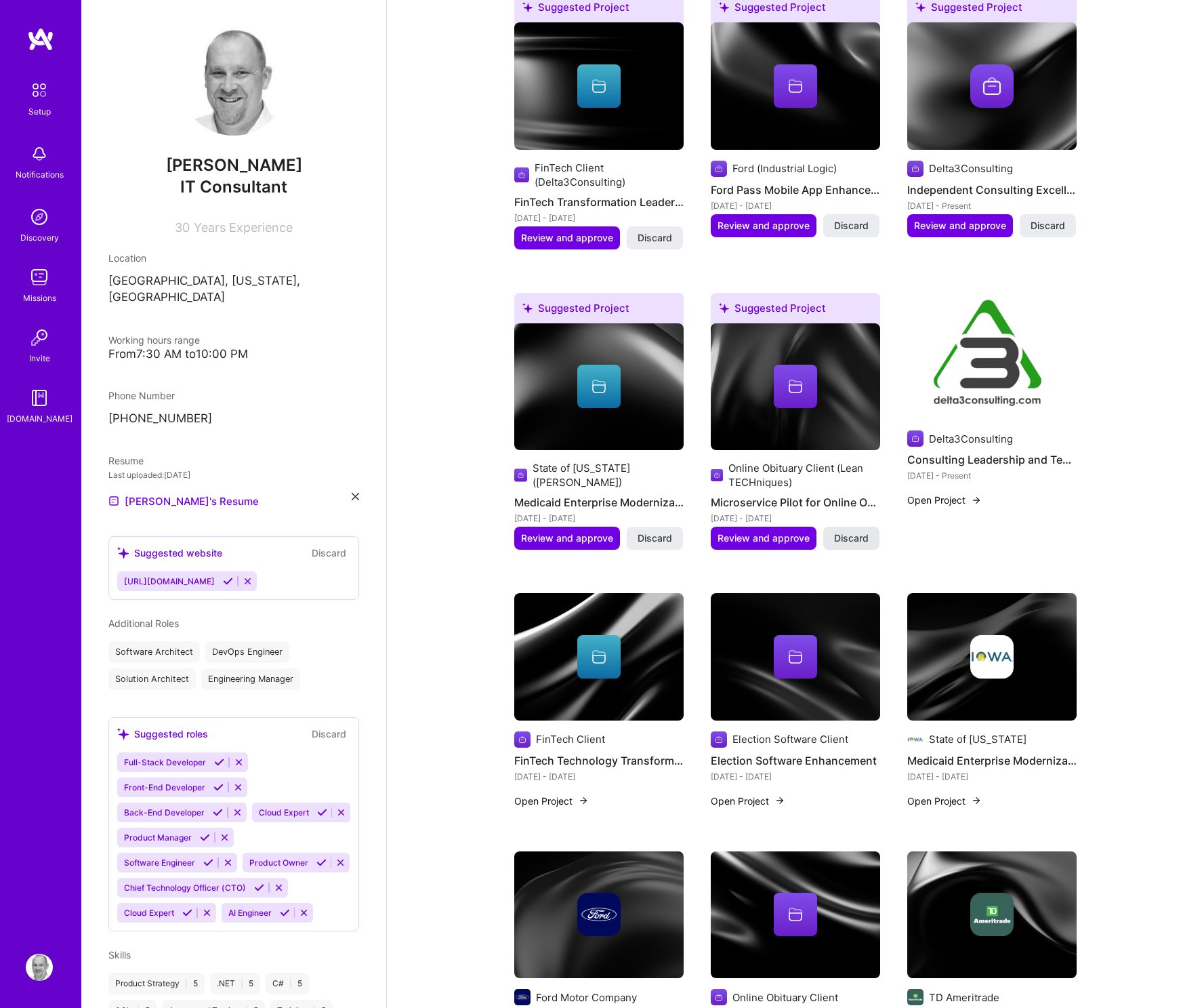
click at [859, 539] on span "Discard" at bounding box center [851, 537] width 34 height 13
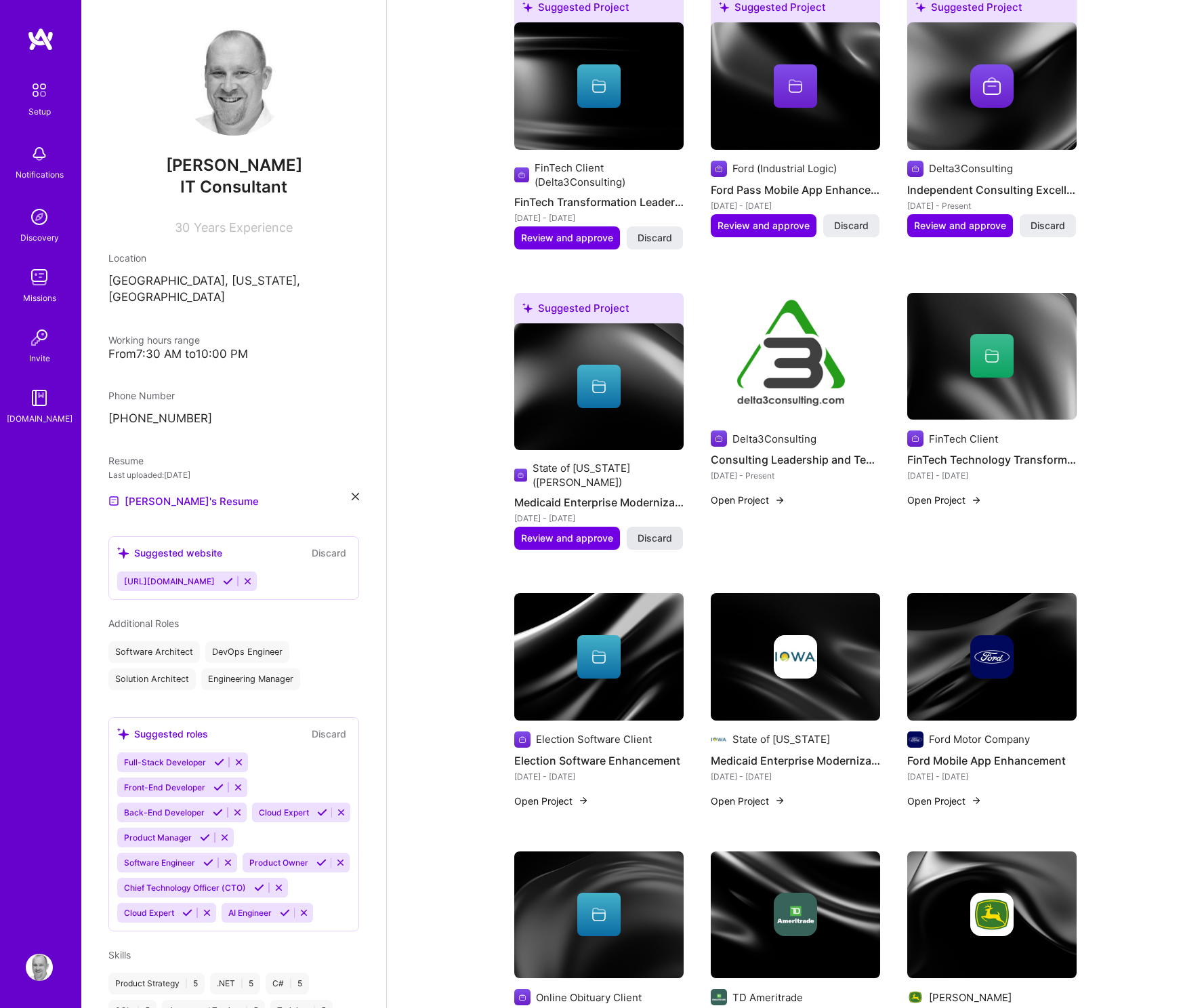
click at [668, 531] on span "Discard" at bounding box center [654, 537] width 34 height 13
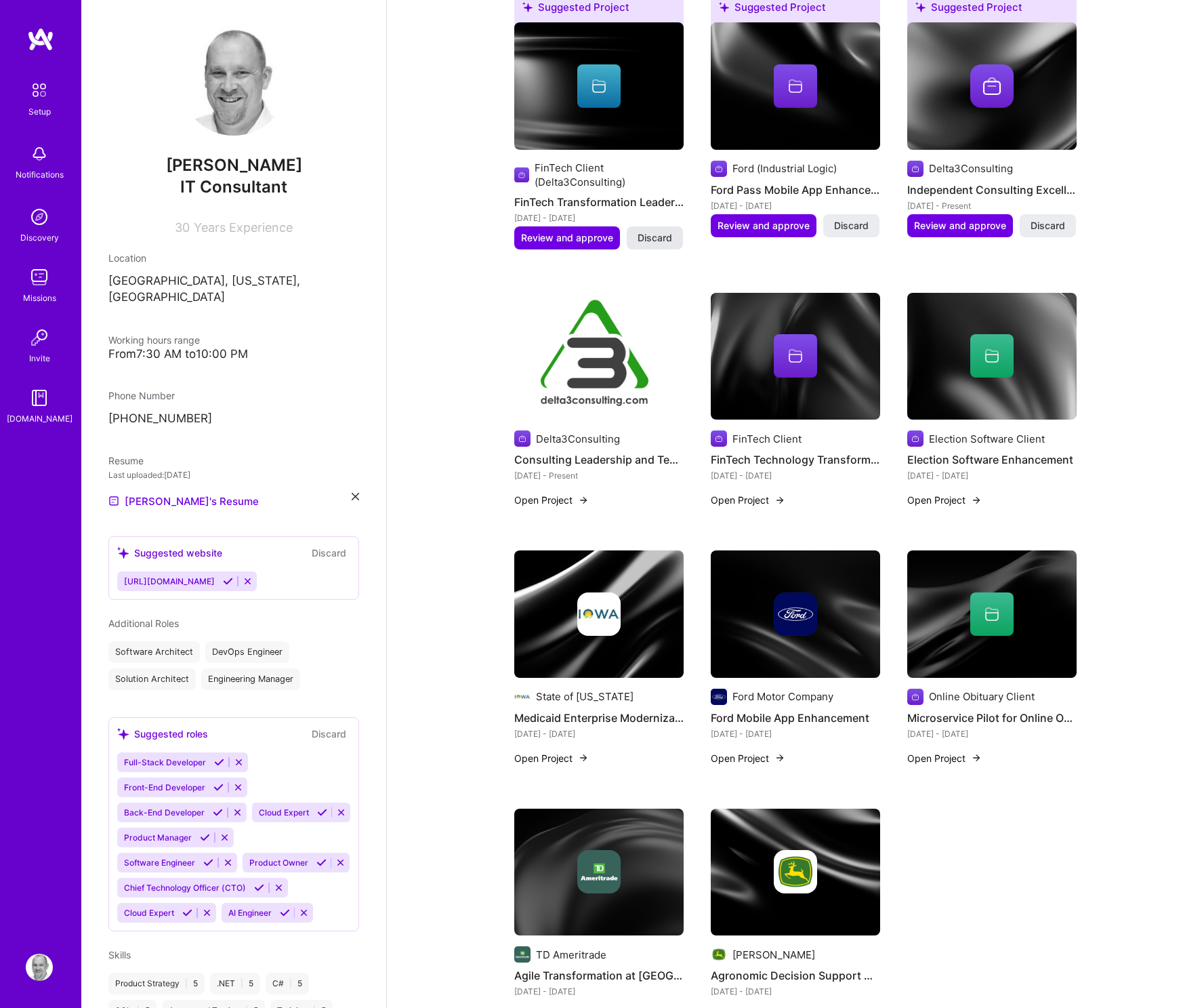
click at [661, 242] on span "Discard" at bounding box center [654, 237] width 34 height 13
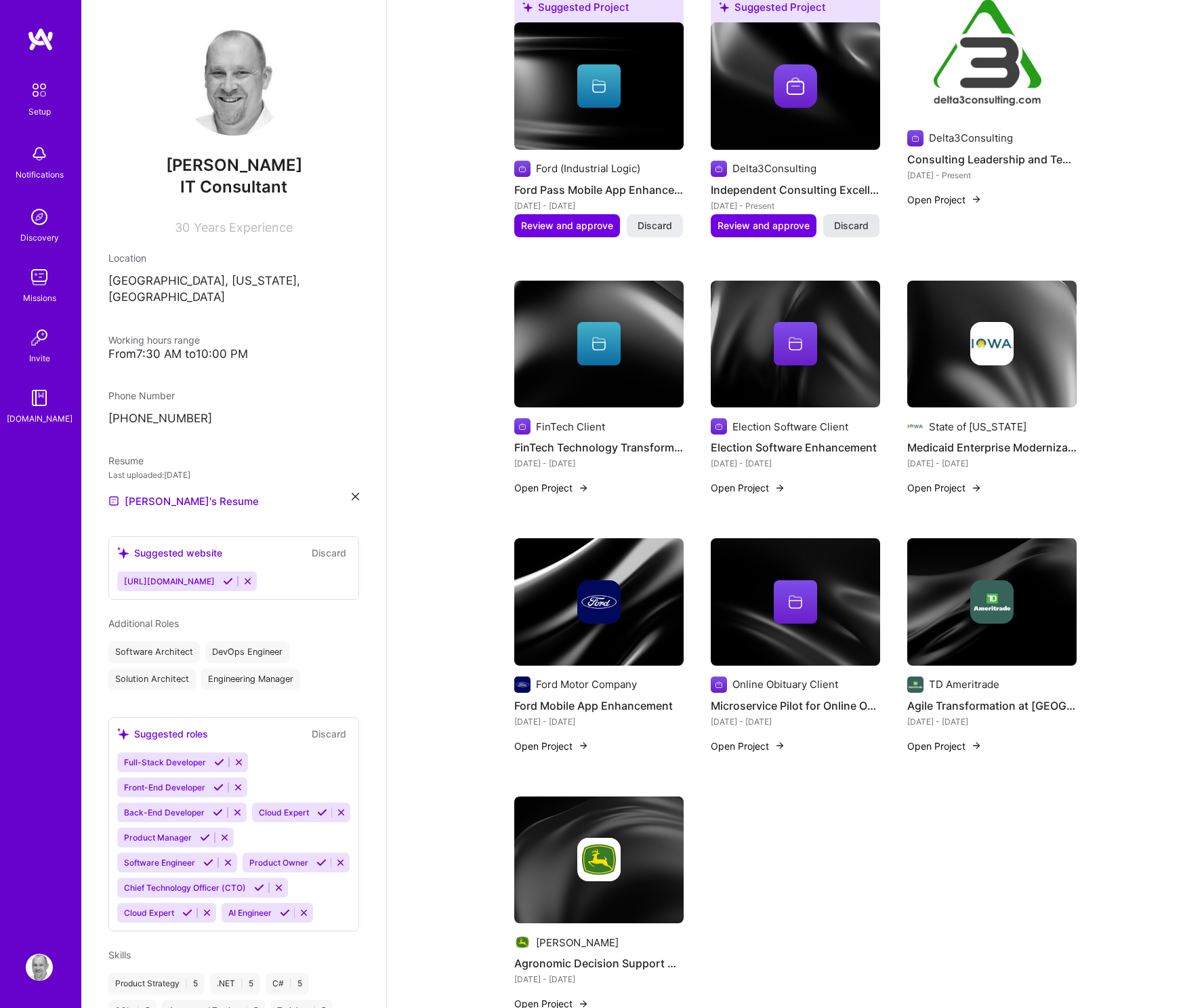
click at [844, 224] on span "Discard" at bounding box center [851, 226] width 34 height 13
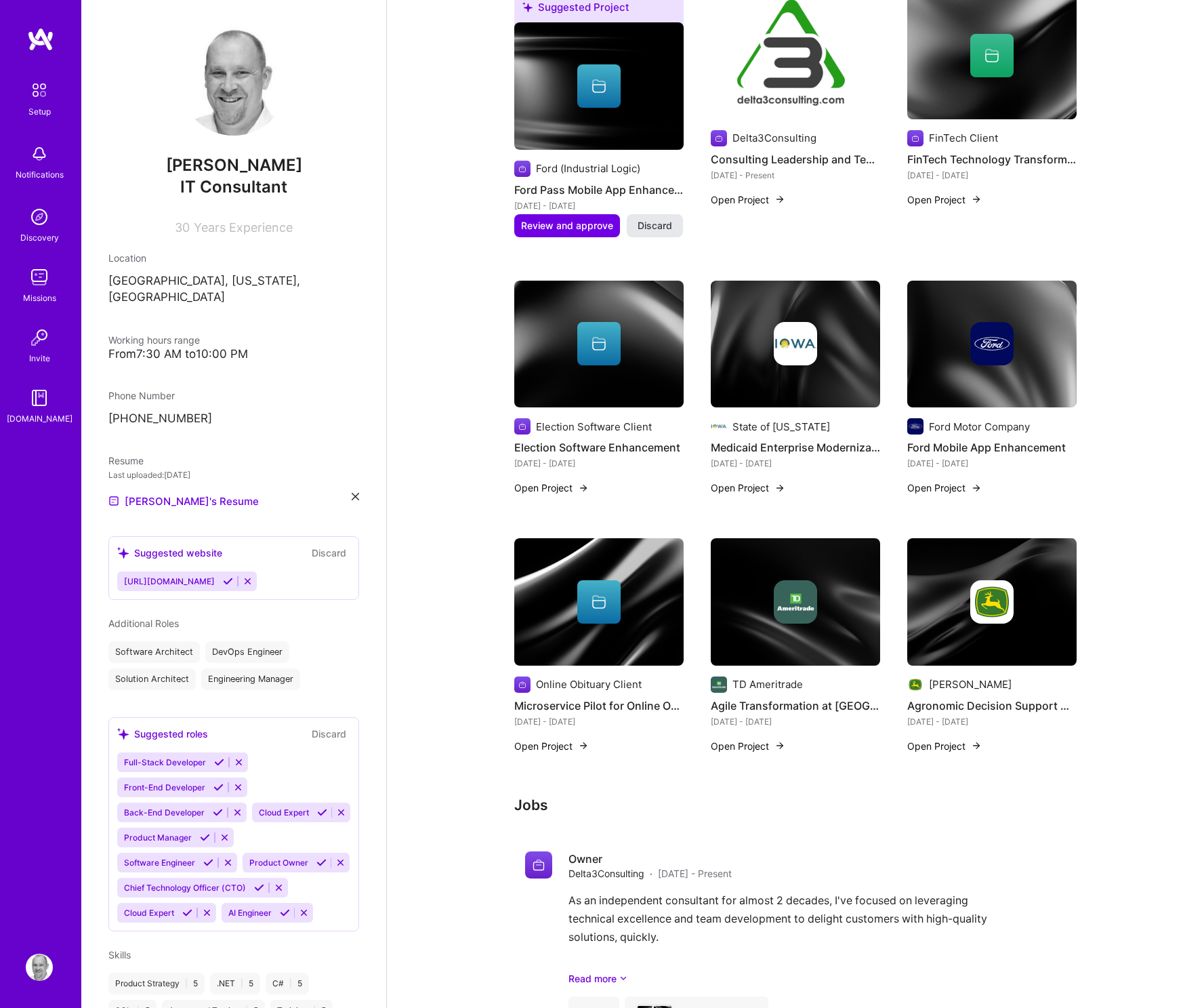
click at [661, 223] on span "Discard" at bounding box center [654, 226] width 34 height 13
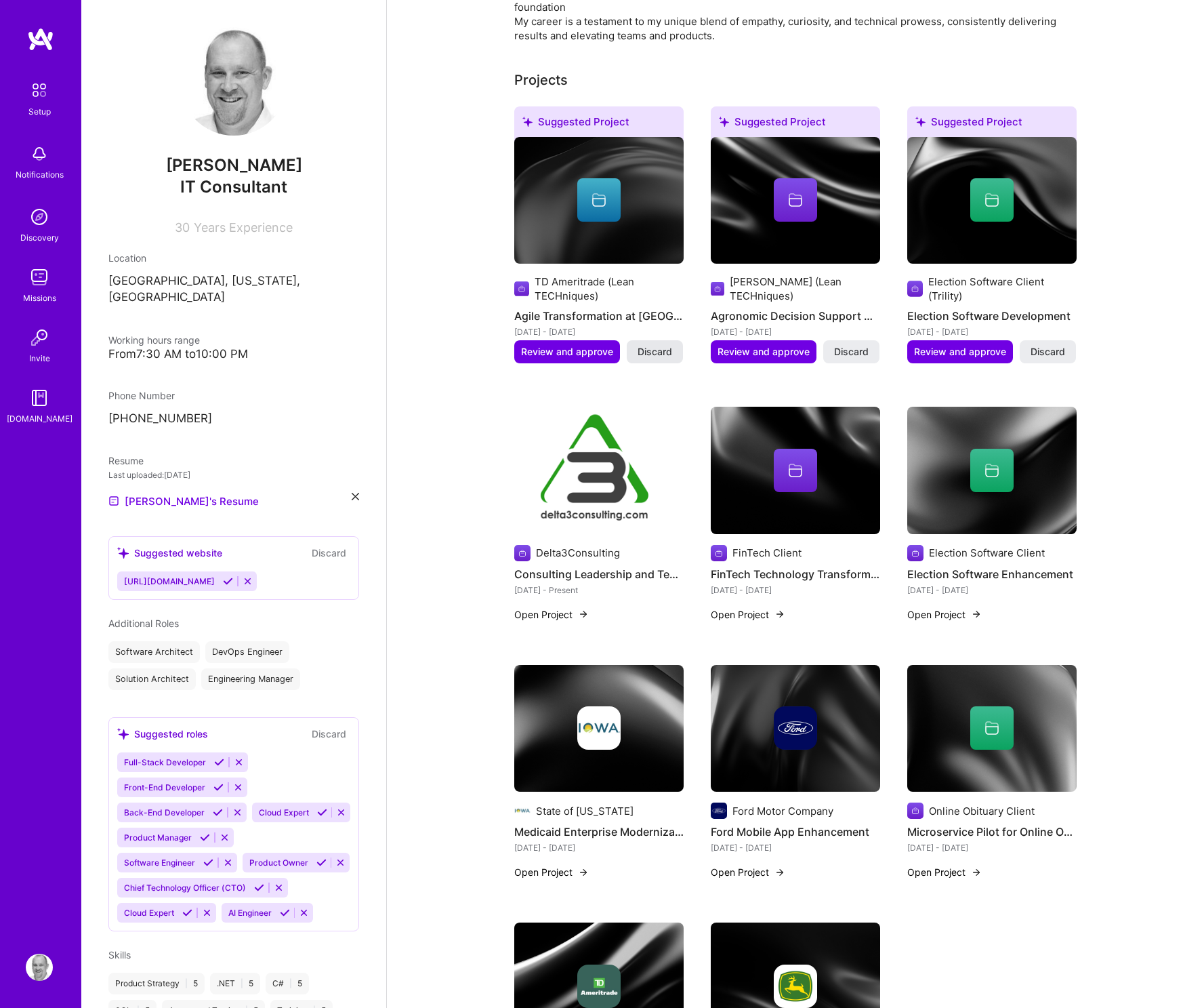
scroll to position [461, 0]
click at [654, 356] on span "Discard" at bounding box center [654, 352] width 34 height 13
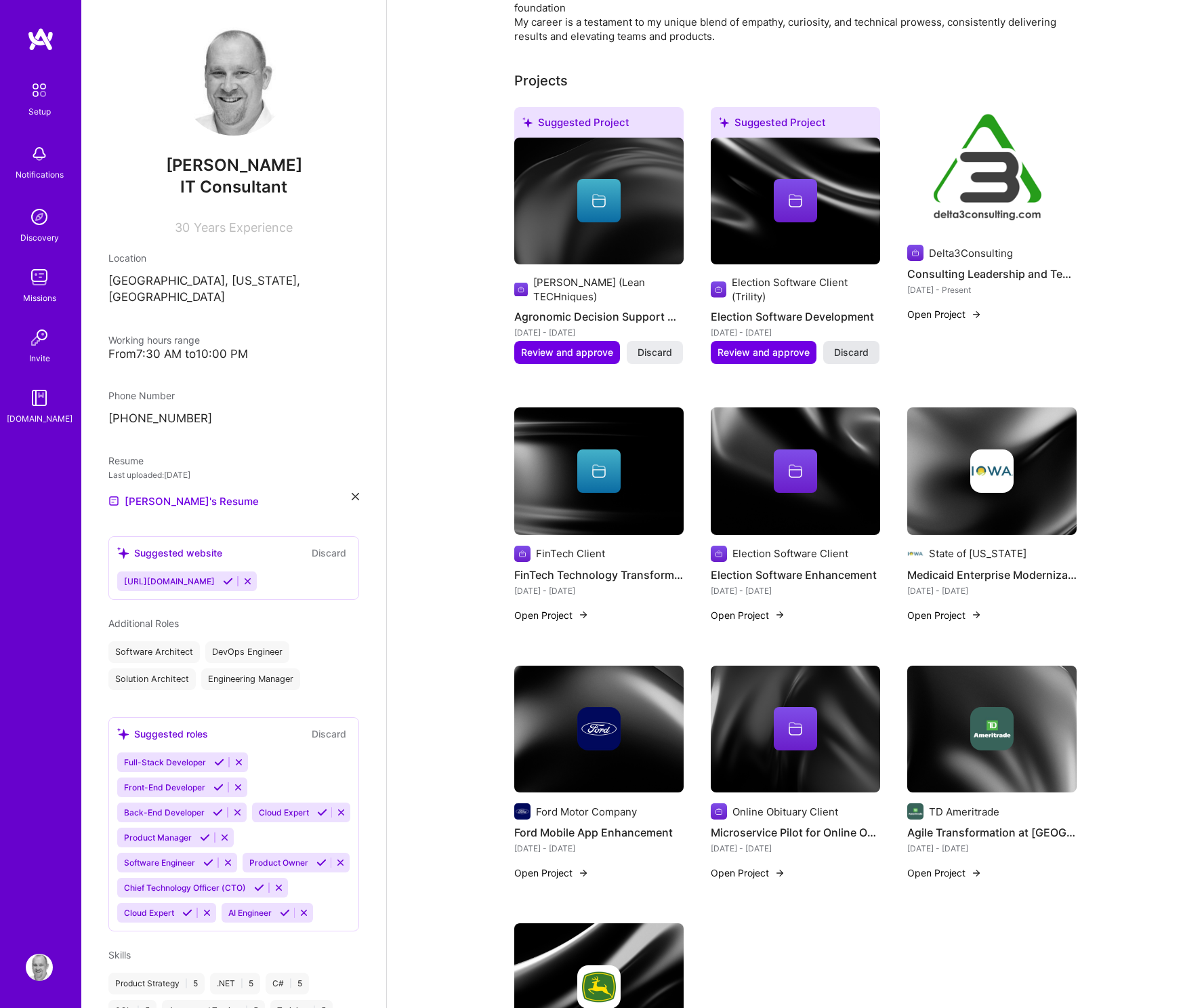
click at [842, 352] on span "Discard" at bounding box center [851, 352] width 34 height 13
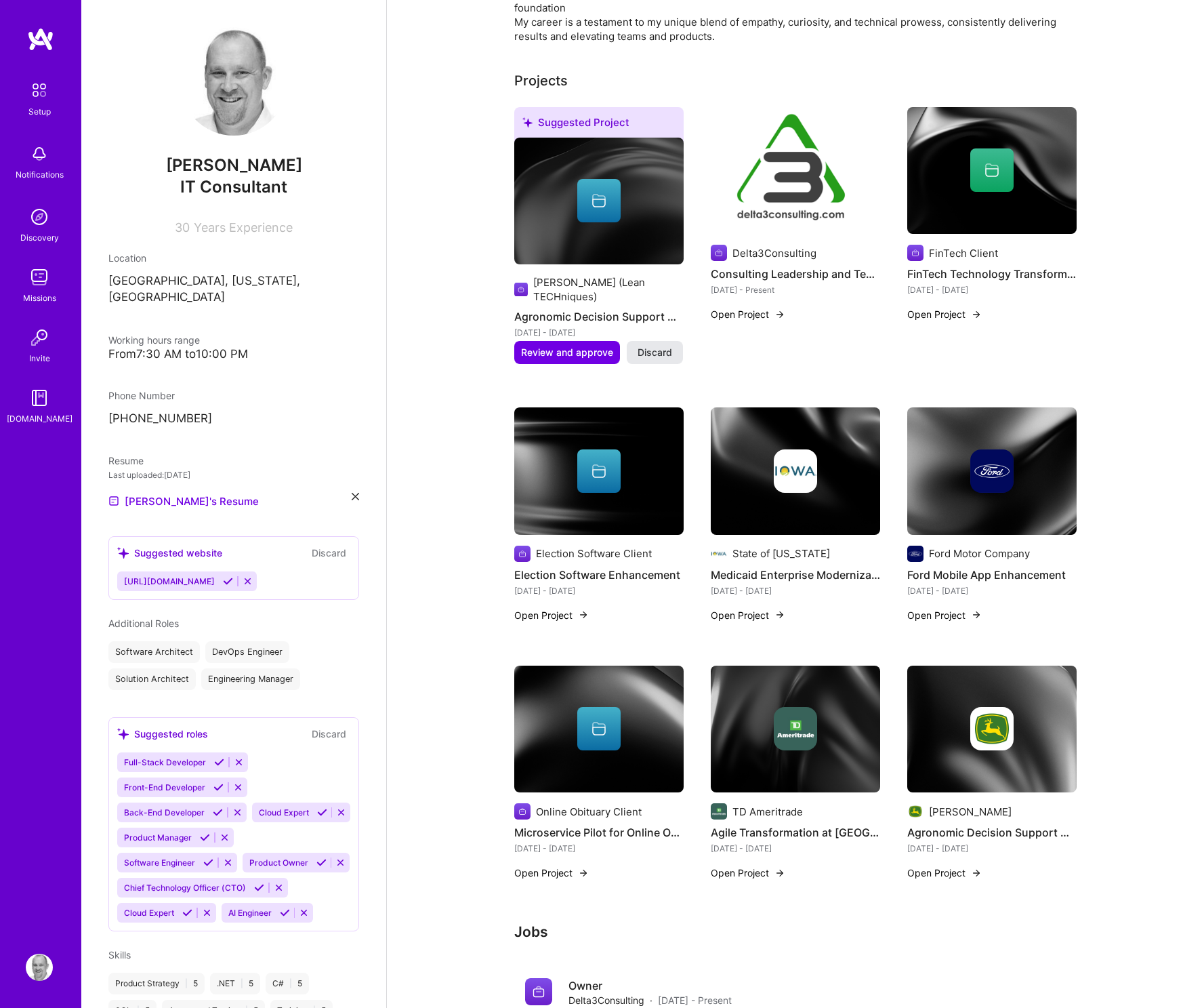
click at [645, 351] on span "Discard" at bounding box center [654, 352] width 34 height 13
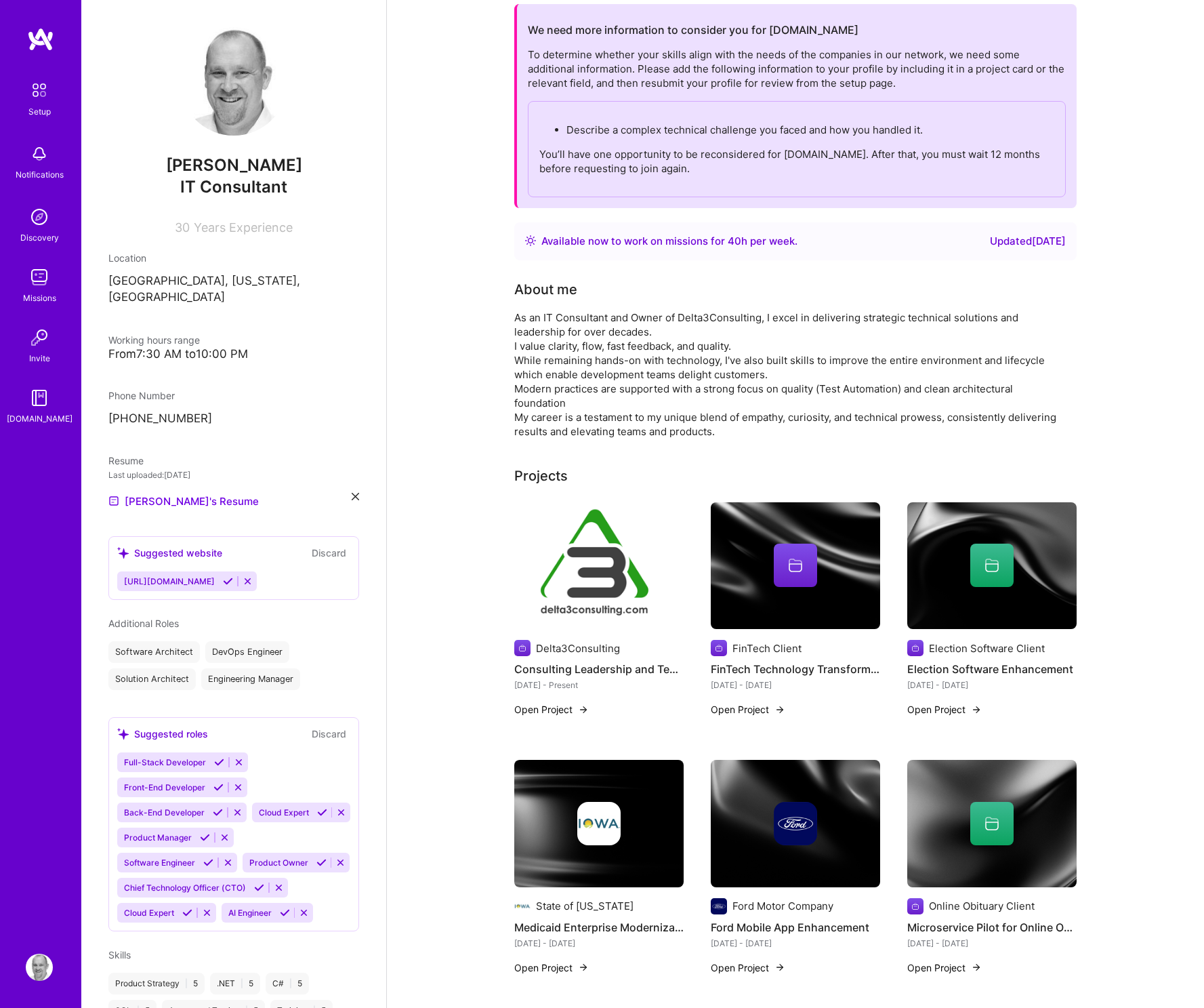
scroll to position [0, 0]
